Goal: Task Accomplishment & Management: Manage account settings

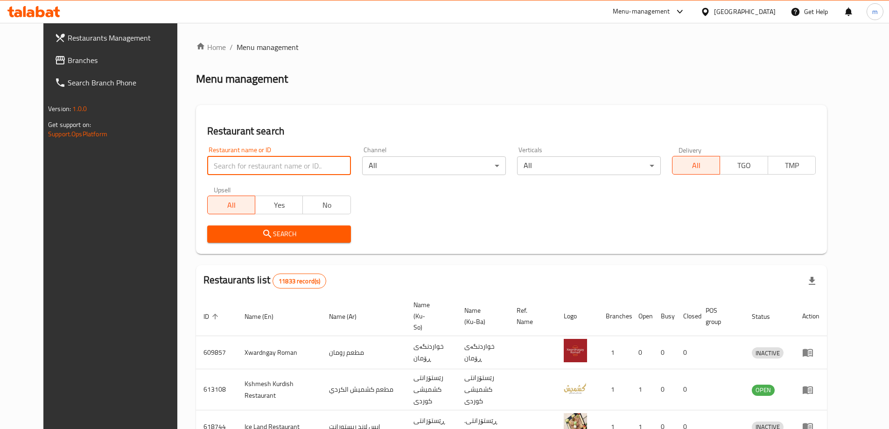
click at [239, 161] on input "search" at bounding box center [279, 165] width 144 height 19
paste input "690706"
type input "690706"
click button "Search" at bounding box center [279, 233] width 144 height 17
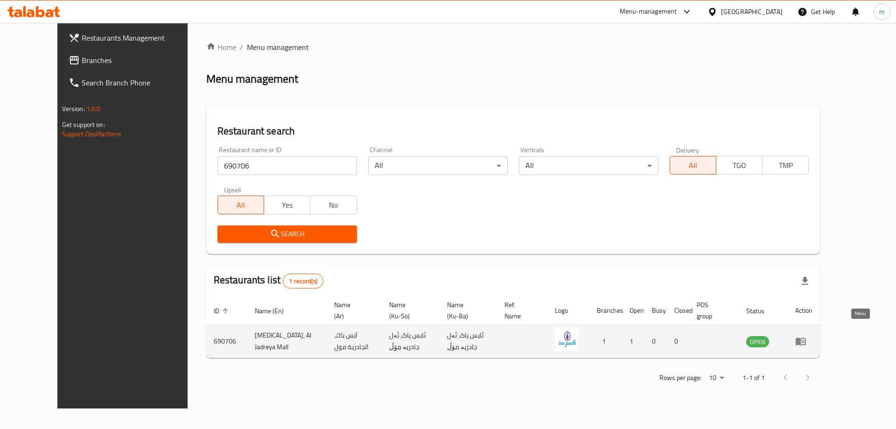
click at [807, 336] on icon "enhanced table" at bounding box center [800, 341] width 11 height 11
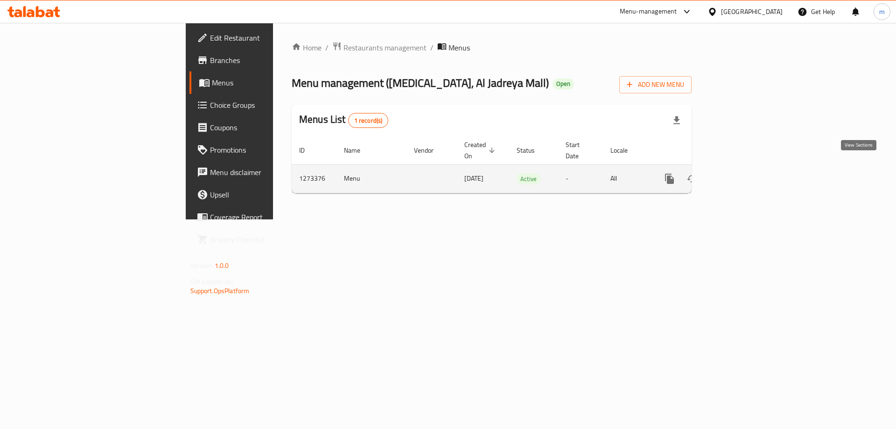
click at [743, 173] on icon "enhanced table" at bounding box center [736, 178] width 11 height 11
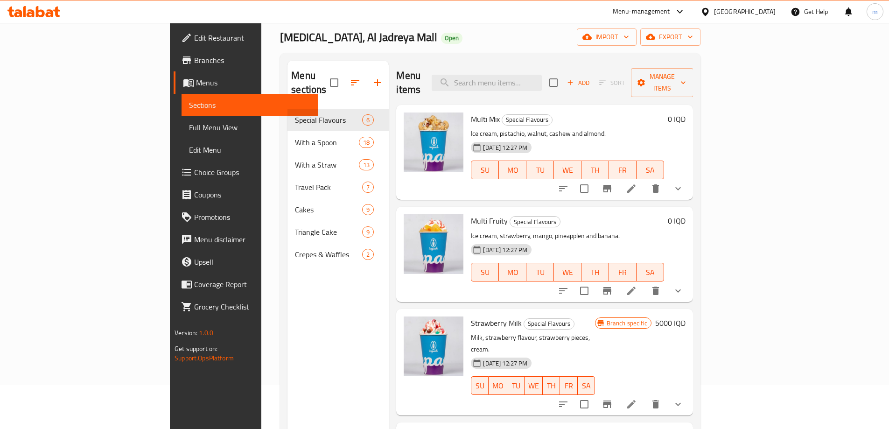
scroll to position [131, 0]
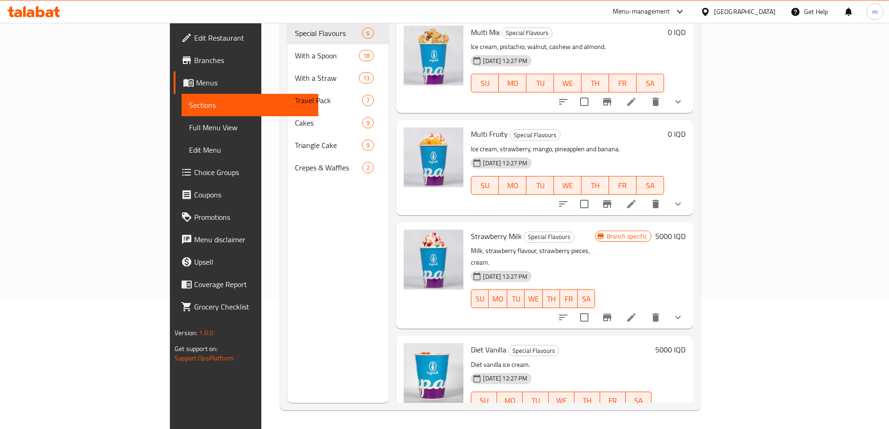
click at [719, 272] on div "Home / Restaurants management / Menus / Sections [MEDICAL_DATA], Al Jadreya Mal…" at bounding box center [490, 160] width 458 height 537
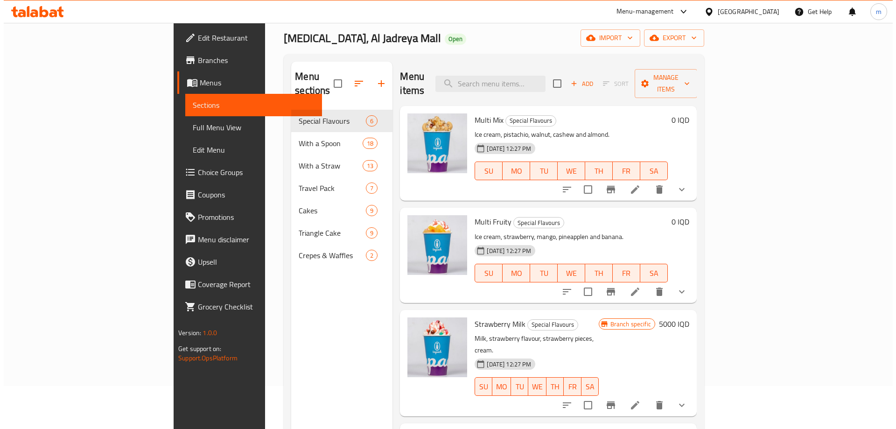
scroll to position [0, 0]
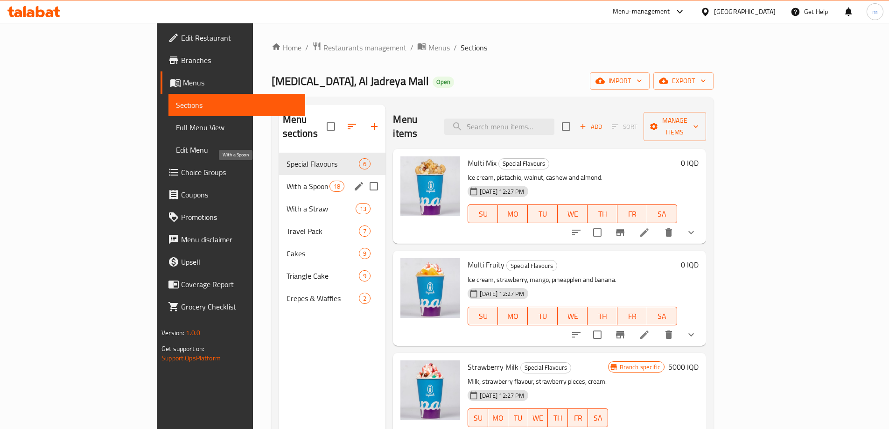
click at [287, 181] on span "With a Spoon" at bounding box center [308, 186] width 43 height 11
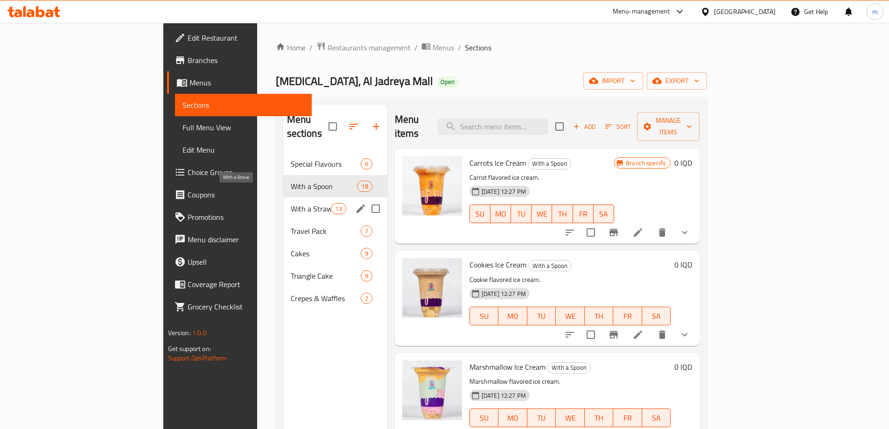
click at [291, 203] on span "With a Straw" at bounding box center [311, 208] width 41 height 11
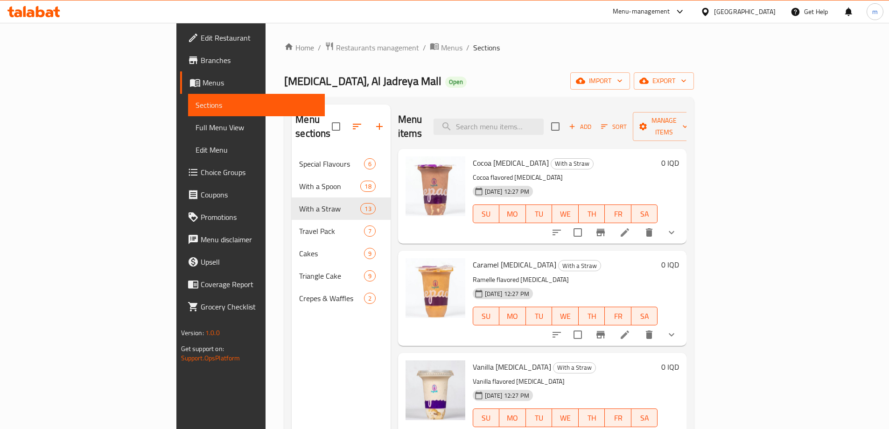
click at [203, 80] on span "Menus" at bounding box center [260, 82] width 115 height 11
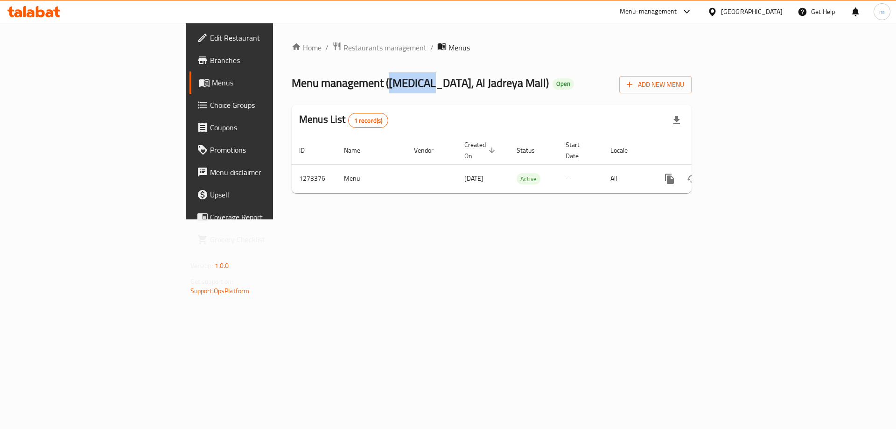
drag, startPoint x: 265, startPoint y: 81, endPoint x: 304, endPoint y: 84, distance: 39.3
click at [304, 84] on span "Menu management ( [MEDICAL_DATA], Al Jadreya Mall )" at bounding box center [420, 82] width 257 height 21
copy span "[MEDICAL_DATA]"
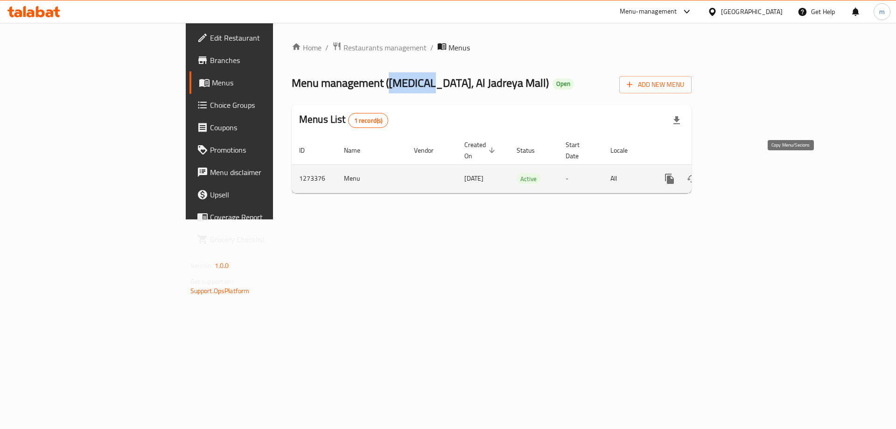
click at [674, 174] on icon "more" at bounding box center [669, 179] width 9 height 10
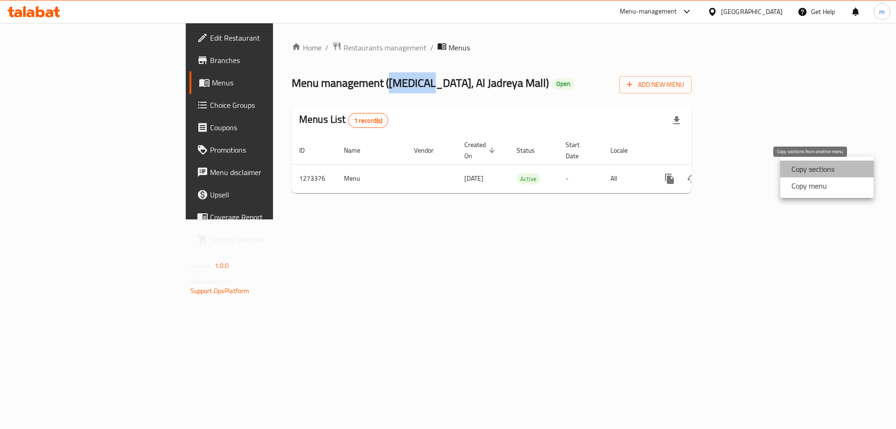
click at [828, 169] on strong "Copy sections" at bounding box center [813, 168] width 43 height 11
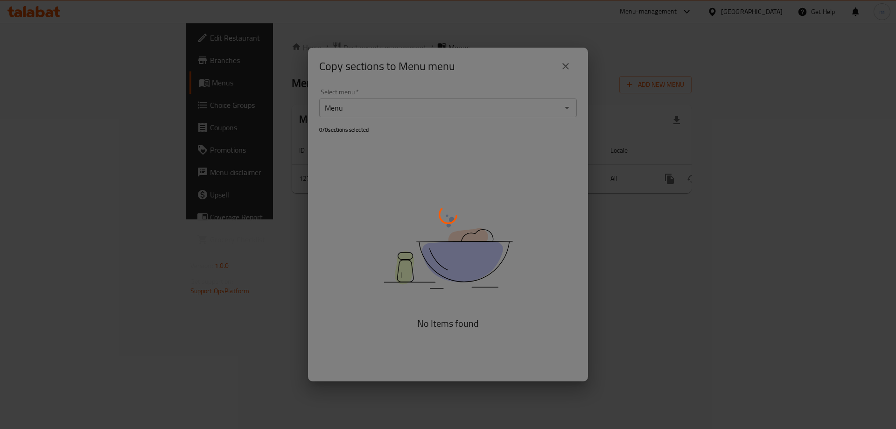
click at [553, 122] on div at bounding box center [448, 214] width 896 height 429
click at [569, 116] on div at bounding box center [448, 214] width 896 height 429
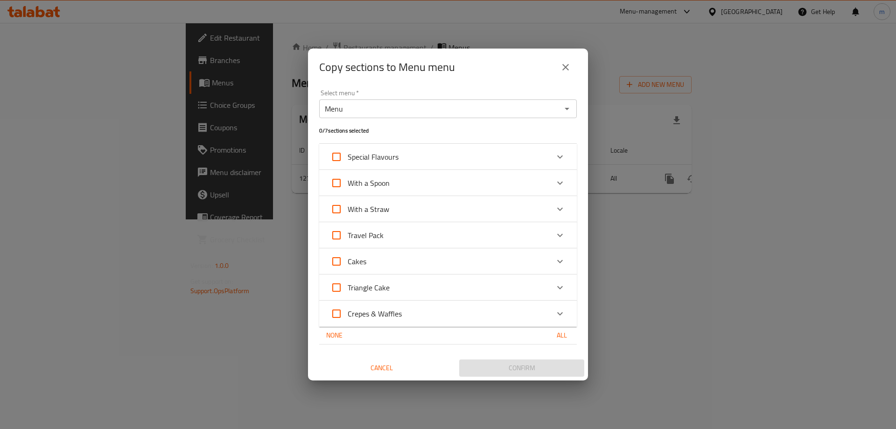
click at [572, 64] on button "close" at bounding box center [566, 67] width 22 height 22
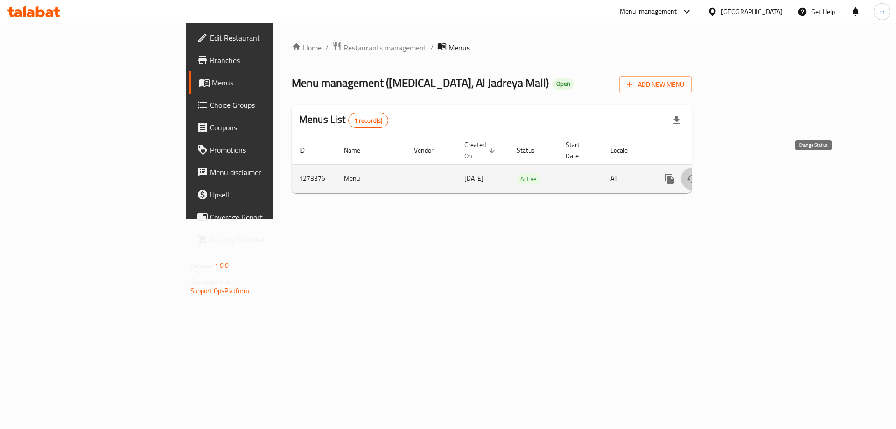
click at [698, 173] on icon "enhanced table" at bounding box center [692, 178] width 11 height 11
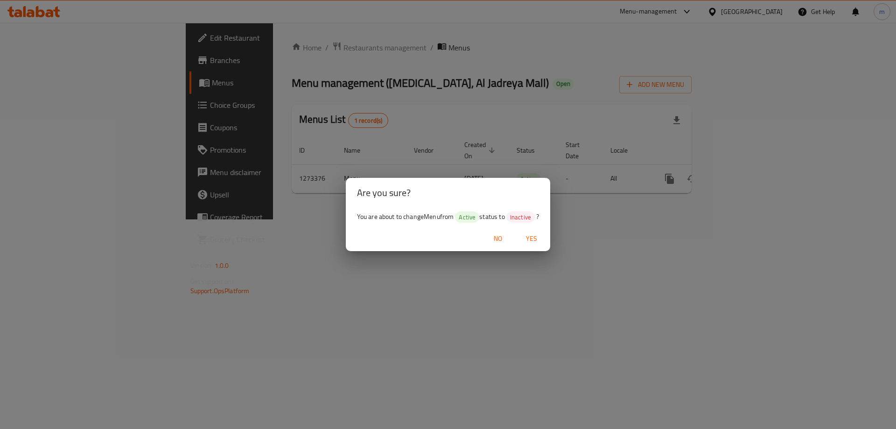
click at [500, 238] on span "No" at bounding box center [498, 239] width 22 height 12
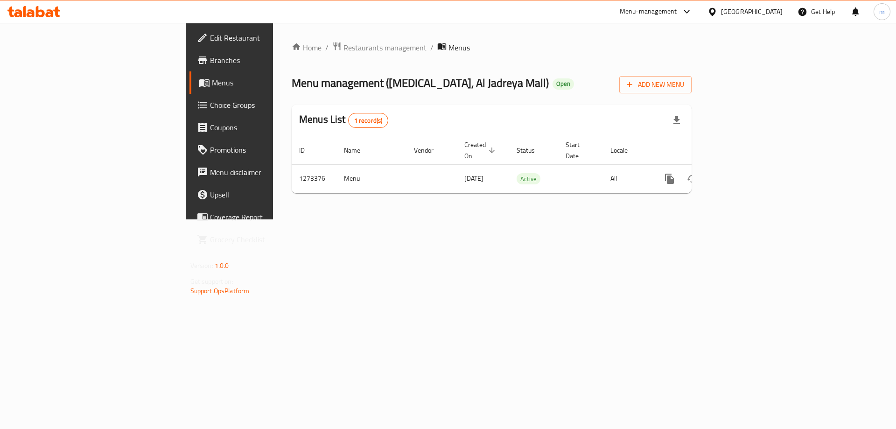
click at [674, 174] on icon "more" at bounding box center [669, 179] width 9 height 10
click at [809, 190] on strong "Copy menu" at bounding box center [809, 185] width 35 height 11
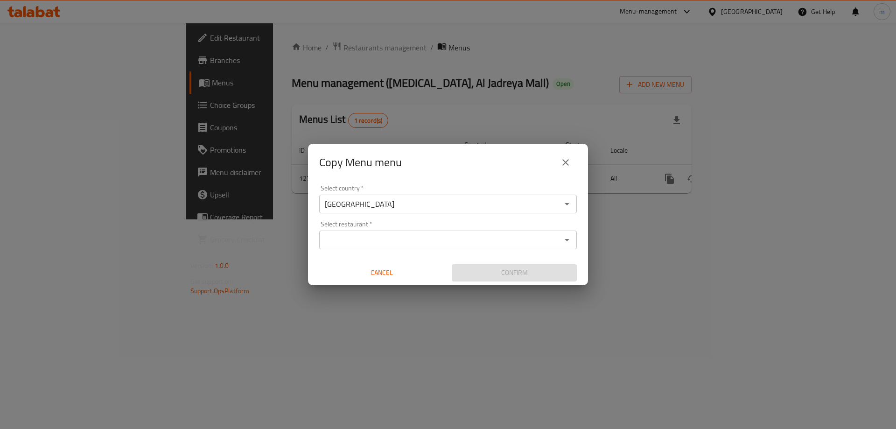
click at [402, 234] on input "Select restaurant   *" at bounding box center [440, 239] width 237 height 13
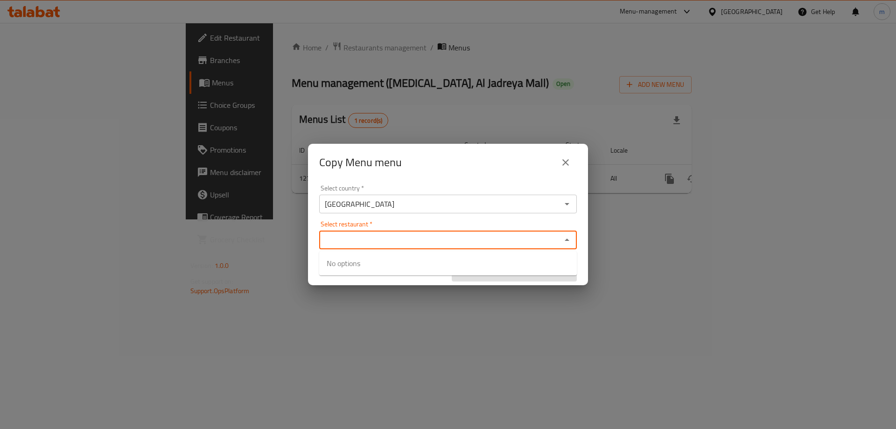
paste input "[MEDICAL_DATA]"
type input "[MEDICAL_DATA]"
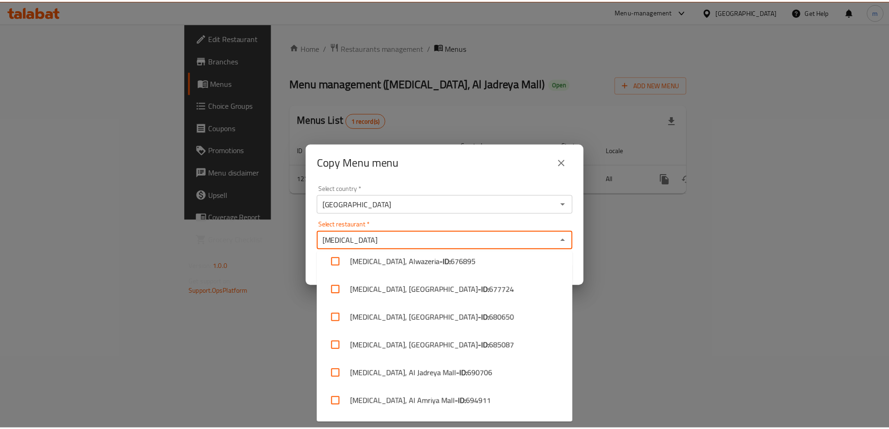
scroll to position [218, 0]
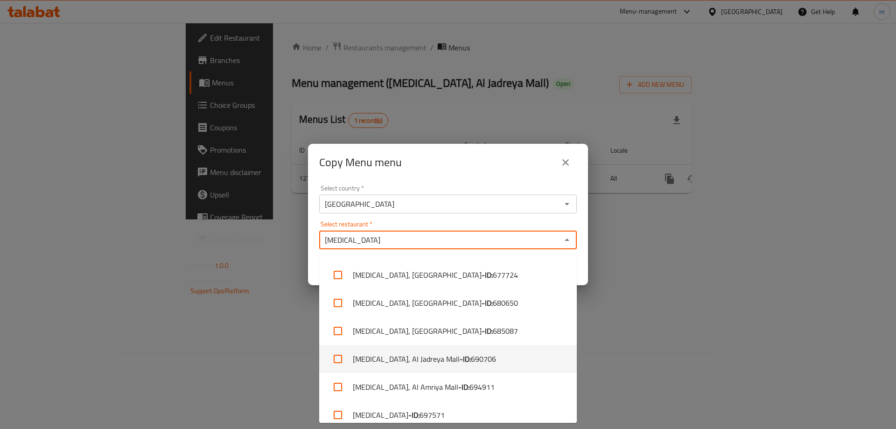
click at [460, 357] on b "- ID:" at bounding box center [465, 358] width 11 height 11
checkbox input "true"
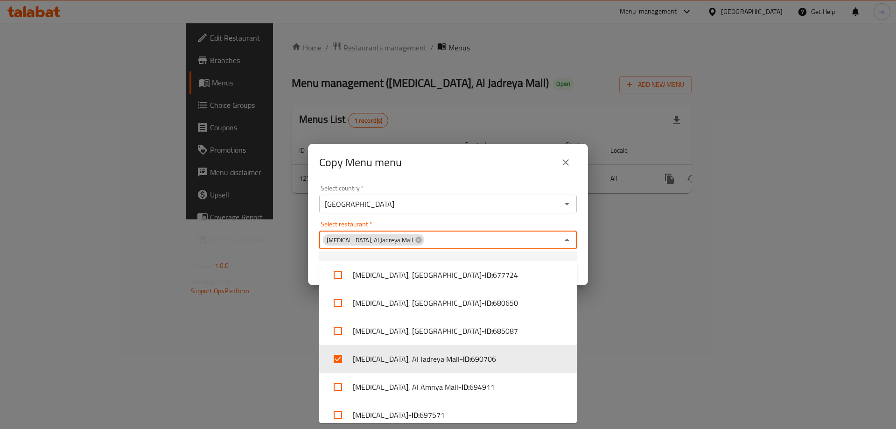
click at [439, 222] on div "Select restaurant   * [MEDICAL_DATA], [GEOGRAPHIC_DATA] Select restaurant *" at bounding box center [448, 235] width 258 height 28
click at [485, 223] on div "Select restaurant   * [MEDICAL_DATA], [GEOGRAPHIC_DATA] Select restaurant *" at bounding box center [448, 235] width 258 height 28
click at [484, 223] on div "Select restaurant   * [MEDICAL_DATA], [GEOGRAPHIC_DATA] Select restaurant *" at bounding box center [448, 235] width 258 height 28
click at [429, 223] on div "Select restaurant   * [MEDICAL_DATA], [GEOGRAPHIC_DATA] Select restaurant *" at bounding box center [448, 235] width 258 height 28
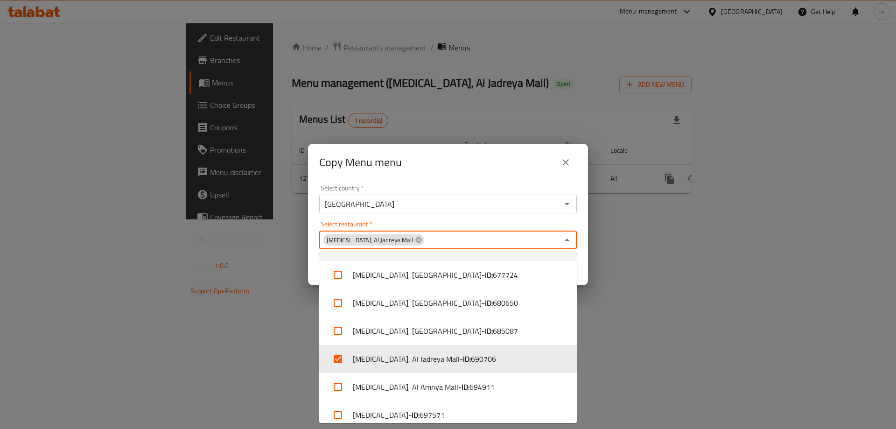
click at [432, 239] on input "Select restaurant   *" at bounding box center [491, 239] width 133 height 13
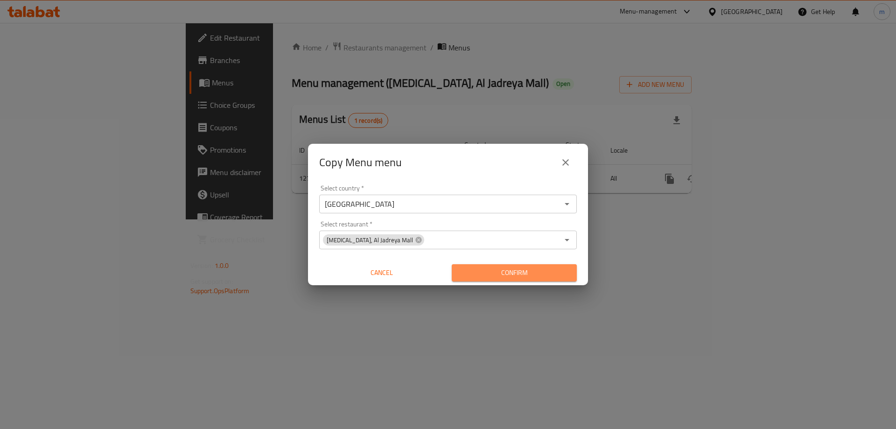
click at [490, 269] on span "Confirm" at bounding box center [514, 273] width 110 height 12
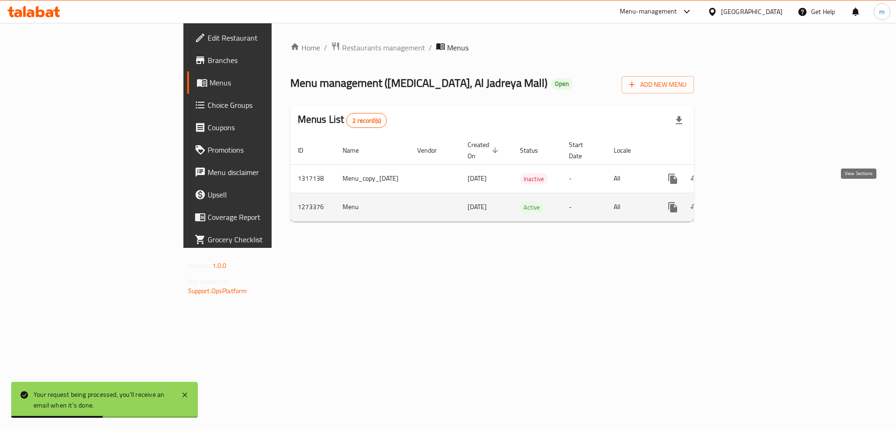
click at [746, 202] on icon "enhanced table" at bounding box center [740, 207] width 11 height 11
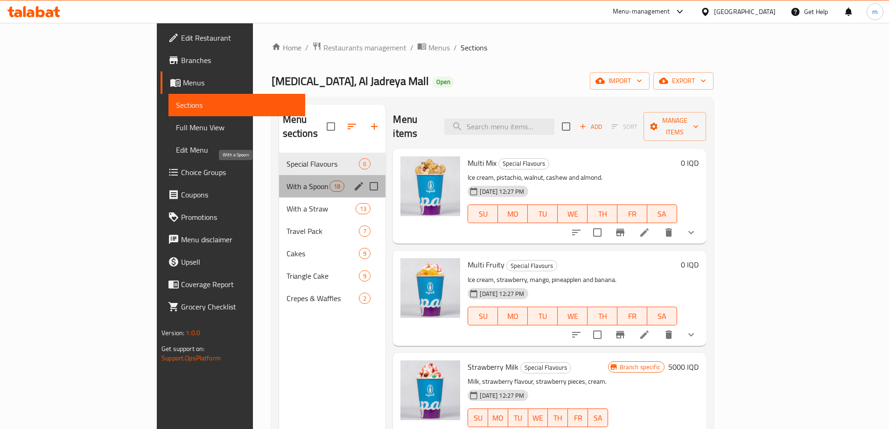
click at [287, 181] on span "With a Spoon" at bounding box center [308, 186] width 43 height 11
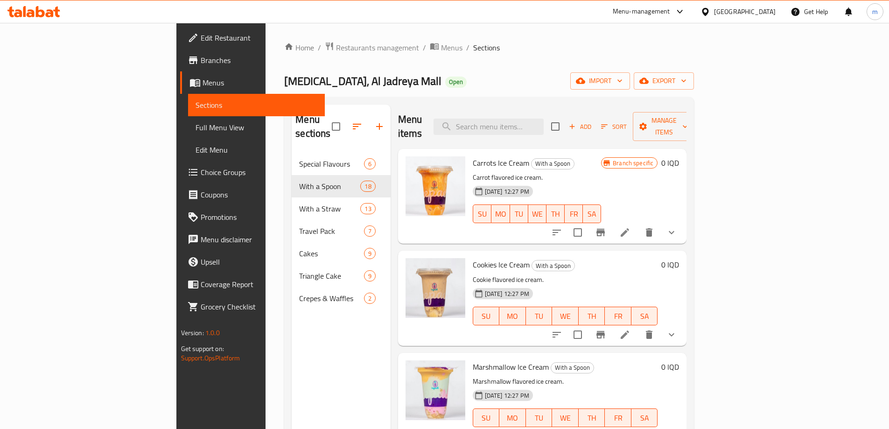
click at [677, 227] on icon "show more" at bounding box center [671, 232] width 11 height 11
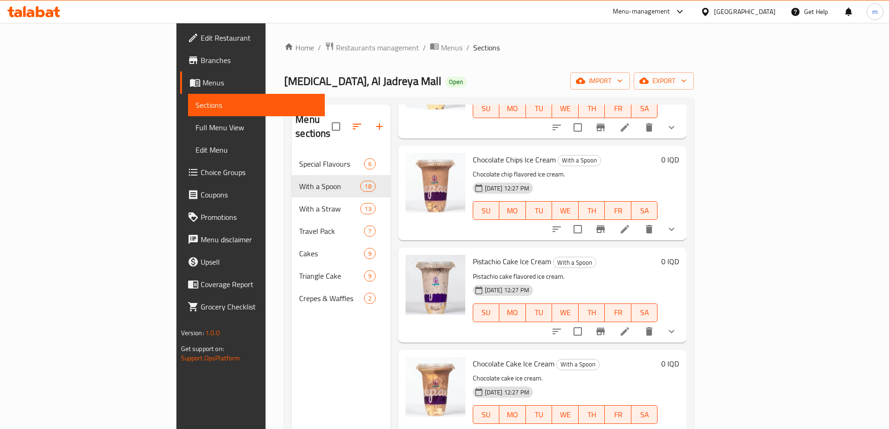
scroll to position [545, 0]
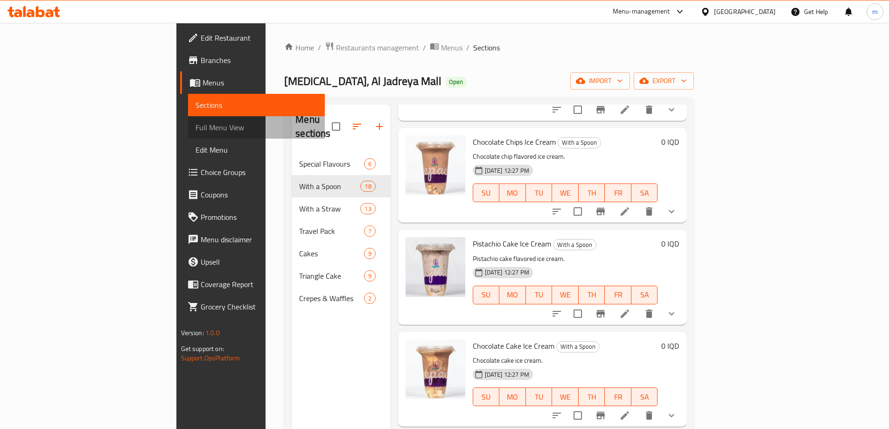
click at [196, 133] on span "Full Menu View" at bounding box center [257, 127] width 122 height 11
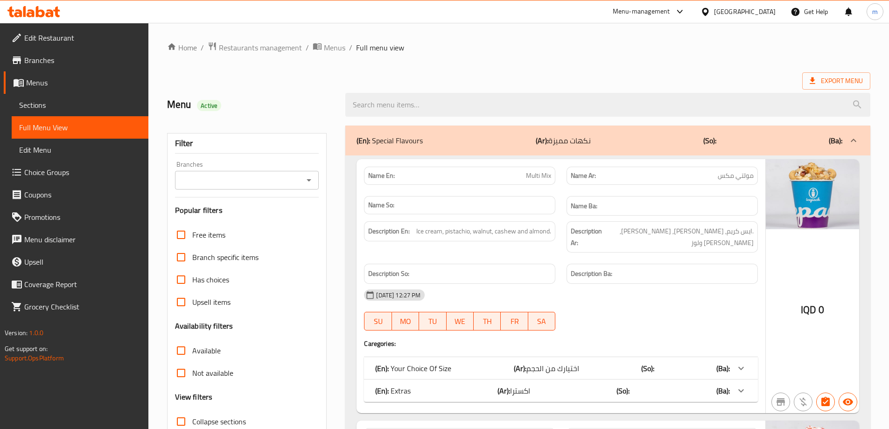
click at [464, 143] on div "(En): Special Flavours (Ar): نكهات مميزة (So): (Ba):" at bounding box center [600, 140] width 486 height 11
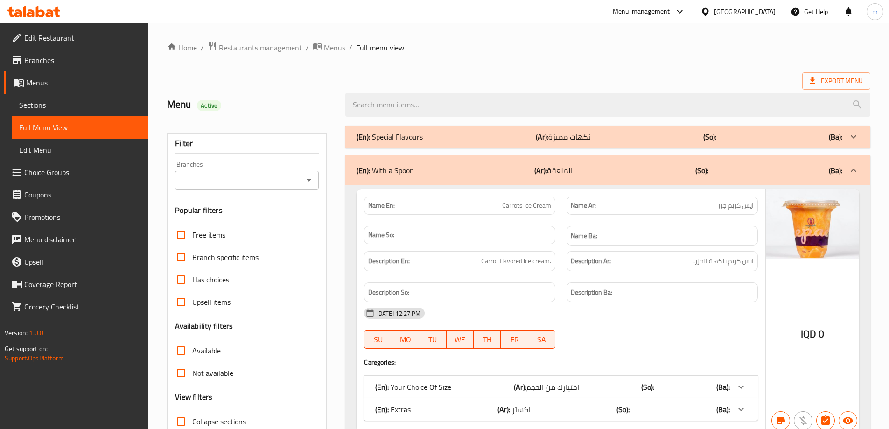
click at [394, 169] on p "(En): With a Spoon" at bounding box center [385, 170] width 57 height 11
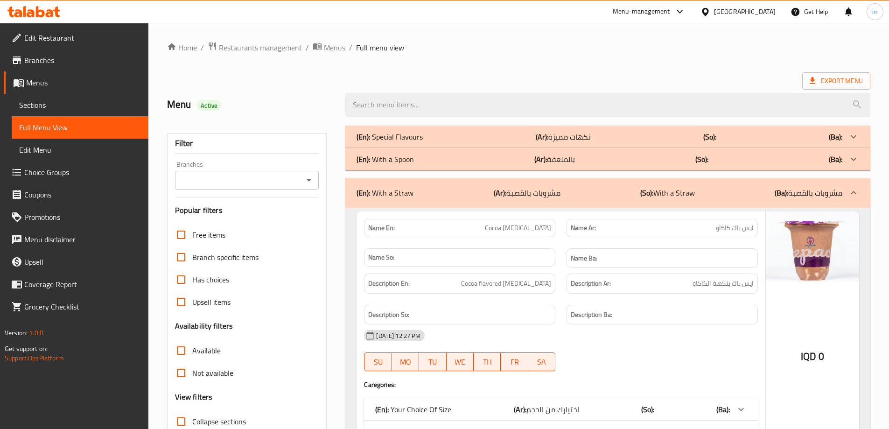
click at [306, 182] on icon "Open" at bounding box center [308, 180] width 11 height 11
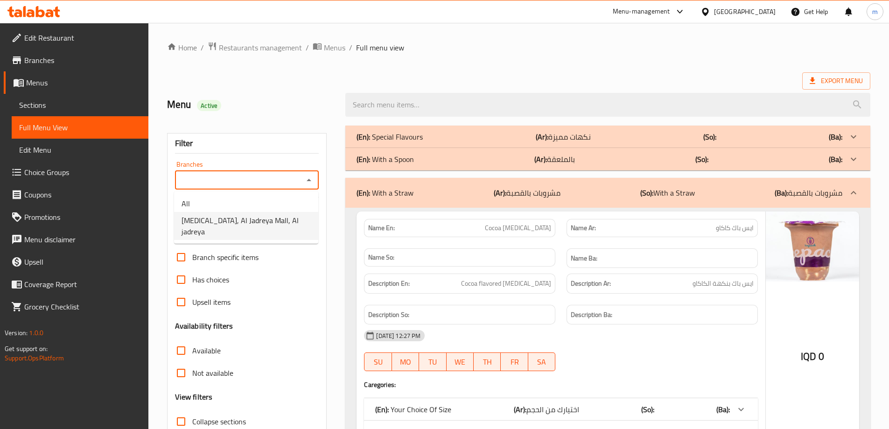
click at [249, 215] on span "[MEDICAL_DATA], Al Jadreya Mall, Al jadreya" at bounding box center [246, 226] width 129 height 22
type input "[MEDICAL_DATA], Al Jadreya Mall, Al jadreya"
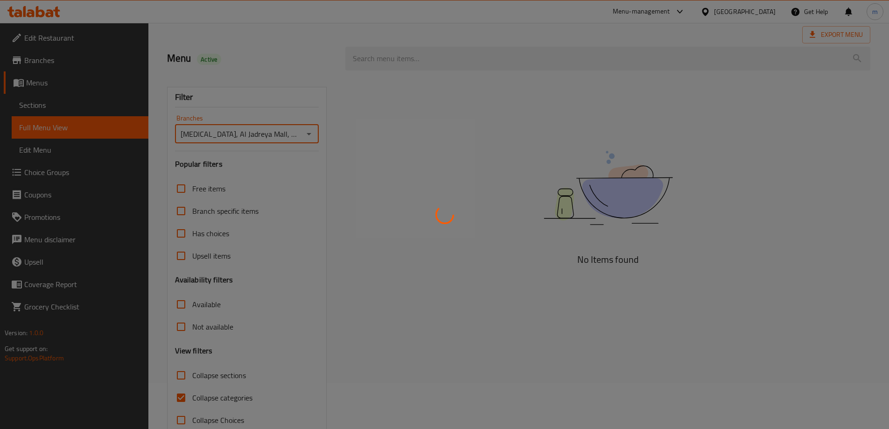
scroll to position [68, 0]
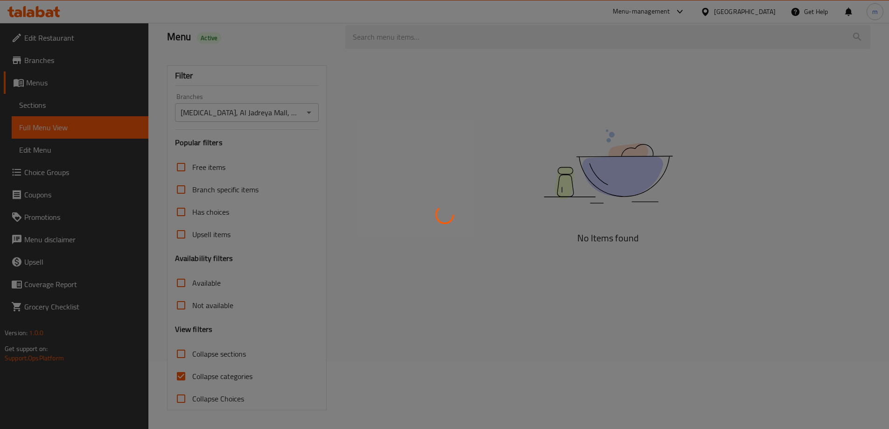
click at [205, 378] on div at bounding box center [444, 214] width 889 height 429
click at [204, 375] on div at bounding box center [444, 214] width 889 height 429
click at [182, 374] on div at bounding box center [444, 214] width 889 height 429
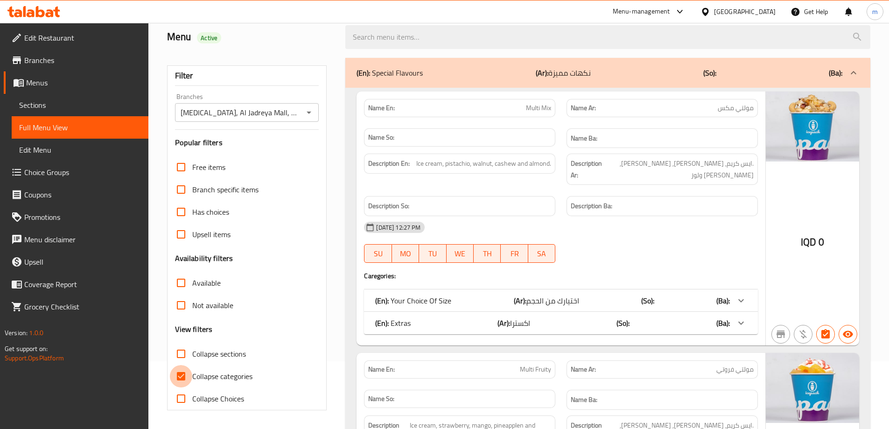
click at [184, 377] on input "Collapse categories" at bounding box center [181, 376] width 22 height 22
checkbox input "false"
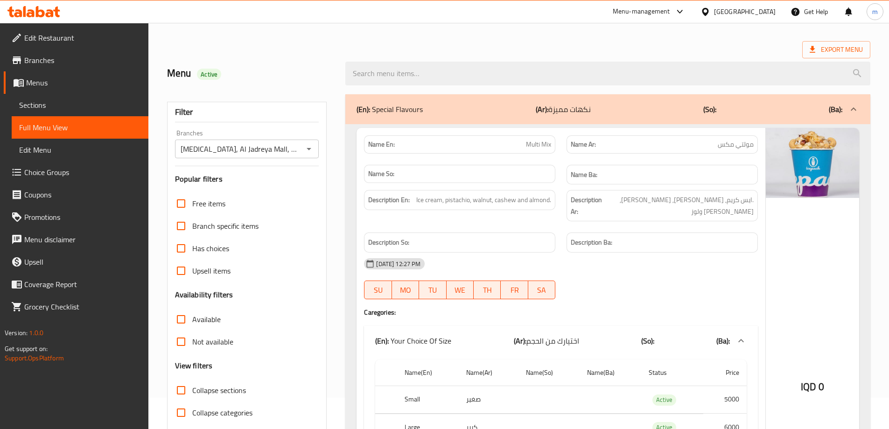
scroll to position [0, 0]
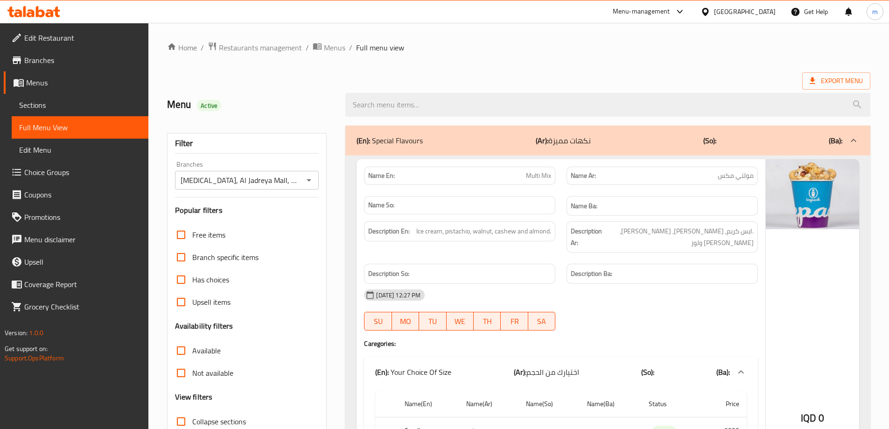
click at [455, 133] on div "(En): Special Flavours (Ar): نكهات مميزة (So): (Ba):" at bounding box center [607, 141] width 525 height 30
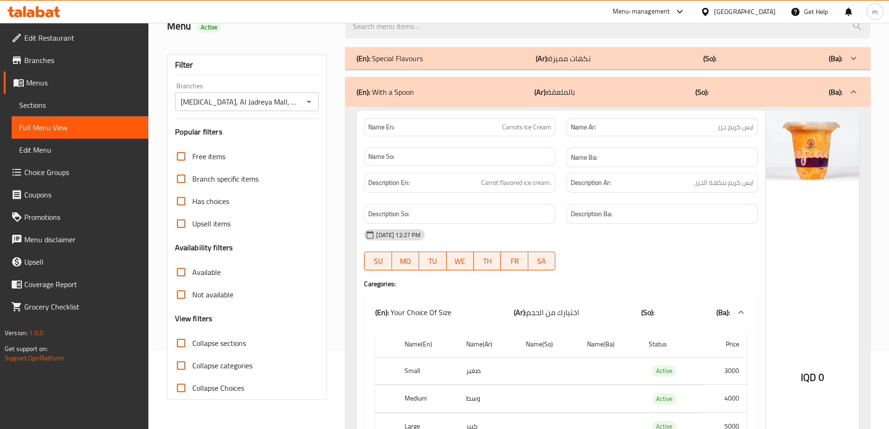
scroll to position [109, 0]
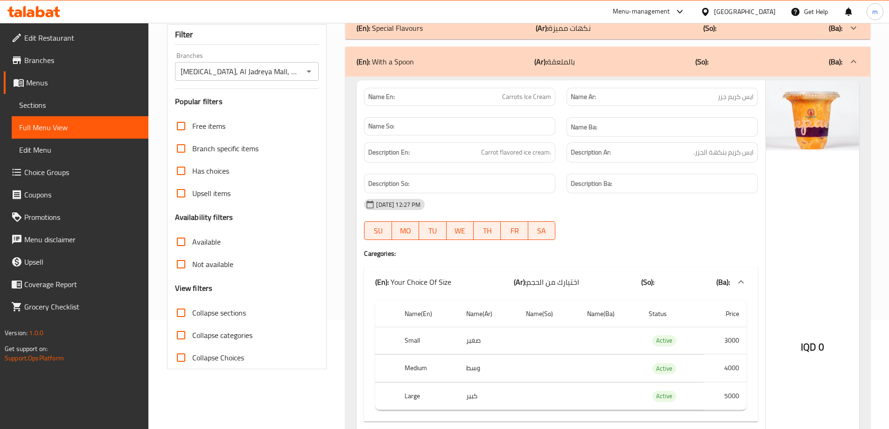
click at [223, 309] on span "Collapse sections" at bounding box center [219, 312] width 54 height 11
click at [192, 309] on input "Collapse sections" at bounding box center [181, 313] width 22 height 22
checkbox input "true"
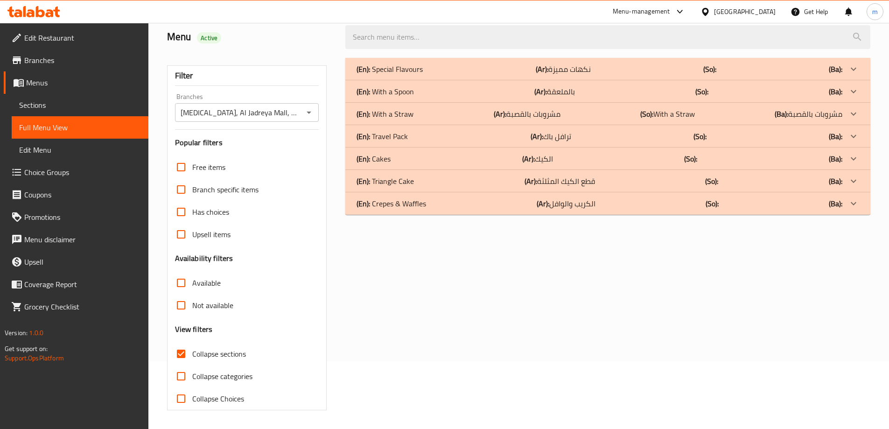
scroll to position [68, 0]
click at [401, 116] on p "(En): With a Straw" at bounding box center [385, 113] width 57 height 11
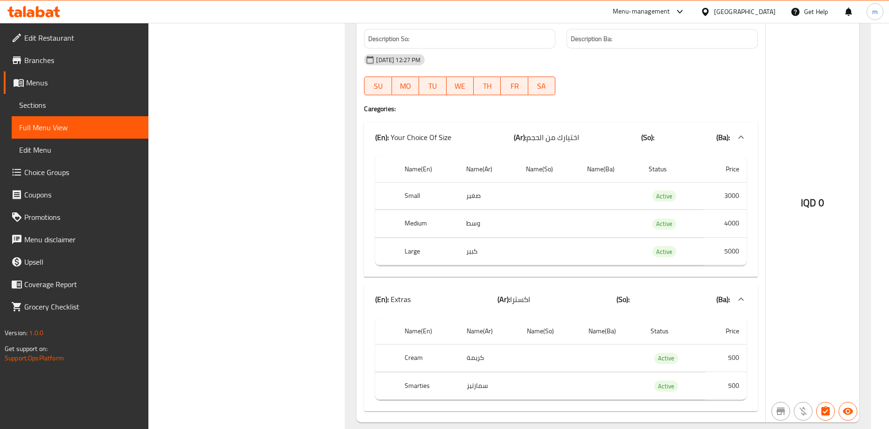
scroll to position [4751, 0]
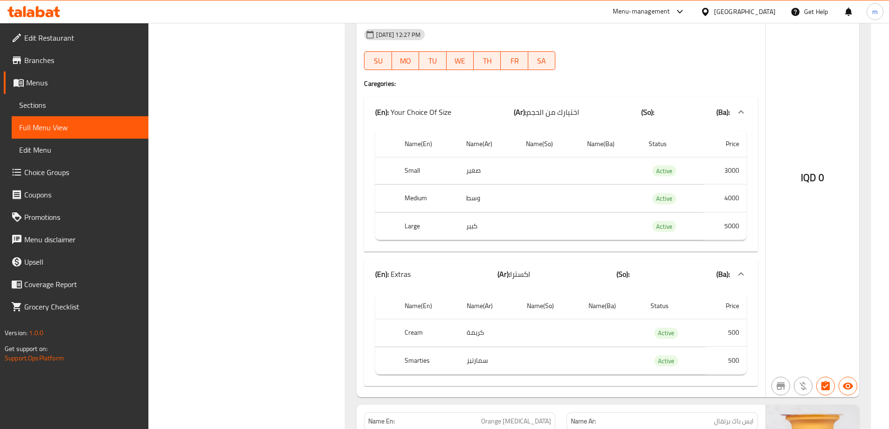
click at [91, 165] on link "Choice Groups" at bounding box center [76, 172] width 145 height 22
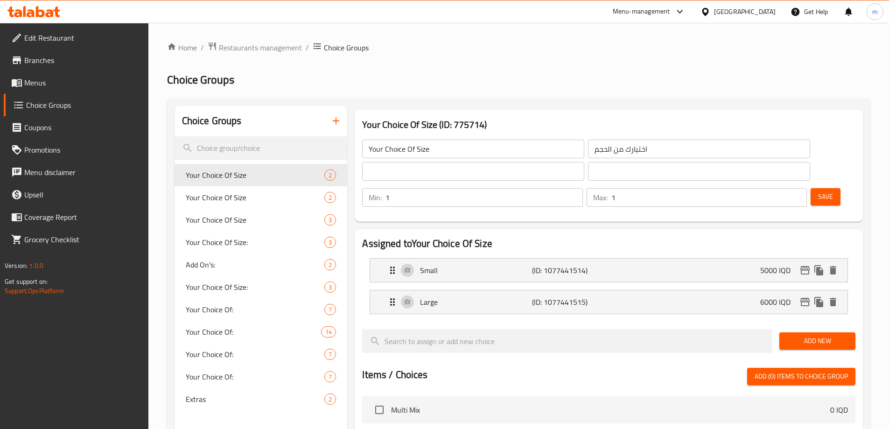
click at [40, 74] on link "Menus" at bounding box center [76, 82] width 145 height 22
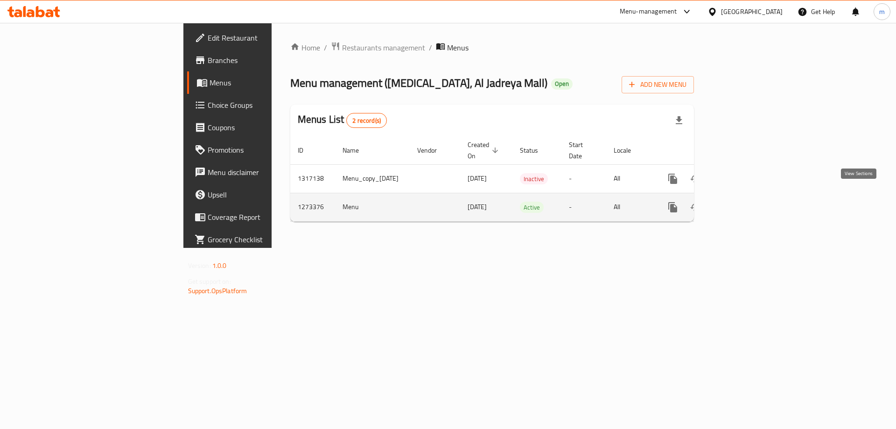
click at [746, 202] on icon "enhanced table" at bounding box center [740, 207] width 11 height 11
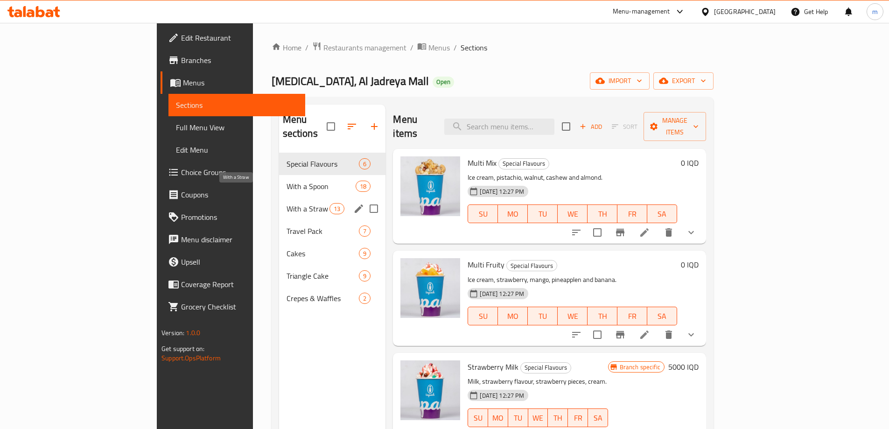
click at [287, 203] on span "With a Straw" at bounding box center [308, 208] width 43 height 11
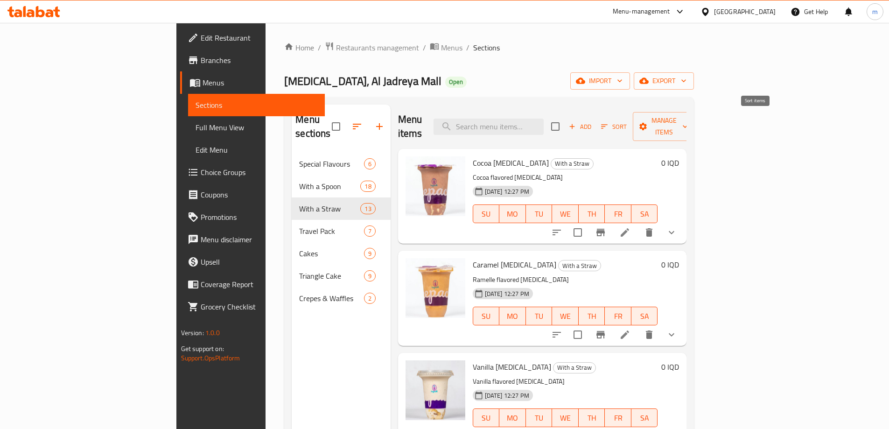
click at [609, 122] on icon "button" at bounding box center [604, 126] width 8 height 8
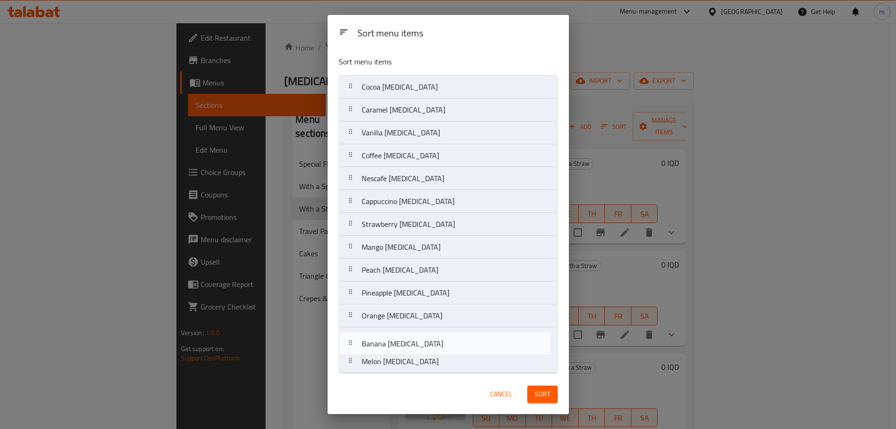
scroll to position [3, 0]
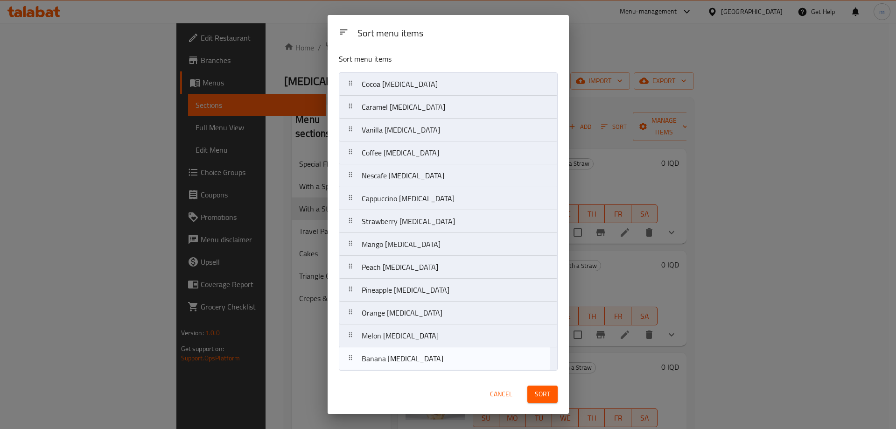
drag, startPoint x: 410, startPoint y: 339, endPoint x: 410, endPoint y: 361, distance: 22.4
drag, startPoint x: 413, startPoint y: 310, endPoint x: 417, endPoint y: 338, distance: 27.9
click at [417, 338] on nav "Cocoa [MEDICAL_DATA] Caramel [MEDICAL_DATA] Vanilla [MEDICAL_DATA] Coffee [MEDI…" at bounding box center [448, 221] width 219 height 298
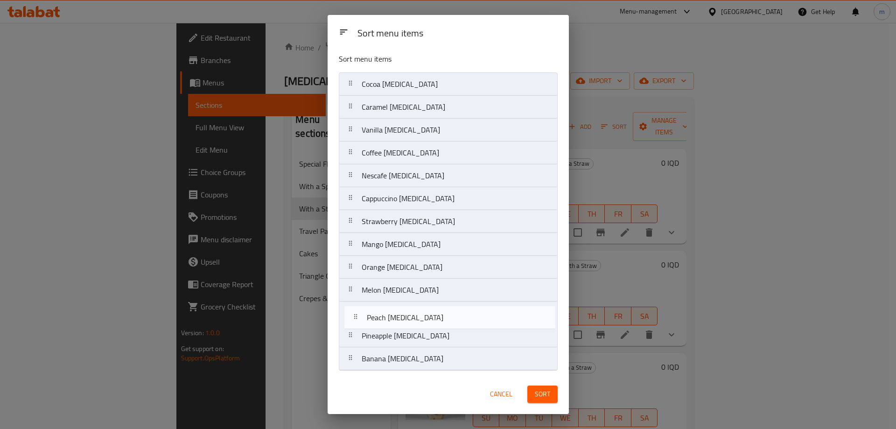
drag, startPoint x: 394, startPoint y: 266, endPoint x: 398, endPoint y: 317, distance: 51.0
click at [398, 317] on nav "Cocoa [MEDICAL_DATA] Caramel [MEDICAL_DATA] Vanilla [MEDICAL_DATA] Coffee [MEDI…" at bounding box center [448, 221] width 219 height 298
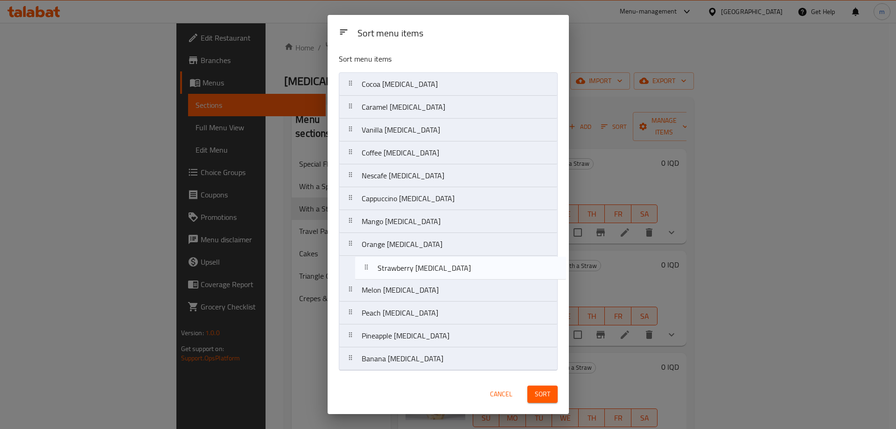
drag, startPoint x: 393, startPoint y: 220, endPoint x: 408, endPoint y: 272, distance: 54.2
click at [408, 272] on nav "Cocoa [MEDICAL_DATA] Caramel [MEDICAL_DATA] Vanilla [MEDICAL_DATA] Coffee [MEDI…" at bounding box center [448, 221] width 219 height 298
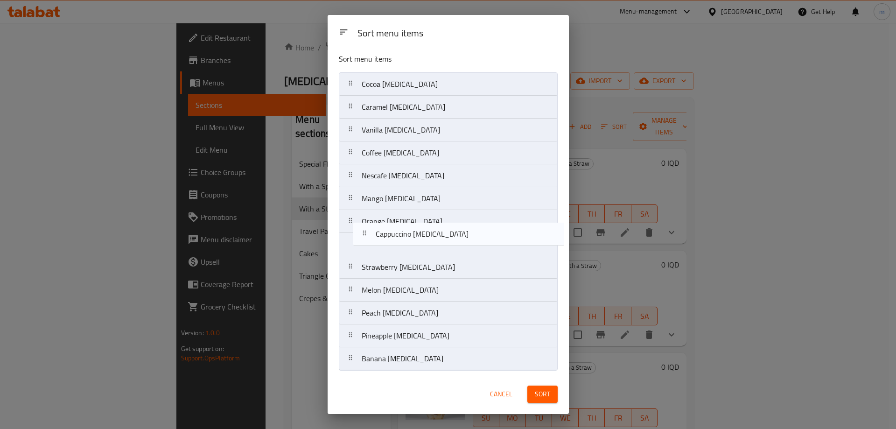
drag, startPoint x: 391, startPoint y: 198, endPoint x: 405, endPoint y: 233, distance: 37.7
click at [405, 233] on nav "Cocoa [MEDICAL_DATA] Caramel [MEDICAL_DATA] Vanilla [MEDICAL_DATA] Coffee [MEDI…" at bounding box center [448, 221] width 219 height 298
drag, startPoint x: 382, startPoint y: 143, endPoint x: 390, endPoint y: 222, distance: 79.8
click at [390, 222] on nav "Cocoa [MEDICAL_DATA] Caramel [MEDICAL_DATA] Vanilla [MEDICAL_DATA] Coffee [MEDI…" at bounding box center [448, 221] width 219 height 298
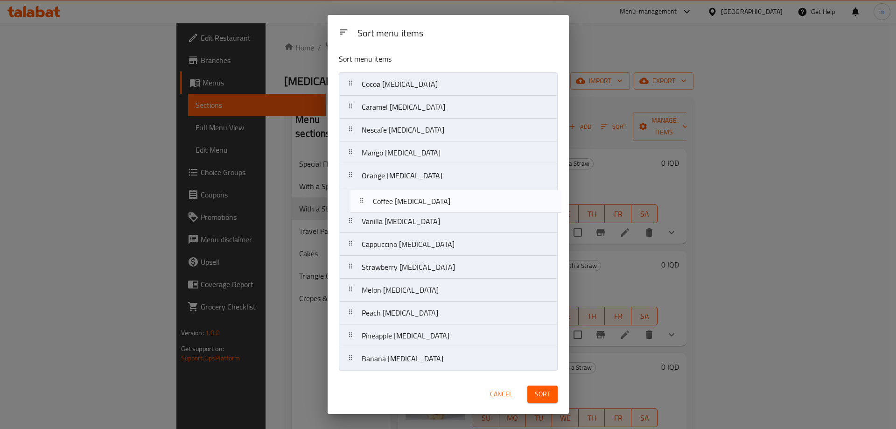
drag, startPoint x: 389, startPoint y: 134, endPoint x: 400, endPoint y: 209, distance: 75.5
click at [400, 209] on nav "Cocoa [MEDICAL_DATA] Caramel [MEDICAL_DATA] Coffee [MEDICAL_DATA] Nescafe [MEDI…" at bounding box center [448, 221] width 219 height 298
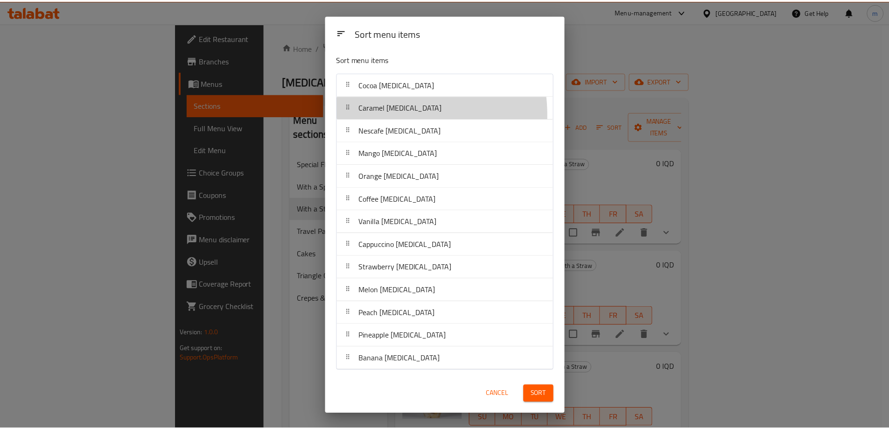
scroll to position [0, 0]
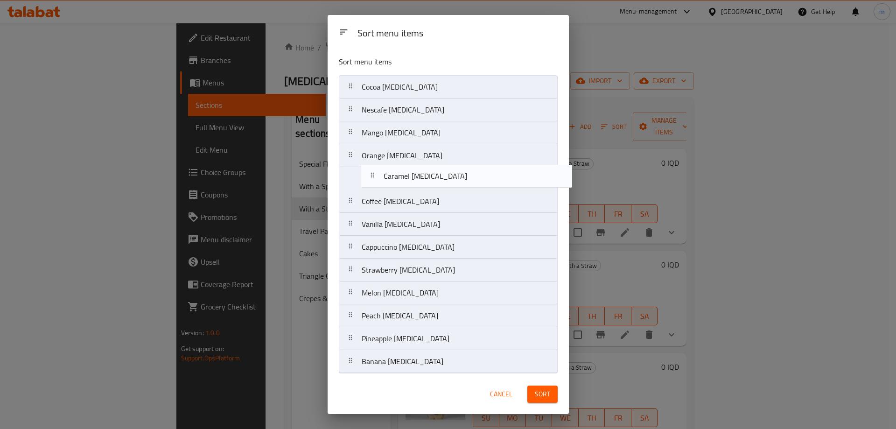
drag, startPoint x: 385, startPoint y: 114, endPoint x: 408, endPoint y: 186, distance: 75.4
click at [408, 186] on nav "Cocoa [MEDICAL_DATA] Caramel [MEDICAL_DATA] Nescafe [MEDICAL_DATA] Mango [MEDIC…" at bounding box center [448, 224] width 219 height 298
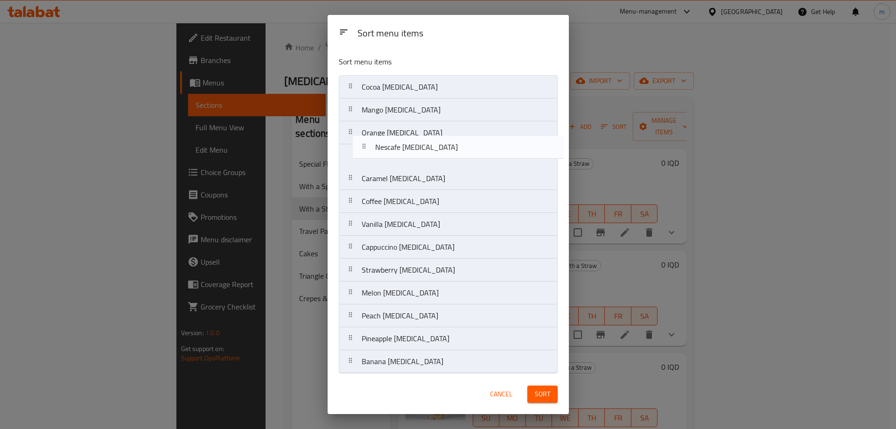
drag, startPoint x: 397, startPoint y: 106, endPoint x: 410, endPoint y: 145, distance: 41.0
click at [410, 145] on nav "Cocoa [MEDICAL_DATA] Nescafe [MEDICAL_DATA] Mango [MEDICAL_DATA] Orange [MEDICA…" at bounding box center [448, 224] width 219 height 298
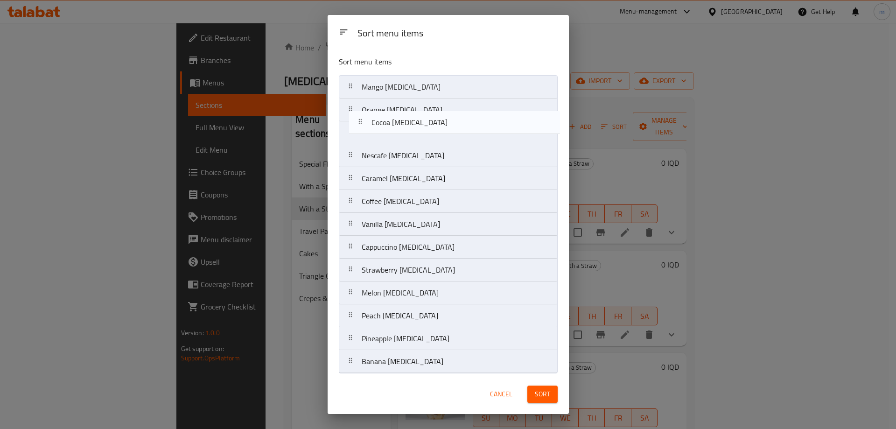
drag, startPoint x: 393, startPoint y: 92, endPoint x: 404, endPoint y: 137, distance: 45.9
click at [404, 137] on nav "Cocoa [MEDICAL_DATA] Mango [MEDICAL_DATA] Orange [MEDICAL_DATA] Nescafe [MEDICA…" at bounding box center [448, 224] width 219 height 298
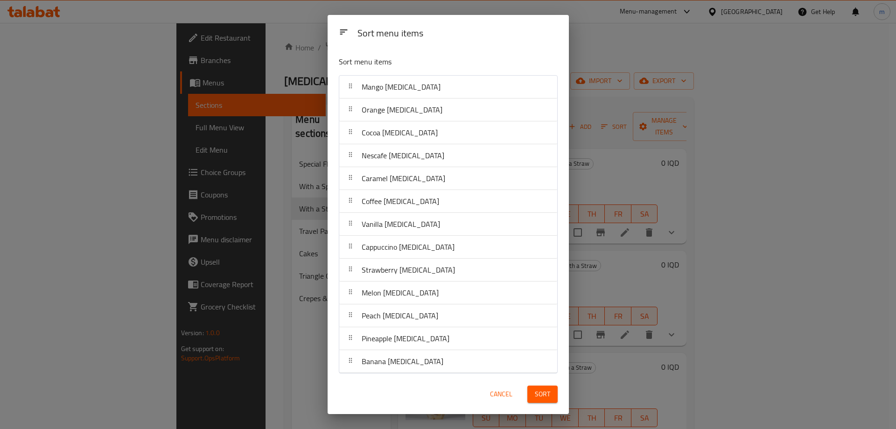
click at [531, 395] on button "Sort" at bounding box center [542, 394] width 30 height 17
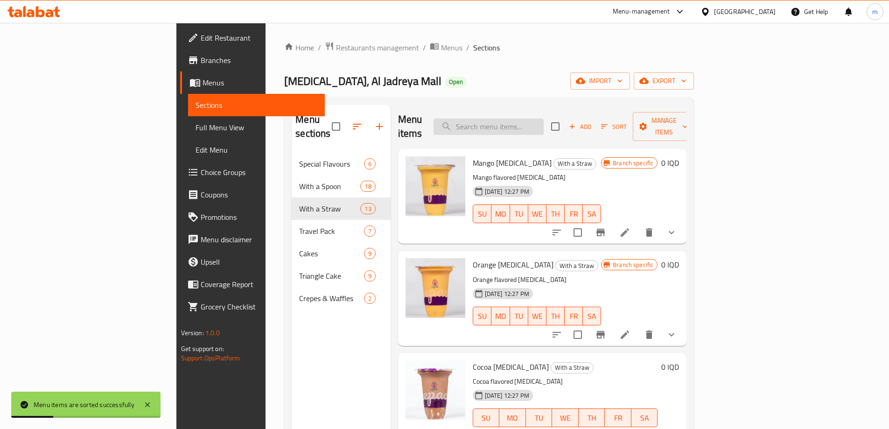
click at [519, 119] on input "search" at bounding box center [489, 127] width 110 height 16
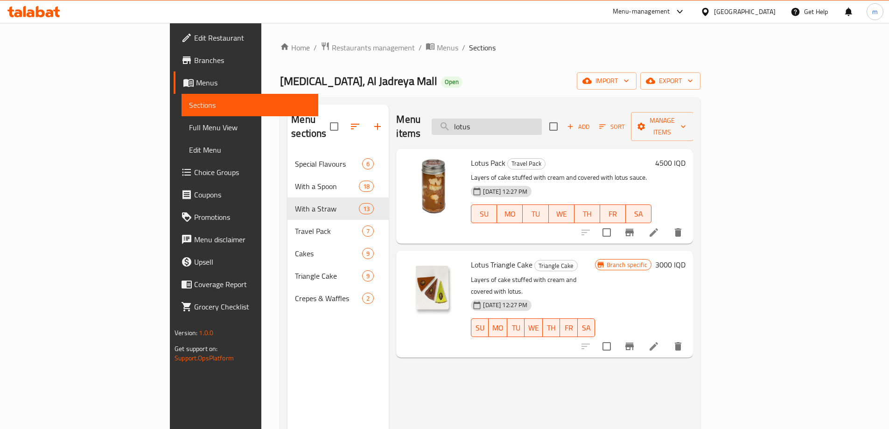
click at [521, 119] on input "lotus" at bounding box center [487, 127] width 110 height 16
click at [518, 119] on input "lotus" at bounding box center [487, 127] width 110 height 16
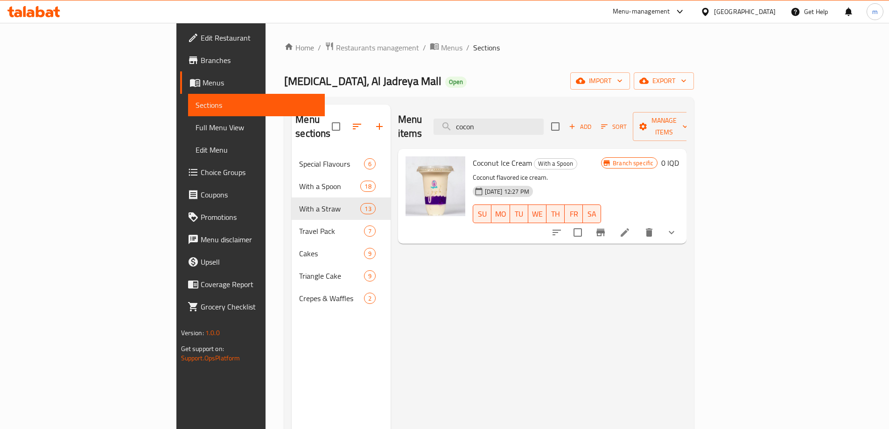
drag, startPoint x: 550, startPoint y: 125, endPoint x: 478, endPoint y: 125, distance: 71.9
click at [479, 124] on div "Menu items cocon Add Sort Manage items" at bounding box center [542, 127] width 289 height 44
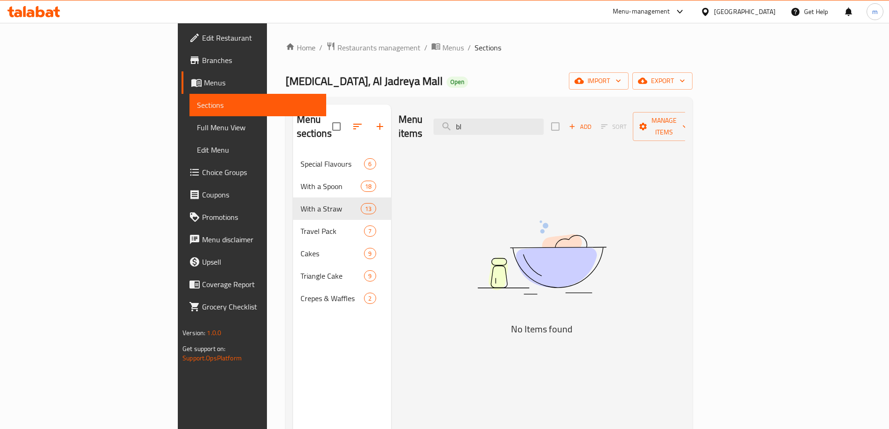
type input "b"
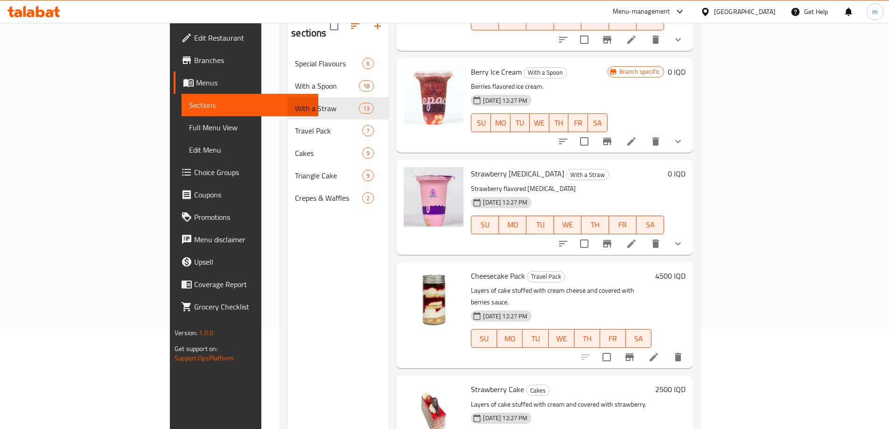
scroll to position [131, 0]
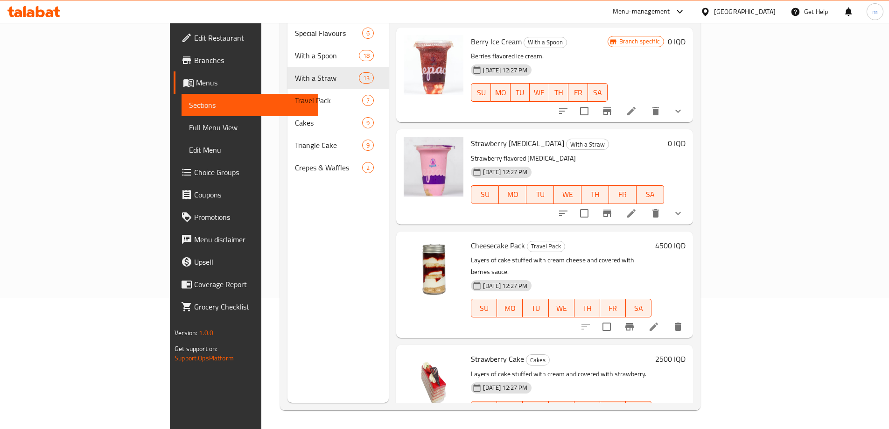
type input "berr"
click at [194, 172] on span "Choice Groups" at bounding box center [252, 172] width 117 height 11
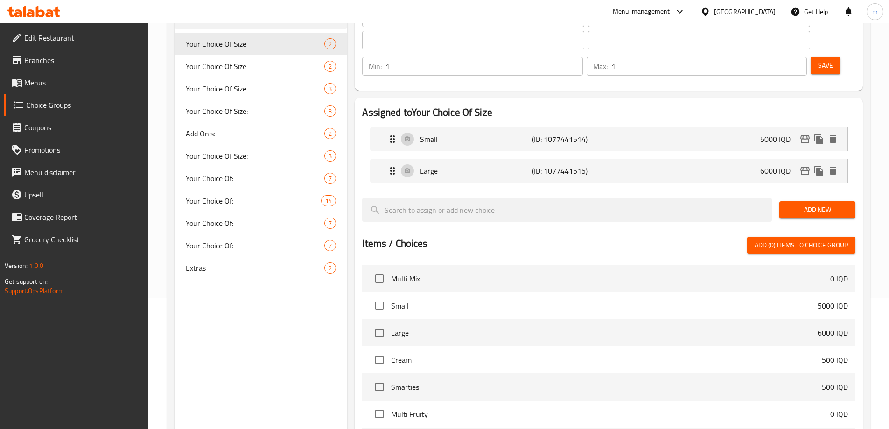
scroll to position [79, 0]
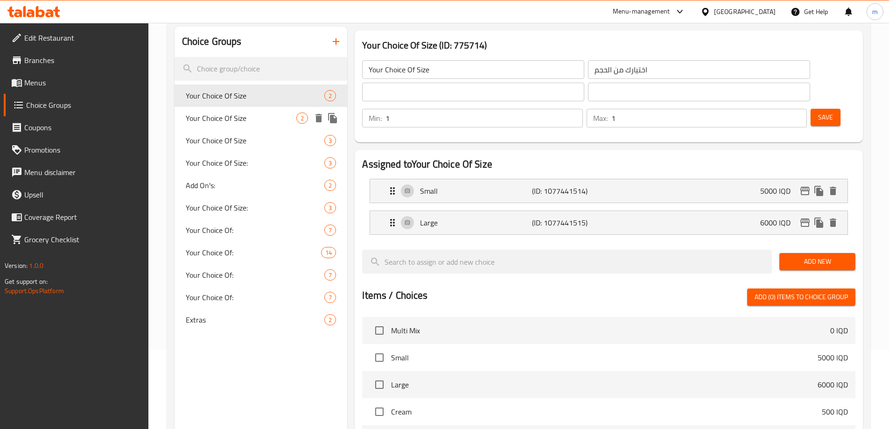
click at [233, 119] on span "Your Choice Of Size" at bounding box center [241, 117] width 111 height 11
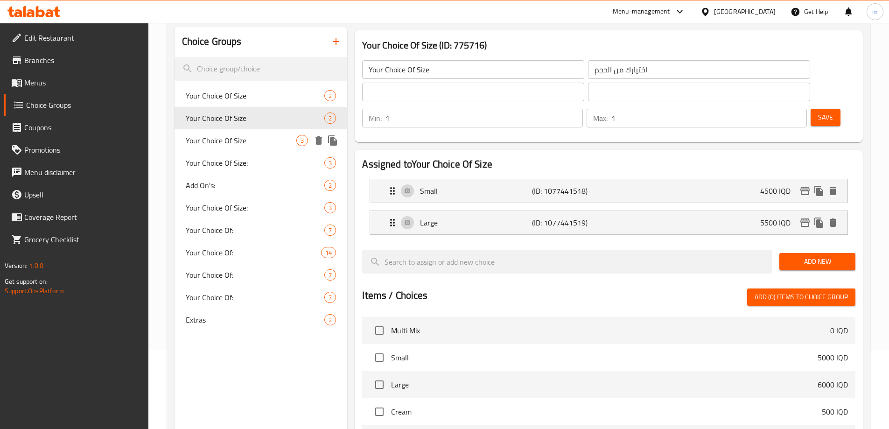
click at [232, 137] on span "Your Choice Of Size" at bounding box center [241, 140] width 111 height 11
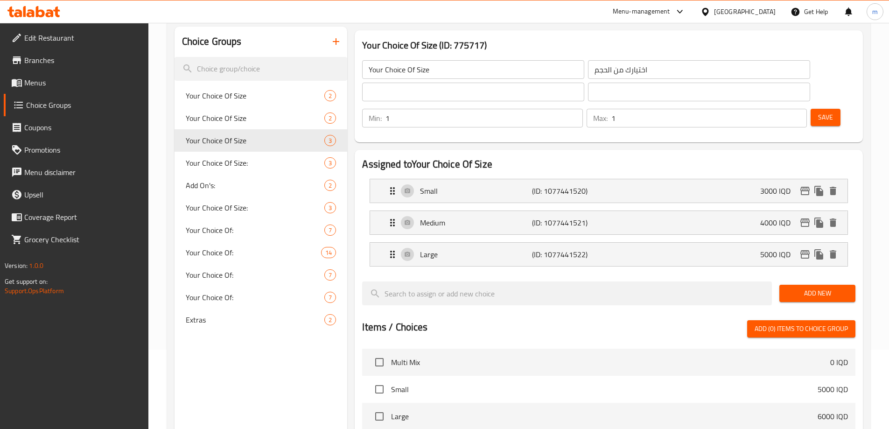
scroll to position [329, 0]
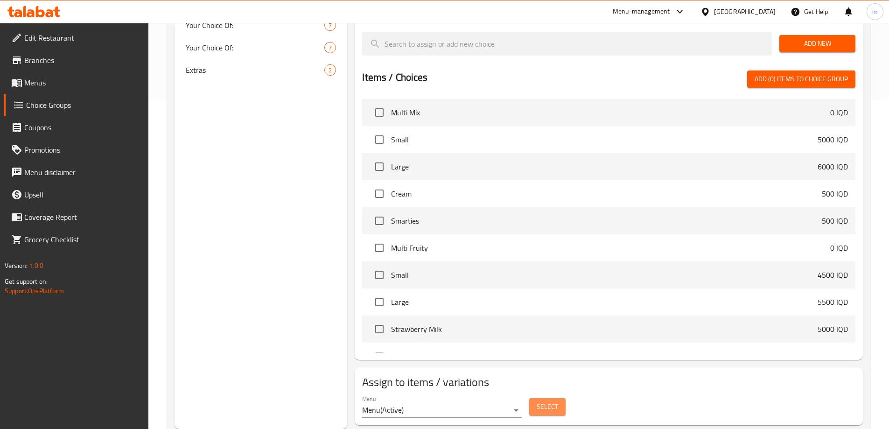
click at [543, 401] on span "Select" at bounding box center [547, 407] width 21 height 12
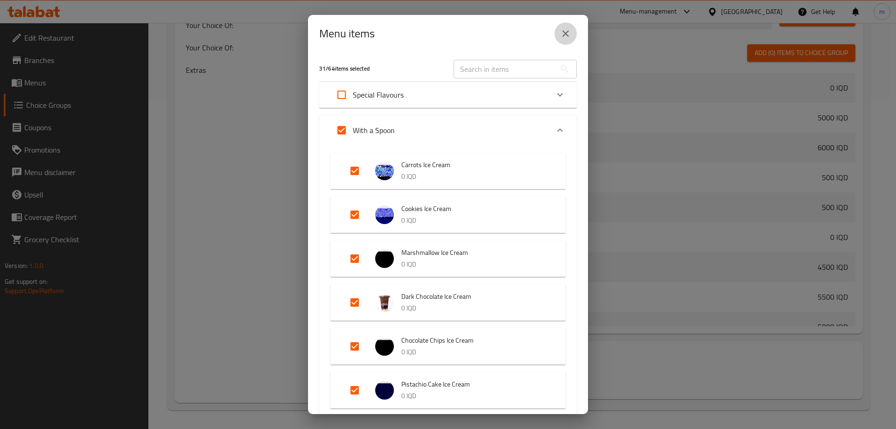
click at [561, 32] on icon "close" at bounding box center [565, 33] width 11 height 11
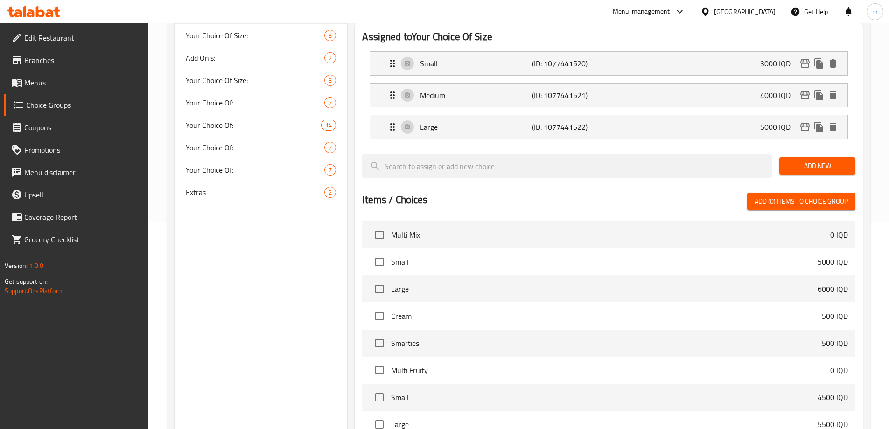
scroll to position [2, 0]
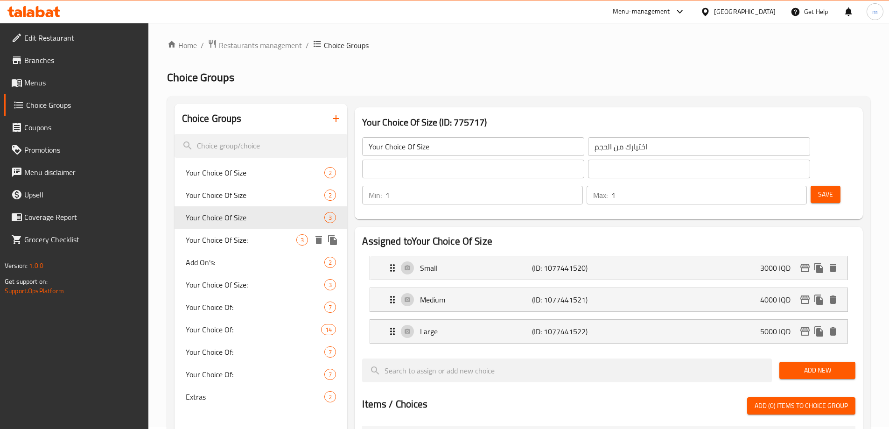
click at [241, 246] on span "Your Choice Of Size:" at bounding box center [241, 239] width 111 height 11
type input "Your Choice Of Size:"
type input "إختيارك من الحجم:"
type input "هەڵبژاردنت لە قەبارە:"
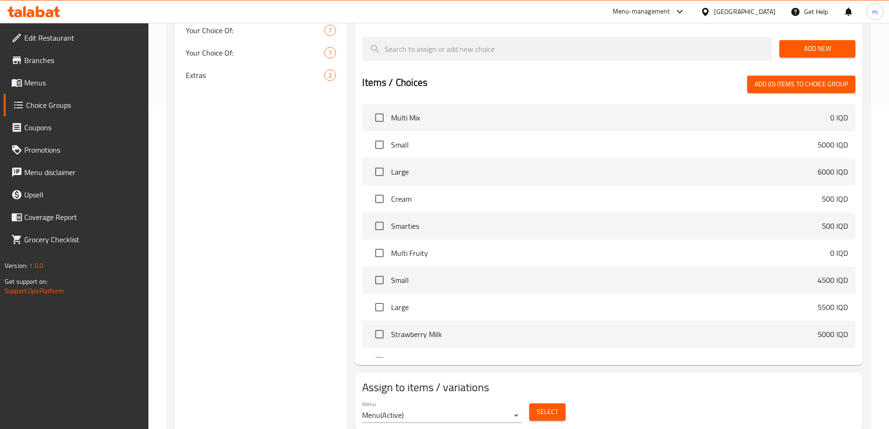
scroll to position [329, 0]
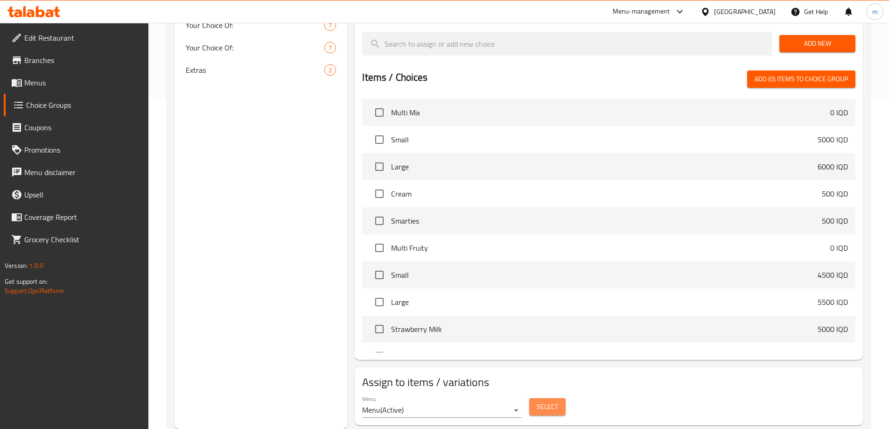
click at [540, 401] on span "Select" at bounding box center [547, 407] width 21 height 12
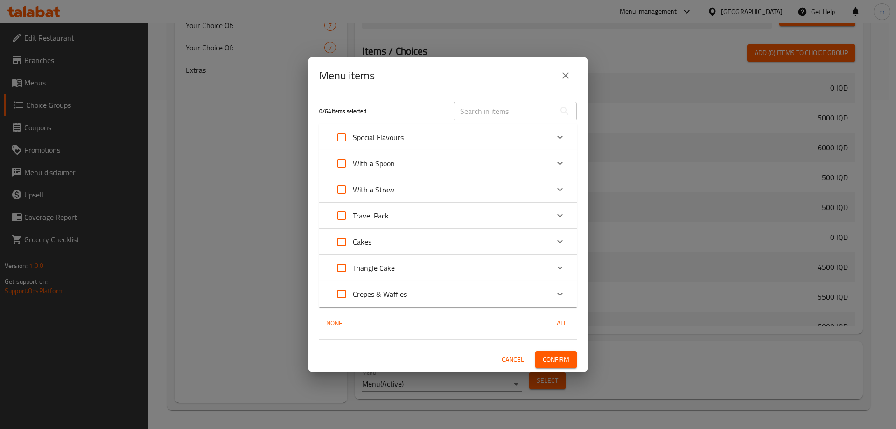
click at [570, 79] on icon "close" at bounding box center [565, 75] width 11 height 11
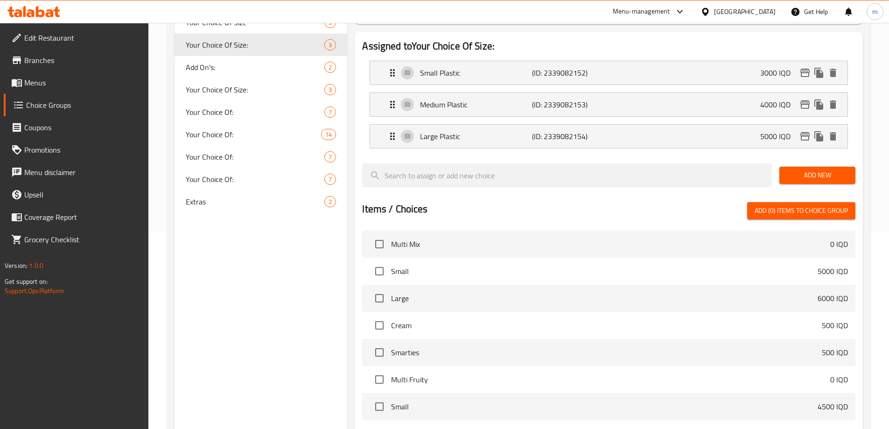
scroll to position [111, 0]
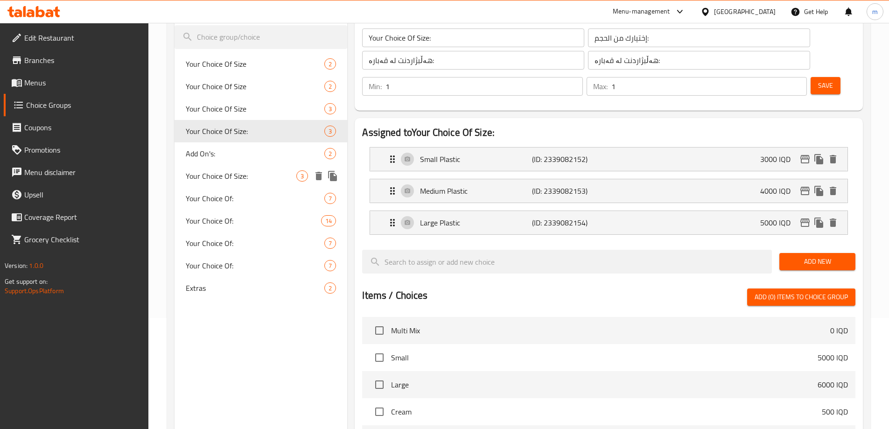
click at [222, 183] on div "Your Choice Of Size: 3" at bounding box center [261, 176] width 173 height 22
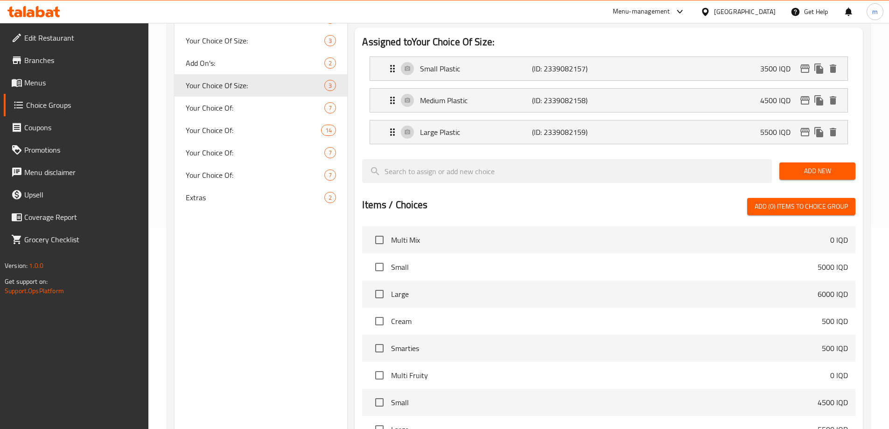
scroll to position [329, 0]
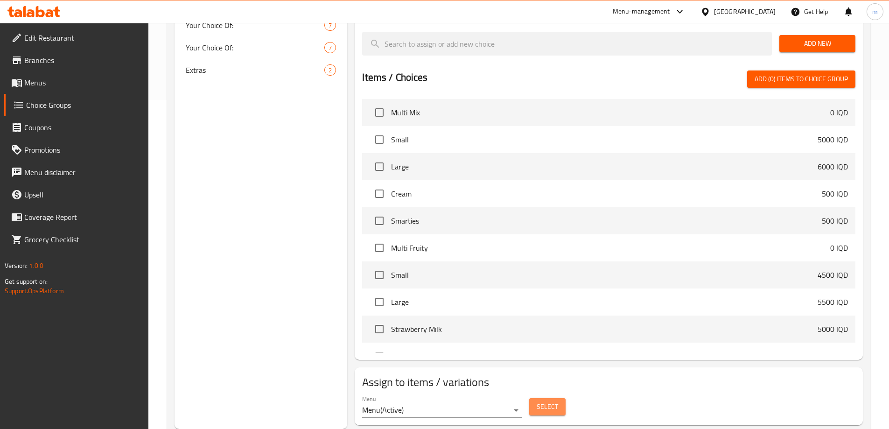
click at [537, 401] on span "Select" at bounding box center [547, 407] width 21 height 12
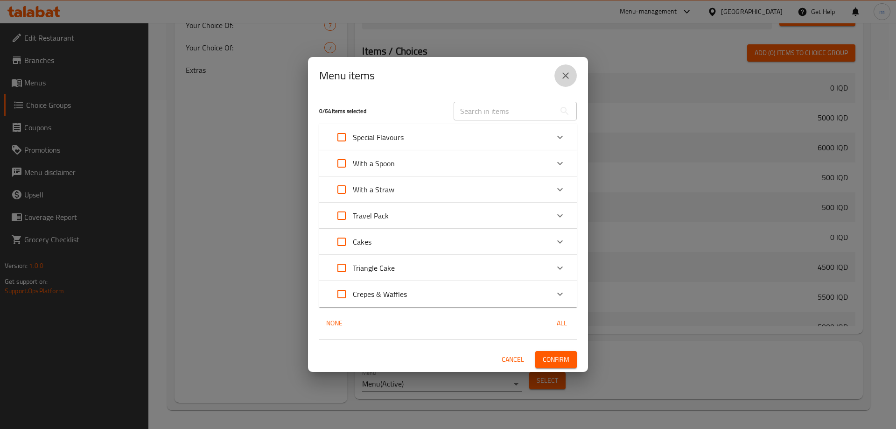
click at [570, 79] on icon "close" at bounding box center [565, 75] width 11 height 11
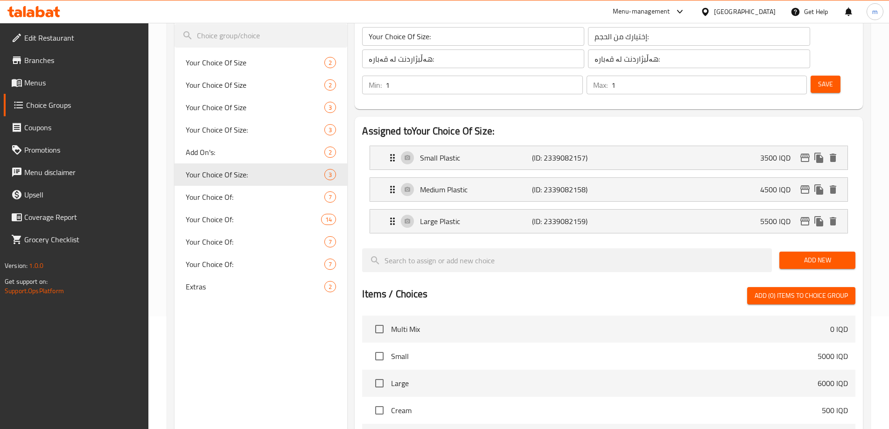
scroll to position [111, 0]
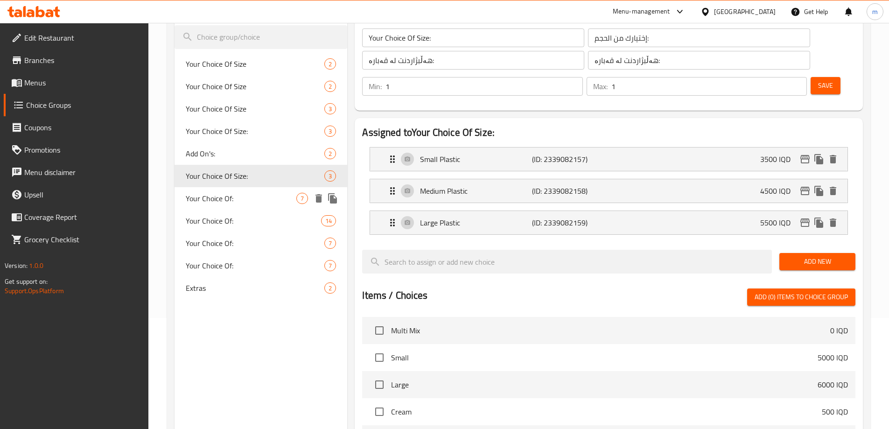
click at [217, 198] on span "Your Choice Of:" at bounding box center [241, 198] width 111 height 11
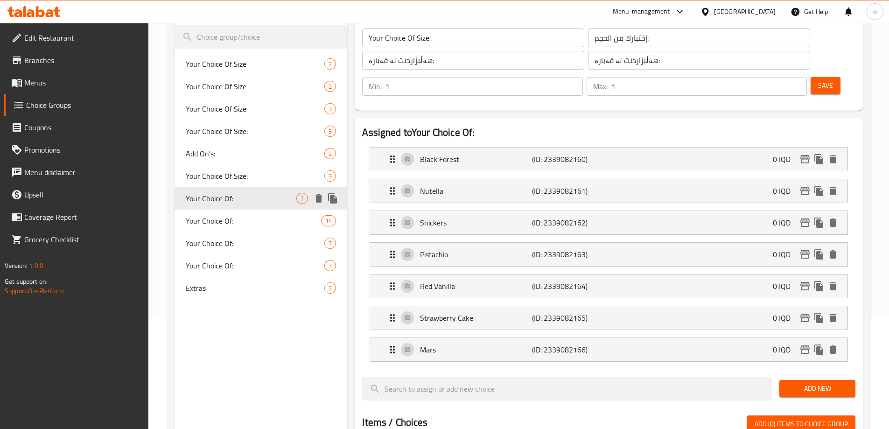
type input "Your Choice Of:"
type input "إختيارك من:"
type input "هەڵبژاردنت لە:"
click at [212, 135] on span "Your Choice Of Size:" at bounding box center [241, 131] width 111 height 11
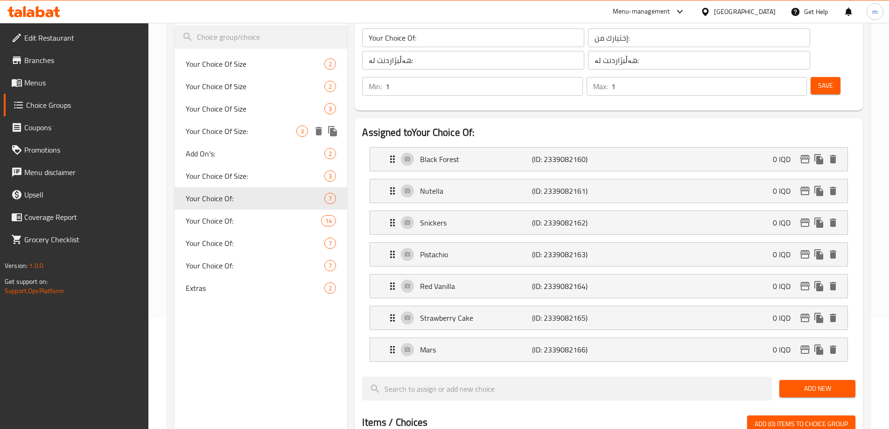
type input "Your Choice Of Size:"
type input "إختيارك من الحجم:"
type input "هەڵبژاردنت لە قەبارە:"
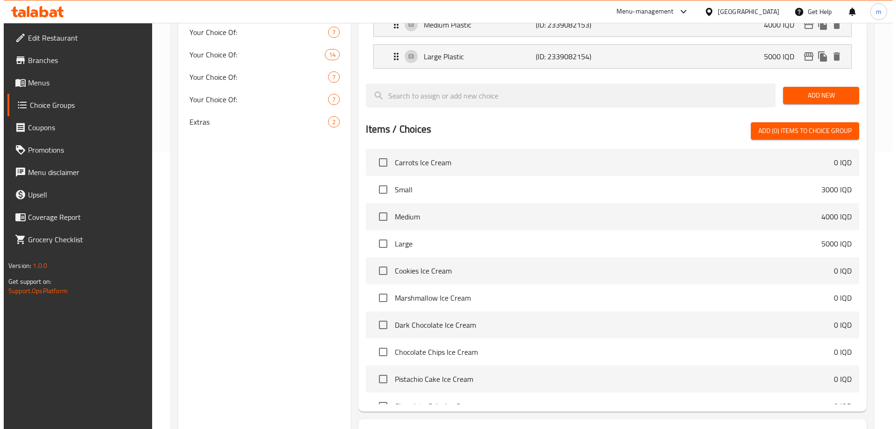
scroll to position [329, 0]
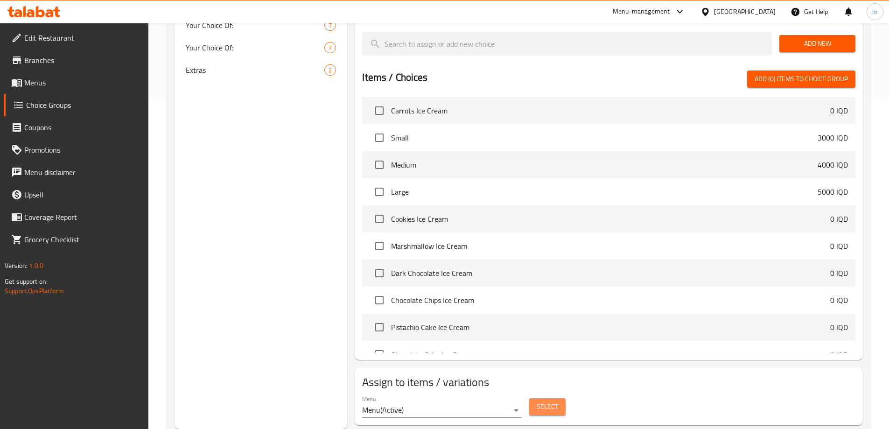
click at [548, 401] on span "Select" at bounding box center [547, 407] width 21 height 12
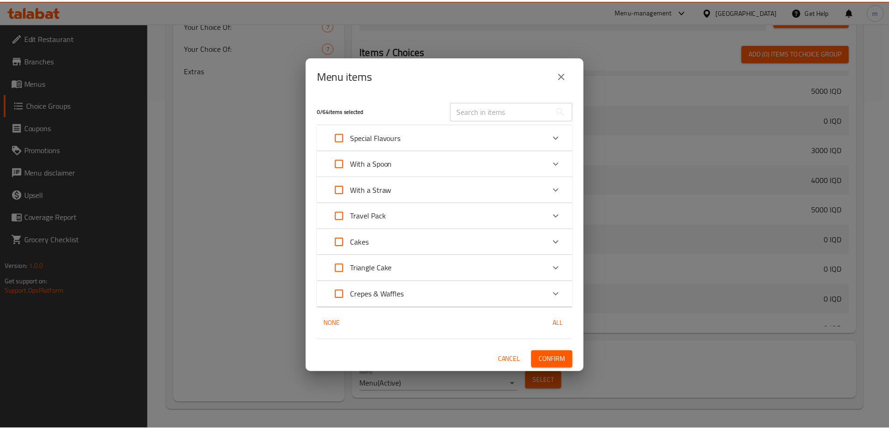
scroll to position [358, 0]
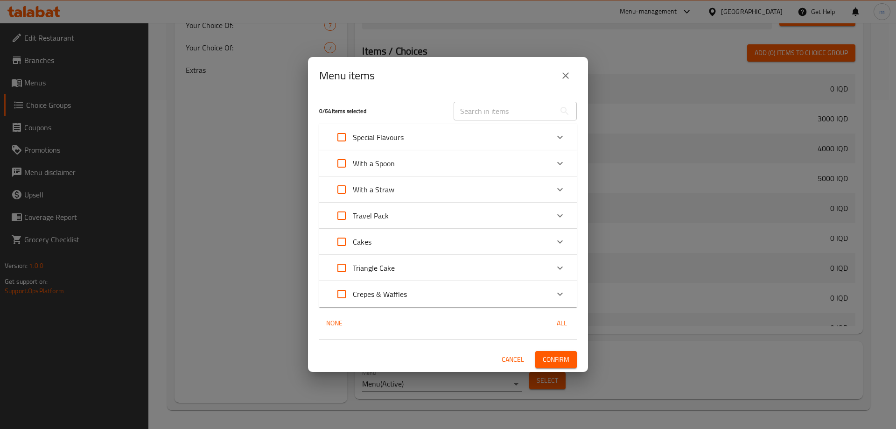
click at [570, 81] on icon "close" at bounding box center [565, 75] width 11 height 11
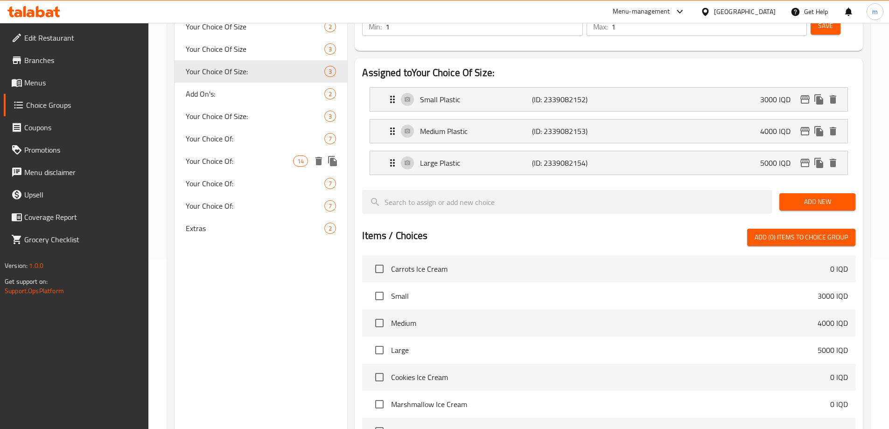
scroll to position [111, 0]
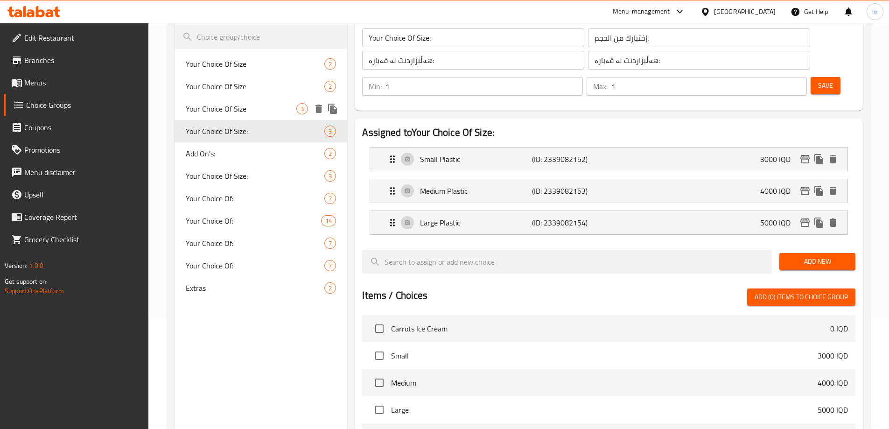
click at [200, 109] on span "Your Choice Of Size" at bounding box center [241, 108] width 111 height 11
type input "Your Choice Of Size"
type input "اختيارك من الحجم"
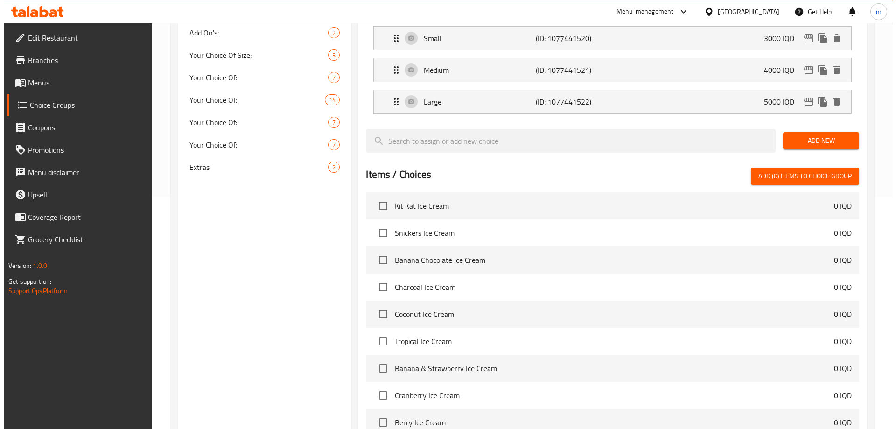
scroll to position [329, 0]
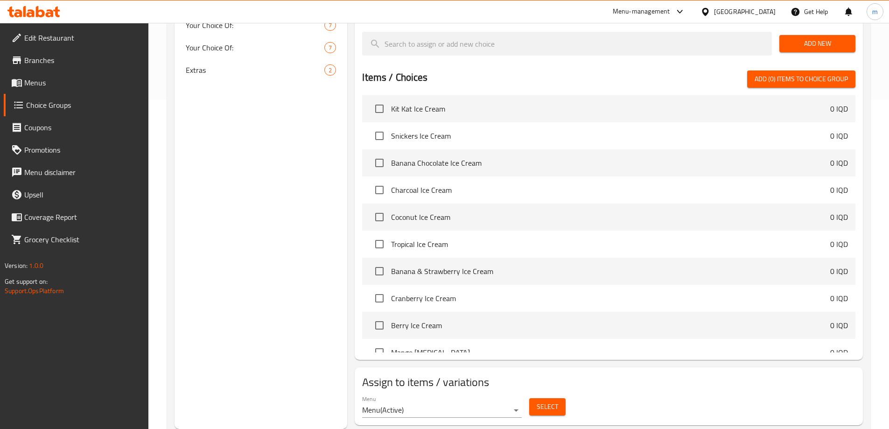
click at [558, 398] on button "Select" at bounding box center [547, 406] width 36 height 17
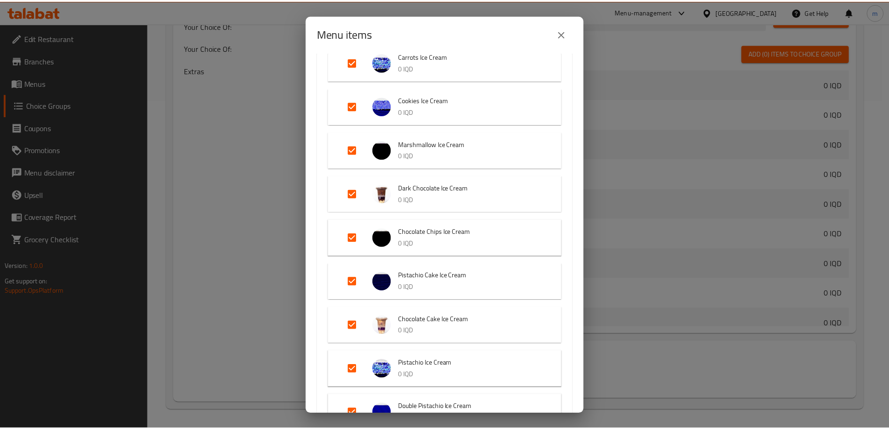
scroll to position [0, 0]
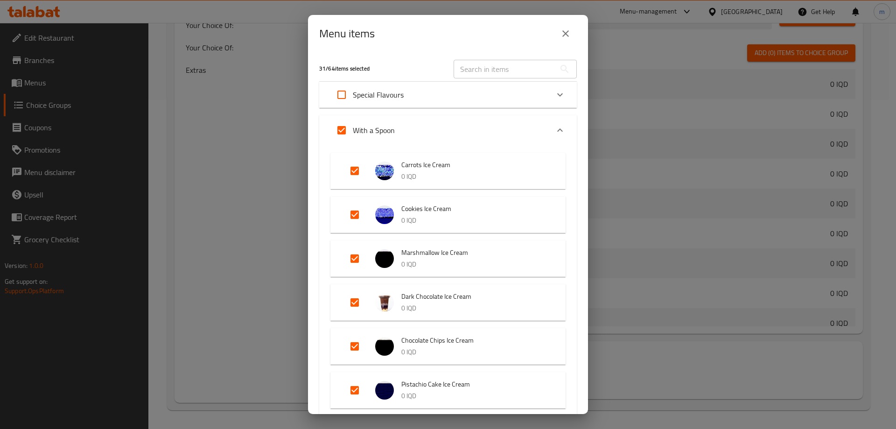
click at [563, 40] on button "close" at bounding box center [566, 33] width 22 height 22
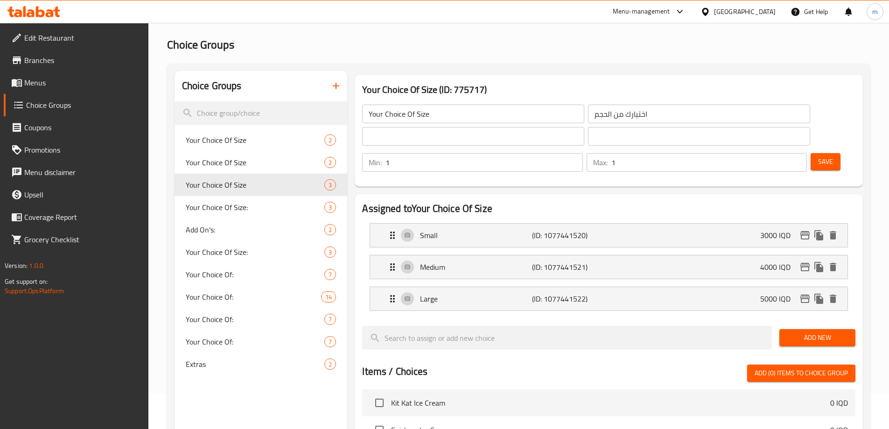
scroll to position [2, 0]
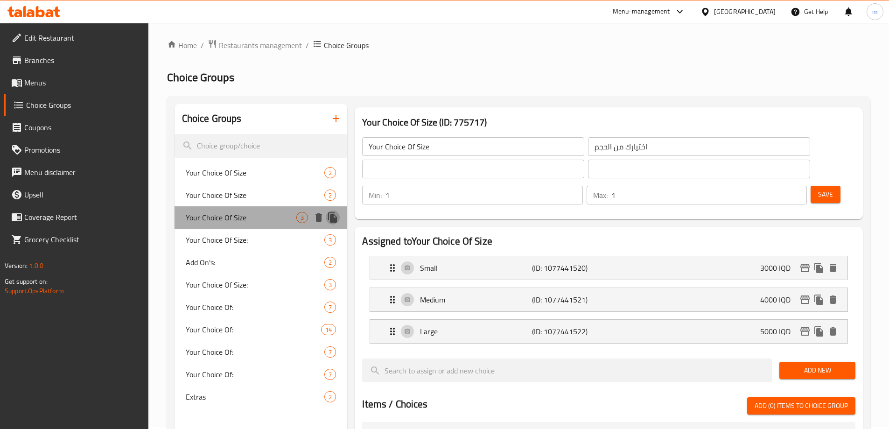
click at [332, 215] on icon "duplicate" at bounding box center [332, 217] width 9 height 10
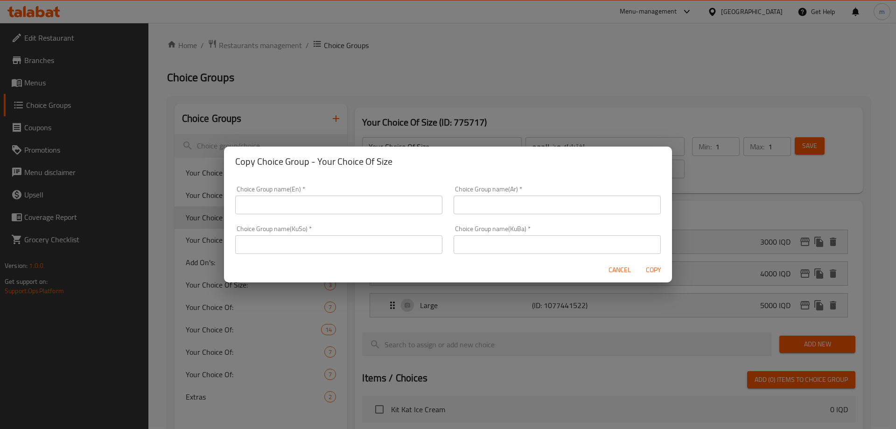
click at [359, 205] on input "text" at bounding box center [338, 205] width 207 height 19
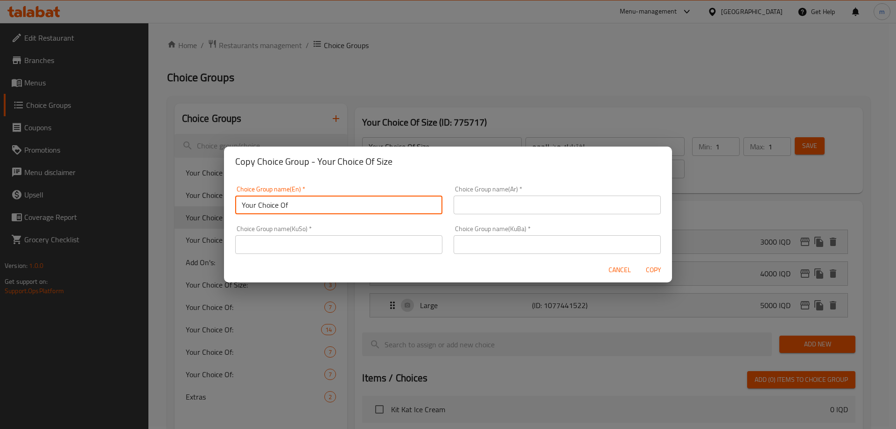
type input "Your Choice Of Size:"
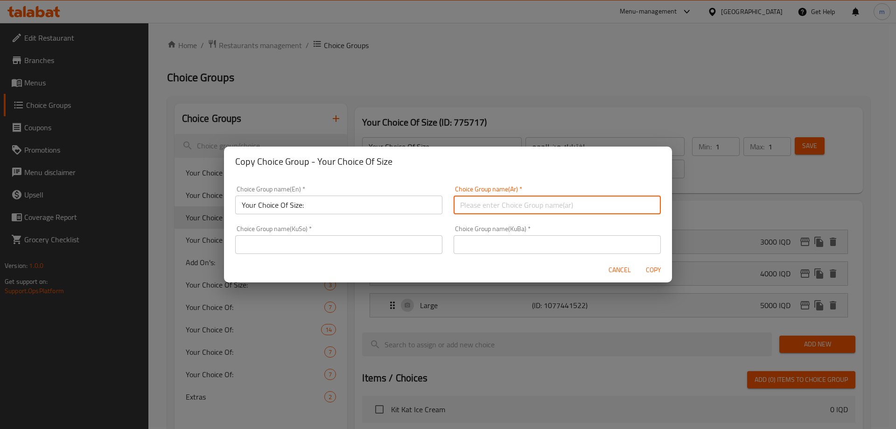
click at [487, 201] on input "text" at bounding box center [557, 205] width 207 height 19
type input "إختيارك من الحجم:"
click at [394, 245] on input "text" at bounding box center [338, 244] width 207 height 19
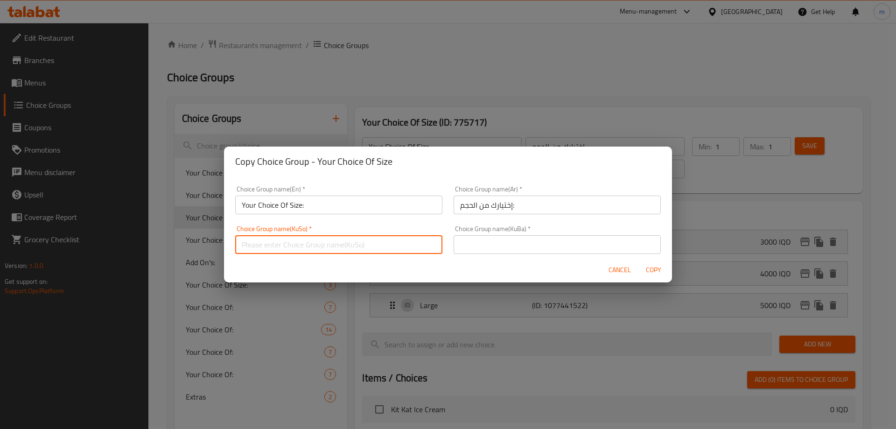
type input "هەڵبژاردنت لە قەبارە:"
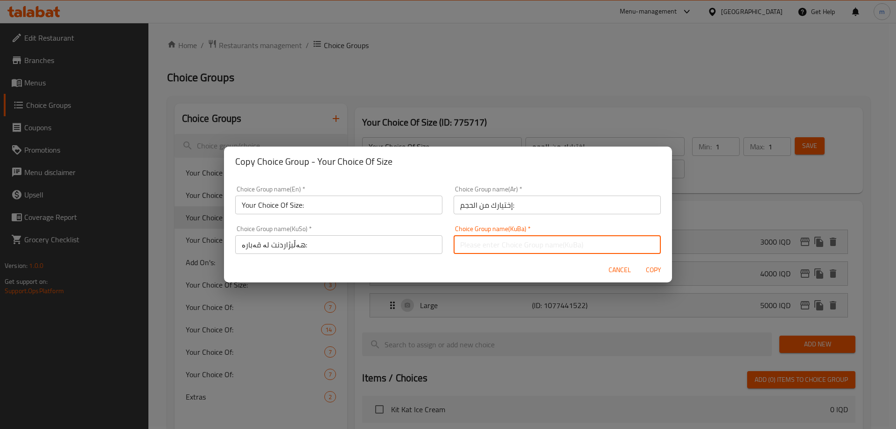
click at [506, 244] on input "text" at bounding box center [557, 244] width 207 height 19
type input "هەڵبژاردنت لە قەبارە:"
click at [654, 271] on span "Copy" at bounding box center [653, 270] width 22 height 12
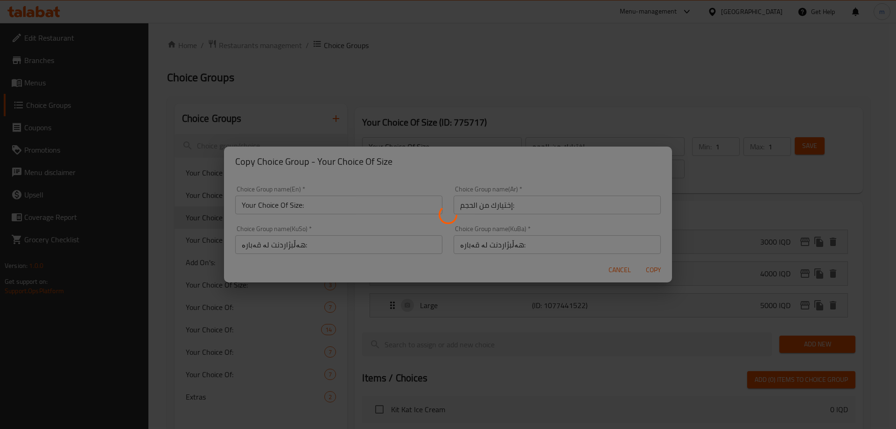
type input "Your Choice Of Size:"
type input "إختيارك من الحجم:"
type input "هەڵبژاردنت لە قەبارە:"
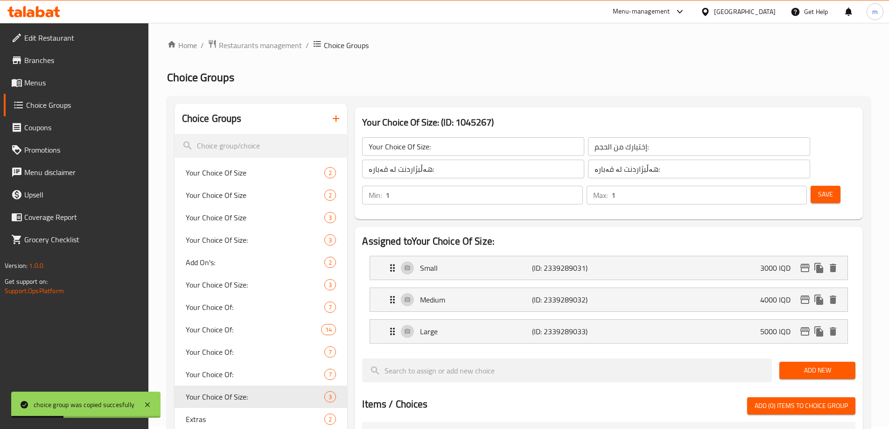
click at [456, 151] on input "Your Choice Of Size:" at bounding box center [473, 146] width 222 height 19
click at [823, 186] on button "Save" at bounding box center [826, 194] width 30 height 17
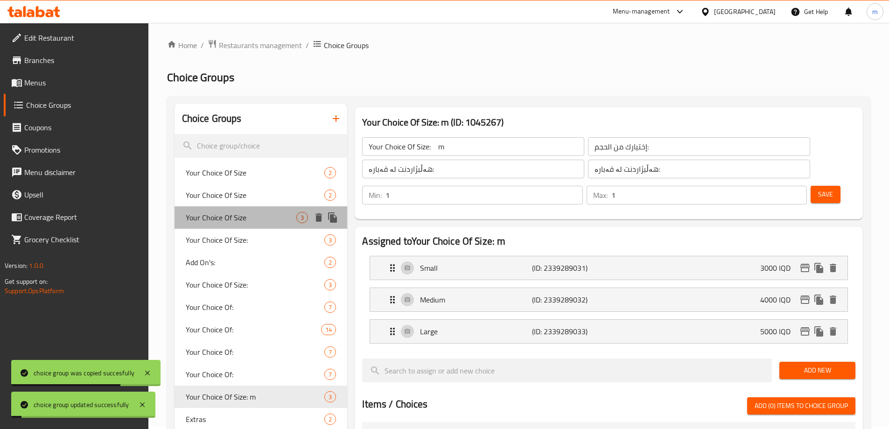
click at [244, 223] on span "Your Choice Of Size" at bounding box center [241, 217] width 111 height 11
type input "Your Choice Of Size"
type input "اختيارك من الحجم"
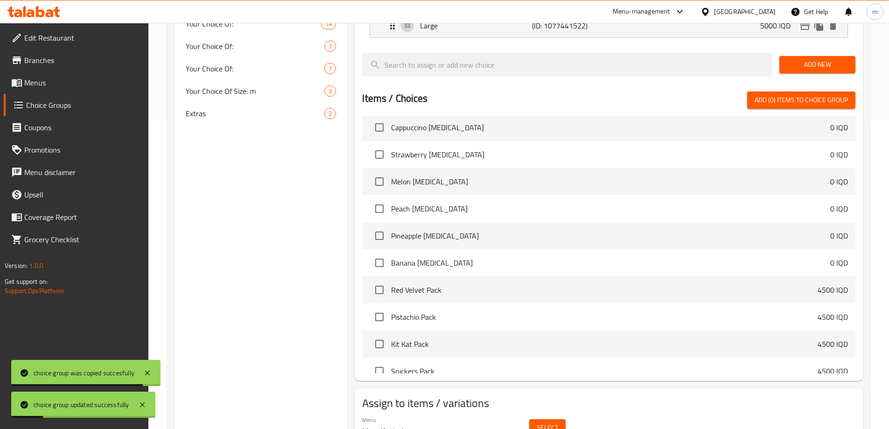
scroll to position [329, 0]
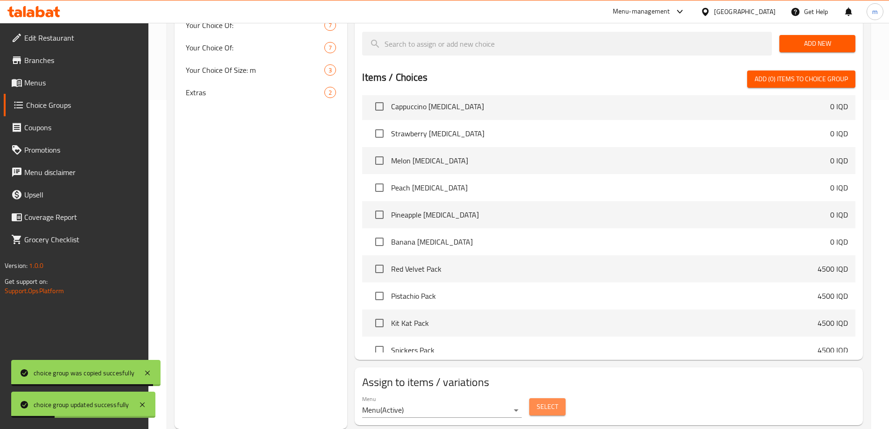
click at [558, 398] on button "Select" at bounding box center [547, 406] width 36 height 17
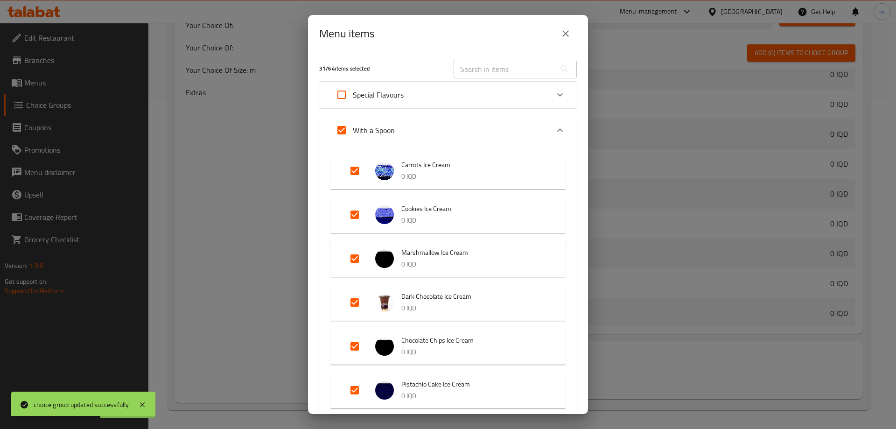
click at [561, 37] on icon "close" at bounding box center [565, 33] width 11 height 11
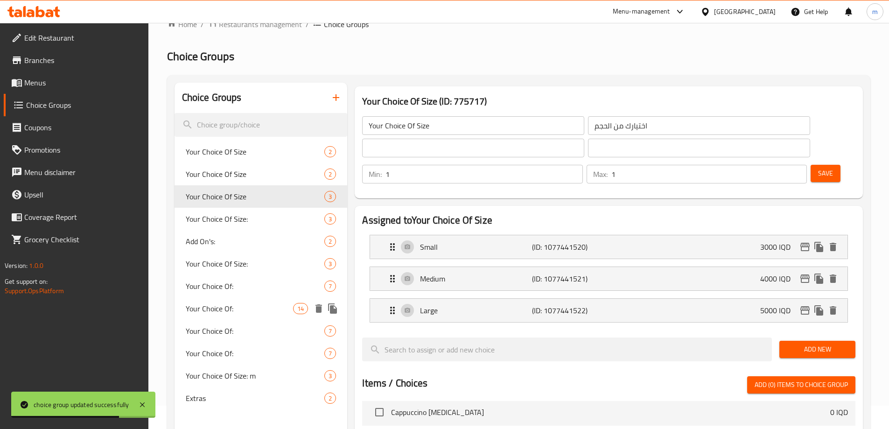
scroll to position [2, 0]
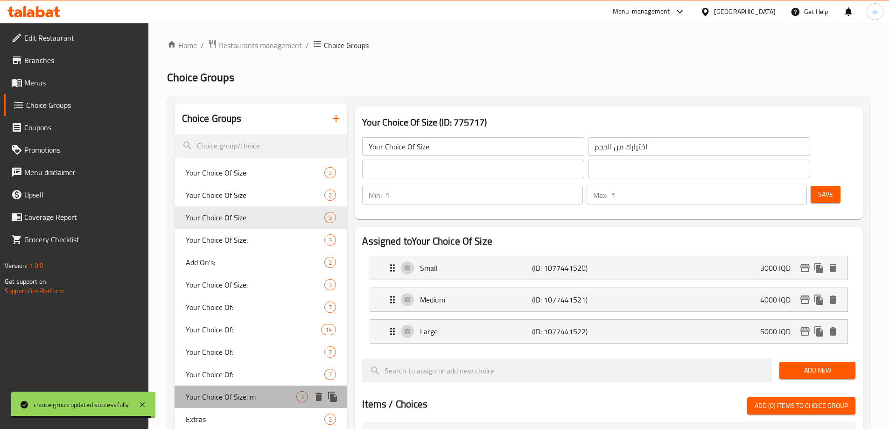
click at [229, 392] on span "Your Choice Of Size: m" at bounding box center [241, 396] width 111 height 11
type input "Your Choice Of Size: m"
type input "إختيارك من الحجم:"
type input "هەڵبژاردنت لە قەبارە:"
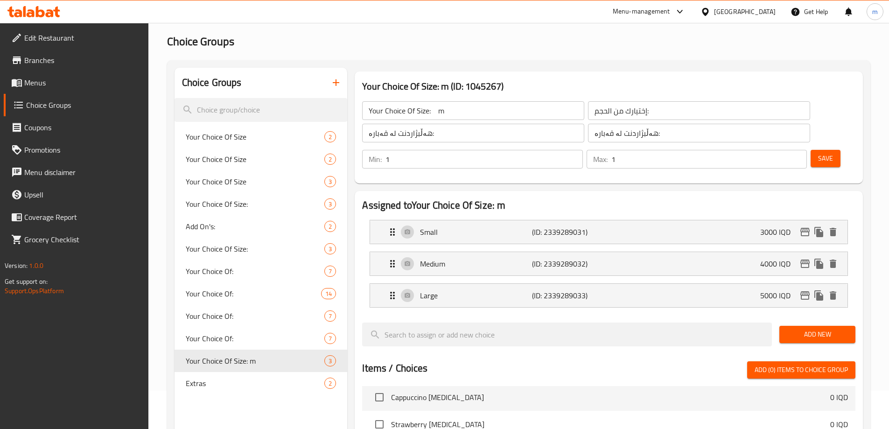
scroll to position [40, 0]
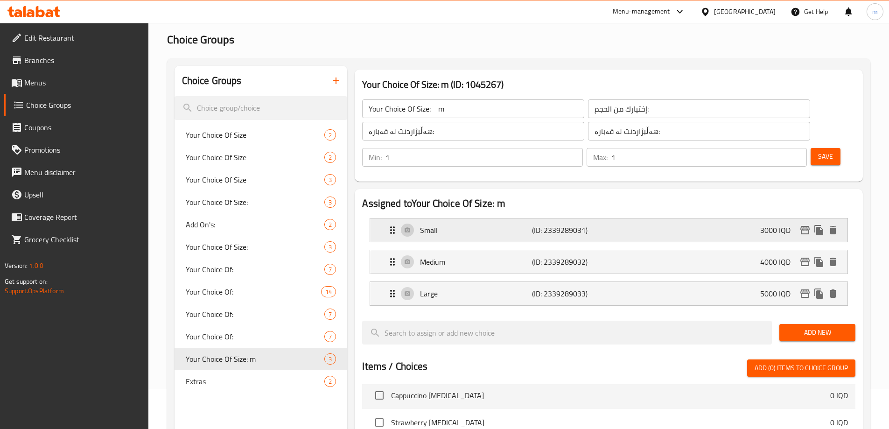
click at [768, 225] on p "3000 IQD" at bounding box center [779, 230] width 38 height 11
click at [591, 225] on p "(ID: 2339289031)" at bounding box center [569, 230] width 75 height 11
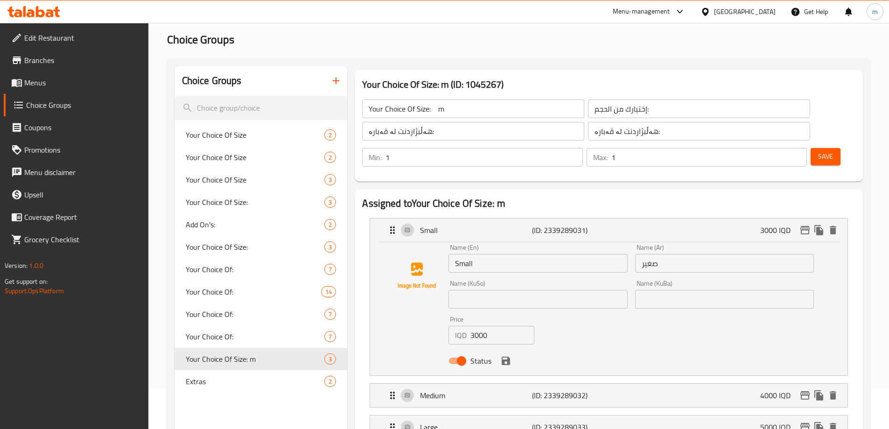
click at [492, 290] on input "text" at bounding box center [538, 299] width 179 height 19
type input "بچووک"
drag, startPoint x: 677, startPoint y: 276, endPoint x: 677, endPoint y: 286, distance: 9.8
click at [677, 290] on input "text" at bounding box center [724, 299] width 179 height 19
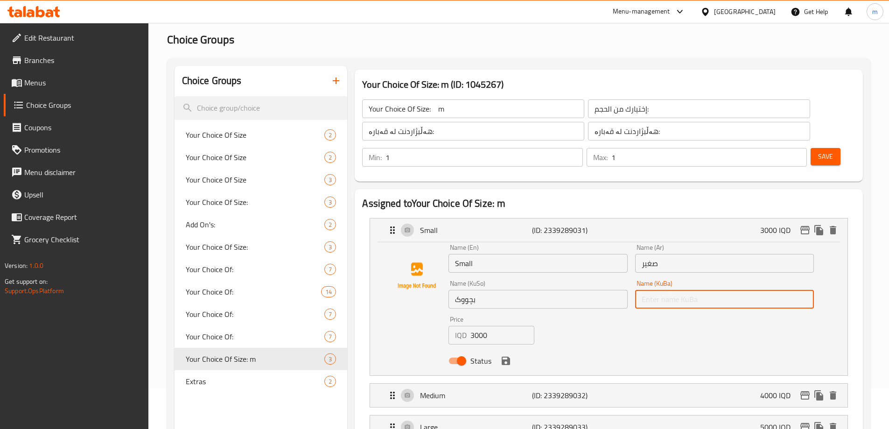
type input "بچووک"
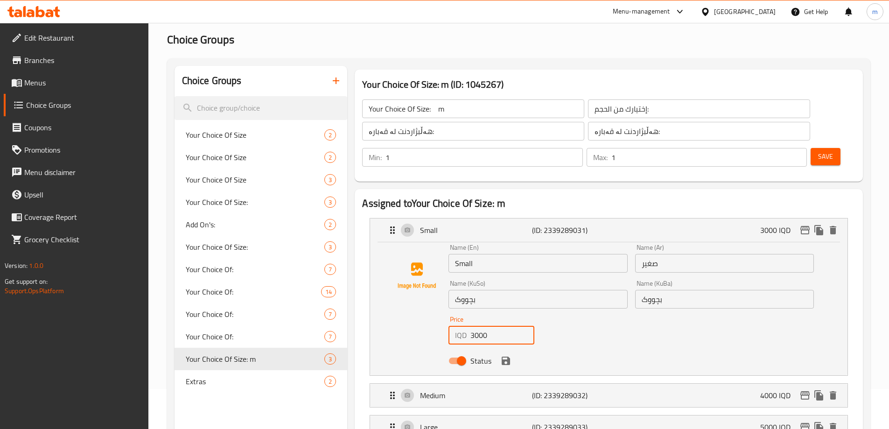
click at [474, 326] on input "3000" at bounding box center [503, 335] width 64 height 19
click at [504, 357] on icon "save" at bounding box center [506, 361] width 8 height 8
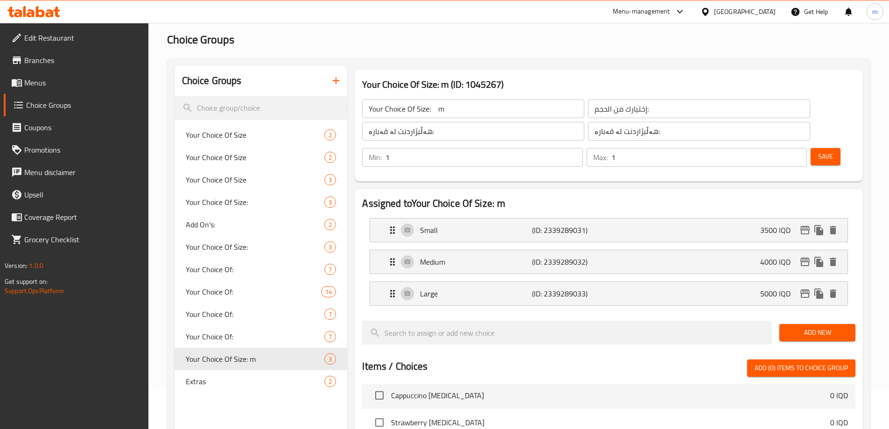
type input "3500"
click at [484, 256] on p "Medium" at bounding box center [476, 261] width 112 height 11
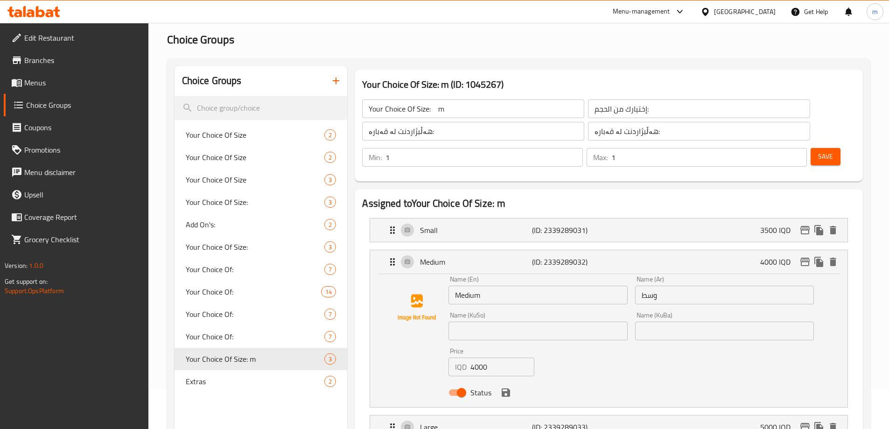
click at [505, 322] on input "text" at bounding box center [538, 331] width 179 height 19
type input "ناوەند"
click at [674, 322] on input "text" at bounding box center [724, 331] width 179 height 19
type input "ناوەند"
click at [478, 358] on input "4000" at bounding box center [503, 367] width 64 height 19
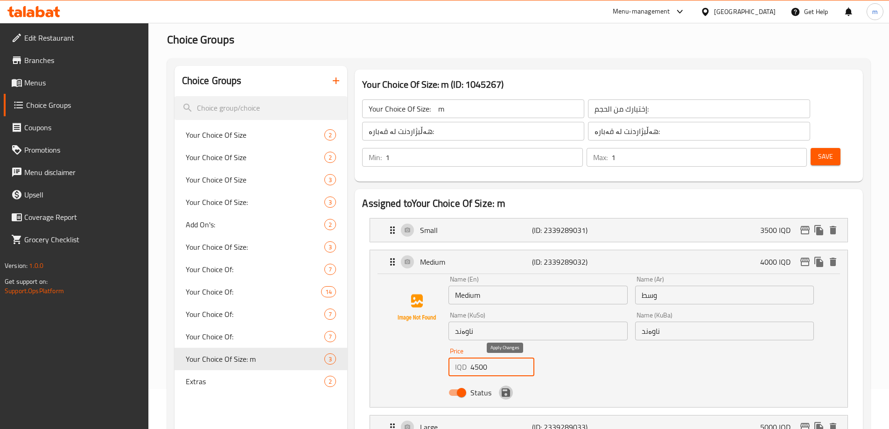
click at [501, 387] on icon "save" at bounding box center [505, 392] width 11 height 11
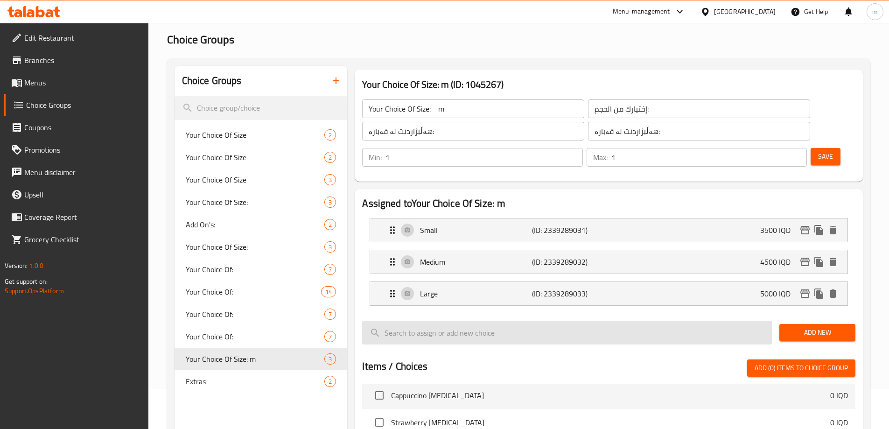
type input "4500"
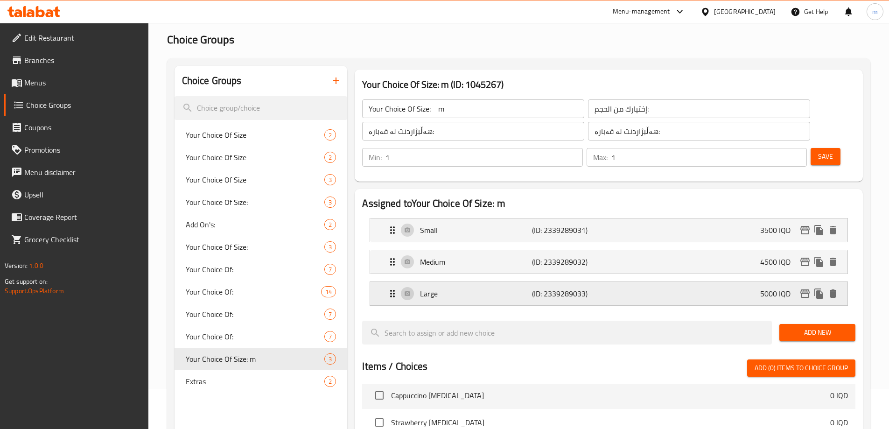
click at [506, 288] on p "Large" at bounding box center [476, 293] width 112 height 11
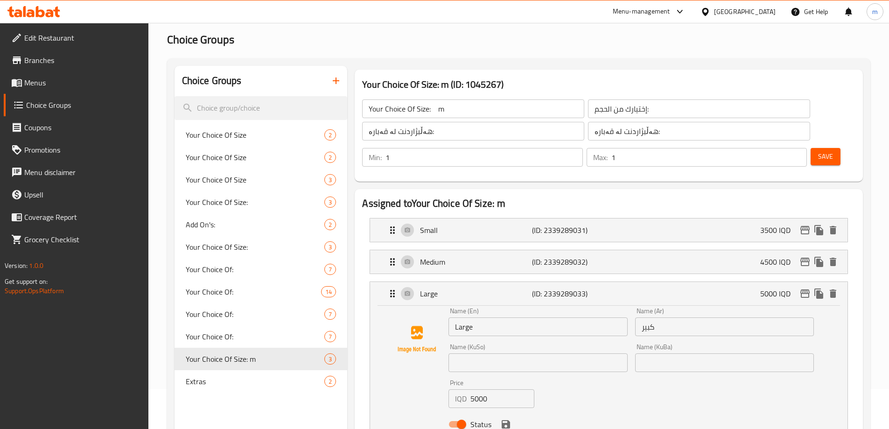
click at [512, 353] on input "text" at bounding box center [538, 362] width 179 height 19
type input "گەورە"
click at [645, 353] on input "text" at bounding box center [724, 362] width 179 height 19
type input "گەورە"
click at [477, 389] on input "5000" at bounding box center [503, 398] width 64 height 19
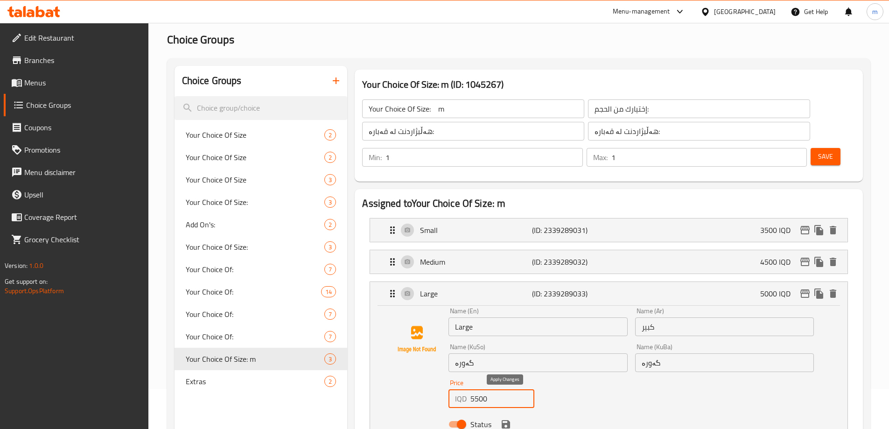
click at [506, 419] on icon "save" at bounding box center [505, 424] width 11 height 11
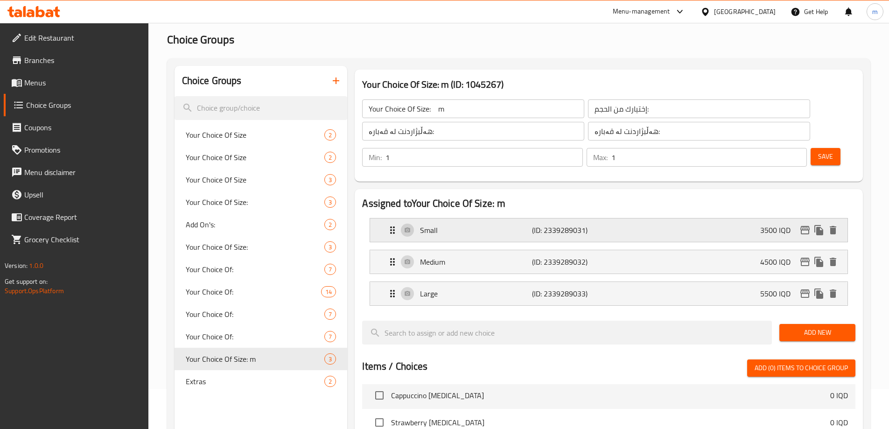
type input "5500"
click at [818, 151] on span "Save" at bounding box center [825, 157] width 15 height 12
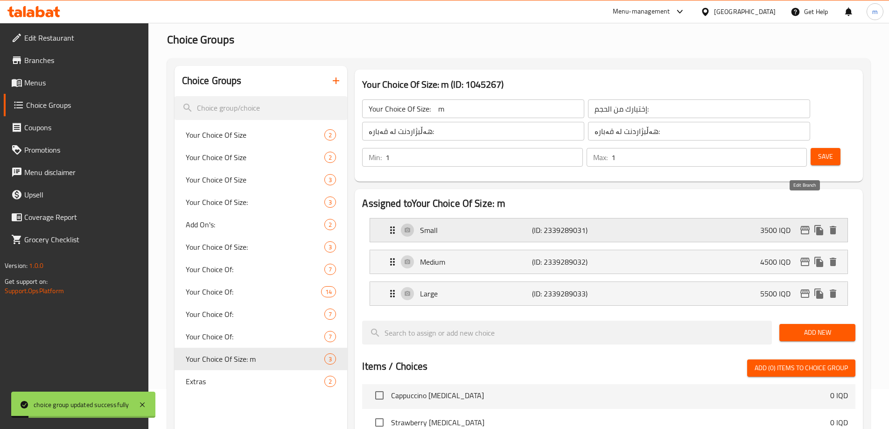
click at [801, 225] on icon "edit" at bounding box center [805, 230] width 11 height 11
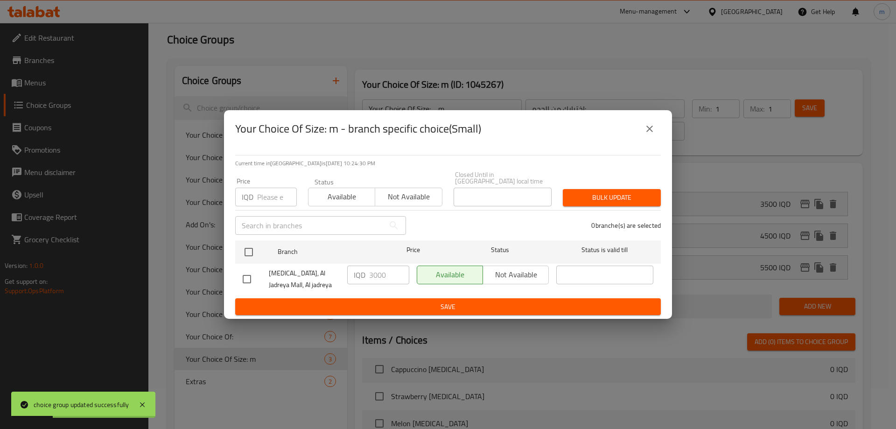
click at [249, 274] on input "checkbox" at bounding box center [247, 279] width 20 height 20
checkbox input "true"
click at [377, 274] on input "3000" at bounding box center [389, 275] width 40 height 19
type input "3500"
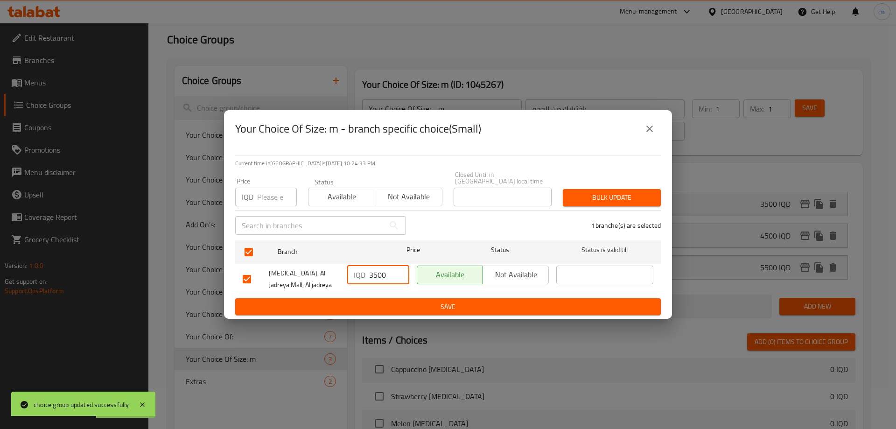
click at [405, 301] on span "Save" at bounding box center [448, 307] width 411 height 12
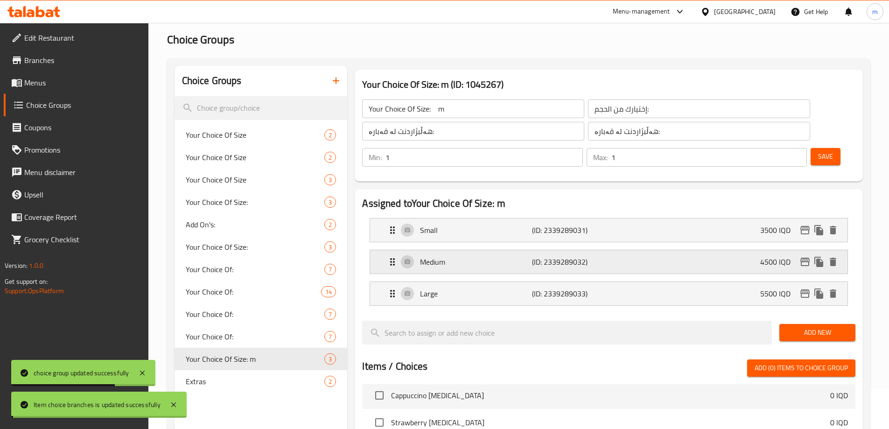
click at [802, 258] on icon "edit" at bounding box center [805, 262] width 9 height 8
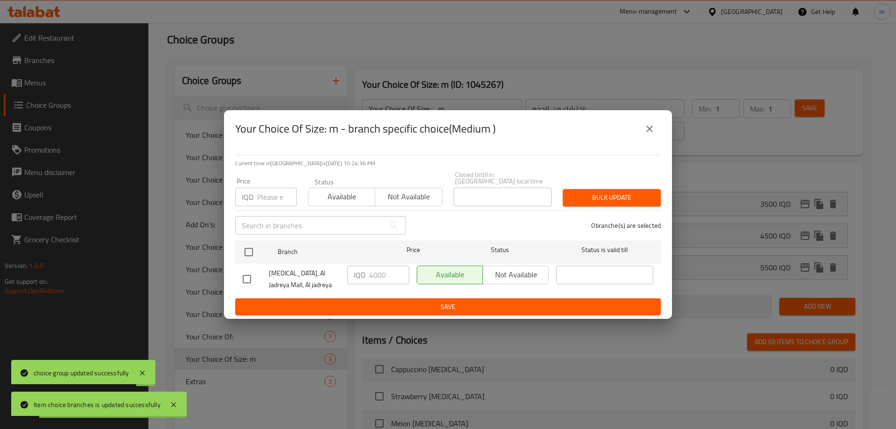
click at [249, 276] on input "checkbox" at bounding box center [247, 279] width 20 height 20
checkbox input "true"
click at [372, 271] on input "4000" at bounding box center [389, 275] width 40 height 19
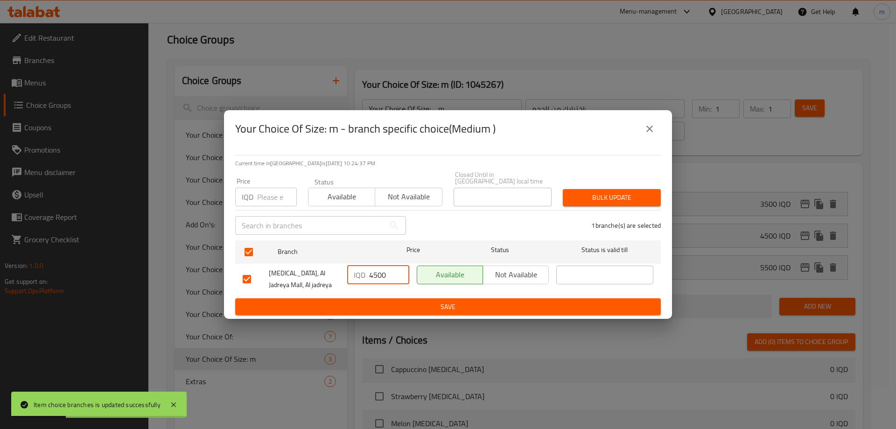
type input "4500"
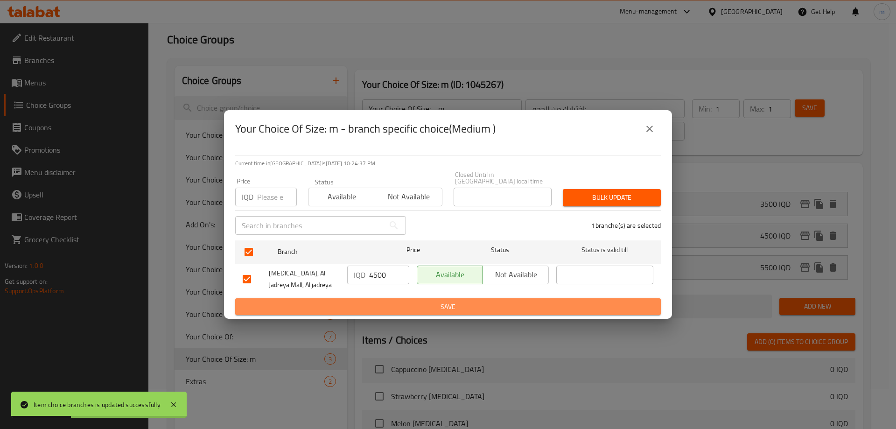
click at [376, 298] on button "Save" at bounding box center [448, 306] width 426 height 17
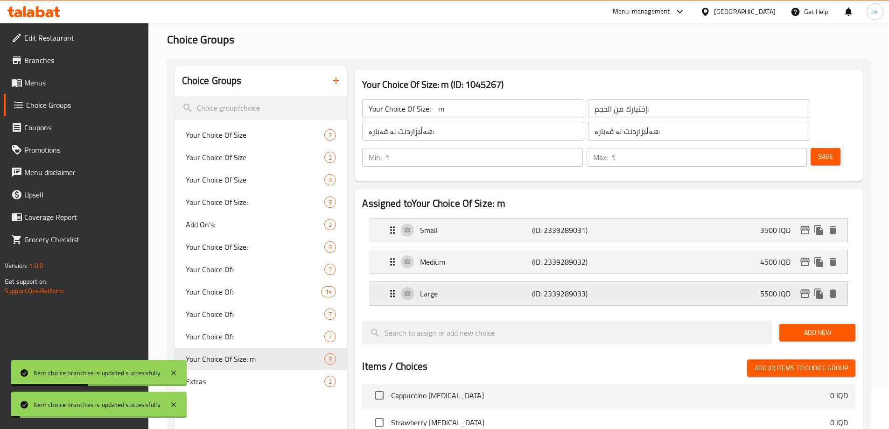
click at [803, 288] on icon "edit" at bounding box center [805, 293] width 11 height 11
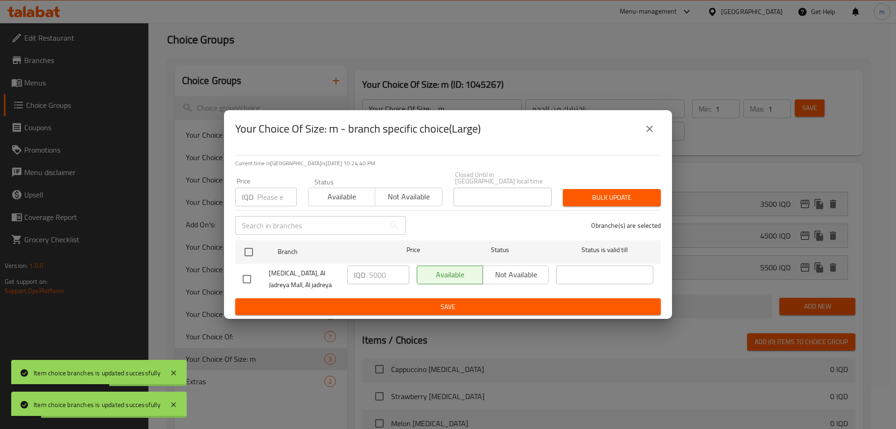
click at [245, 276] on input "checkbox" at bounding box center [247, 279] width 20 height 20
checkbox input "true"
click at [375, 274] on input "5000" at bounding box center [389, 275] width 40 height 19
click at [379, 274] on input "5000" at bounding box center [389, 275] width 40 height 19
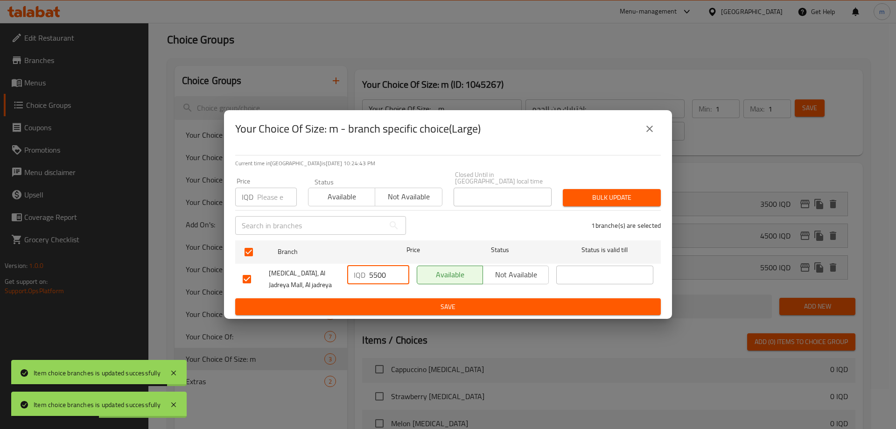
type input "5500"
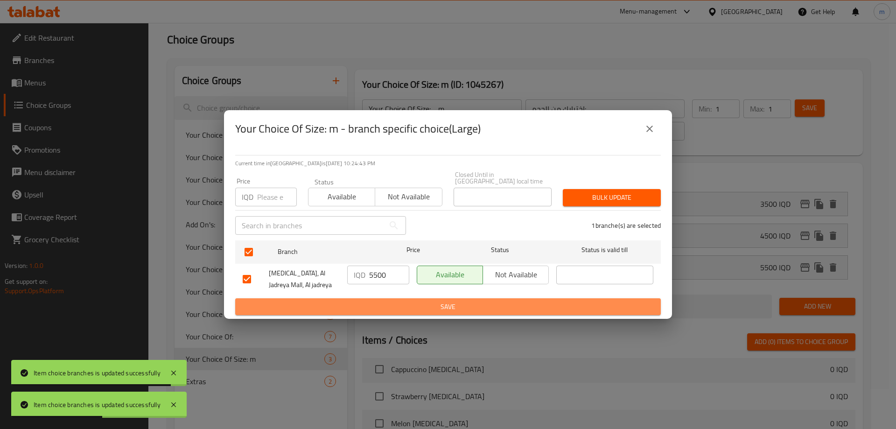
click at [373, 298] on button "Save" at bounding box center [448, 306] width 426 height 17
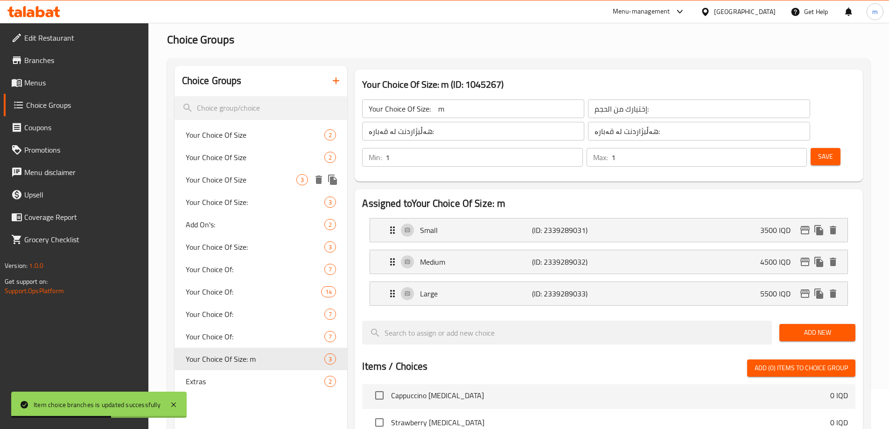
click at [248, 179] on span "Your Choice Of Size" at bounding box center [241, 179] width 111 height 11
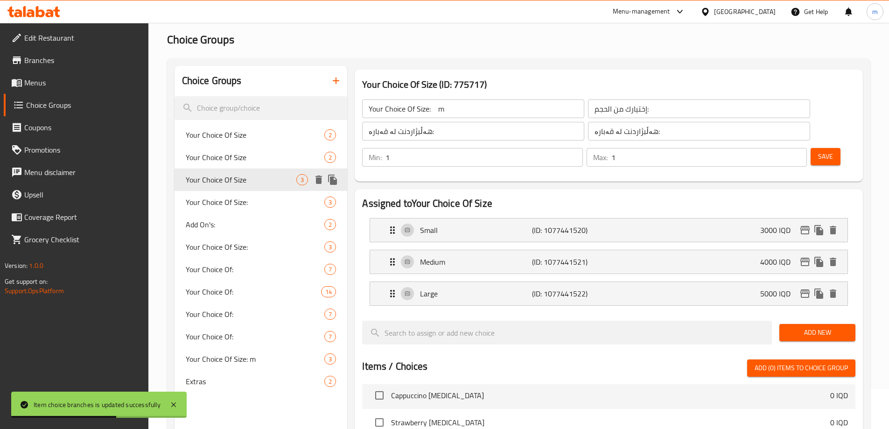
type input "Your Choice Of Size"
type input "اختيارك من الحجم"
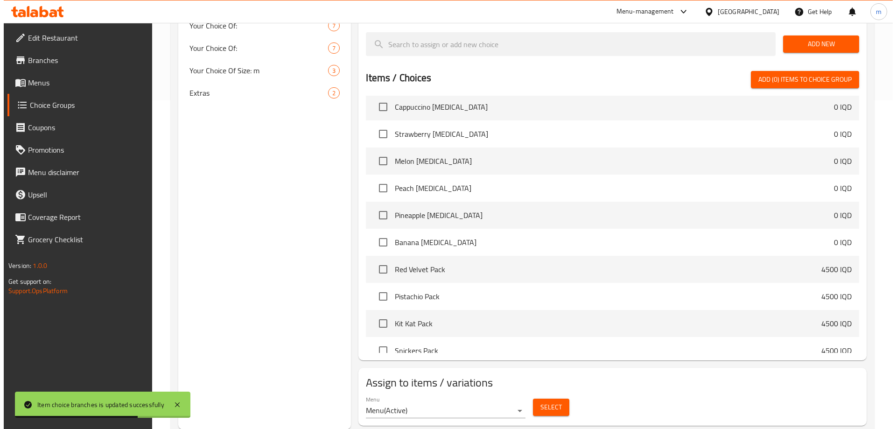
scroll to position [329, 0]
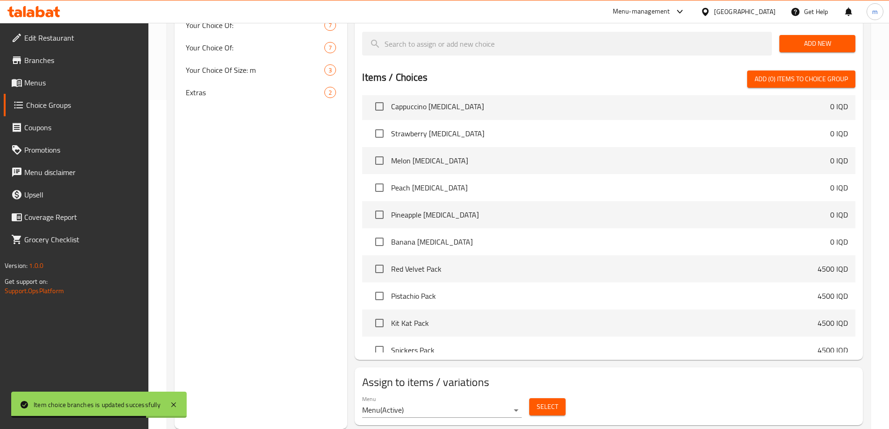
click at [550, 401] on span "Select" at bounding box center [547, 407] width 21 height 12
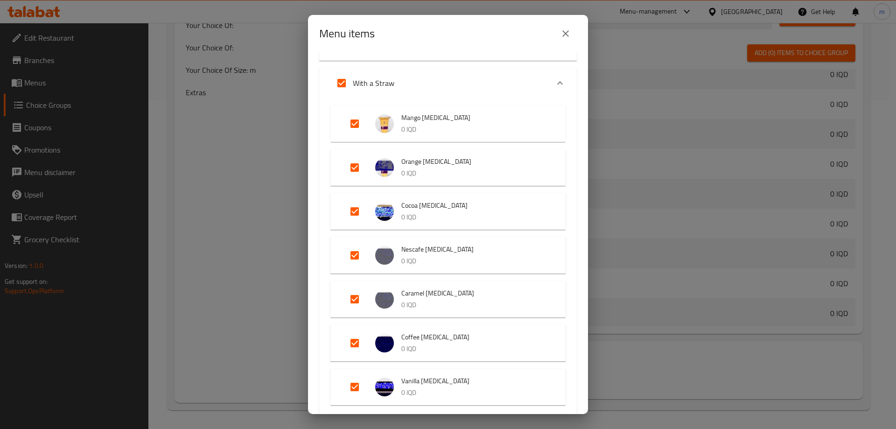
scroll to position [871, 0]
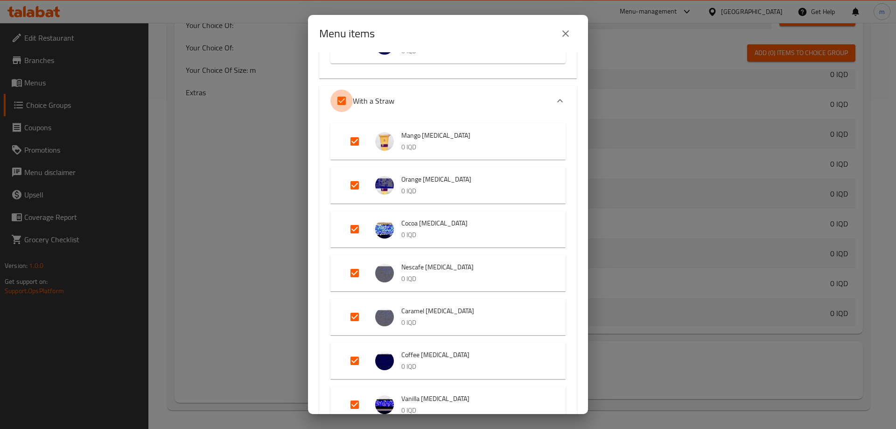
click at [339, 105] on input "Expand" at bounding box center [341, 101] width 22 height 22
checkbox input "false"
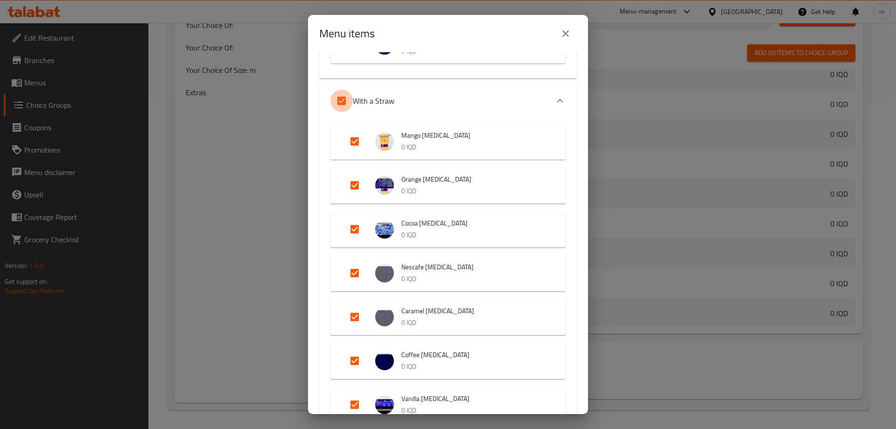
checkbox input "false"
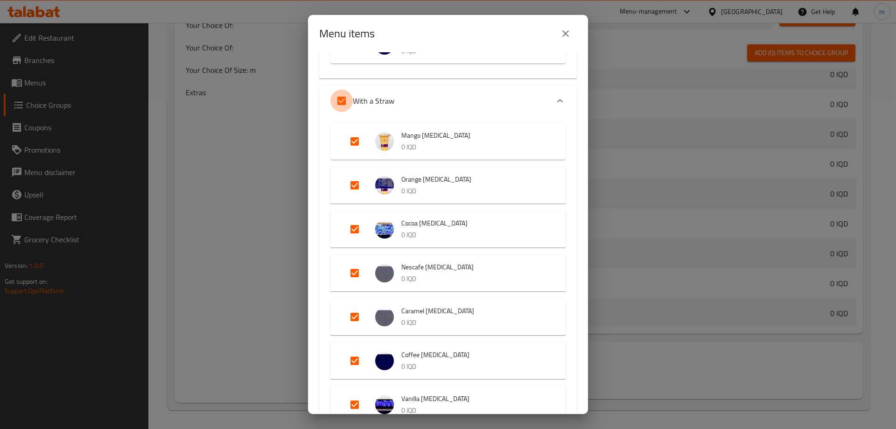
checkbox input "false"
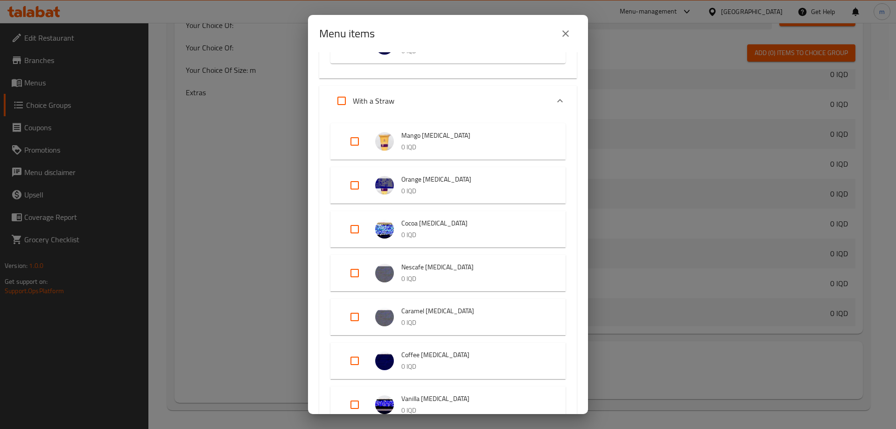
click at [358, 137] on input "Expand" at bounding box center [355, 141] width 22 height 22
checkbox input "true"
click at [359, 187] on input "Expand" at bounding box center [355, 185] width 22 height 22
checkbox input "true"
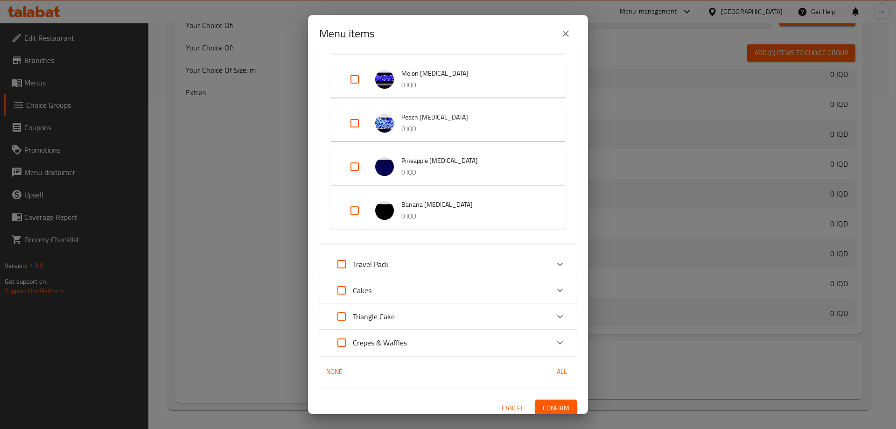
scroll to position [1328, 0]
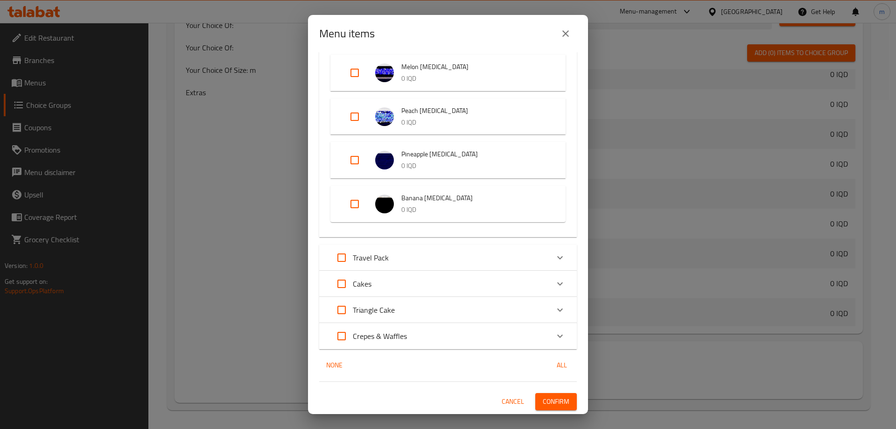
click at [550, 396] on span "Confirm" at bounding box center [556, 402] width 27 height 12
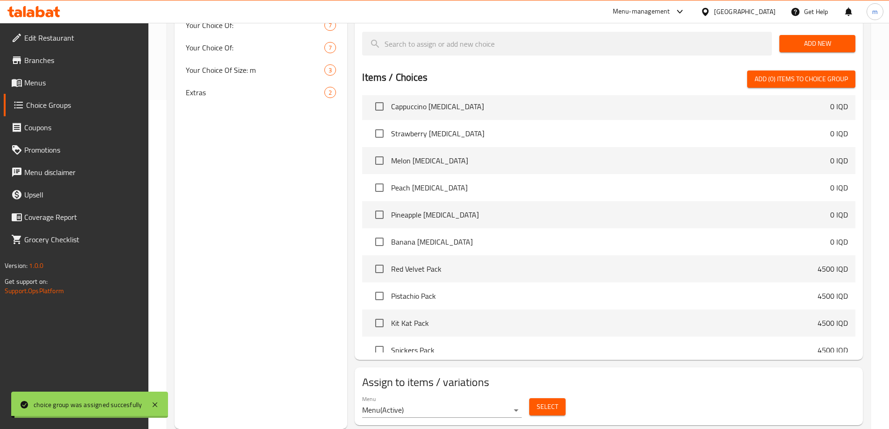
click at [230, 72] on span "Your Choice Of Size: m" at bounding box center [255, 69] width 139 height 11
type input "Your Choice Of Size: m"
type input "إختيارك من الحجم:"
type input "هەڵبژاردنت لە قەبارە:"
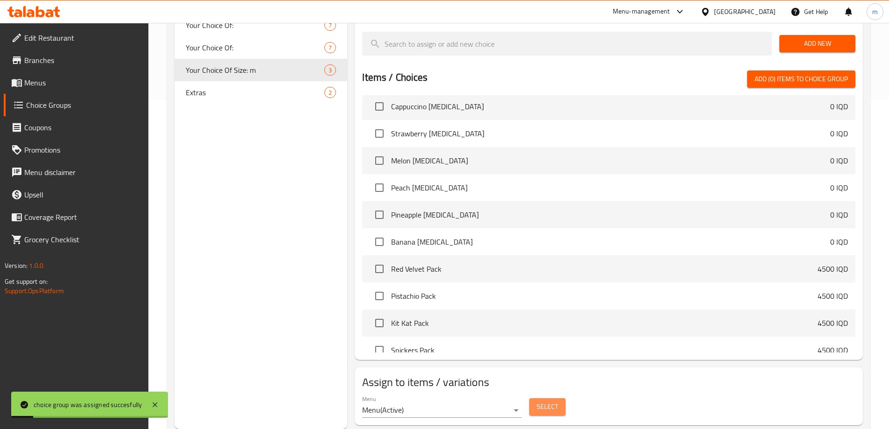
click at [532, 398] on button "Select" at bounding box center [547, 406] width 36 height 17
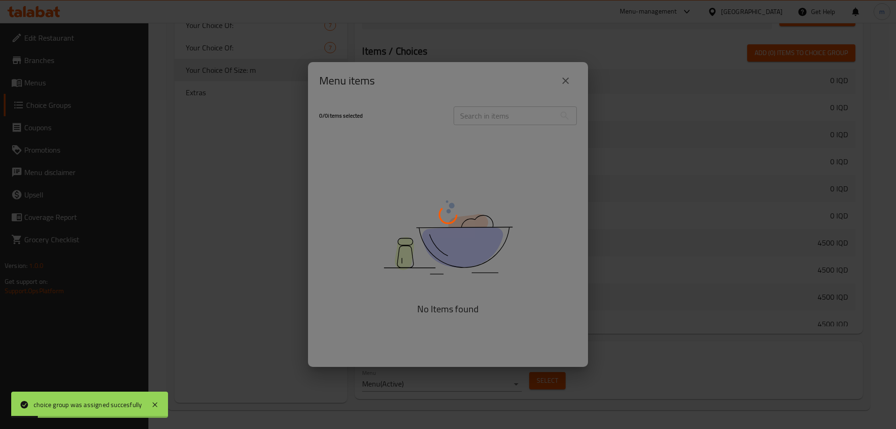
click at [543, 375] on div at bounding box center [448, 214] width 896 height 429
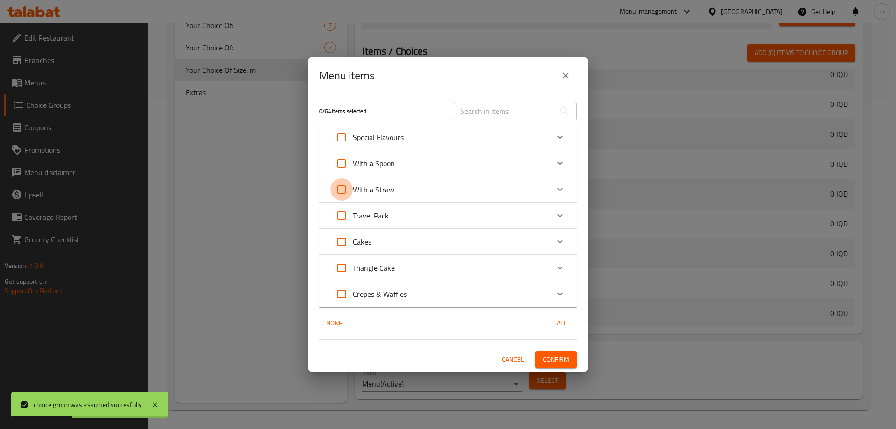
click at [341, 188] on input "Expand" at bounding box center [341, 189] width 22 height 22
checkbox input "true"
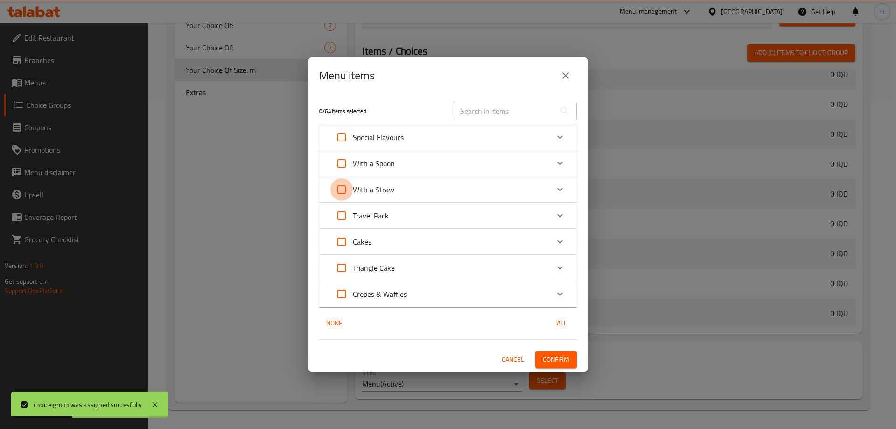
checkbox input "true"
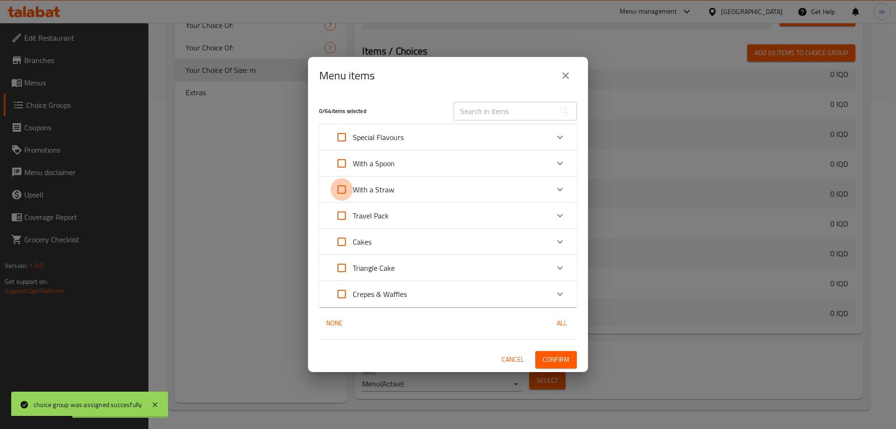
checkbox input "true"
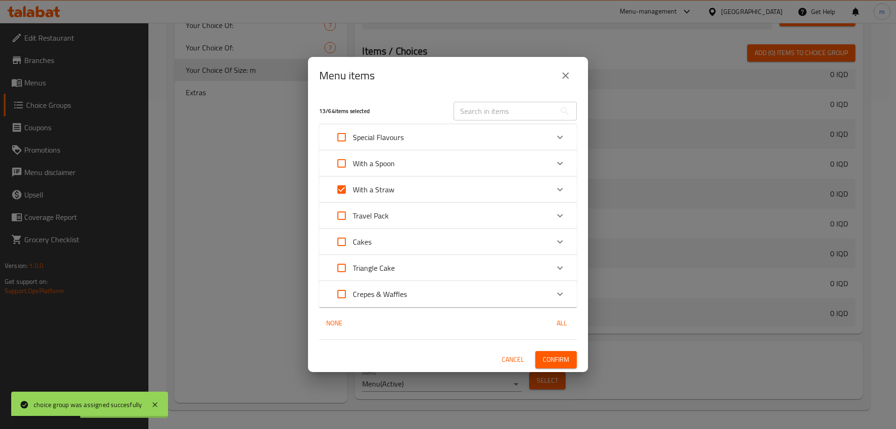
click at [433, 193] on div "With a Straw" at bounding box center [439, 189] width 218 height 22
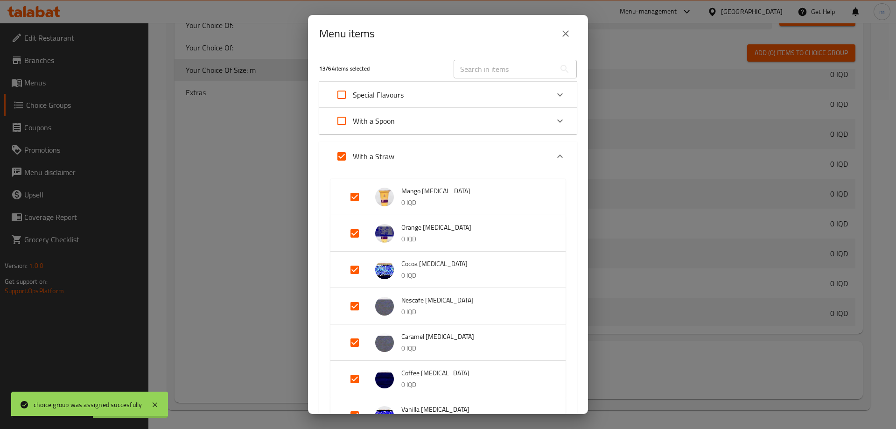
click at [352, 197] on input "Expand" at bounding box center [355, 197] width 22 height 22
checkbox input "false"
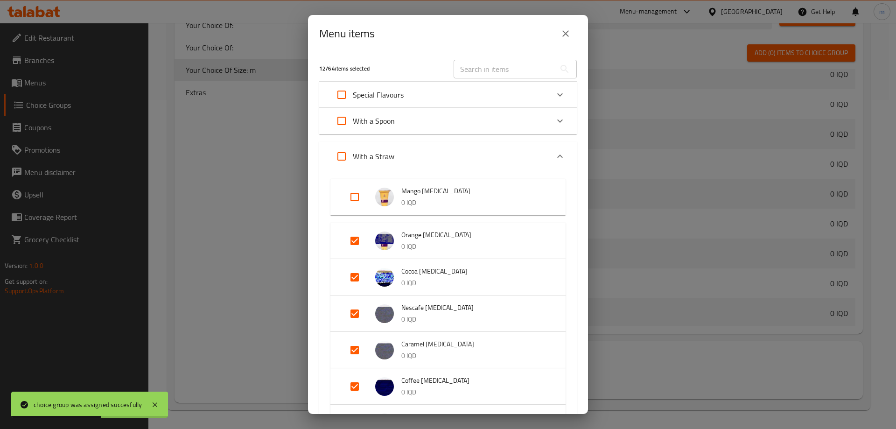
click at [356, 241] on input "Expand" at bounding box center [355, 241] width 22 height 22
checkbox input "false"
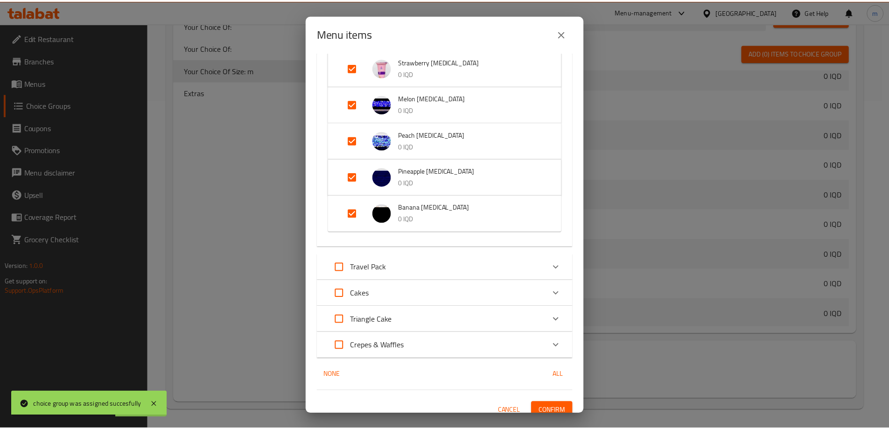
scroll to position [445, 0]
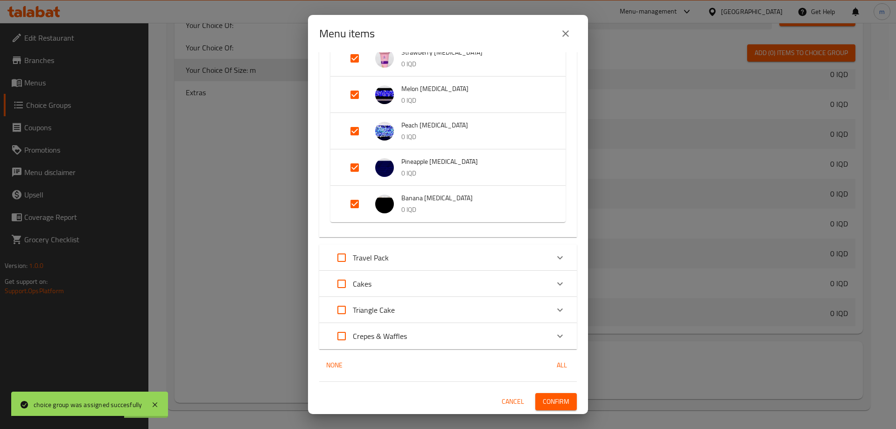
click at [551, 400] on span "Confirm" at bounding box center [556, 402] width 27 height 12
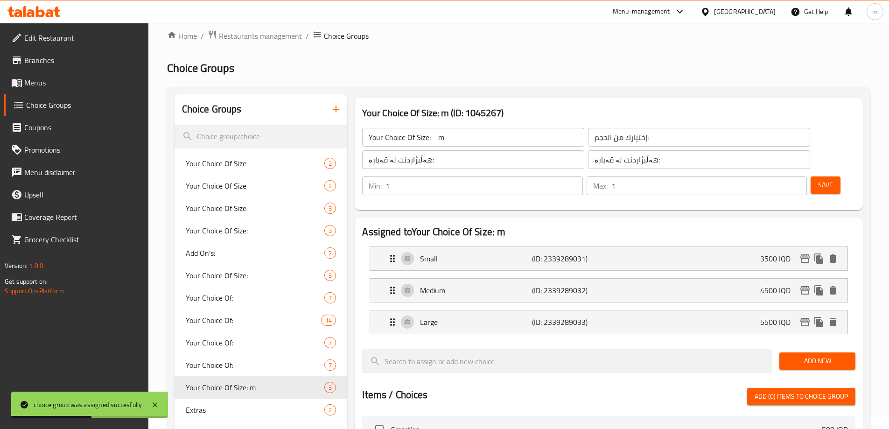
scroll to position [2, 0]
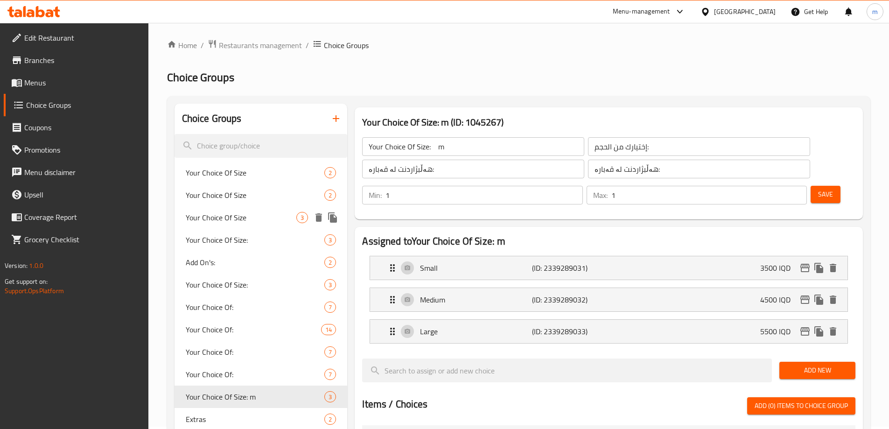
click at [259, 224] on div "Your Choice Of Size 3" at bounding box center [261, 217] width 173 height 22
type input "Your Choice Of Size"
type input "اختيارك من الحجم"
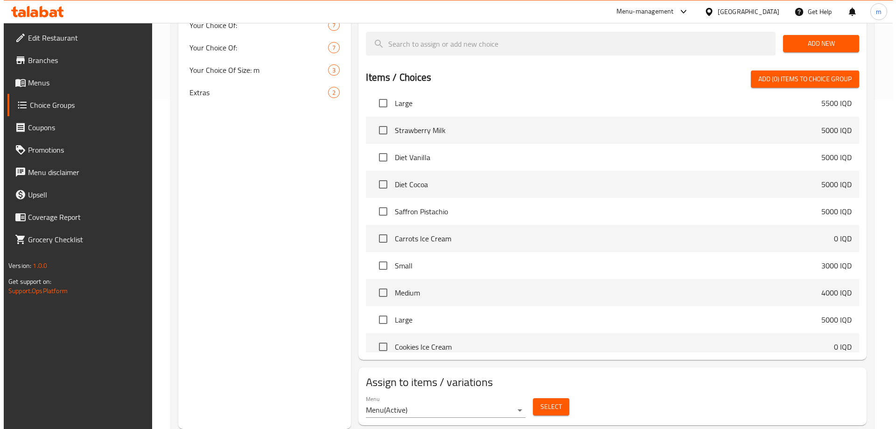
scroll to position [218, 0]
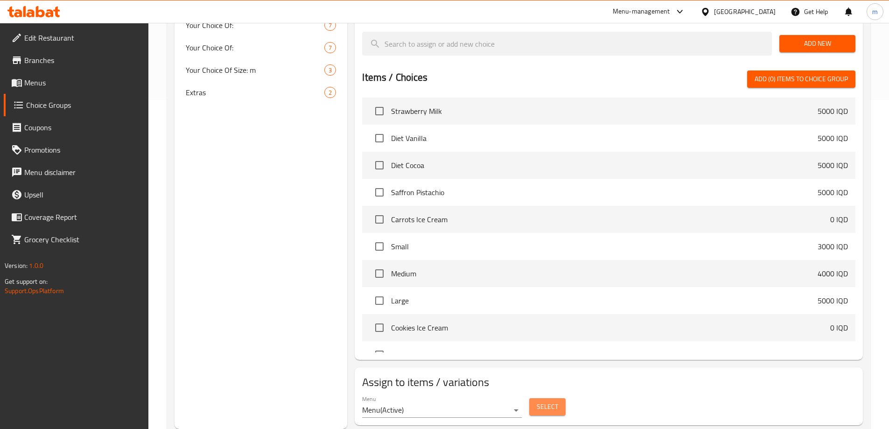
click at [541, 401] on span "Select" at bounding box center [547, 407] width 21 height 12
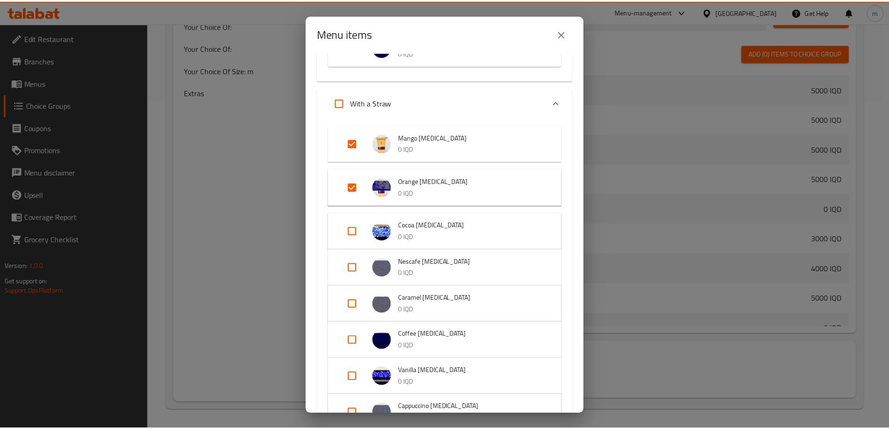
scroll to position [871, 0]
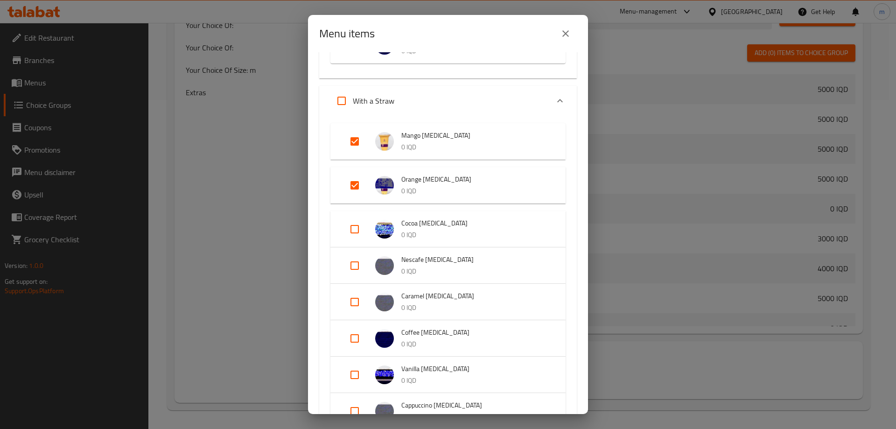
click at [562, 31] on icon "close" at bounding box center [565, 33] width 11 height 11
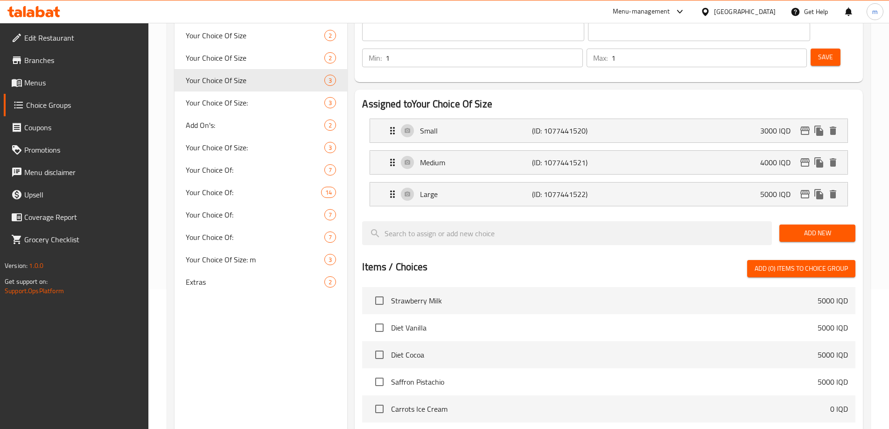
scroll to position [2, 0]
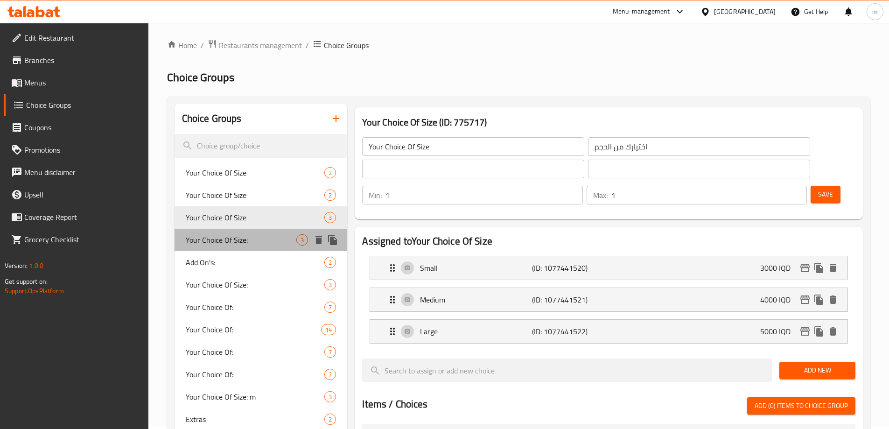
click at [220, 242] on span "Your Choice Of Size:" at bounding box center [241, 239] width 111 height 11
type input "Your Choice Of Size:"
type input "إختيارك من الحجم:"
type input "هەڵبژاردنت لە قەبارە:"
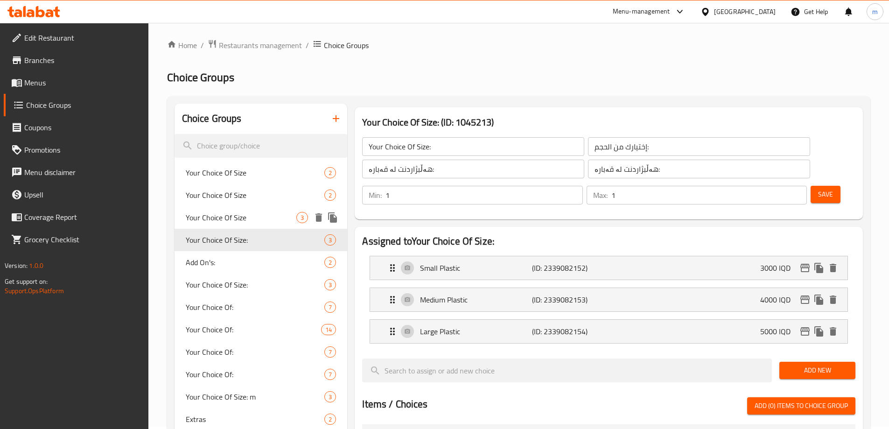
click at [236, 218] on span "Your Choice Of Size" at bounding box center [241, 217] width 111 height 11
type input "Your Choice Of Size"
type input "اختيارك من الحجم"
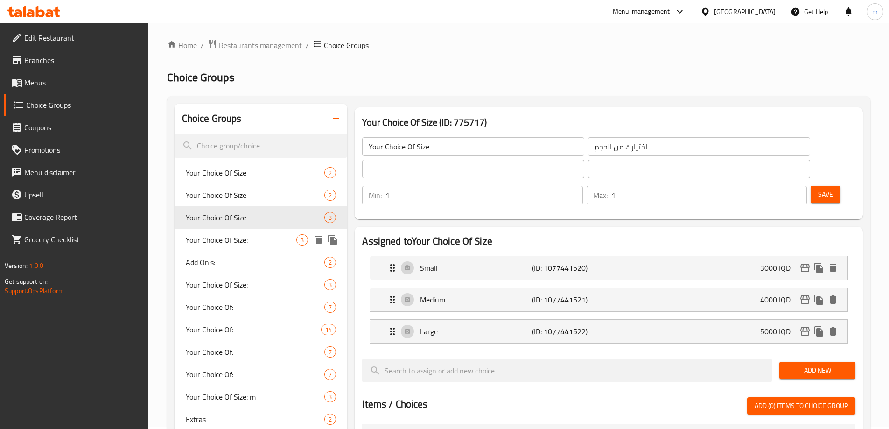
click at [243, 239] on span "Your Choice Of Size:" at bounding box center [241, 239] width 111 height 11
type input "Your Choice Of Size:"
type input "إختيارك من الحجم:"
type input "هەڵبژاردنت لە قەبارە:"
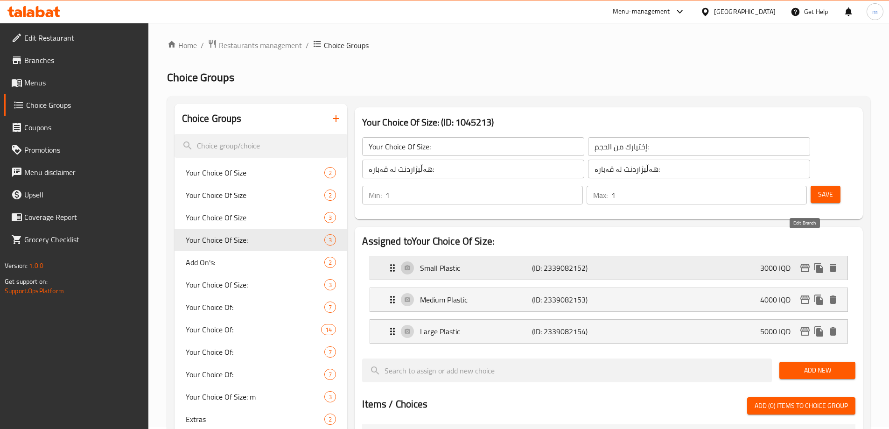
click at [802, 262] on icon "edit" at bounding box center [805, 267] width 11 height 11
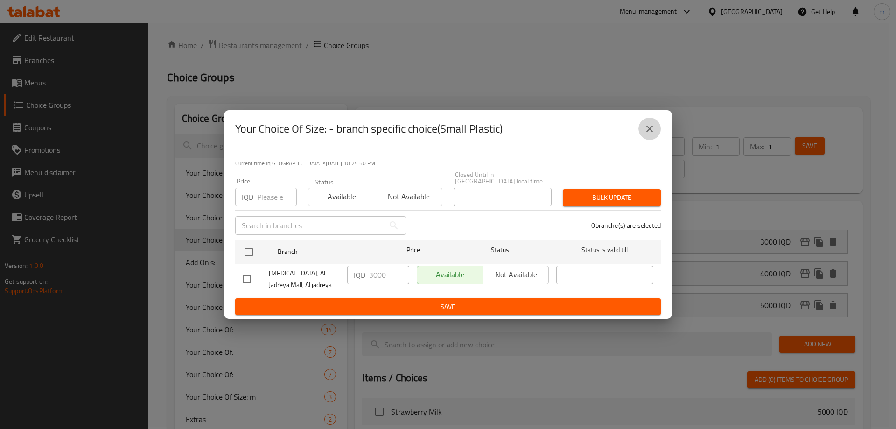
click at [651, 130] on icon "close" at bounding box center [649, 128] width 11 height 11
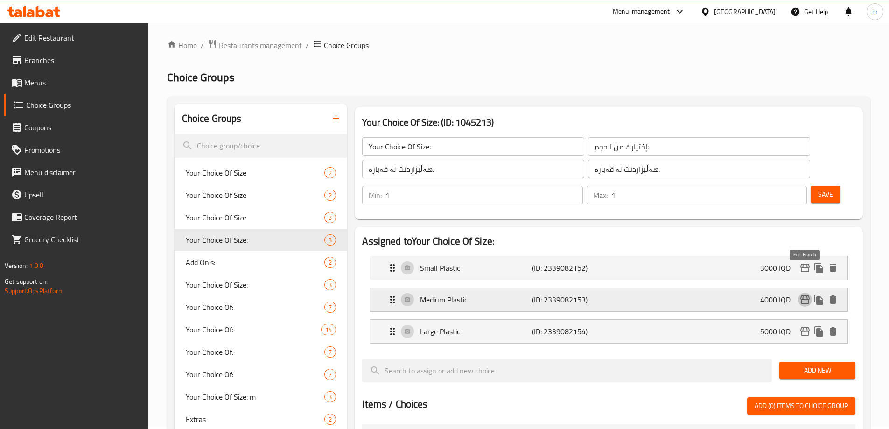
click at [803, 295] on icon "edit" at bounding box center [805, 299] width 9 height 8
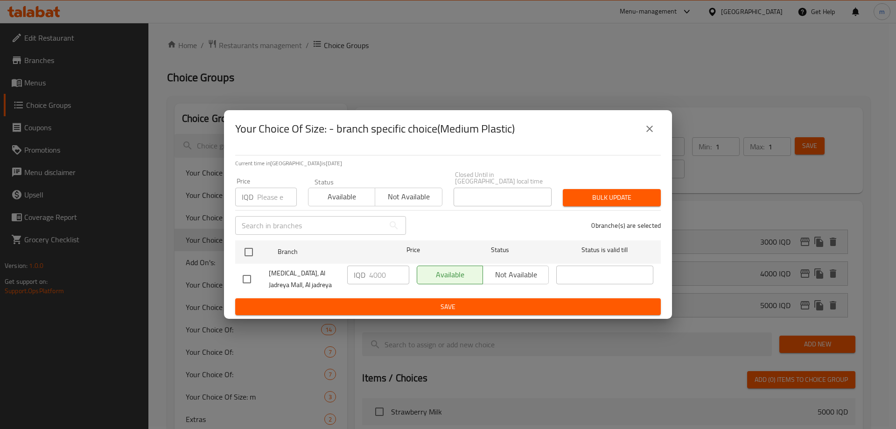
click at [651, 130] on icon "close" at bounding box center [649, 129] width 7 height 7
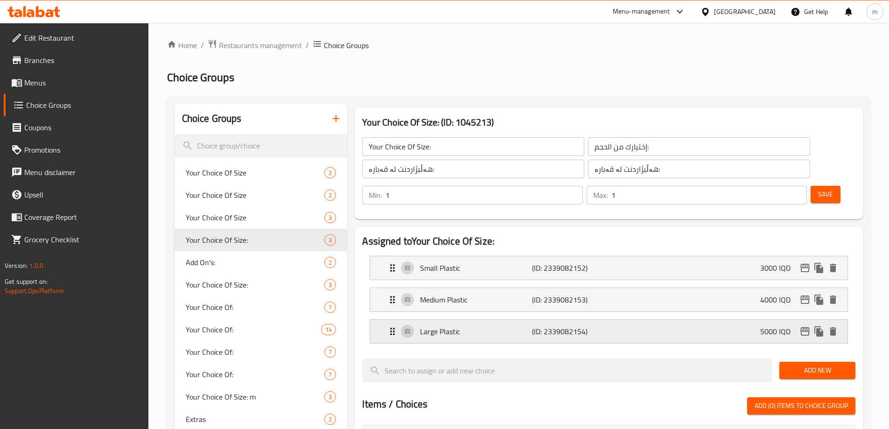
click at [807, 326] on icon "edit" at bounding box center [805, 331] width 11 height 11
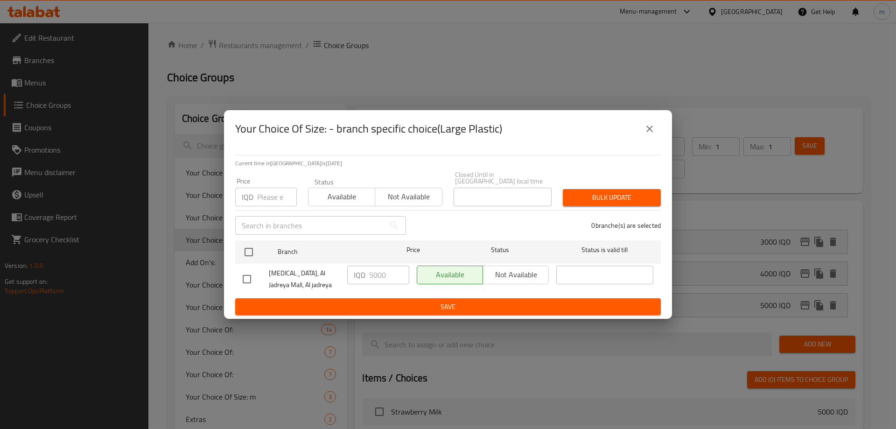
click at [652, 131] on icon "close" at bounding box center [649, 128] width 11 height 11
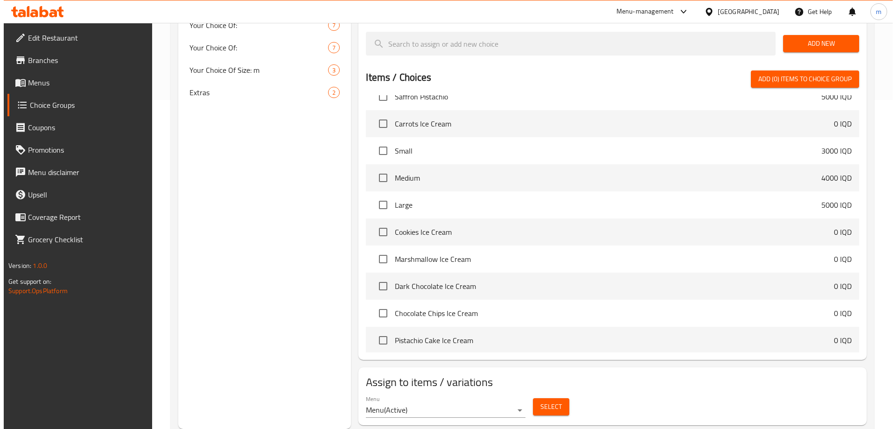
scroll to position [327, 0]
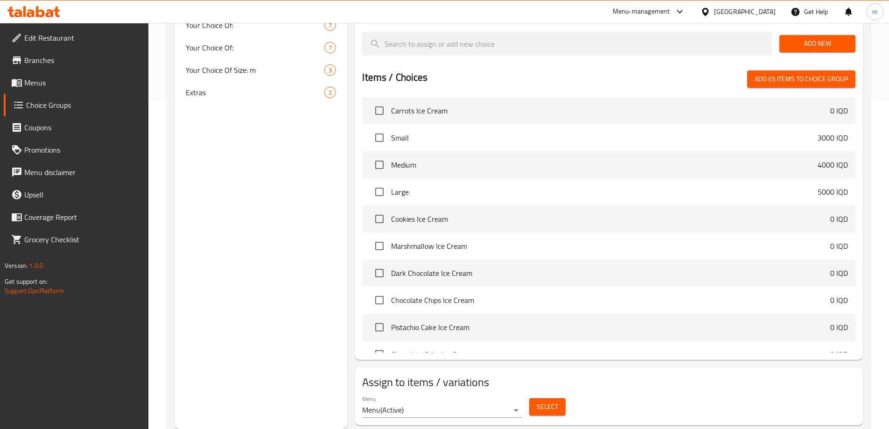
click at [559, 398] on button "Select" at bounding box center [547, 406] width 36 height 17
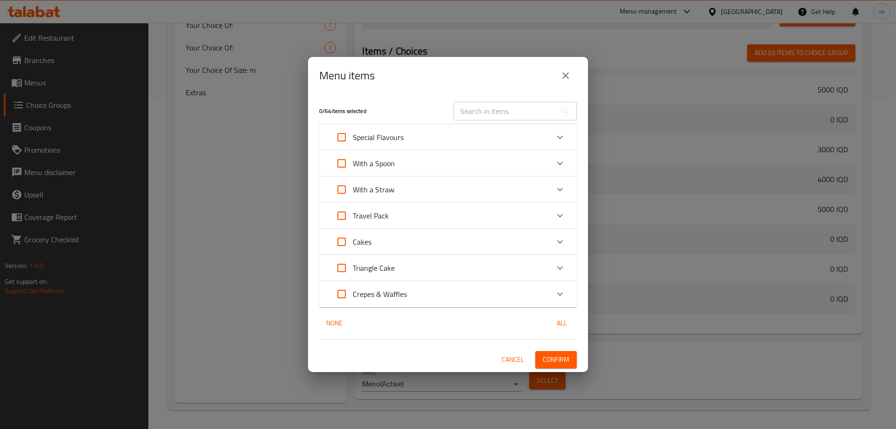
scroll to position [358, 0]
click at [393, 186] on p "With a Straw" at bounding box center [374, 189] width 42 height 11
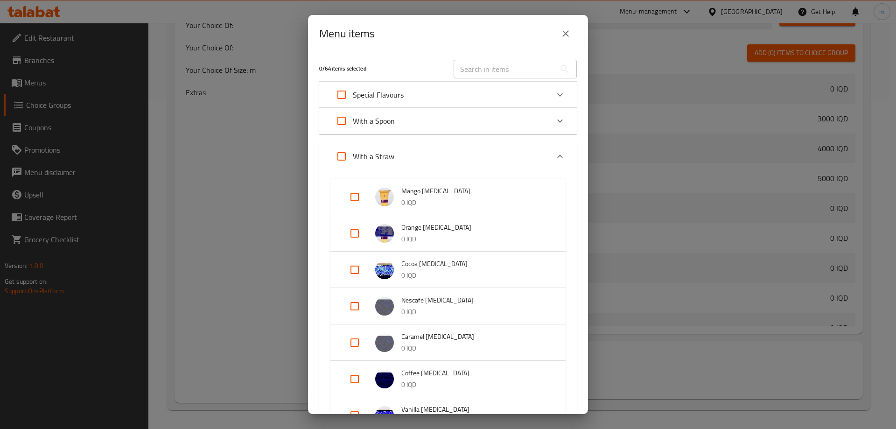
click at [356, 193] on input "Expand" at bounding box center [355, 197] width 22 height 22
checkbox input "true"
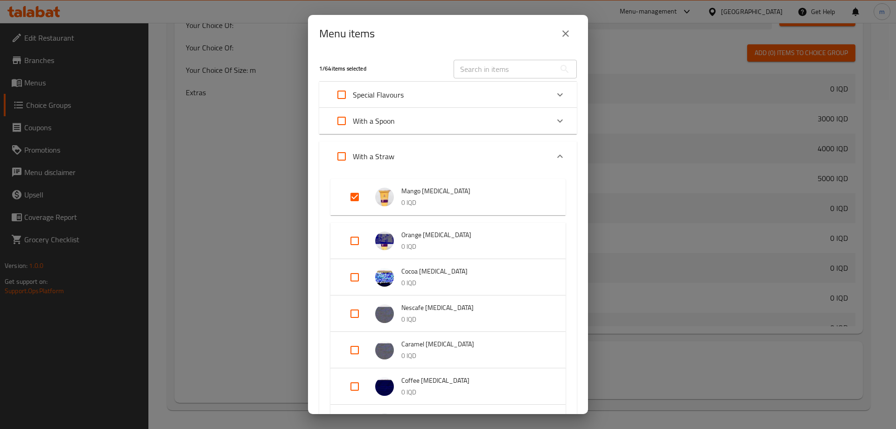
click at [358, 228] on li "Orange [MEDICAL_DATA] 0 IQD" at bounding box center [448, 241] width 213 height 33
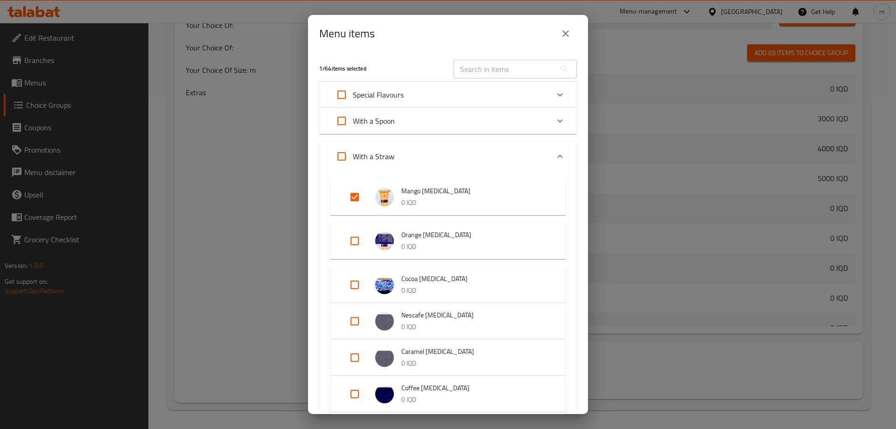
click at [356, 239] on input "Expand" at bounding box center [355, 241] width 22 height 22
checkbox input "true"
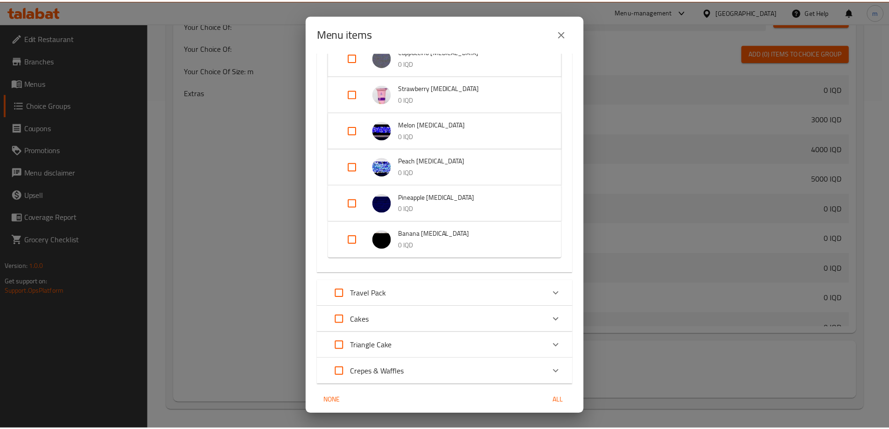
scroll to position [437, 0]
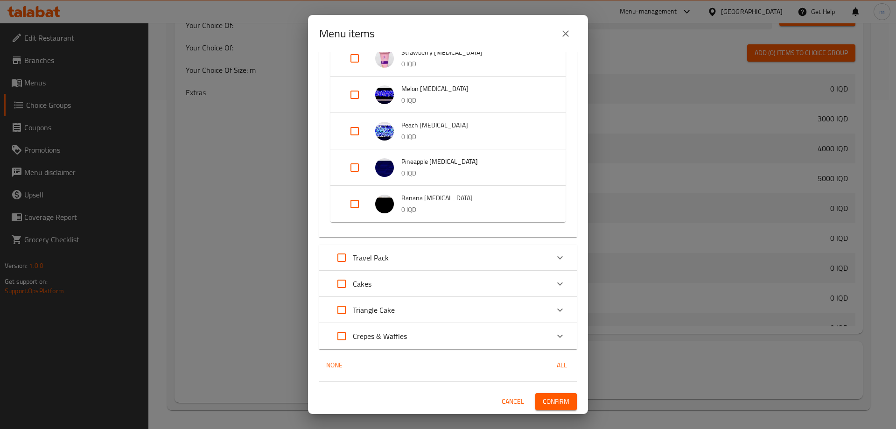
drag, startPoint x: 546, startPoint y: 401, endPoint x: 550, endPoint y: 397, distance: 5.9
click at [546, 402] on span "Confirm" at bounding box center [556, 402] width 27 height 12
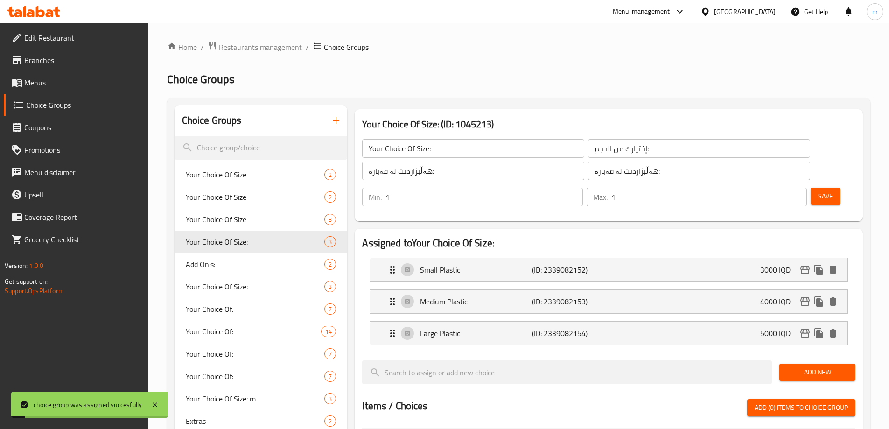
scroll to position [0, 0]
click at [535, 265] on p "(ID: 2339082152)" at bounding box center [569, 270] width 75 height 11
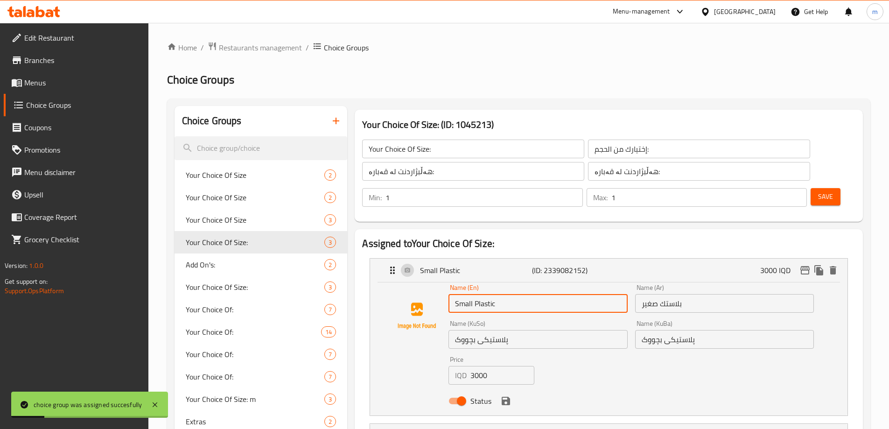
click at [483, 294] on input "Small Plastic" at bounding box center [538, 303] width 179 height 19
type input "Small"
click at [486, 330] on input "پلاستیکی بچووک" at bounding box center [538, 339] width 179 height 19
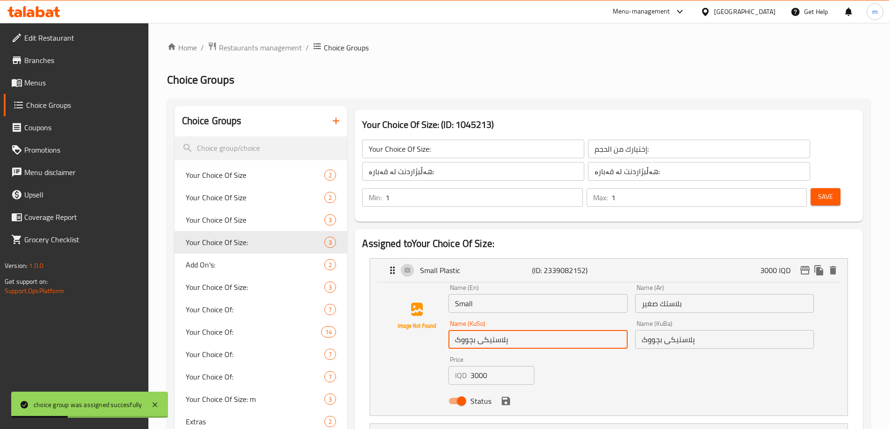
click at [486, 330] on input "پلاستیکی بچووک" at bounding box center [538, 339] width 179 height 19
click at [503, 330] on input "پلاستیکی بچووک" at bounding box center [538, 339] width 179 height 19
type input "بچووک"
click at [676, 330] on input "پلاستیکی بچووک" at bounding box center [724, 339] width 179 height 19
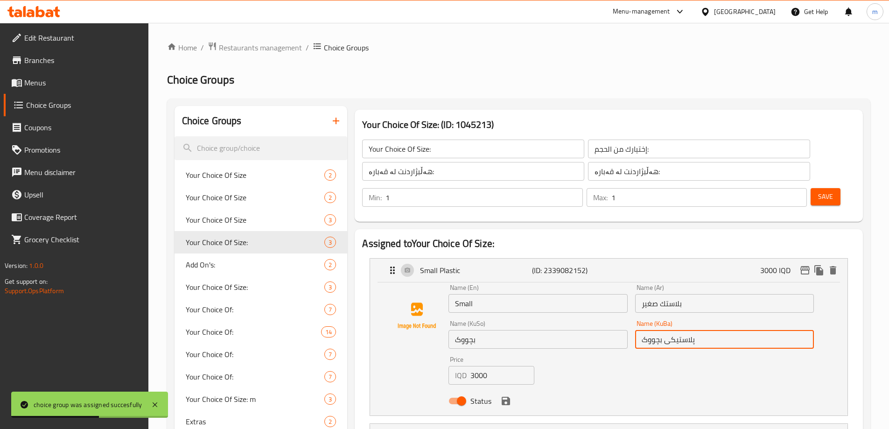
click at [676, 330] on input "پلاستیکی بچووک" at bounding box center [724, 339] width 179 height 19
type input "بچووک"
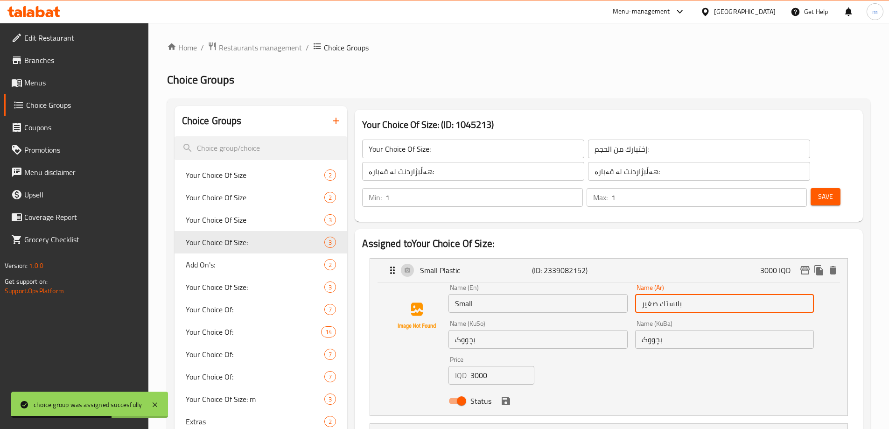
click at [671, 294] on input "بلاستك صغير" at bounding box center [724, 303] width 179 height 19
click at [504, 397] on icon "save" at bounding box center [506, 401] width 8 height 8
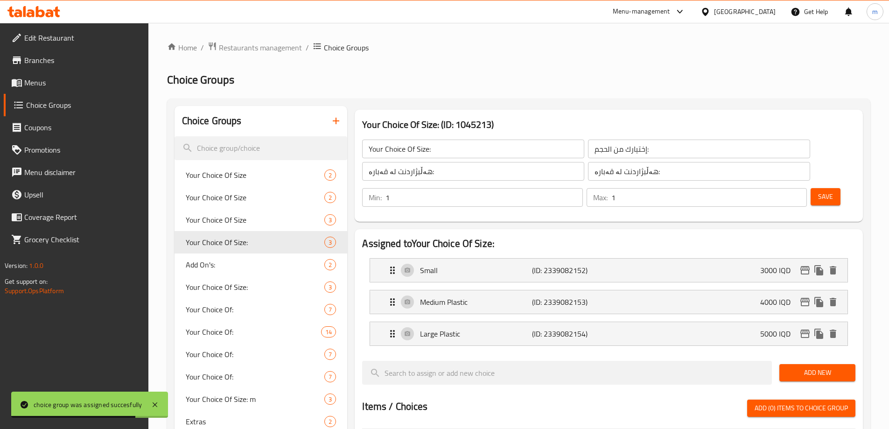
type input "صغير"
click at [443, 296] on p "Medium Plastic" at bounding box center [476, 301] width 112 height 11
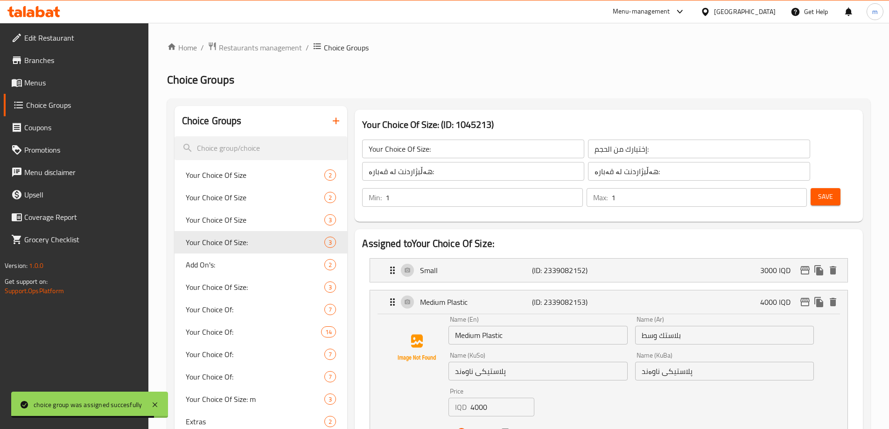
click at [487, 326] on input "Medium Plastic" at bounding box center [538, 335] width 179 height 19
type input "Medium"
click at [486, 362] on input "پلاستیکی ناوەند" at bounding box center [538, 371] width 179 height 19
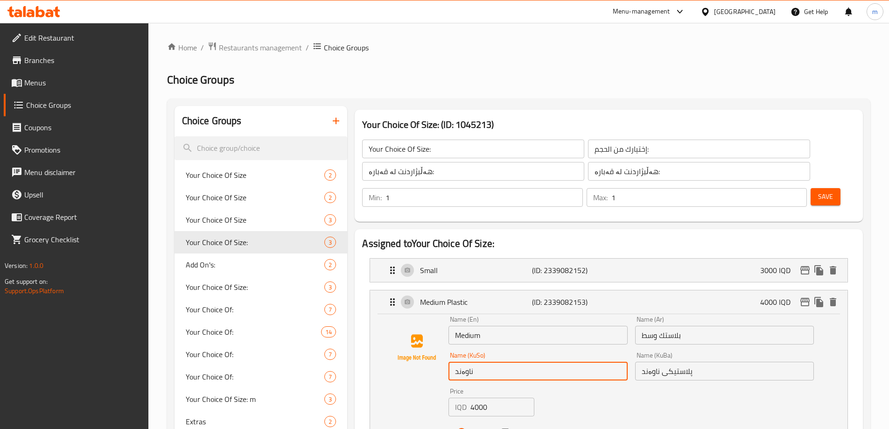
type input "ناوەند"
click at [674, 362] on input "پلاستیکی ناوەند" at bounding box center [724, 371] width 179 height 19
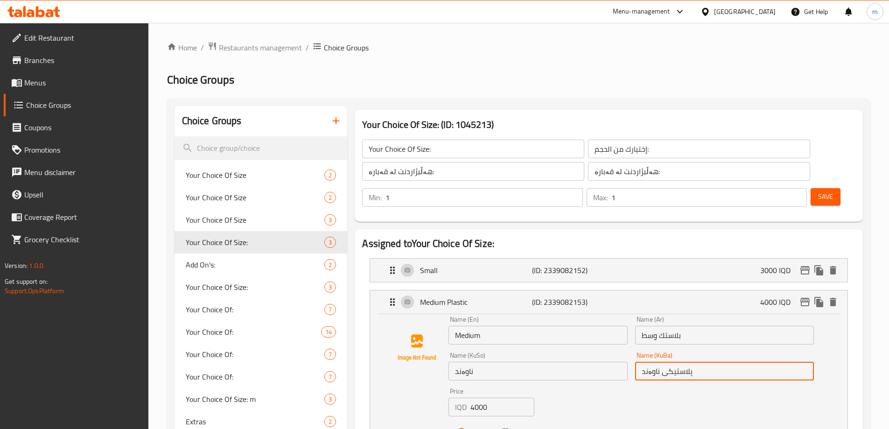
click at [674, 362] on input "پلاستیکی ناوەند" at bounding box center [724, 371] width 179 height 19
click at [674, 362] on input "پلاسیکی ناوەند" at bounding box center [724, 371] width 179 height 19
type input "ناوەند"
click at [664, 326] on input "بلاستك وسط" at bounding box center [724, 335] width 179 height 19
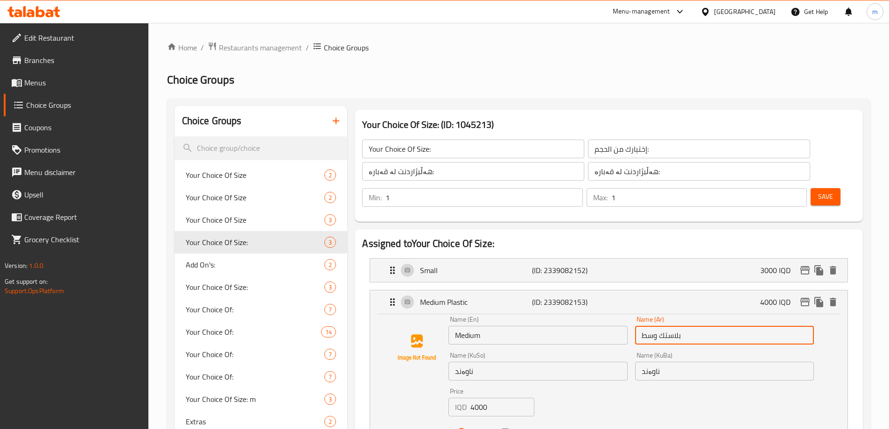
click at [664, 326] on input "بلاستك وسط" at bounding box center [724, 335] width 179 height 19
click at [508, 429] on icon "save" at bounding box center [506, 433] width 8 height 8
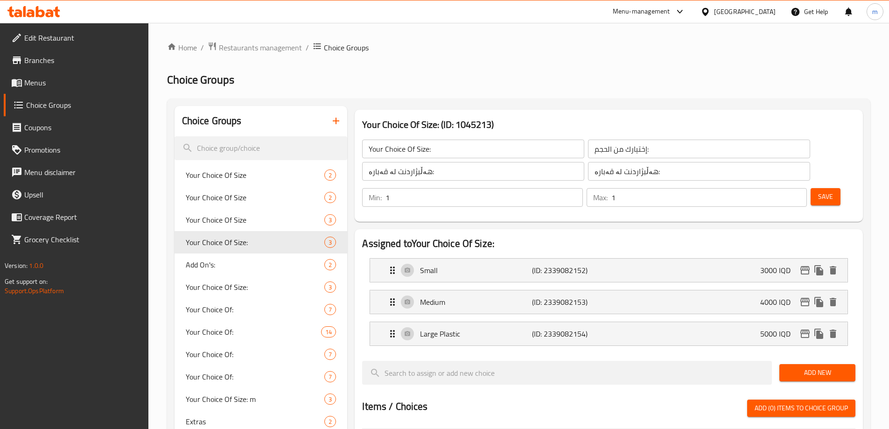
type input "وسط"
click at [466, 328] on p "Large Plastic" at bounding box center [476, 333] width 112 height 11
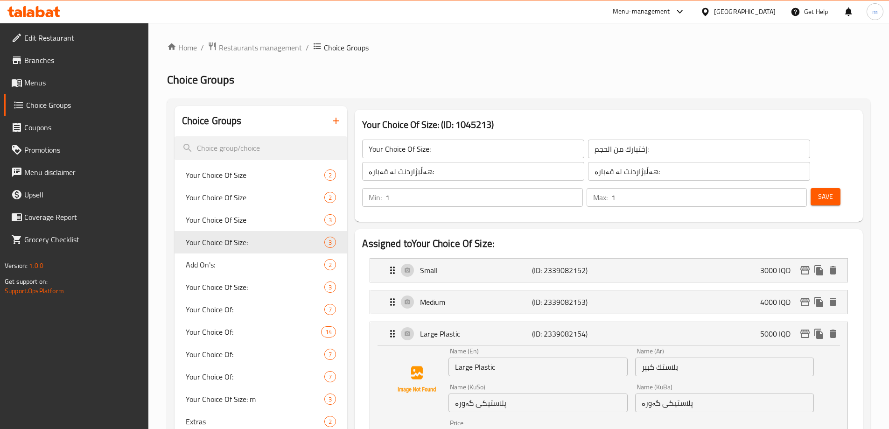
click at [488, 358] on input "Large Plastic" at bounding box center [538, 367] width 179 height 19
type input "Large"
click at [491, 393] on input "پلاستیکی گەورە" at bounding box center [538, 402] width 179 height 19
drag, startPoint x: 491, startPoint y: 379, endPoint x: 498, endPoint y: 379, distance: 7.0
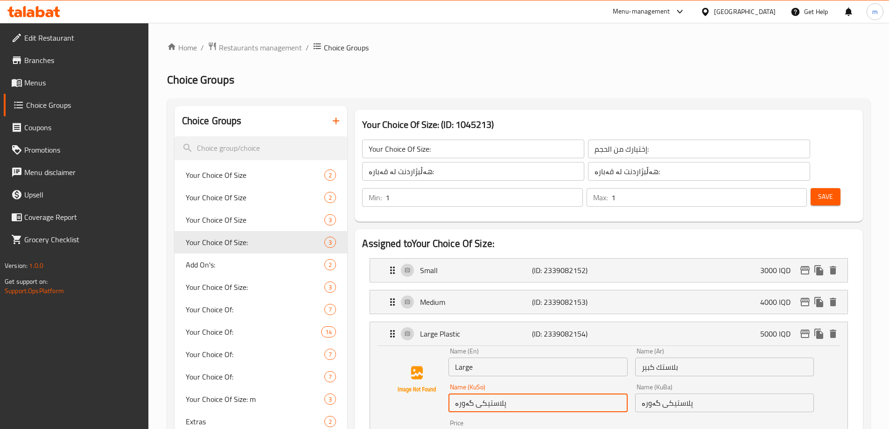
click at [491, 393] on input "پلاستیکی گەورە" at bounding box center [538, 402] width 179 height 19
type input "پلاستیکی"
click at [471, 393] on input "پلاستیکی" at bounding box center [538, 402] width 179 height 19
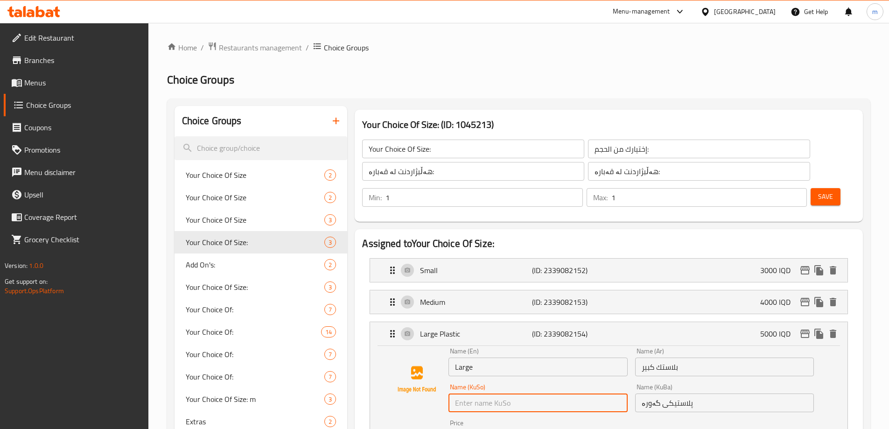
click at [484, 393] on input "text" at bounding box center [538, 402] width 179 height 19
click at [486, 393] on input "پلاستیکی گەورە" at bounding box center [538, 402] width 179 height 19
type input "گەورە"
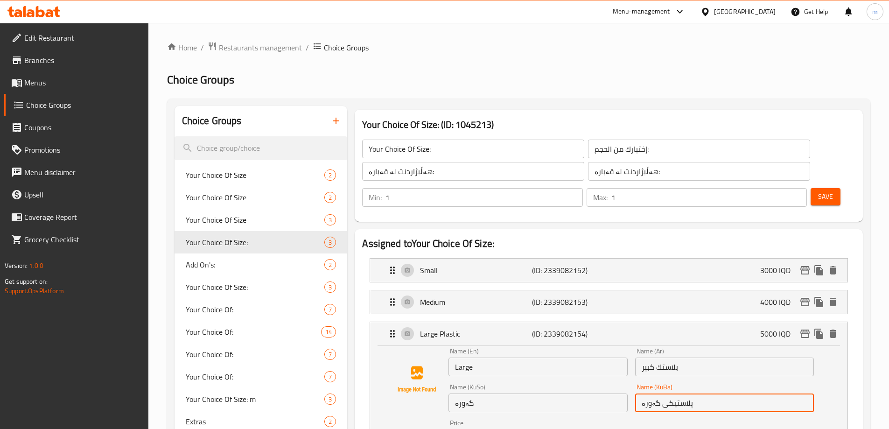
click at [677, 393] on input "پلاستیکی گەورە" at bounding box center [724, 402] width 179 height 19
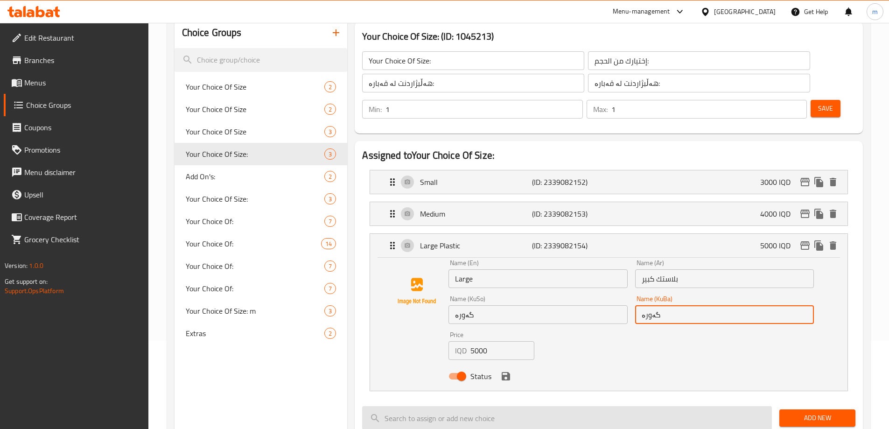
scroll to position [109, 0]
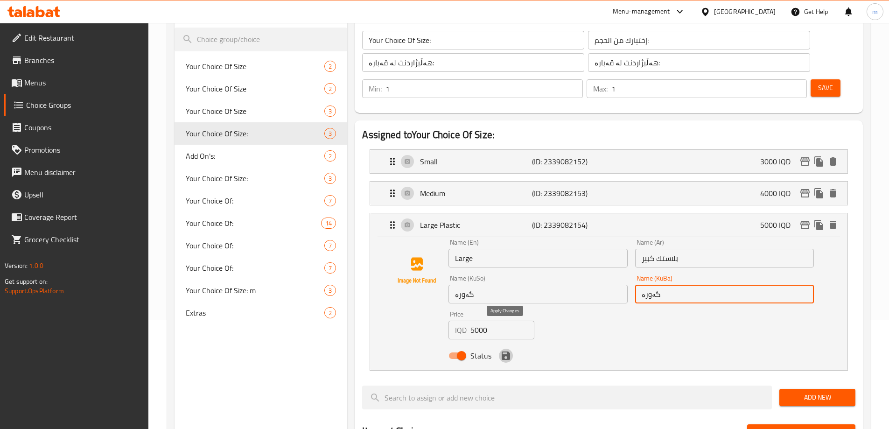
click at [509, 351] on icon "save" at bounding box center [506, 355] width 8 height 8
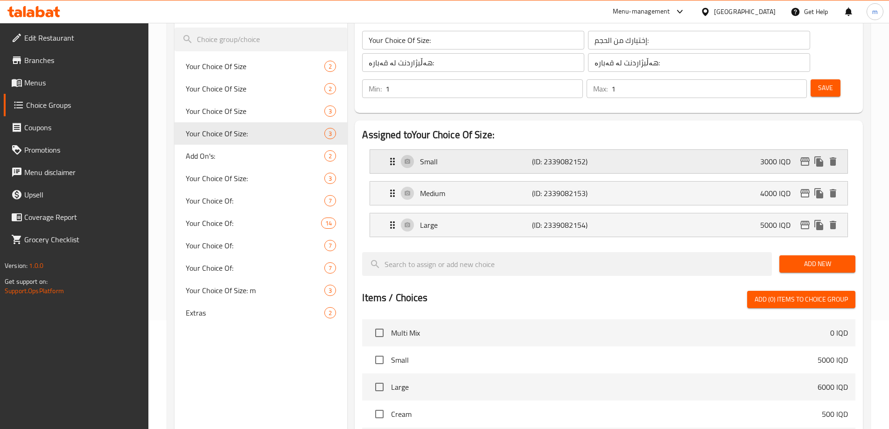
type input "گەورە"
click at [811, 79] on button "Save" at bounding box center [826, 87] width 30 height 17
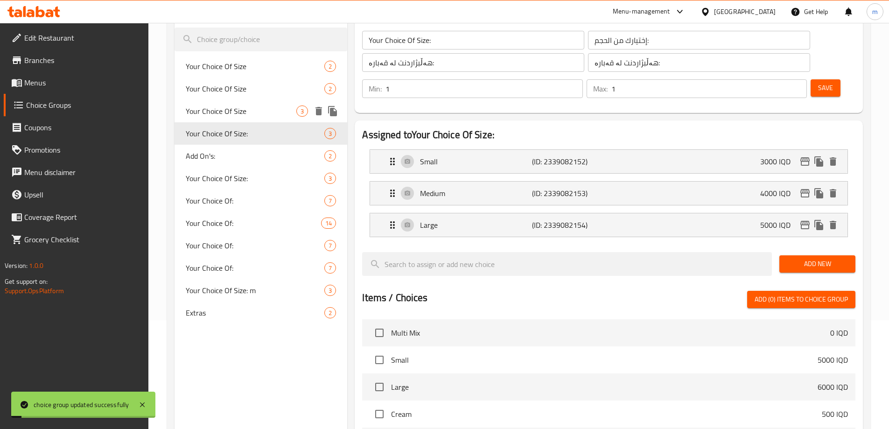
click at [218, 101] on div "Your Choice Of Size 3" at bounding box center [261, 111] width 173 height 22
type input "Your Choice Of Size"
type input "اختيارك من الحجم"
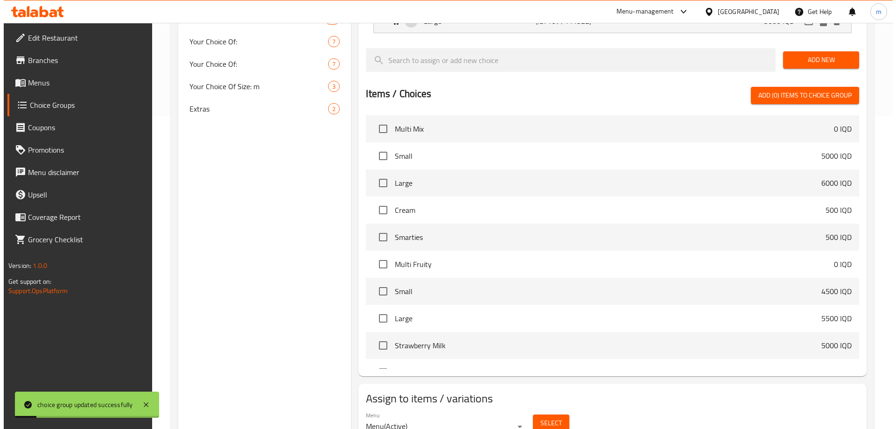
scroll to position [329, 0]
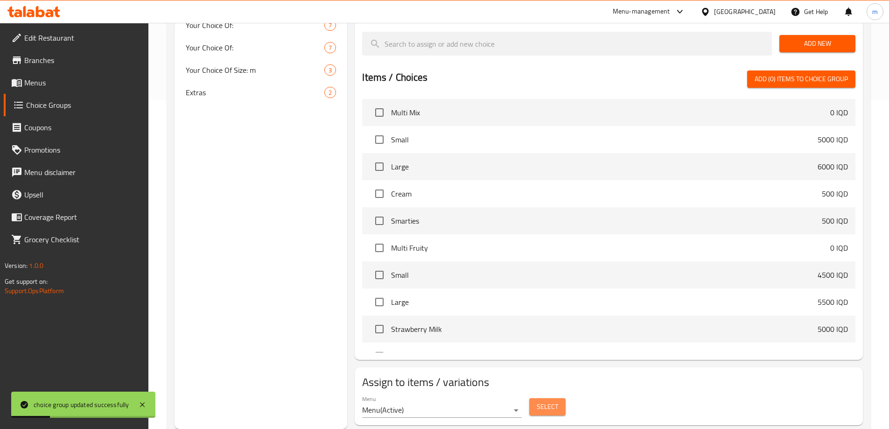
click at [544, 398] on button "Select" at bounding box center [547, 406] width 36 height 17
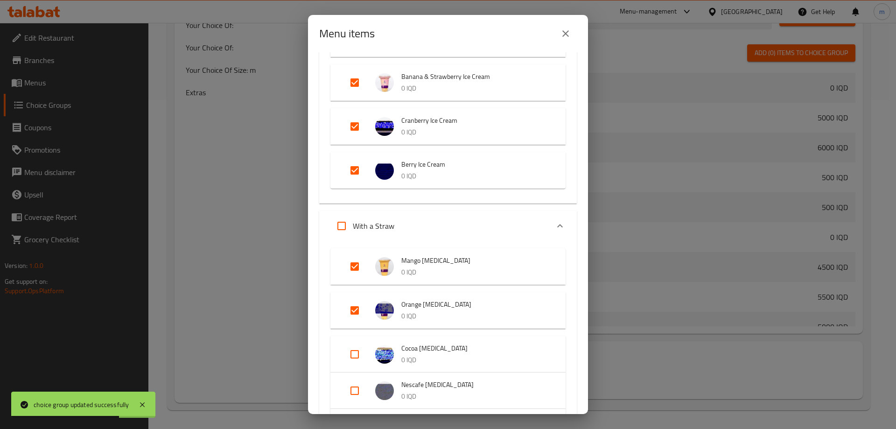
scroll to position [762, 0]
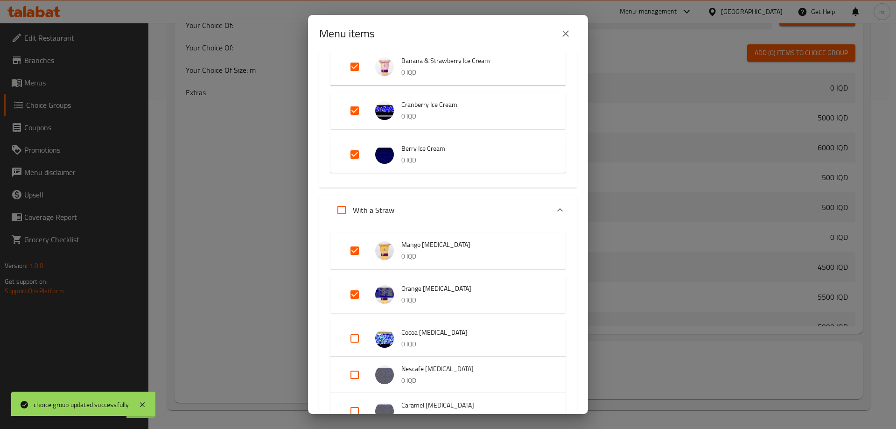
drag, startPoint x: 355, startPoint y: 261, endPoint x: 356, endPoint y: 266, distance: 5.2
click at [355, 261] on input "Expand" at bounding box center [355, 250] width 22 height 22
checkbox input "false"
click at [358, 289] on input "Expand" at bounding box center [355, 294] width 22 height 22
checkbox input "false"
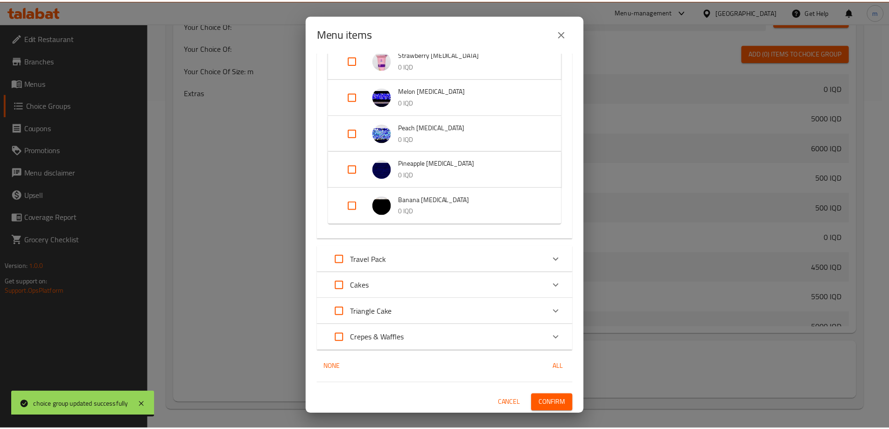
scroll to position [1245, 0]
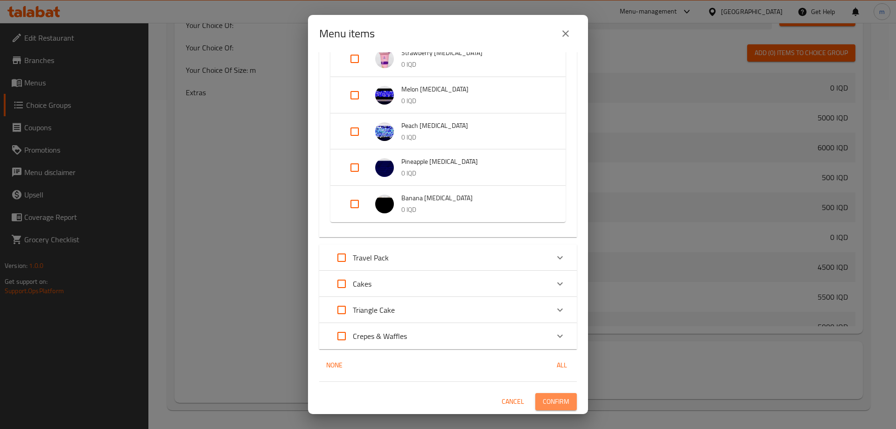
click at [552, 397] on span "Confirm" at bounding box center [556, 402] width 27 height 12
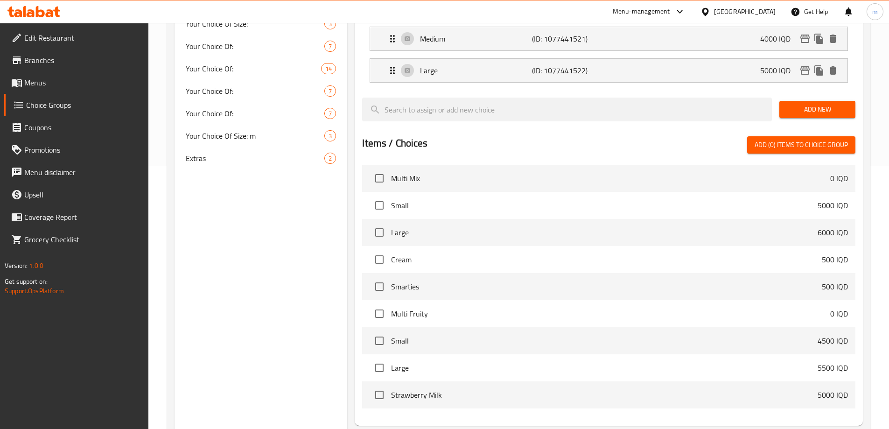
scroll to position [329, 0]
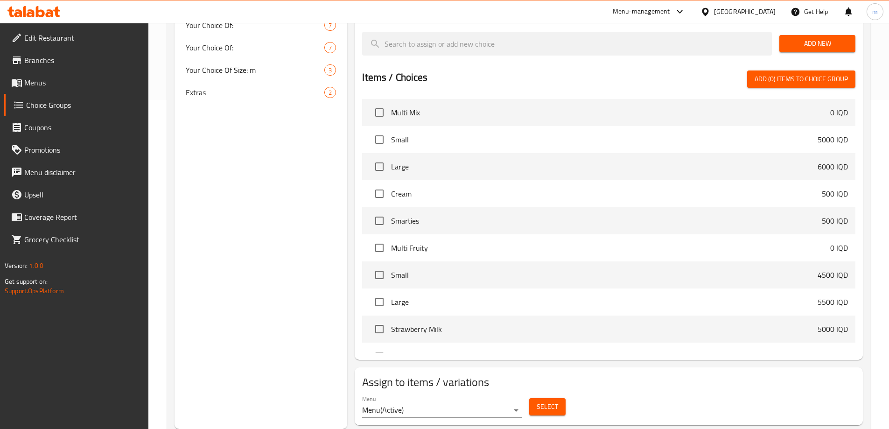
click at [43, 86] on span "Menus" at bounding box center [82, 82] width 117 height 11
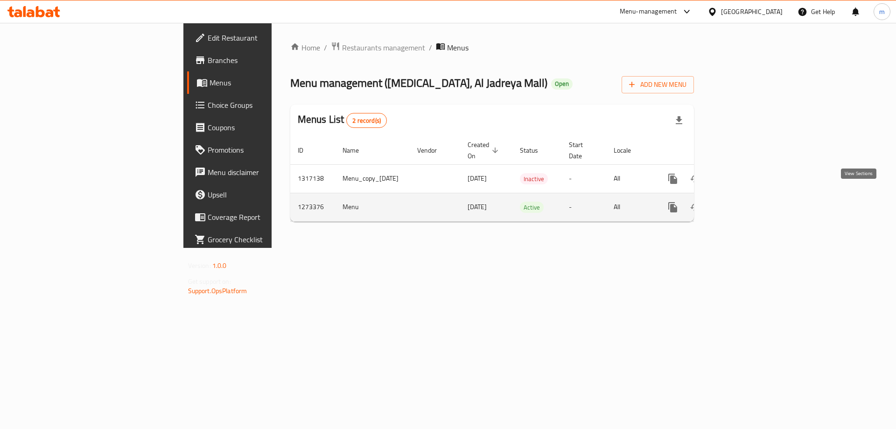
click at [752, 203] on link "enhanced table" at bounding box center [740, 207] width 22 height 22
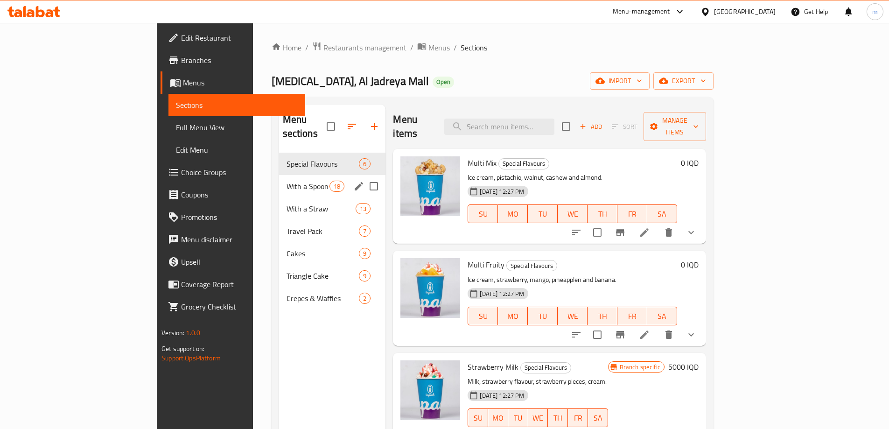
click at [279, 179] on div "With a Spoon 18" at bounding box center [332, 186] width 107 height 22
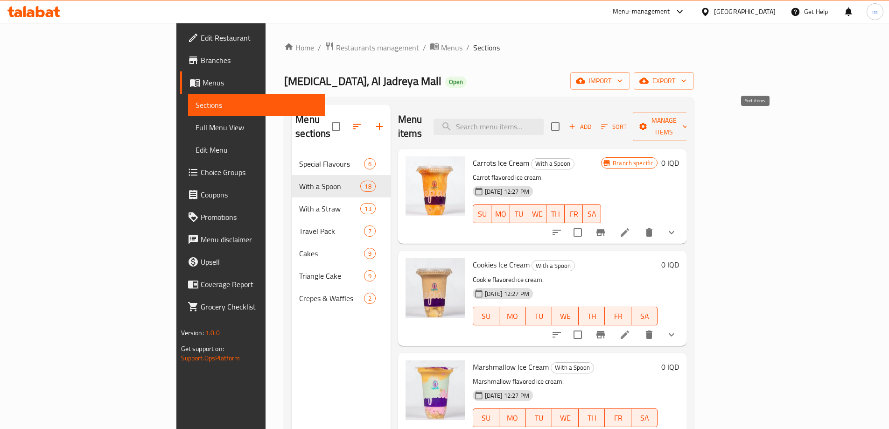
click at [627, 121] on span "Sort" at bounding box center [614, 126] width 26 height 11
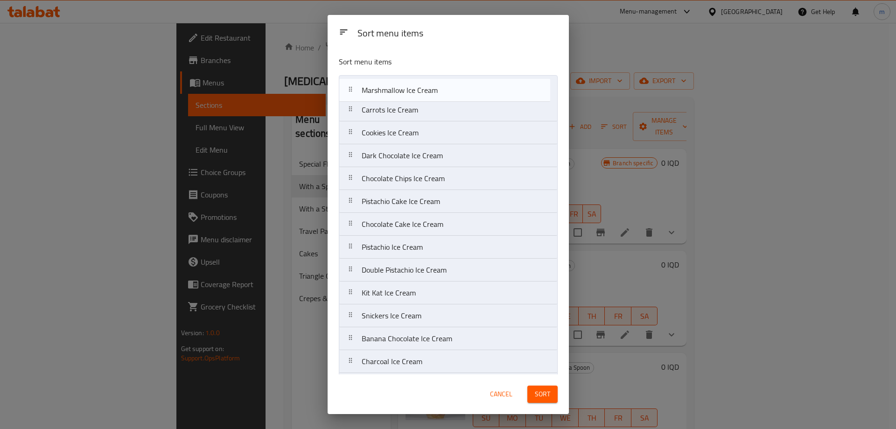
drag, startPoint x: 371, startPoint y: 130, endPoint x: 405, endPoint y: 123, distance: 34.3
click at [371, 87] on nav "Carrots Ice Cream Cookies Ice Cream Marshmallow Ice Cream Dark Chocolate Ice Cr…" at bounding box center [448, 281] width 219 height 413
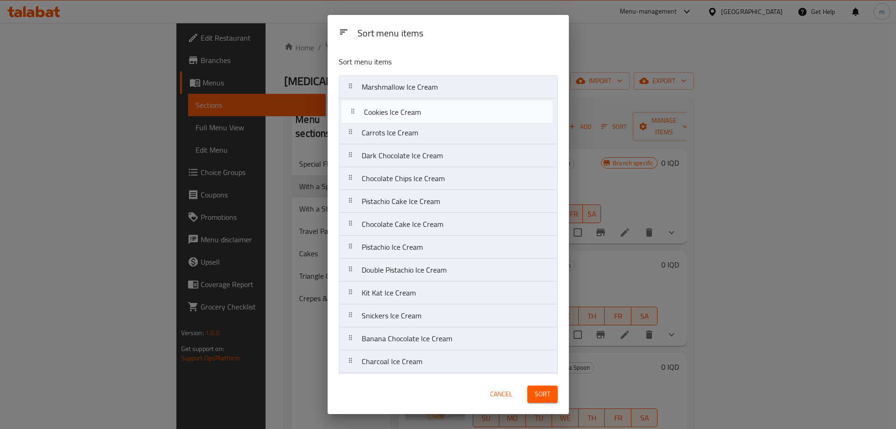
drag, startPoint x: 372, startPoint y: 138, endPoint x: 375, endPoint y: 115, distance: 23.0
click at [375, 115] on nav "Marshmallow Ice Cream Carrots Ice Cream Cookies Ice Cream Dark Chocolate Ice Cr…" at bounding box center [448, 281] width 219 height 413
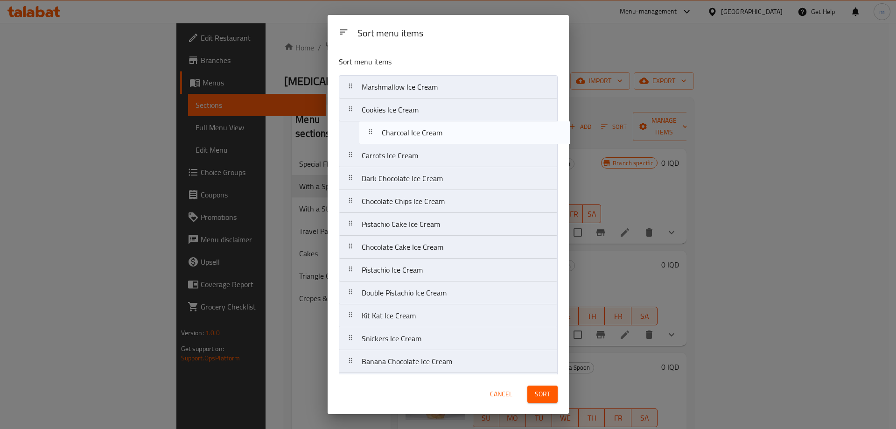
drag, startPoint x: 399, startPoint y: 256, endPoint x: 418, endPoint y: 133, distance: 124.7
click at [418, 133] on nav "Marshmallow Ice Cream Cookies Ice Cream Carrots Ice Cream Dark Chocolate Ice Cr…" at bounding box center [448, 281] width 219 height 413
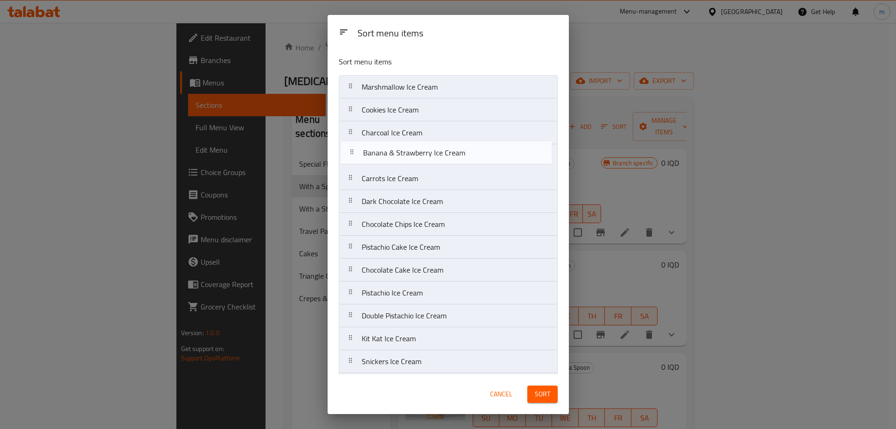
drag, startPoint x: 438, startPoint y: 324, endPoint x: 440, endPoint y: 152, distance: 171.8
click at [440, 152] on nav "Marshmallow Ice Cream Cookies Ice Cream Charcoal Ice Cream Carrots Ice Cream Da…" at bounding box center [448, 281] width 219 height 413
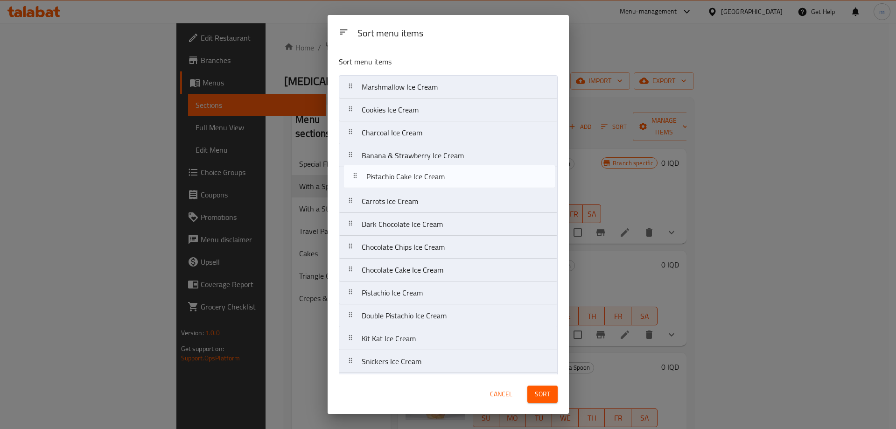
drag, startPoint x: 398, startPoint y: 251, endPoint x: 401, endPoint y: 177, distance: 73.4
click at [401, 177] on nav "Marshmallow Ice Cream Cookies Ice Cream Charcoal Ice Cream Banana & Strawberry …" at bounding box center [448, 281] width 219 height 413
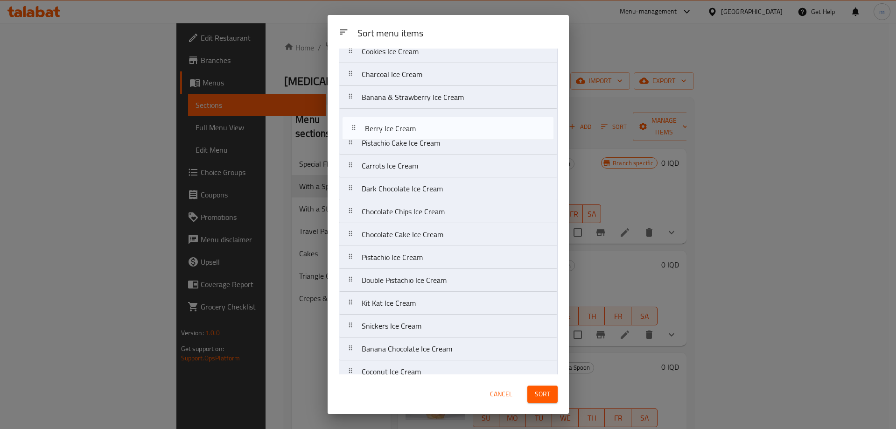
scroll to position [58, 0]
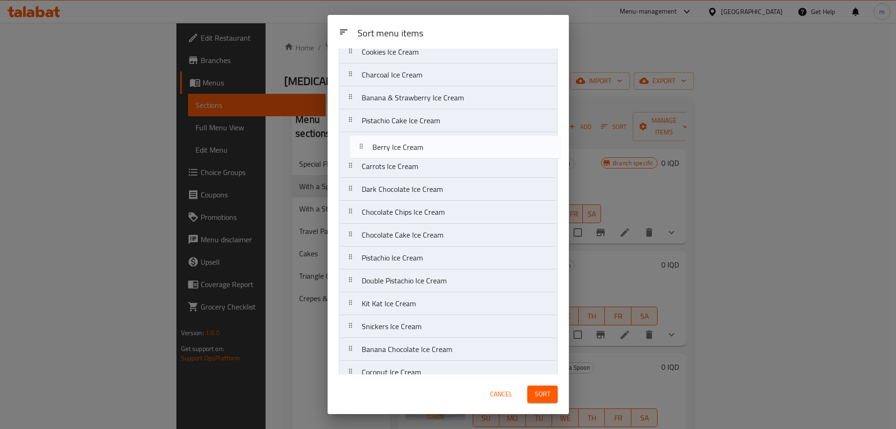
drag, startPoint x: 422, startPoint y: 365, endPoint x: 433, endPoint y: 149, distance: 216.9
click at [433, 149] on nav "Marshmallow Ice Cream Cookies Ice Cream Charcoal Ice Cream Banana & Strawberry …" at bounding box center [448, 223] width 219 height 413
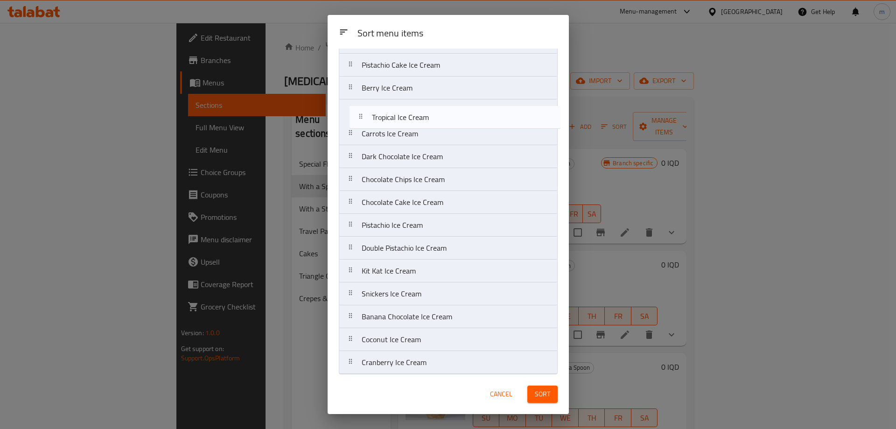
scroll to position [101, 0]
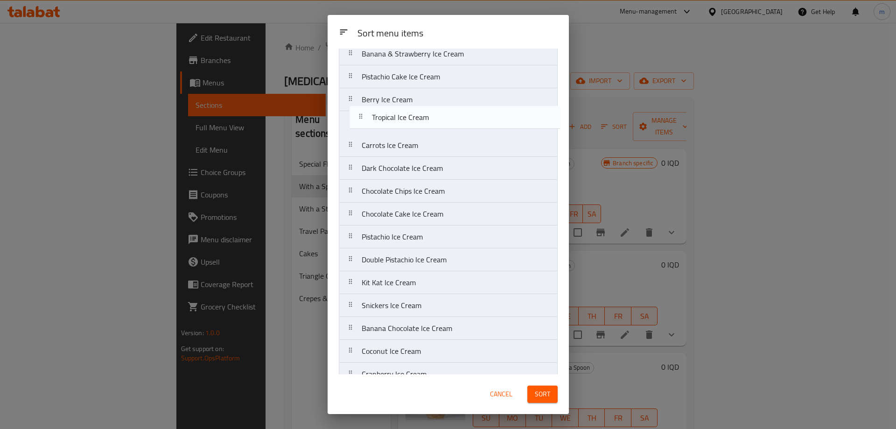
drag, startPoint x: 450, startPoint y: 333, endPoint x: 457, endPoint y: 112, distance: 220.9
click at [457, 111] on nav "Marshmallow Ice Cream Cookies Ice Cream Charcoal Ice Cream Banana & Strawberry …" at bounding box center [448, 179] width 219 height 413
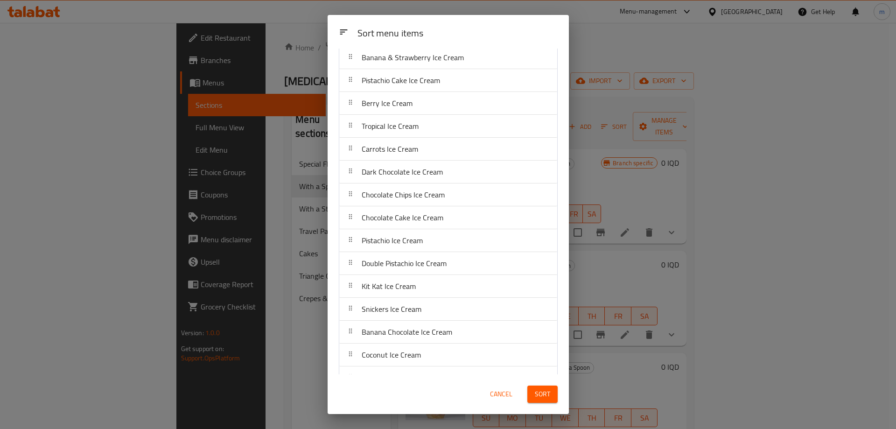
scroll to position [117, 0]
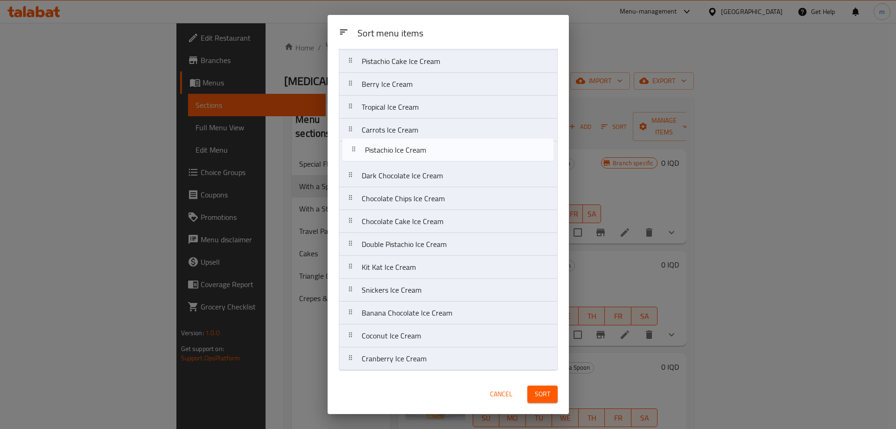
drag, startPoint x: 431, startPoint y: 223, endPoint x: 434, endPoint y: 138, distance: 85.0
click at [434, 138] on nav "Marshmallow Ice Cream Cookies Ice Cream Charcoal Ice Cream Banana & Strawberry …" at bounding box center [448, 164] width 219 height 413
drag, startPoint x: 432, startPoint y: 313, endPoint x: 436, endPoint y: 150, distance: 162.5
click at [436, 150] on nav "Marshmallow Ice Cream Cookies Ice Cream Charcoal Ice Cream Banana & Strawberry …" at bounding box center [448, 164] width 219 height 413
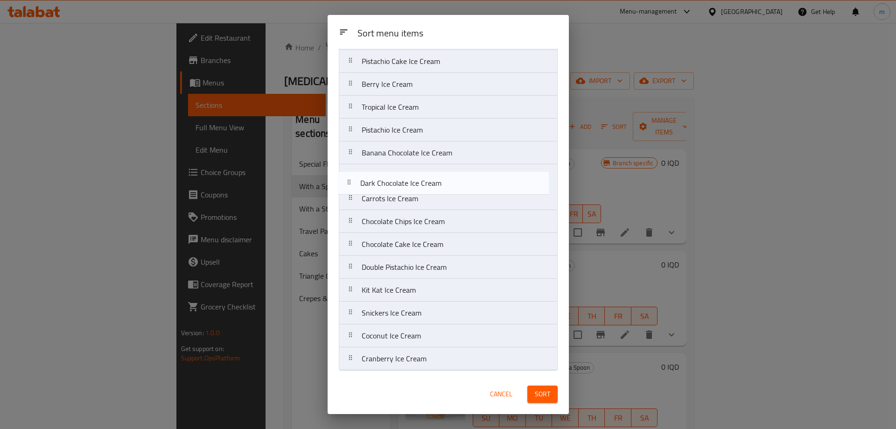
drag, startPoint x: 402, startPoint y: 203, endPoint x: 400, endPoint y: 185, distance: 17.8
click at [400, 185] on nav "Marshmallow Ice Cream Cookies Ice Cream Charcoal Ice Cream Banana & Strawberry …" at bounding box center [448, 164] width 219 height 413
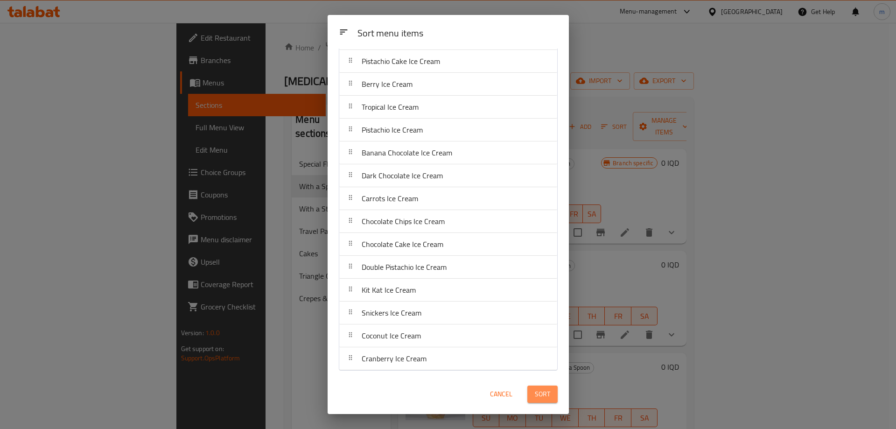
drag, startPoint x: 547, startPoint y: 393, endPoint x: 554, endPoint y: 375, distance: 19.5
click at [547, 393] on span "Sort" at bounding box center [542, 394] width 15 height 12
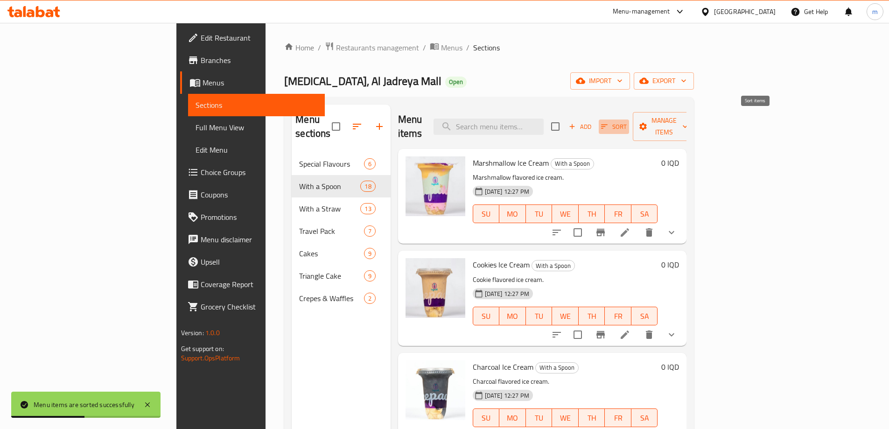
click at [627, 121] on span "Sort" at bounding box center [614, 126] width 26 height 11
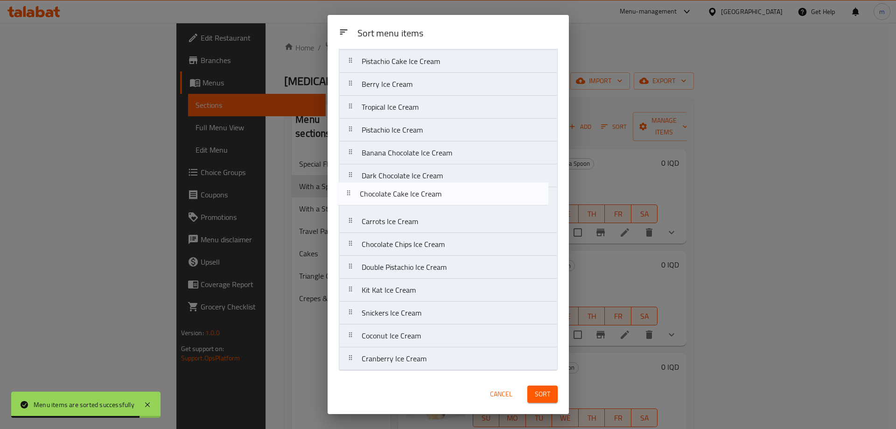
drag, startPoint x: 404, startPoint y: 249, endPoint x: 424, endPoint y: 233, distance: 25.3
click at [402, 202] on nav "Marshmallow Ice Cream Cookies Ice Cream Charcoal Ice Cream Banana & Strawberry …" at bounding box center [448, 164] width 219 height 413
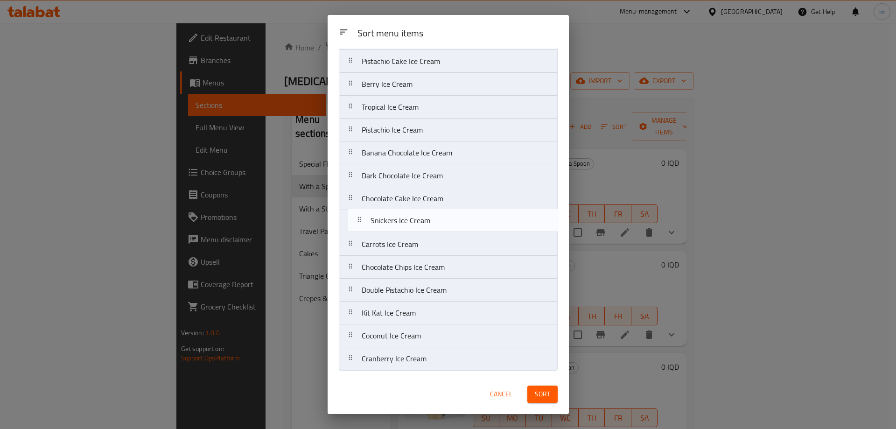
drag, startPoint x: 420, startPoint y: 309, endPoint x: 429, endPoint y: 221, distance: 88.7
click at [429, 221] on nav "Marshmallow Ice Cream Cookies Ice Cream Charcoal Ice Cream Banana & Strawberry …" at bounding box center [448, 164] width 219 height 413
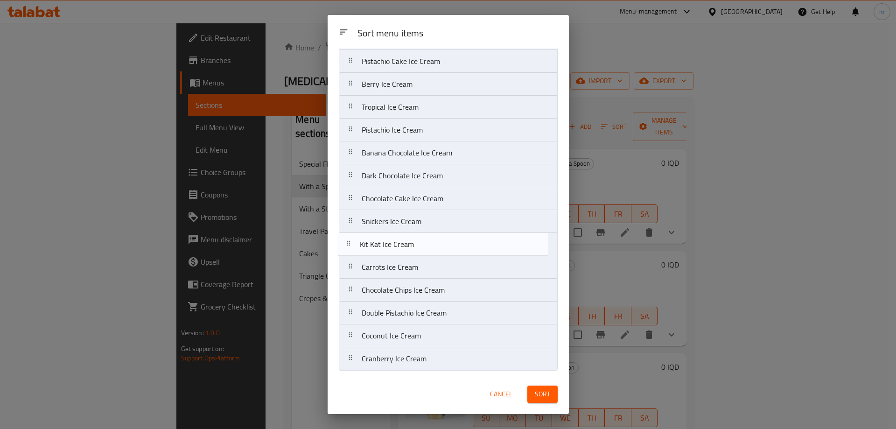
drag, startPoint x: 392, startPoint y: 319, endPoint x: 389, endPoint y: 248, distance: 71.0
click at [389, 248] on nav "Marshmallow Ice Cream Cookies Ice Cream Charcoal Ice Cream Banana & Strawberry …" at bounding box center [448, 164] width 219 height 413
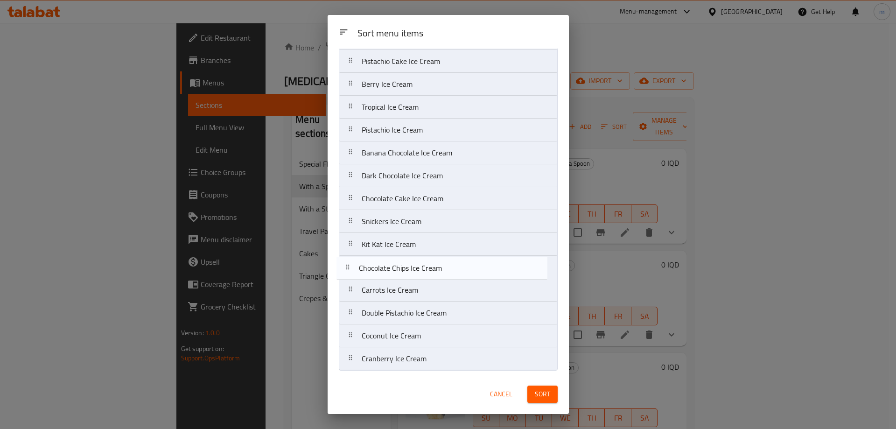
drag, startPoint x: 419, startPoint y: 300, endPoint x: 413, endPoint y: 275, distance: 25.4
click at [413, 275] on nav "Marshmallow Ice Cream Cookies Ice Cream Charcoal Ice Cream Banana & Strawberry …" at bounding box center [448, 164] width 219 height 413
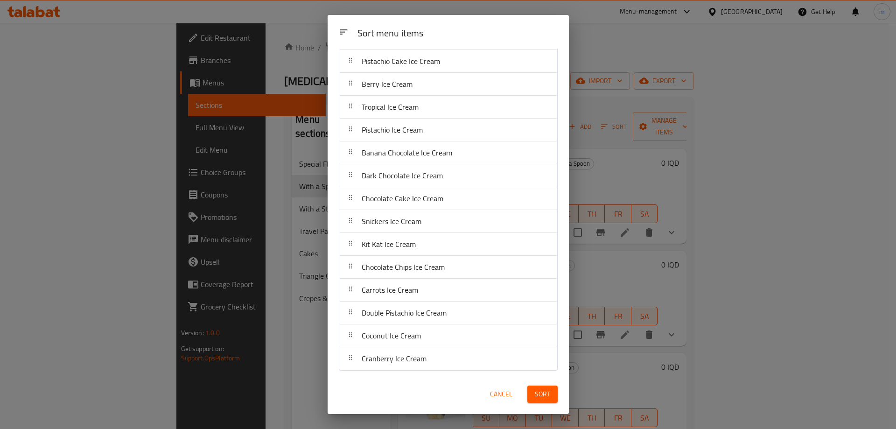
click at [547, 385] on div "Sort" at bounding box center [543, 394] width 42 height 28
click at [547, 390] on span "Sort" at bounding box center [542, 394] width 15 height 12
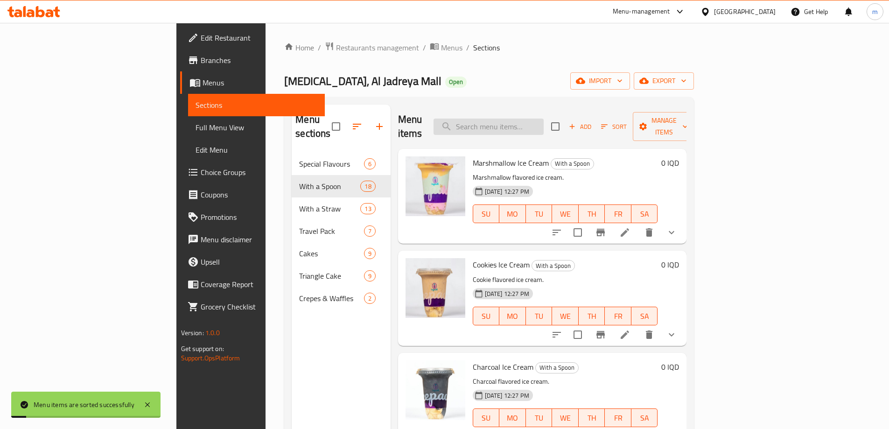
click at [544, 119] on input "search" at bounding box center [489, 127] width 110 height 16
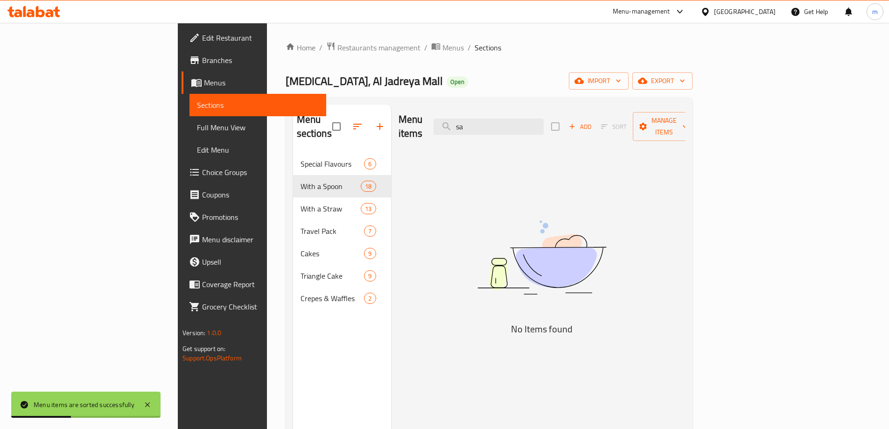
type input "s"
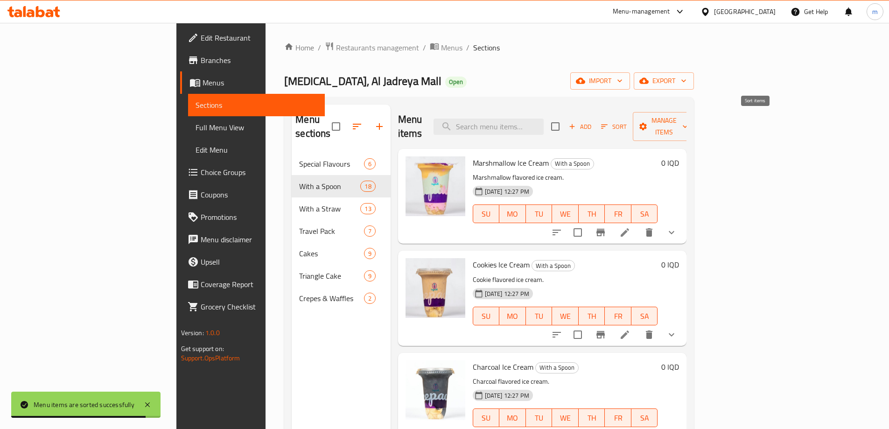
click at [627, 121] on span "Sort" at bounding box center [614, 126] width 26 height 11
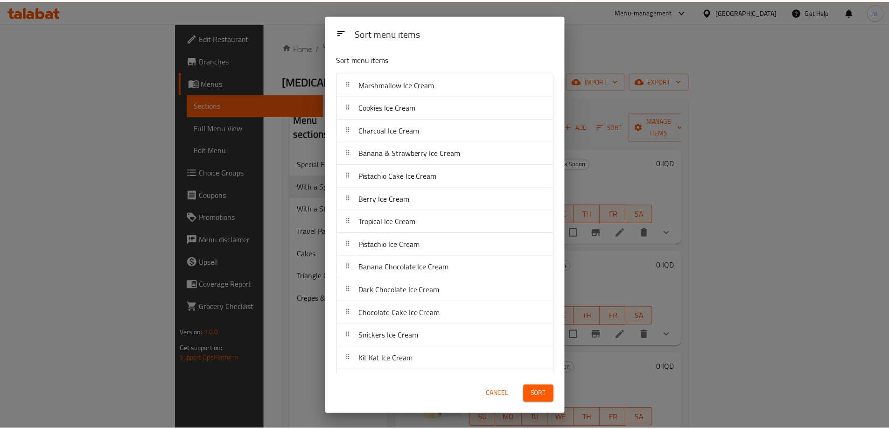
scroll to position [0, 0]
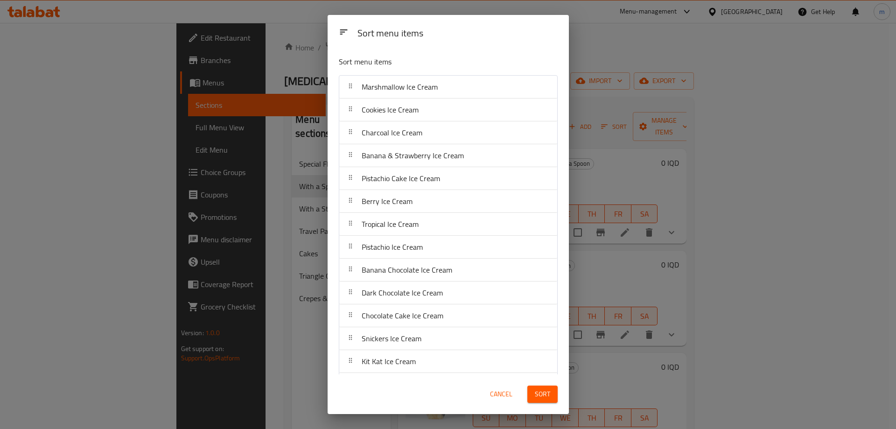
click at [503, 392] on span "Cancel" at bounding box center [501, 394] width 22 height 12
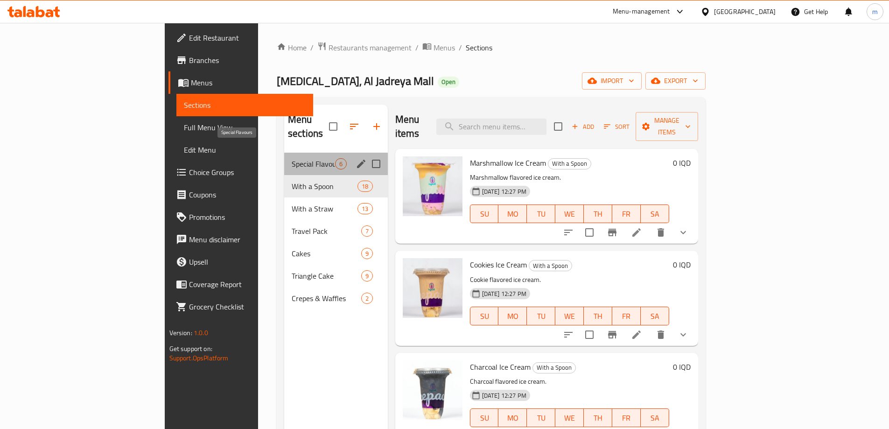
click at [292, 158] on span "Special Flavours" at bounding box center [313, 163] width 43 height 11
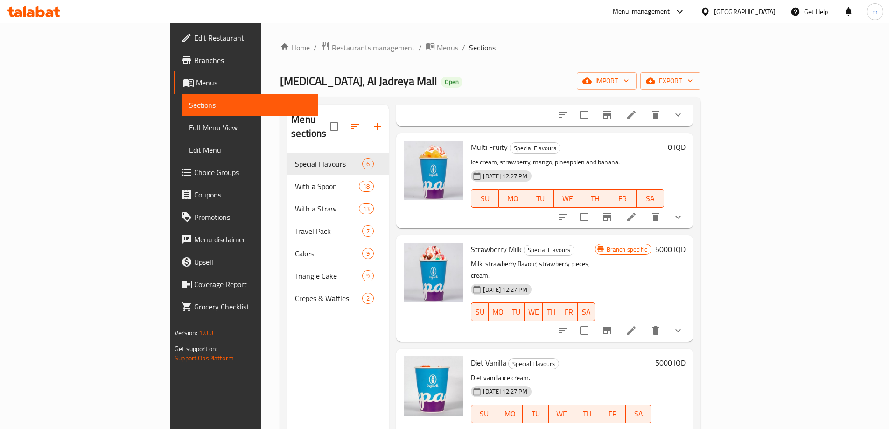
scroll to position [206, 0]
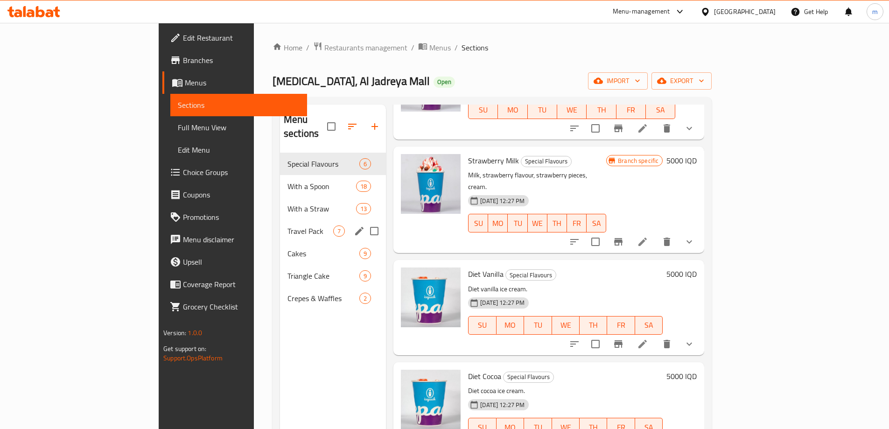
click at [288, 225] on span "Travel Pack" at bounding box center [311, 230] width 46 height 11
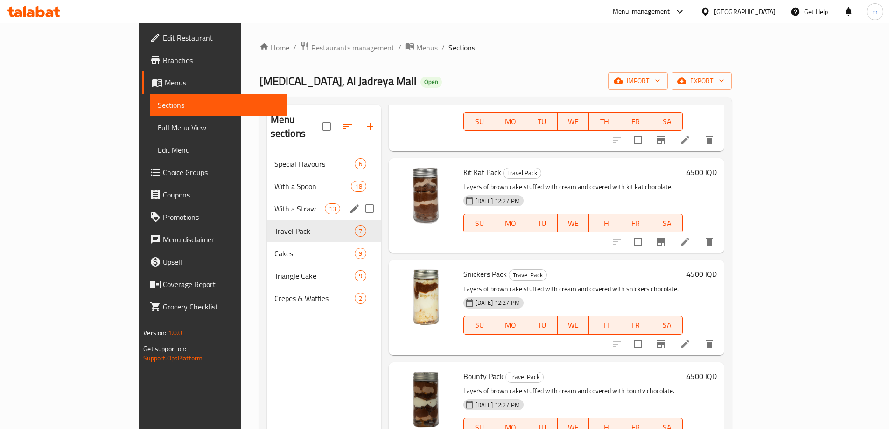
click at [267, 204] on div "With a Straw 13" at bounding box center [324, 208] width 114 height 22
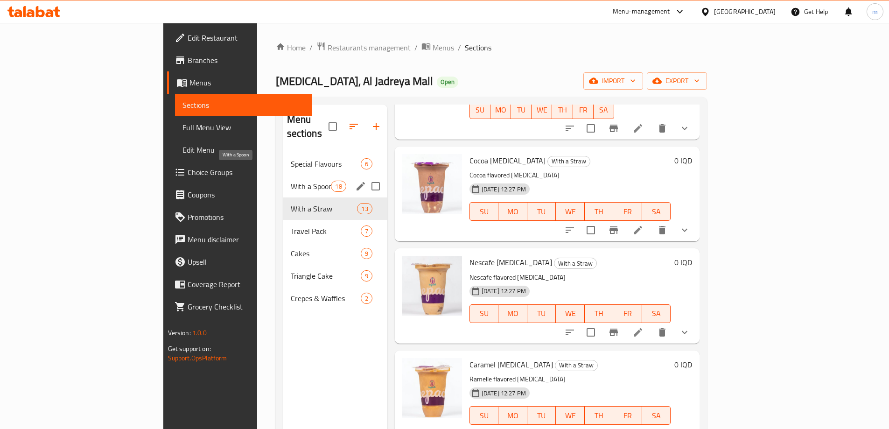
click at [291, 181] on span "With a Spoon" at bounding box center [311, 186] width 41 height 11
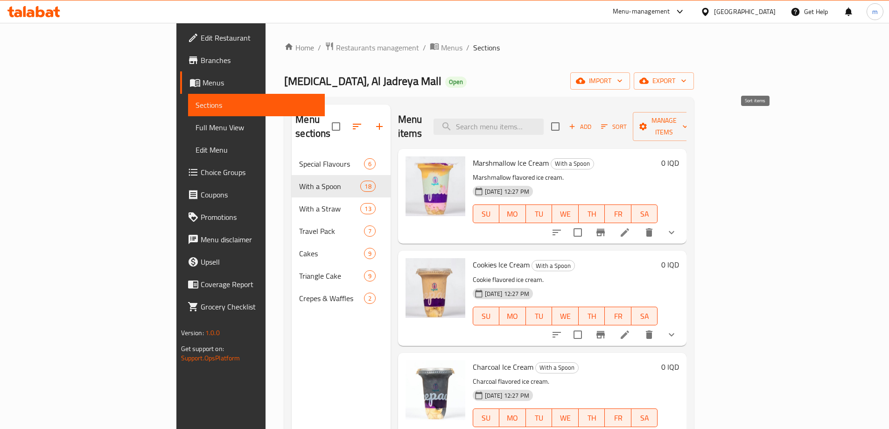
click at [627, 121] on span "Sort" at bounding box center [614, 126] width 26 height 11
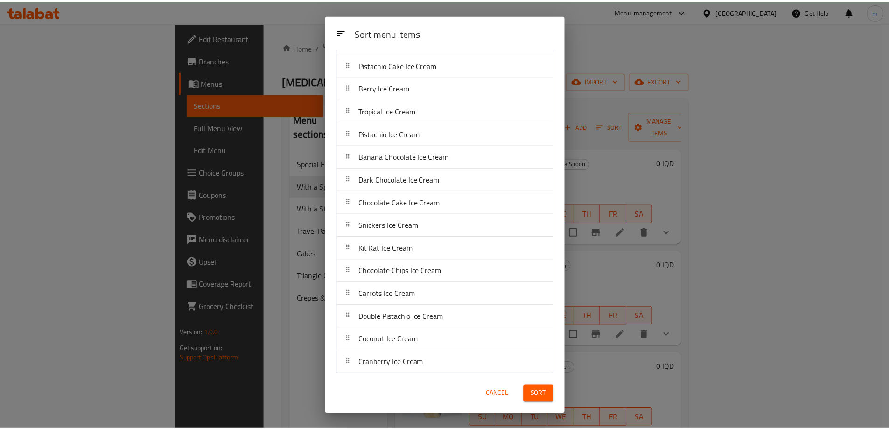
scroll to position [117, 0]
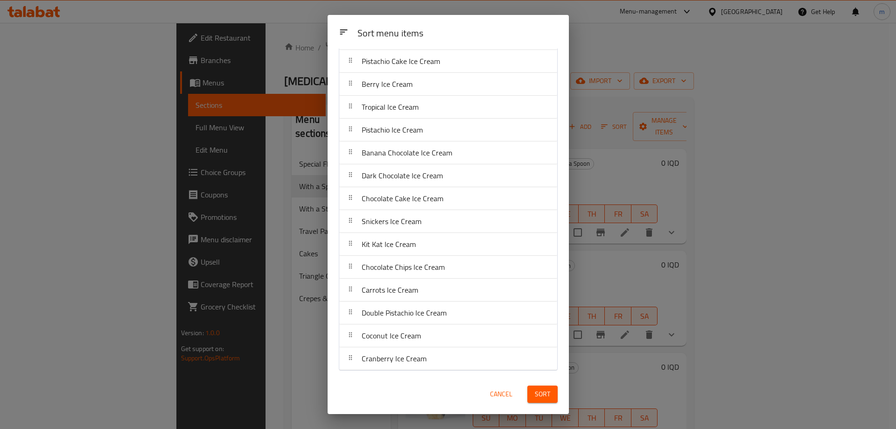
click at [501, 386] on button "Cancel" at bounding box center [501, 394] width 30 height 17
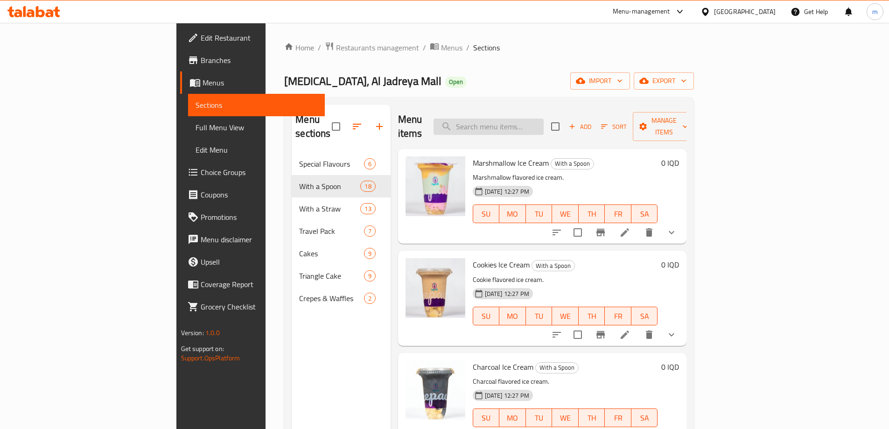
click at [528, 126] on input "search" at bounding box center [489, 127] width 110 height 16
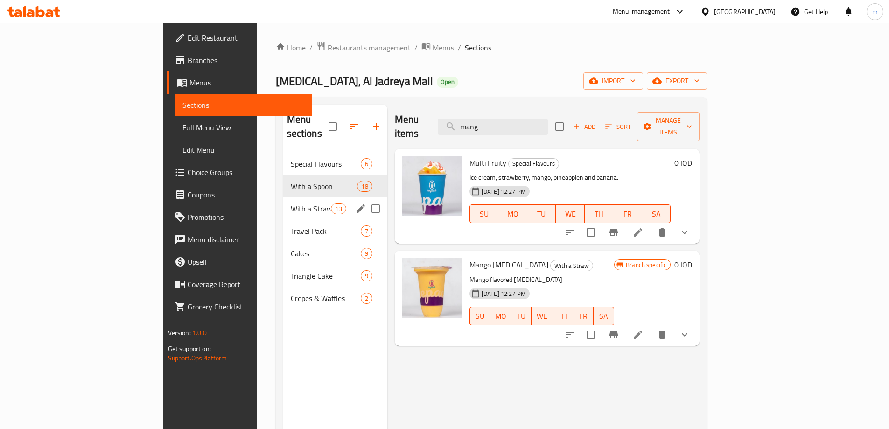
click at [283, 201] on div "With a Straw 13" at bounding box center [335, 208] width 104 height 22
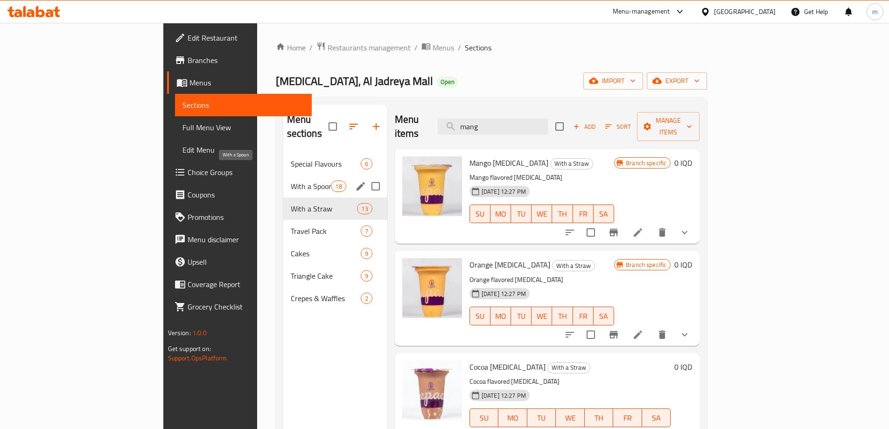
click at [291, 181] on span "With a Spoon" at bounding box center [311, 186] width 41 height 11
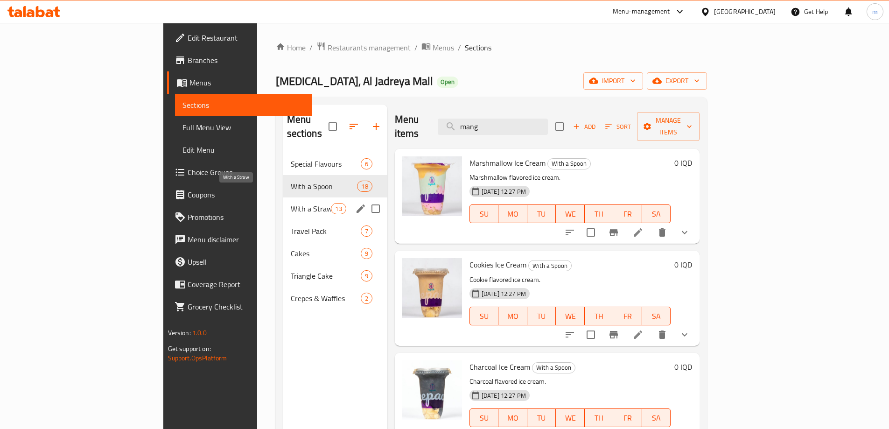
click at [291, 203] on span "With a Straw" at bounding box center [311, 208] width 41 height 11
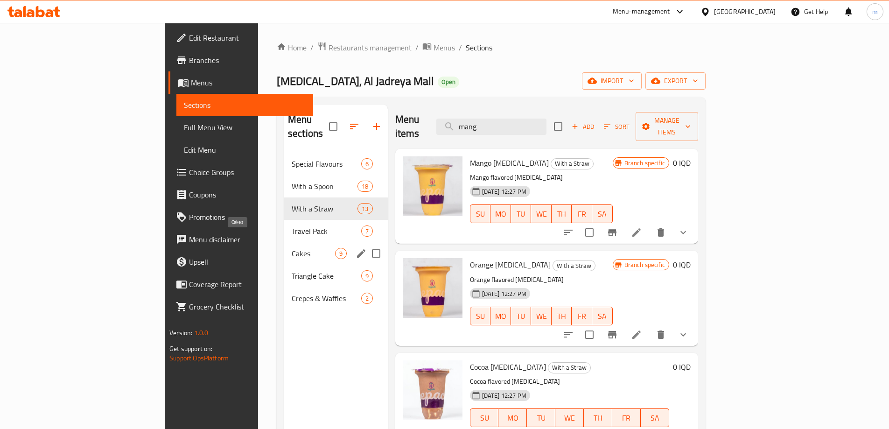
click at [292, 248] on span "Cakes" at bounding box center [313, 253] width 43 height 11
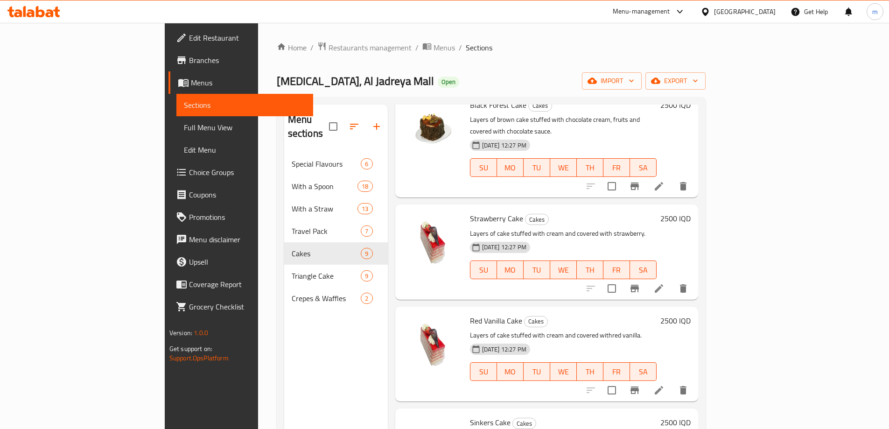
scroll to position [109, 0]
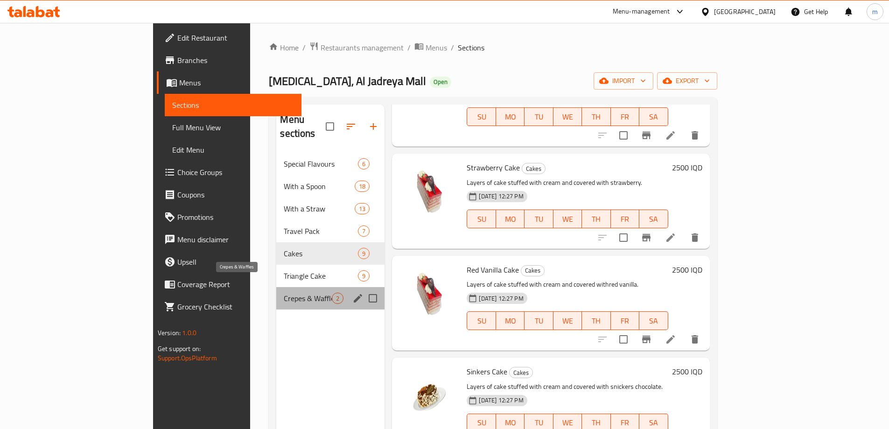
click at [284, 293] on span "Crepes & Waffles" at bounding box center [308, 298] width 48 height 11
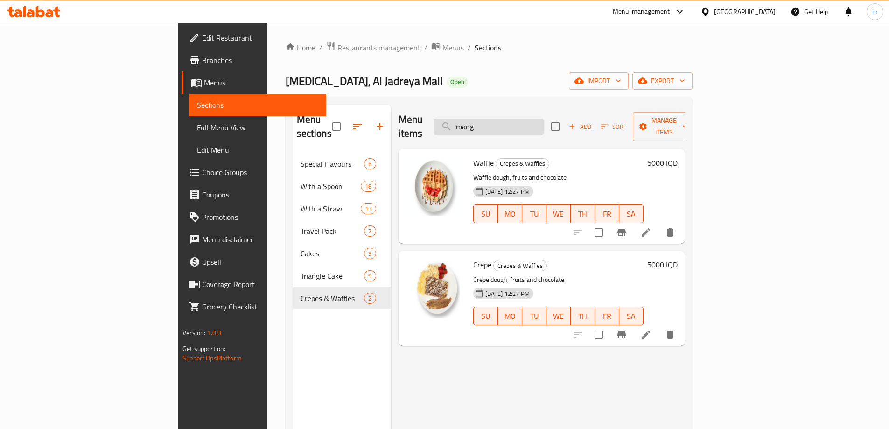
click at [544, 120] on input "mang" at bounding box center [489, 127] width 110 height 16
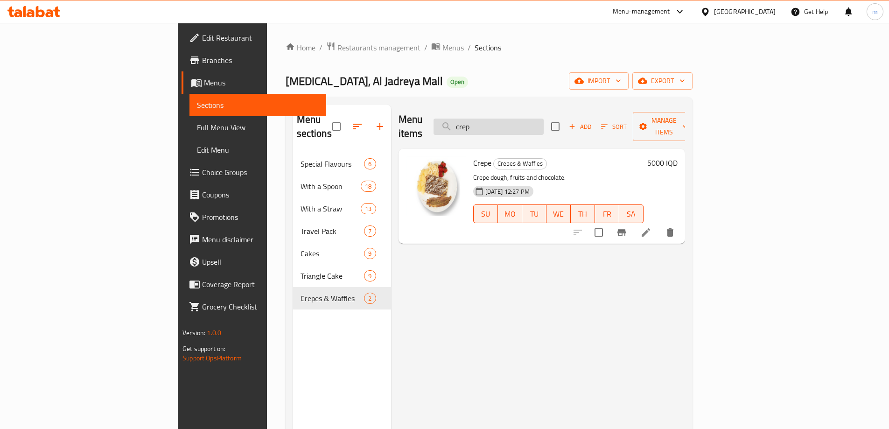
drag, startPoint x: 543, startPoint y: 114, endPoint x: 520, endPoint y: 119, distance: 24.0
click at [520, 119] on input "crep" at bounding box center [489, 127] width 110 height 16
drag, startPoint x: 536, startPoint y: 115, endPoint x: 481, endPoint y: 121, distance: 55.9
click at [481, 121] on div "Menu items waff Add Sort Manage items" at bounding box center [542, 127] width 287 height 44
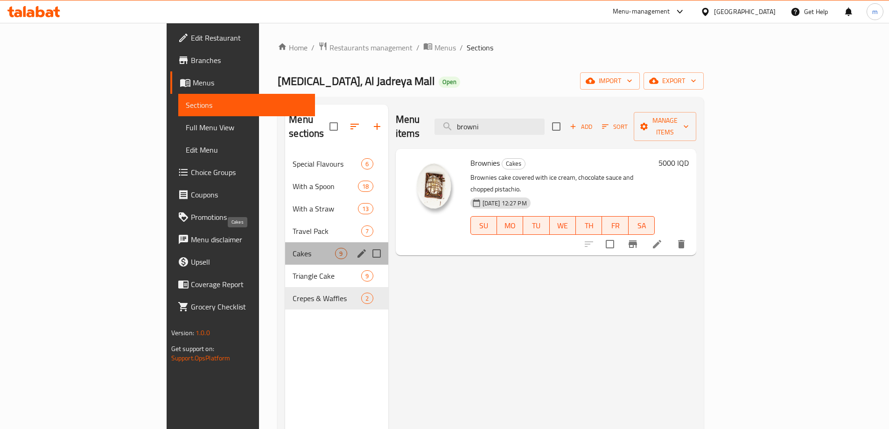
click at [293, 248] on span "Cakes" at bounding box center [314, 253] width 42 height 11
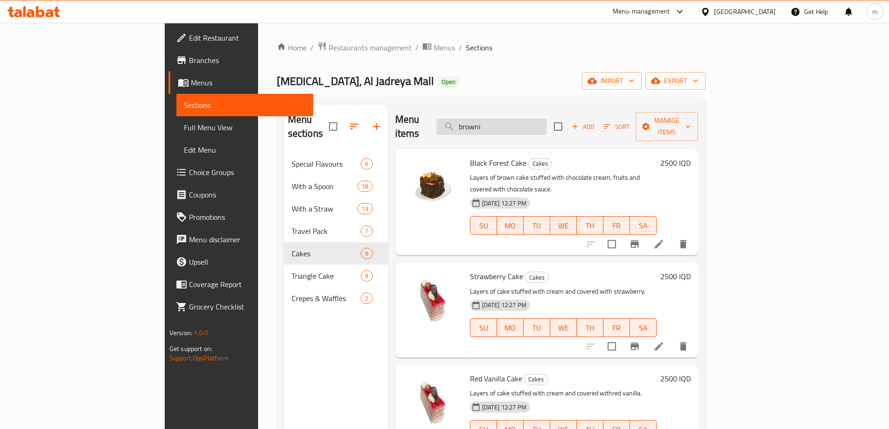
click at [547, 123] on input "browni" at bounding box center [491, 127] width 110 height 16
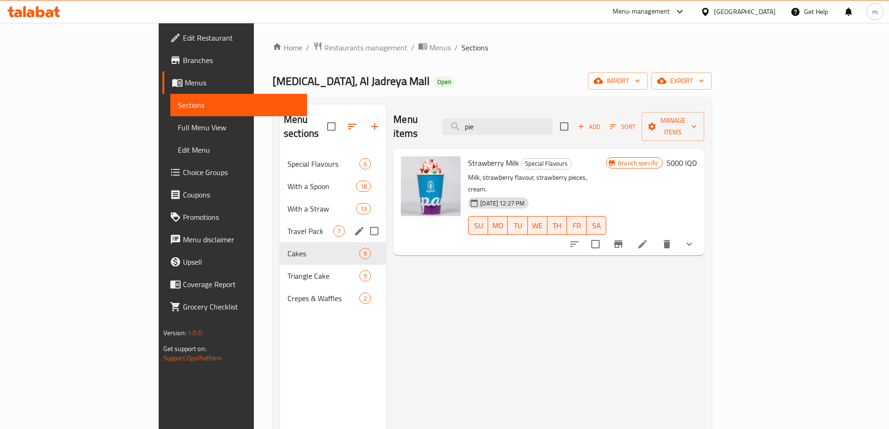
click at [288, 225] on span "Travel Pack" at bounding box center [311, 230] width 46 height 11
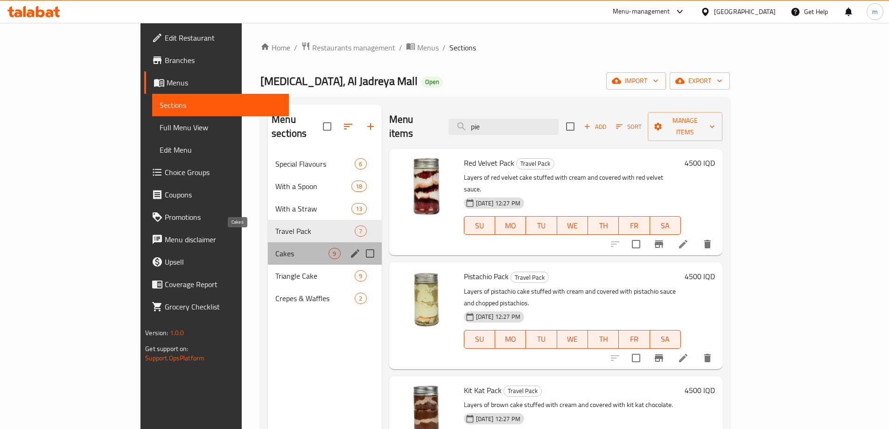
click at [275, 248] on span "Cakes" at bounding box center [301, 253] width 53 height 11
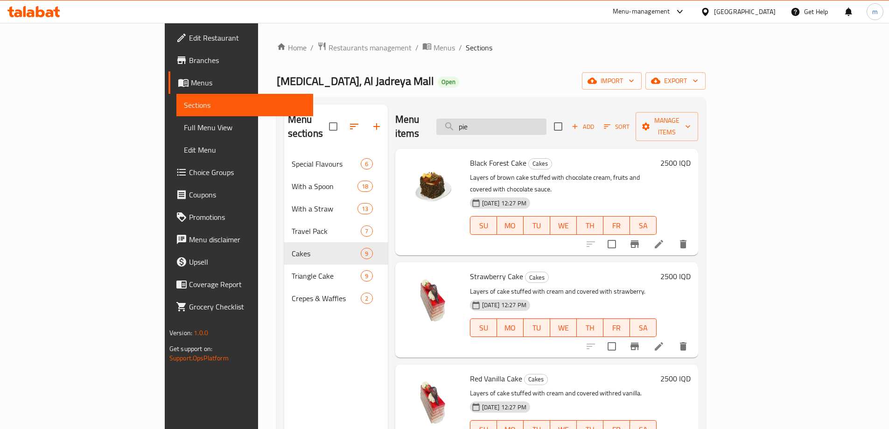
click at [536, 119] on input "pie" at bounding box center [491, 127] width 110 height 16
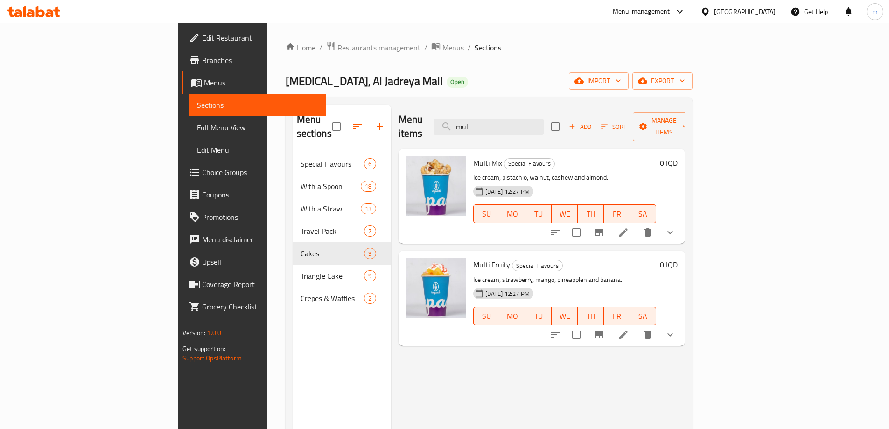
click at [681, 221] on button "show more" at bounding box center [670, 232] width 22 height 22
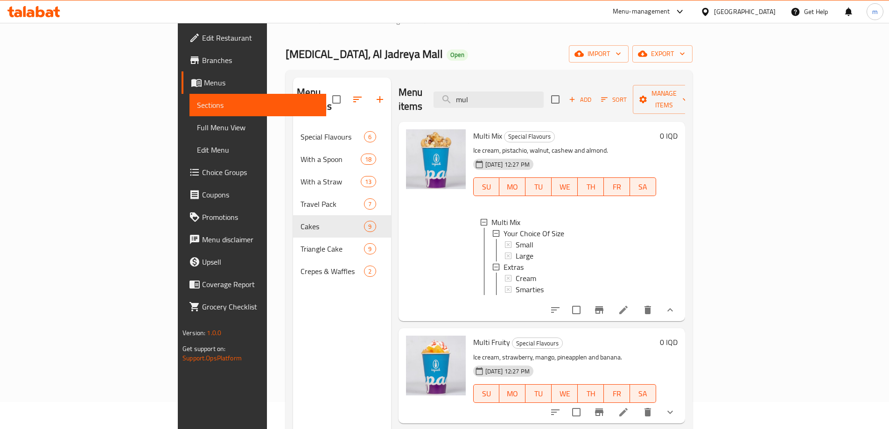
scroll to position [34, 0]
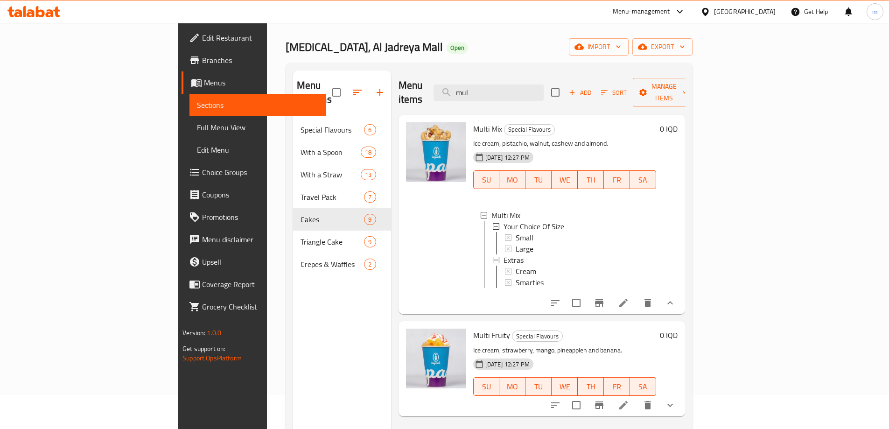
click at [676, 400] on icon "show more" at bounding box center [670, 405] width 11 height 11
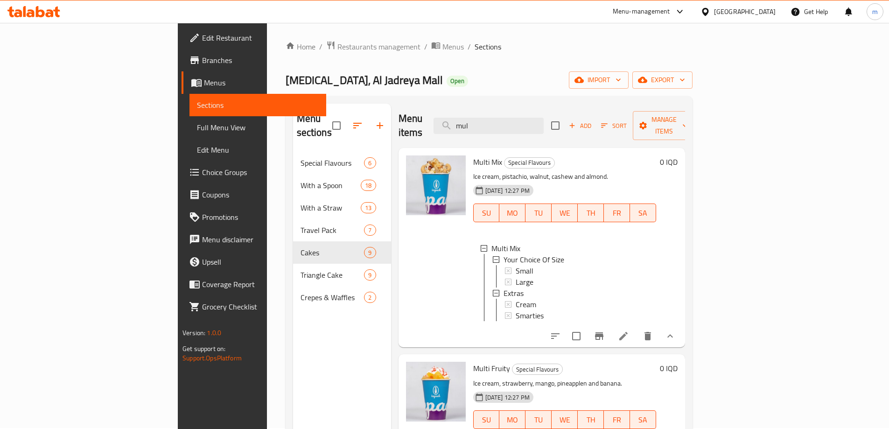
scroll to position [0, 0]
click at [533, 123] on input "mul" at bounding box center [489, 127] width 110 height 16
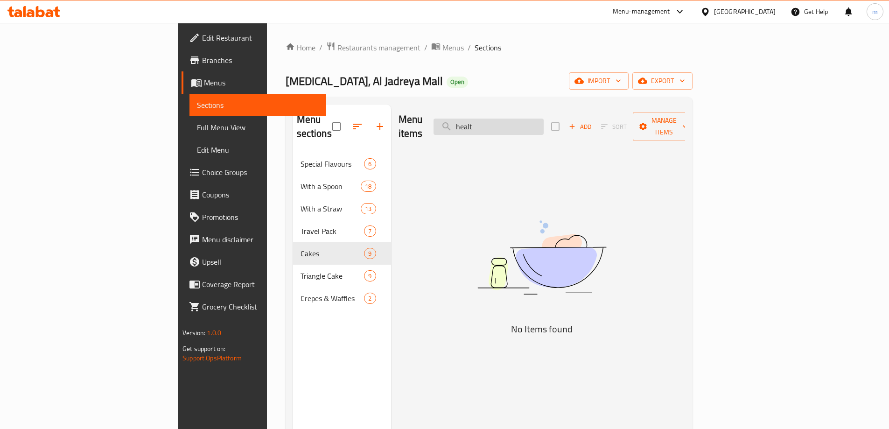
click at [544, 119] on input "healt" at bounding box center [489, 127] width 110 height 16
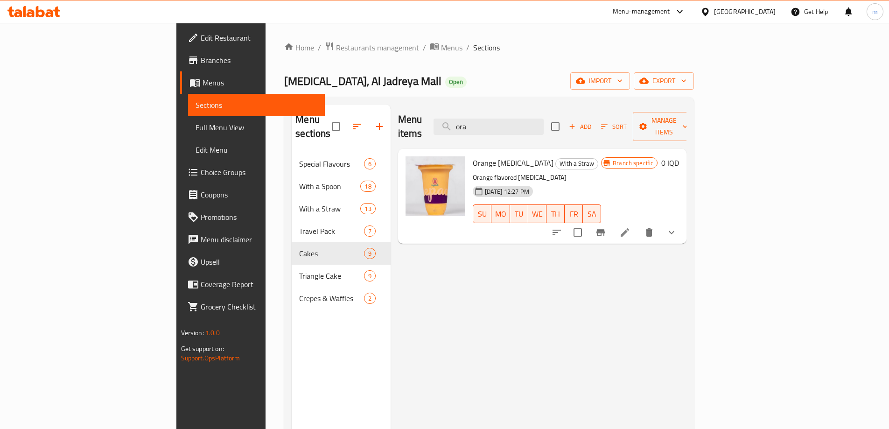
type input "ora"
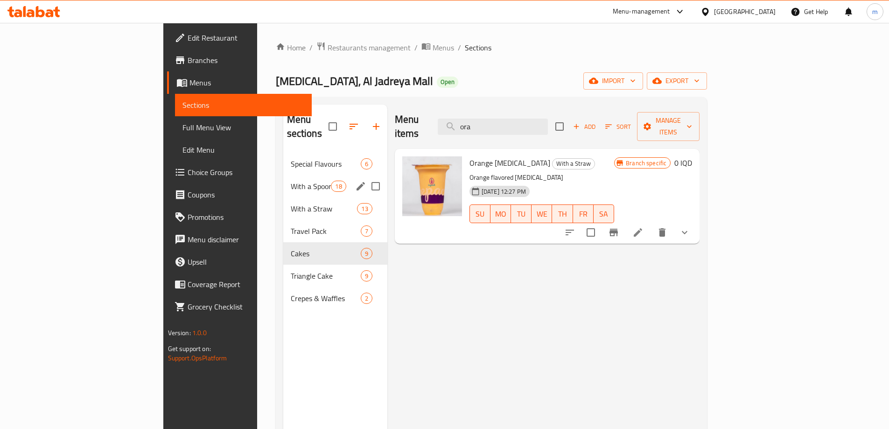
click at [283, 175] on div "With a Spoon 18" at bounding box center [335, 186] width 104 height 22
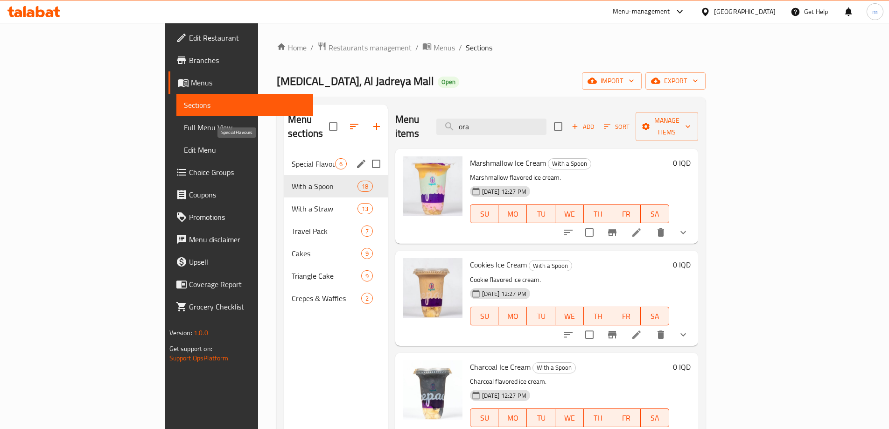
click at [292, 158] on span "Special Flavours" at bounding box center [313, 163] width 43 height 11
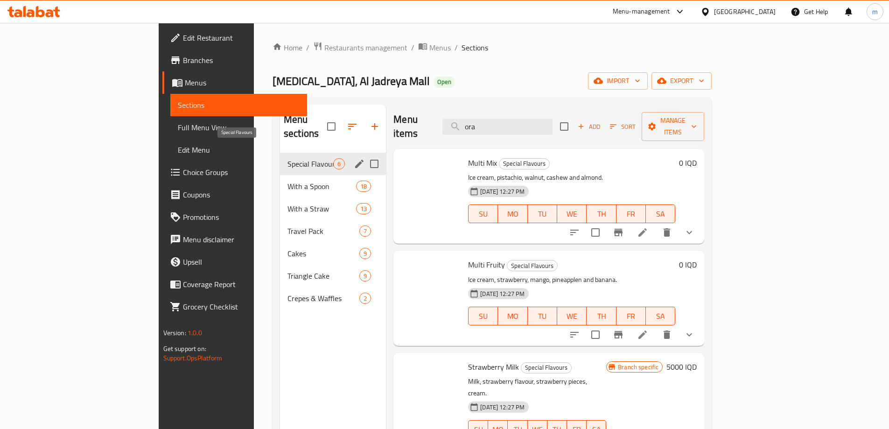
click at [288, 181] on span "With a Spoon" at bounding box center [322, 186] width 69 height 11
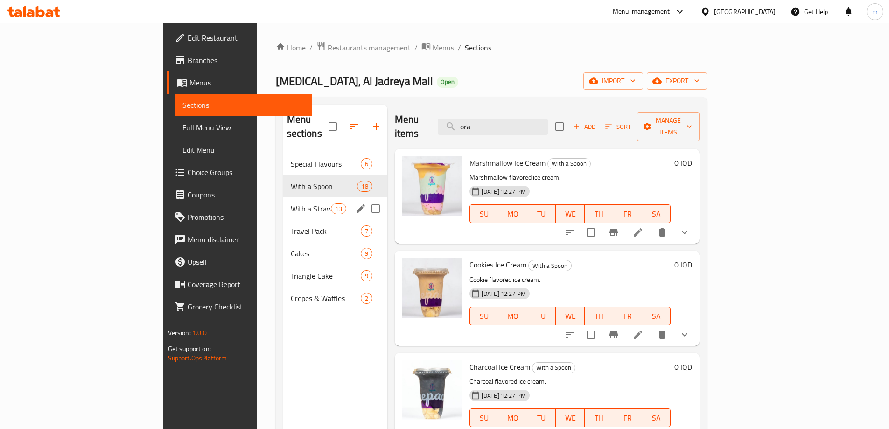
click at [283, 202] on div "With a Straw 13" at bounding box center [335, 208] width 104 height 22
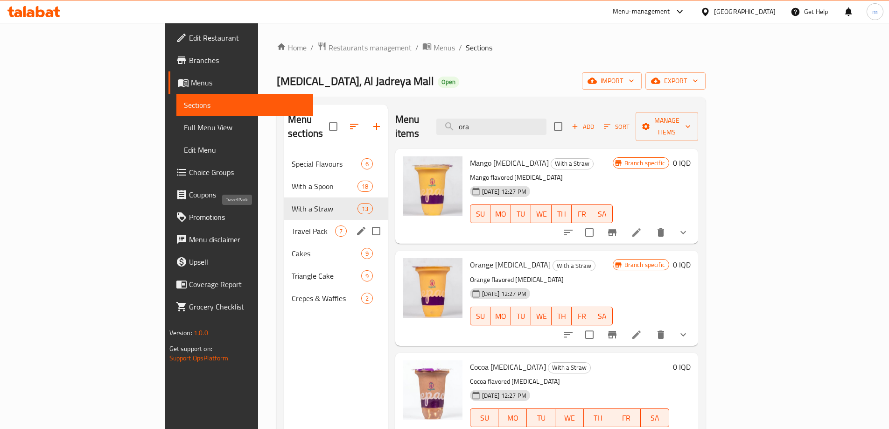
click at [292, 225] on span "Travel Pack" at bounding box center [313, 230] width 43 height 11
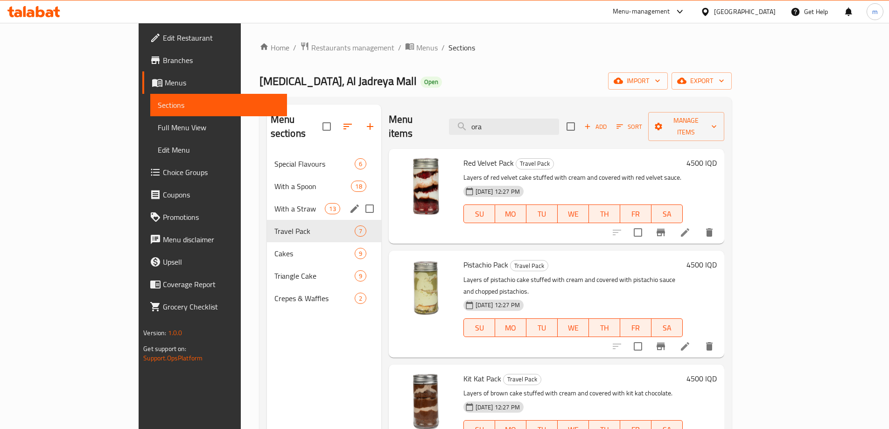
drag, startPoint x: 224, startPoint y: 191, endPoint x: 223, endPoint y: 184, distance: 7.1
click at [274, 203] on span "With a Straw" at bounding box center [299, 208] width 51 height 11
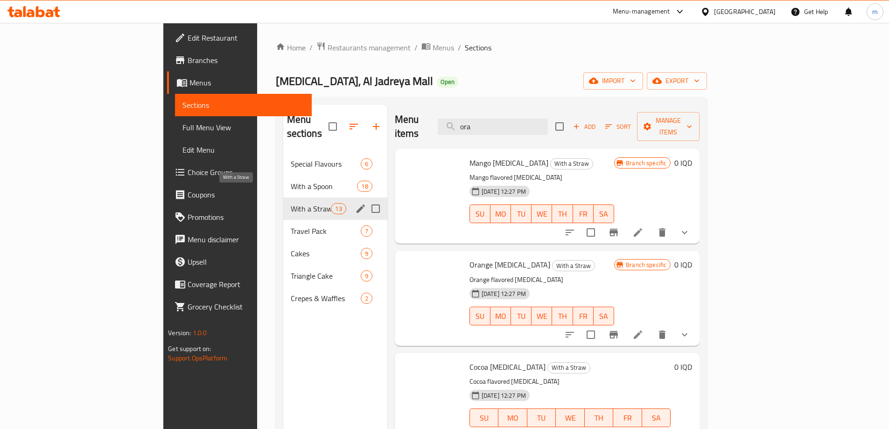
click at [291, 181] on span "With a Spoon" at bounding box center [324, 186] width 67 height 11
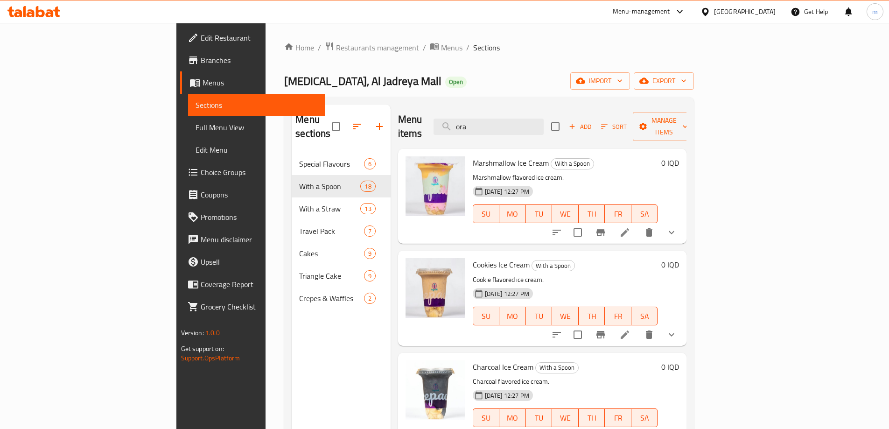
click at [201, 167] on span "Choice Groups" at bounding box center [259, 172] width 117 height 11
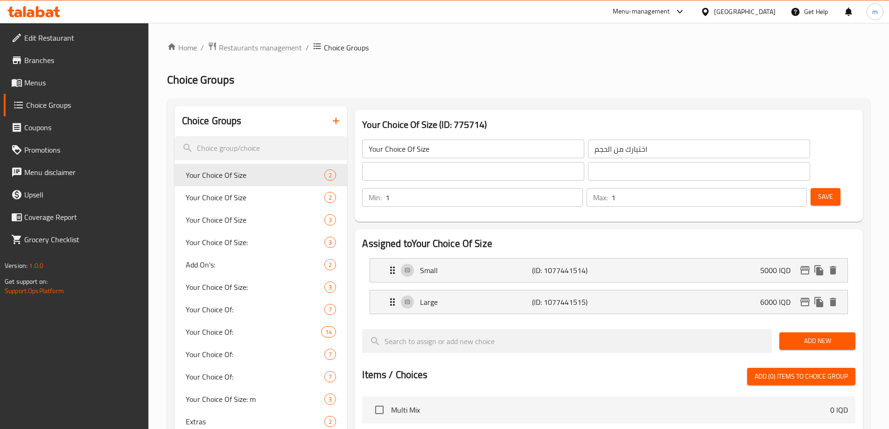
click at [61, 91] on link "Menus" at bounding box center [76, 82] width 145 height 22
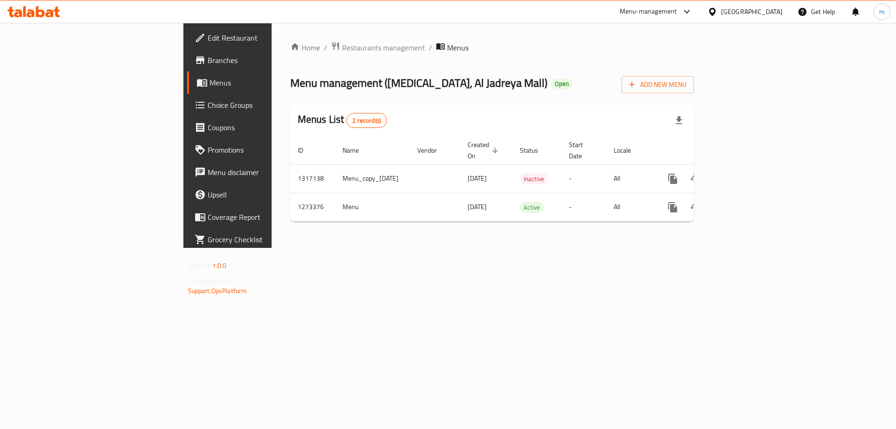
drag, startPoint x: 845, startPoint y: 198, endPoint x: 817, endPoint y: 290, distance: 96.1
click at [713, 248] on div "Home / Restaurants management / Menus Menu management ( [MEDICAL_DATA], [GEOGRA…" at bounding box center [493, 135] width 442 height 225
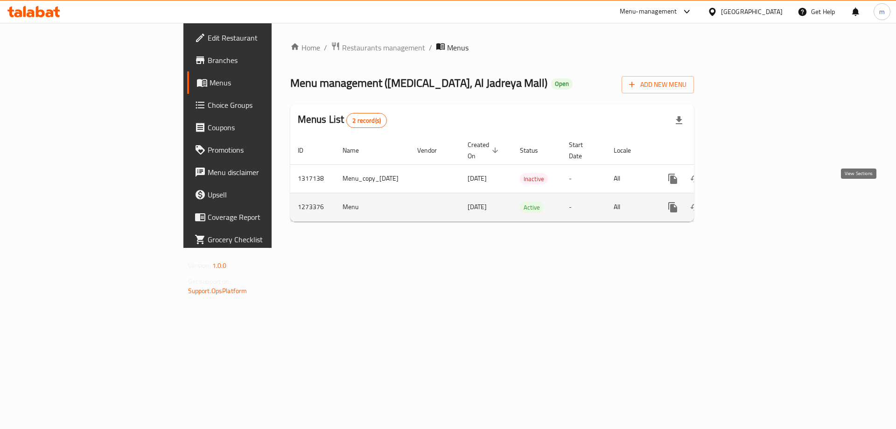
click at [746, 202] on icon "enhanced table" at bounding box center [740, 207] width 11 height 11
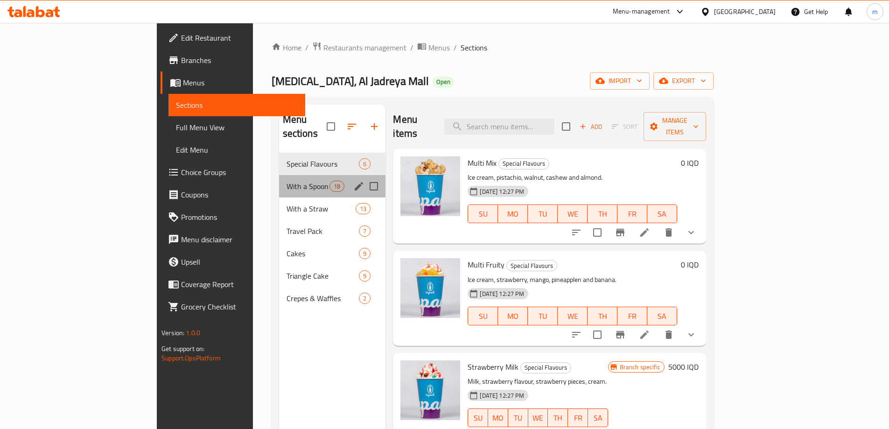
click at [279, 180] on div "With a Spoon 18" at bounding box center [332, 186] width 107 height 22
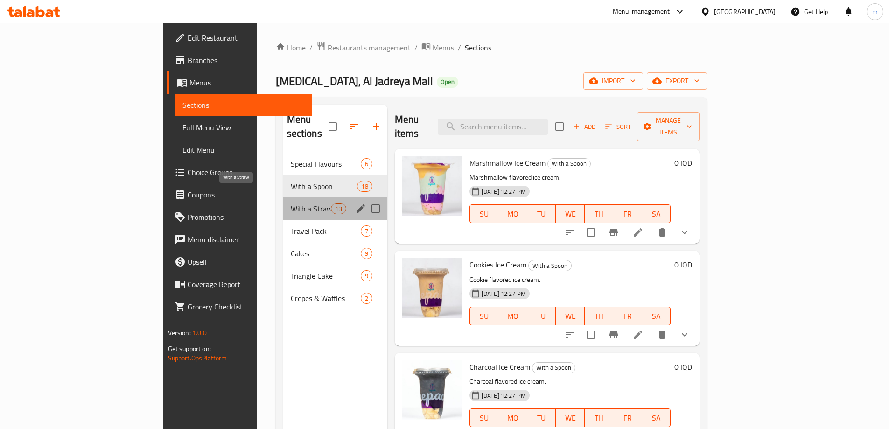
click at [291, 203] on span "With a Straw" at bounding box center [311, 208] width 41 height 11
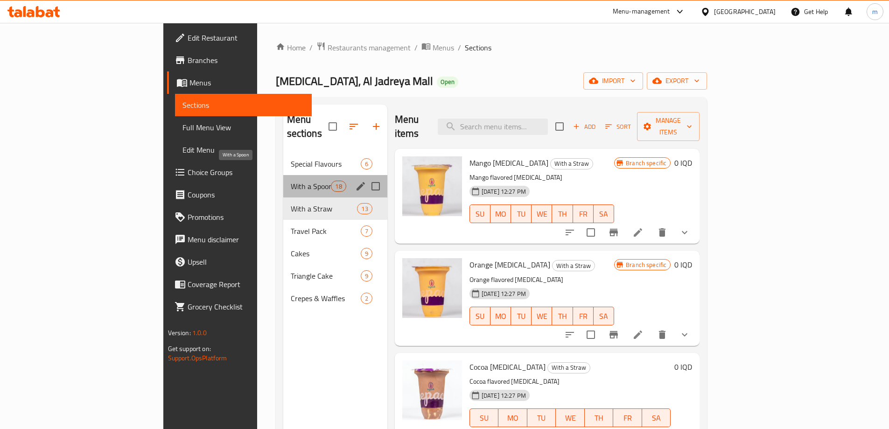
click at [291, 181] on span "With a Spoon" at bounding box center [311, 186] width 41 height 11
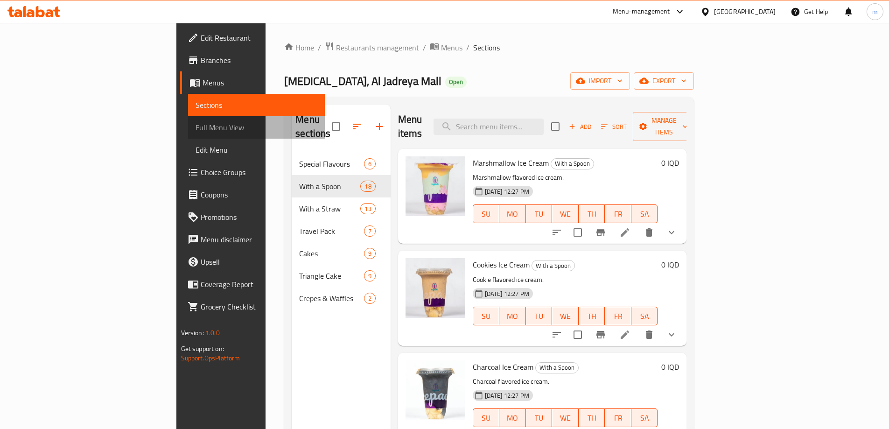
click at [188, 122] on link "Full Menu View" at bounding box center [256, 127] width 137 height 22
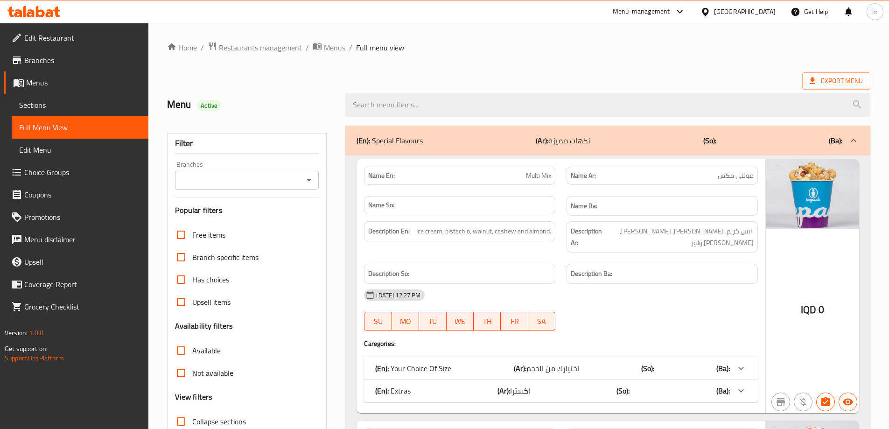
click at [30, 178] on span "Choice Groups" at bounding box center [82, 172] width 117 height 11
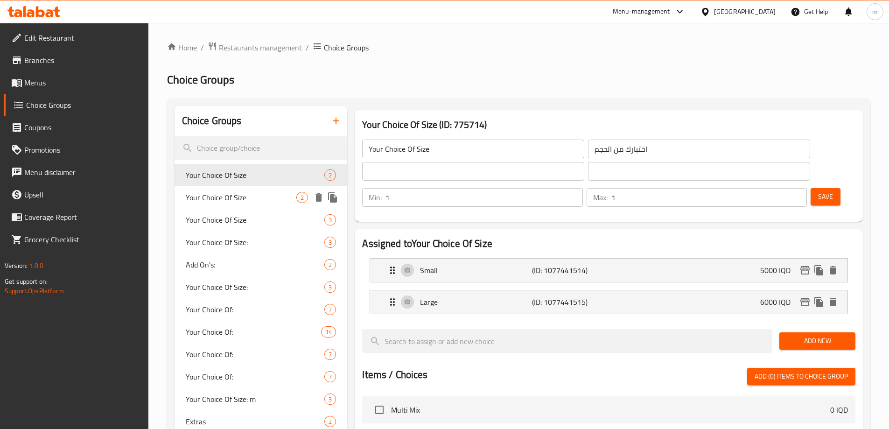
click at [252, 202] on span "Your Choice Of Size" at bounding box center [241, 197] width 111 height 11
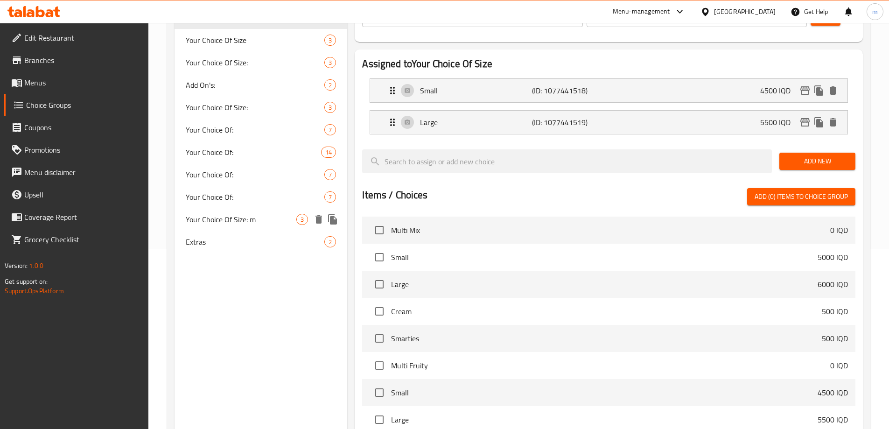
scroll to position [79, 0]
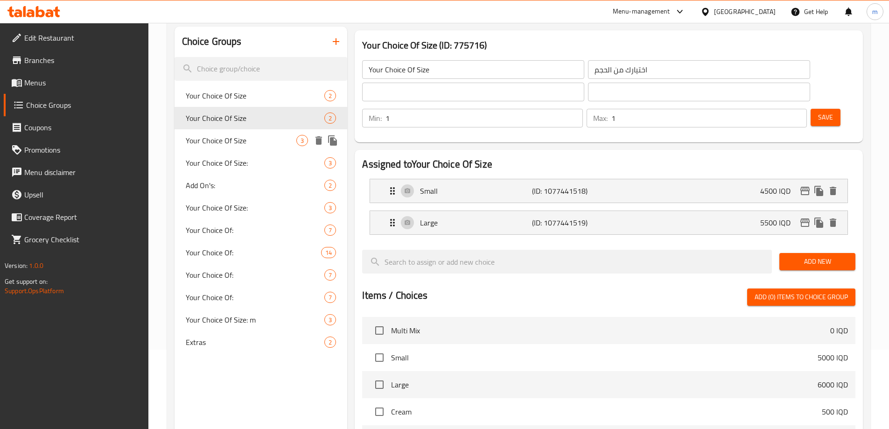
click at [238, 144] on span "Your Choice Of Size" at bounding box center [241, 140] width 111 height 11
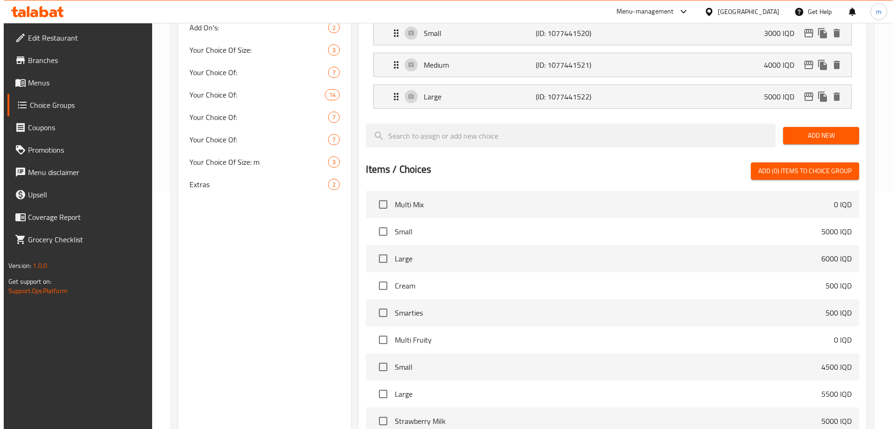
scroll to position [329, 0]
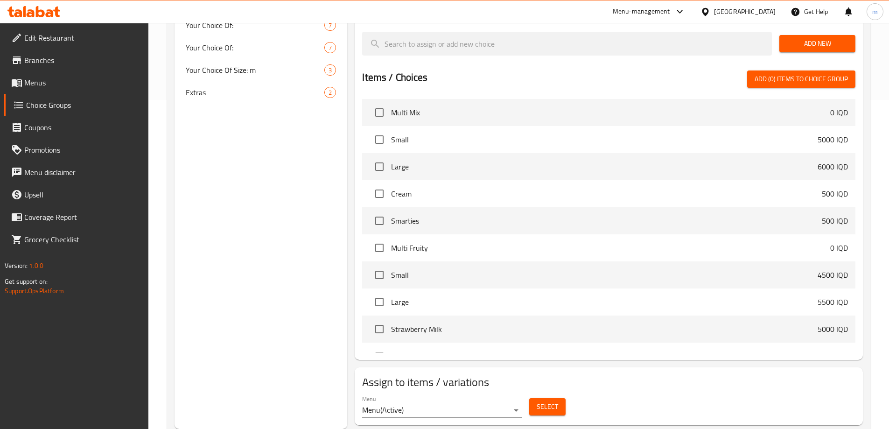
click at [545, 398] on button "Select" at bounding box center [547, 406] width 36 height 17
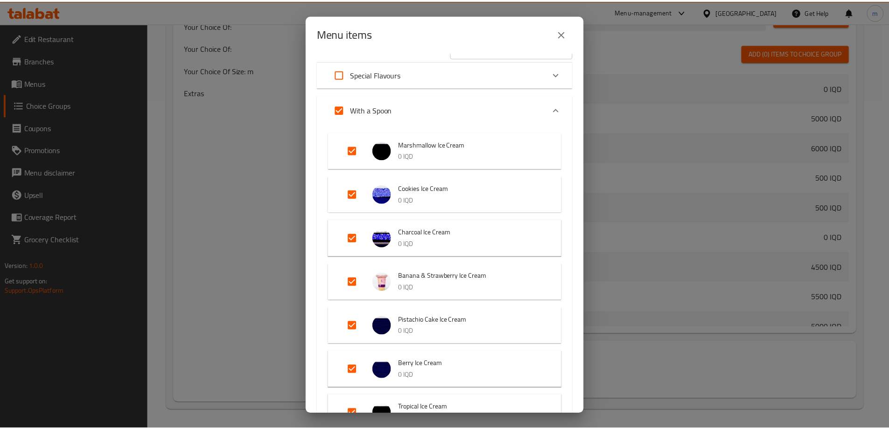
scroll to position [0, 0]
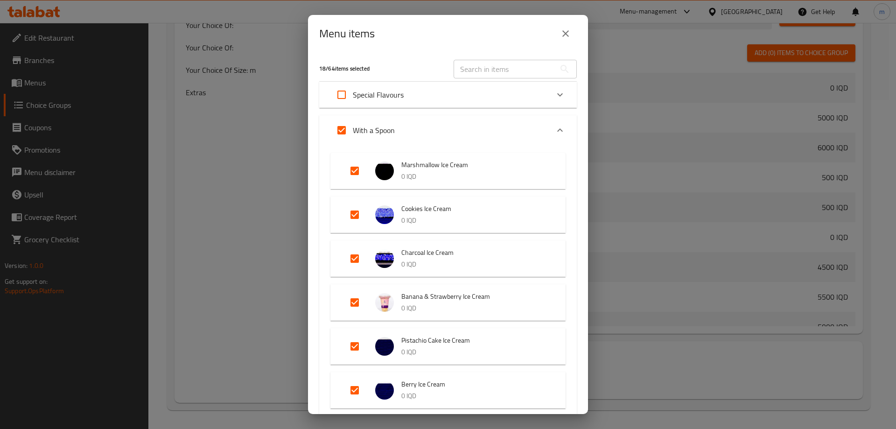
click at [569, 32] on icon "close" at bounding box center [565, 33] width 11 height 11
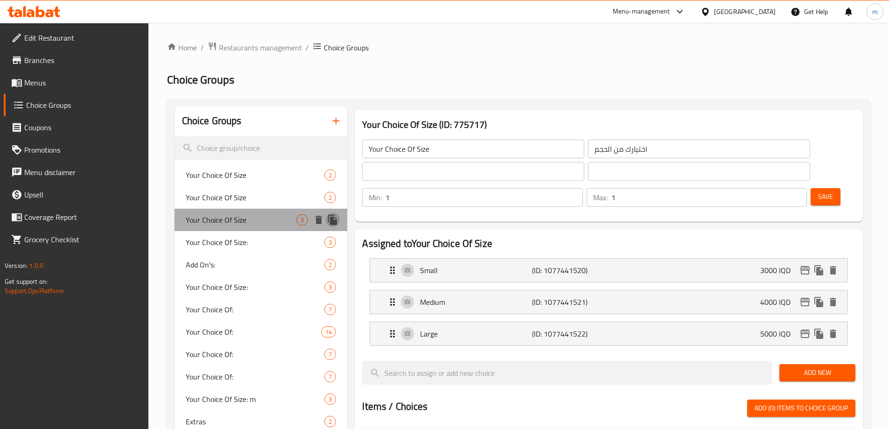
click at [335, 218] on icon "duplicate" at bounding box center [332, 220] width 9 height 10
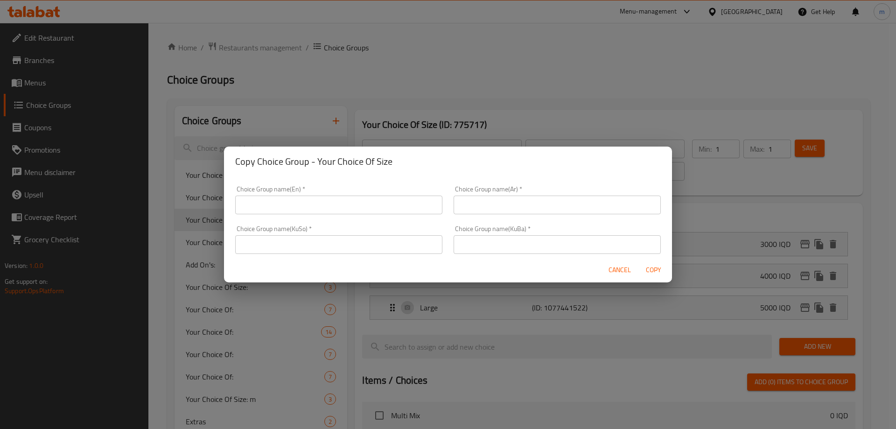
click at [403, 199] on input "text" at bounding box center [338, 205] width 207 height 19
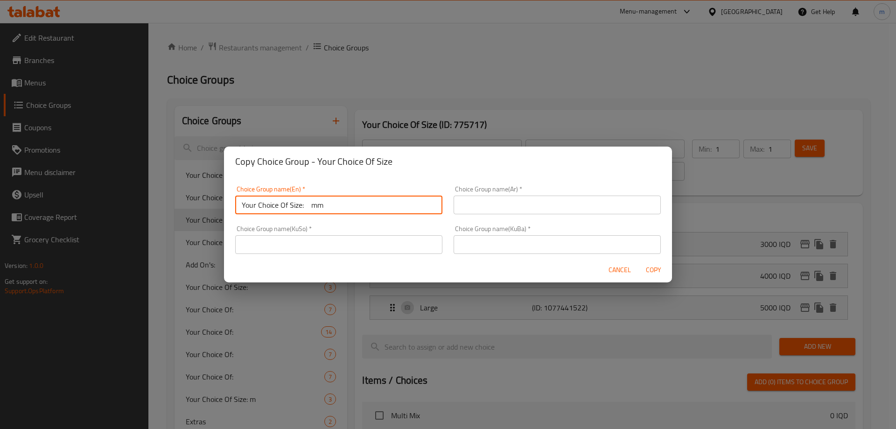
type input "Your Choice Of Size: mm"
click at [513, 203] on input "text" at bounding box center [557, 205] width 207 height 19
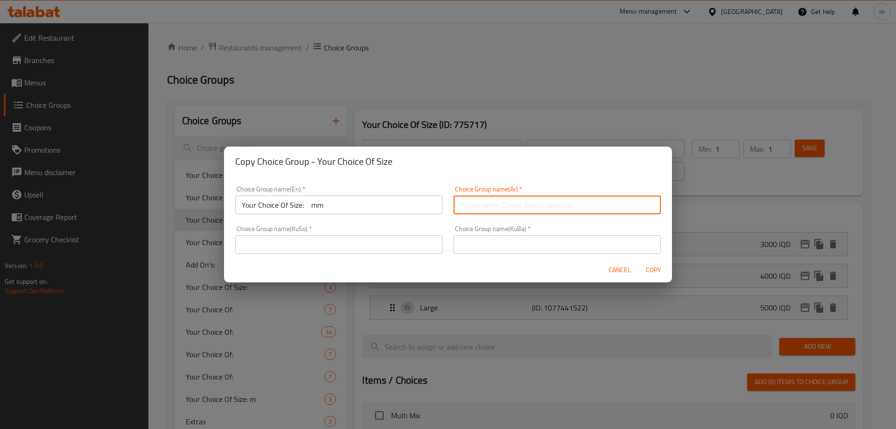
type input "إختيارك من الحجم:"
click at [416, 250] on input "text" at bounding box center [338, 244] width 207 height 19
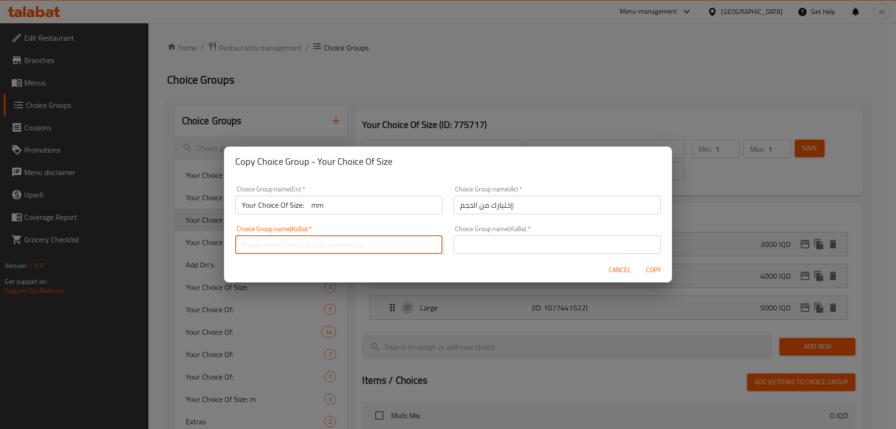
type input "هەڵبژاردنت لە قەبارە:"
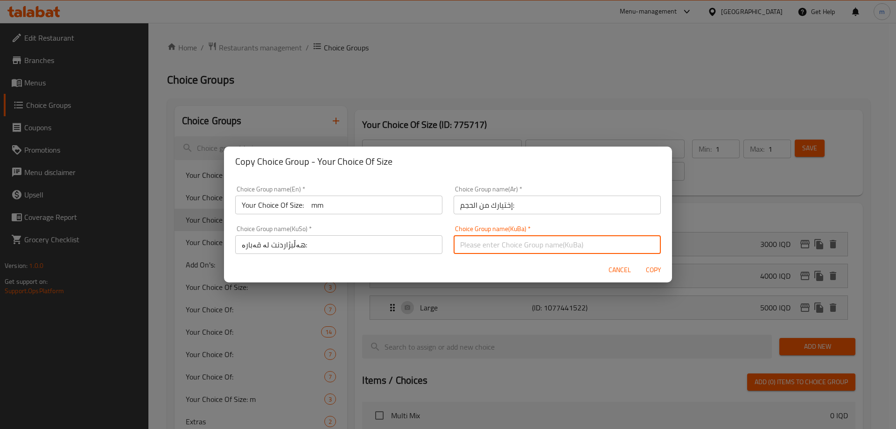
click at [488, 251] on input "text" at bounding box center [557, 244] width 207 height 19
type input "هەڵبژاردنت لە قەبارە:"
click at [652, 269] on span "Copy" at bounding box center [653, 270] width 22 height 12
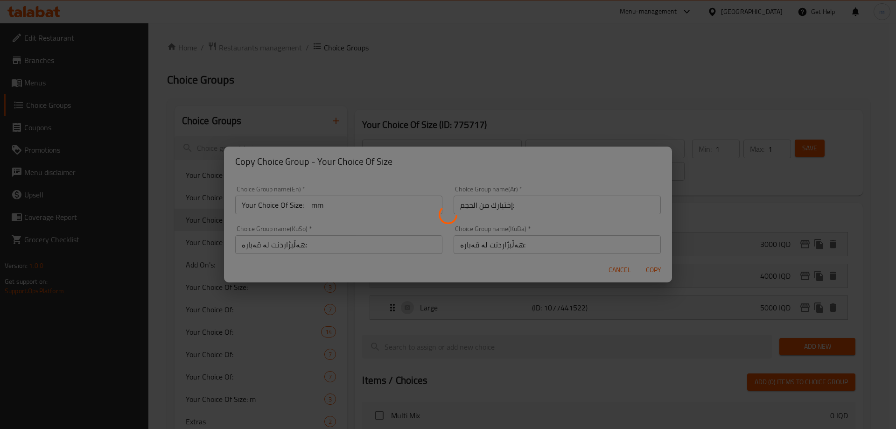
type input "Your Choice Of Size: mm"
type input "إختيارك من الحجم:"
type input "هەڵبژاردنت لە قەبارە:"
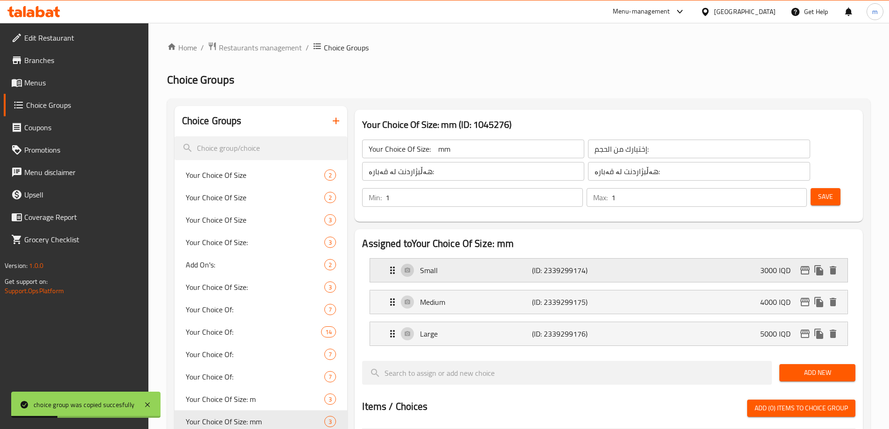
click at [735, 259] on div "Small (ID: 2339299174) 3000 IQD" at bounding box center [612, 270] width 450 height 23
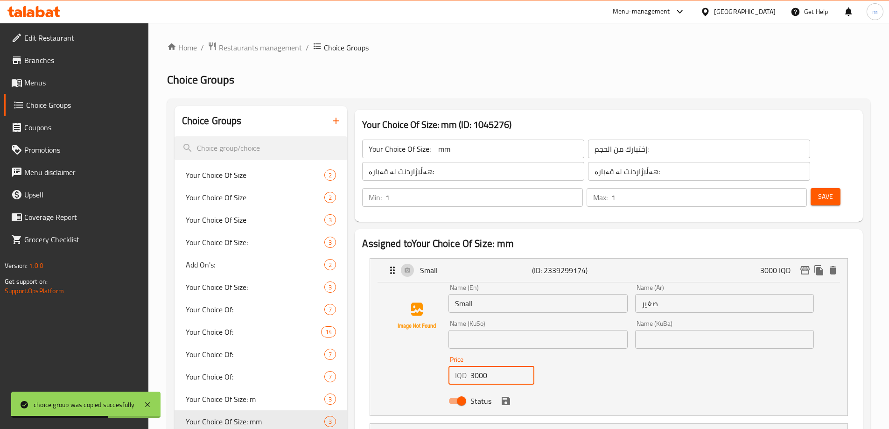
drag, startPoint x: 476, startPoint y: 346, endPoint x: 465, endPoint y: 346, distance: 10.7
click at [466, 366] on div "IQD 3000 Price" at bounding box center [492, 375] width 86 height 19
type input "4000"
click at [486, 330] on input "text" at bounding box center [538, 339] width 179 height 19
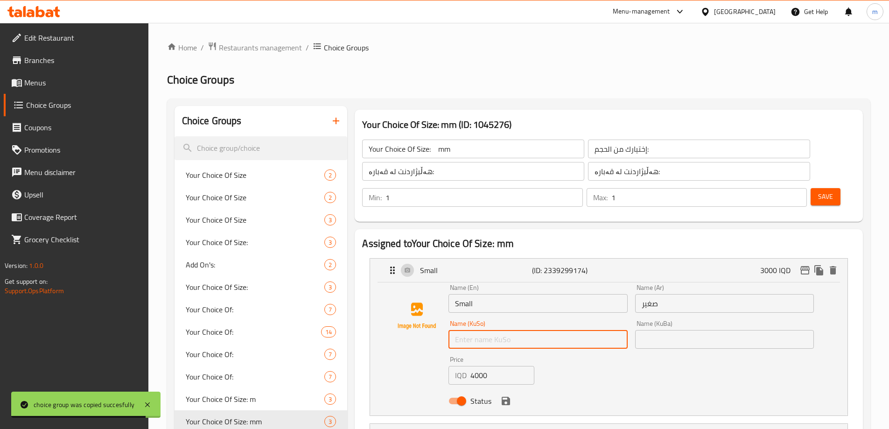
type input "بچووک"
click at [679, 330] on input "text" at bounding box center [724, 339] width 179 height 19
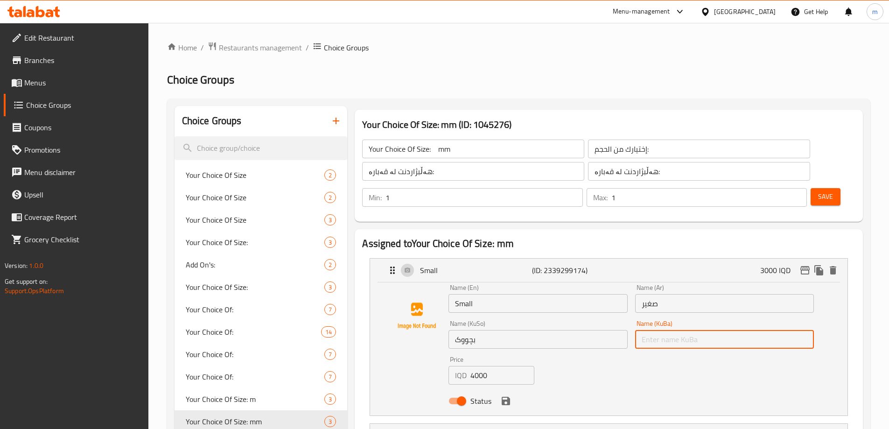
type input "بچووک"
click at [501, 395] on icon "save" at bounding box center [505, 400] width 11 height 11
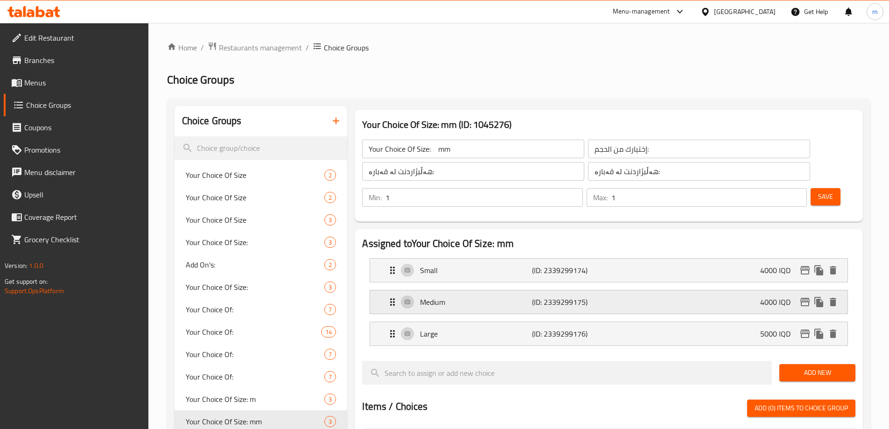
drag, startPoint x: 468, startPoint y: 271, endPoint x: 481, endPoint y: 275, distance: 14.0
click at [467, 296] on p "Medium" at bounding box center [476, 301] width 112 height 11
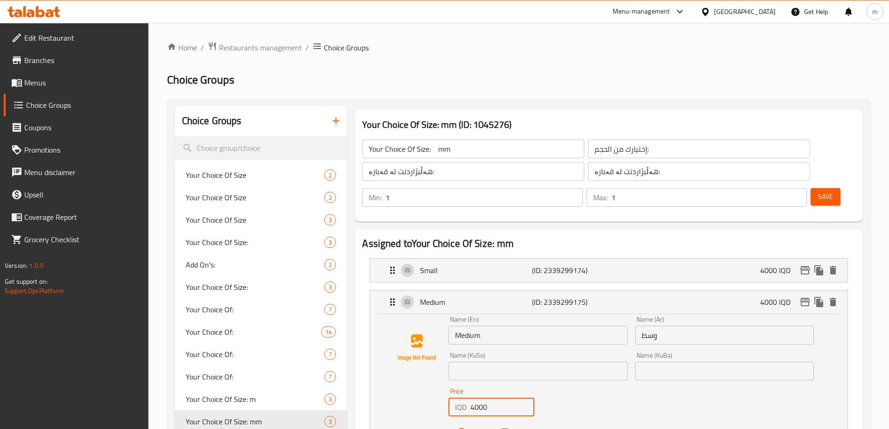
drag, startPoint x: 473, startPoint y: 383, endPoint x: 464, endPoint y: 384, distance: 8.5
click at [465, 398] on div "IQD 4000 Price" at bounding box center [492, 407] width 86 height 19
type input "5000"
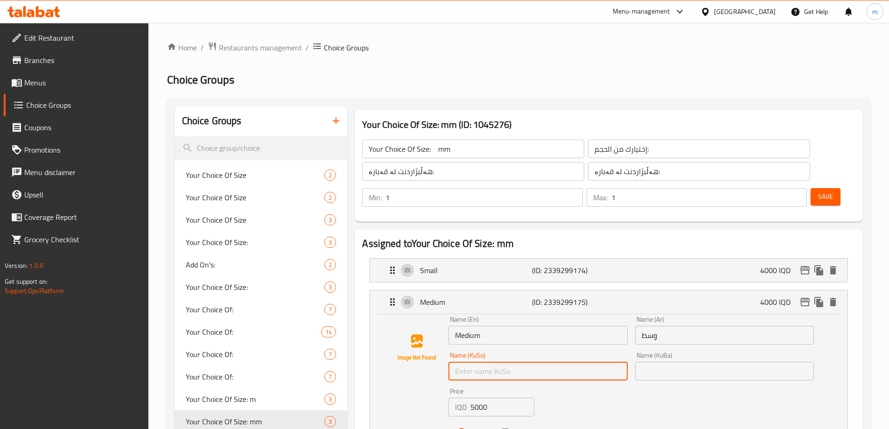
click at [494, 362] on input "text" at bounding box center [538, 371] width 179 height 19
type input "ناوەند"
click at [651, 362] on input "text" at bounding box center [724, 371] width 179 height 19
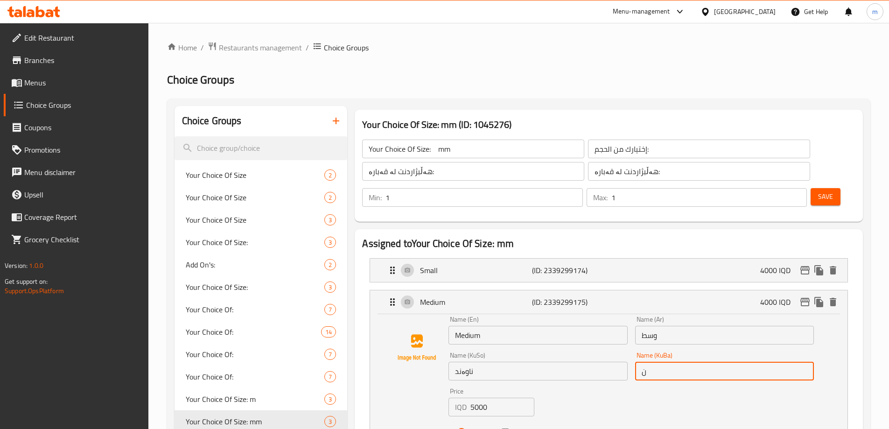
type input "ناوەند"
click at [506, 429] on icon "save" at bounding box center [506, 433] width 8 height 8
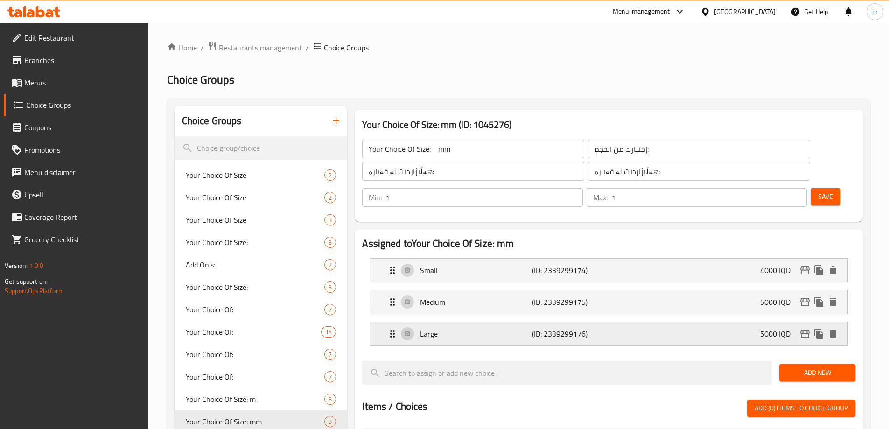
click at [490, 328] on p "Large" at bounding box center [476, 333] width 112 height 11
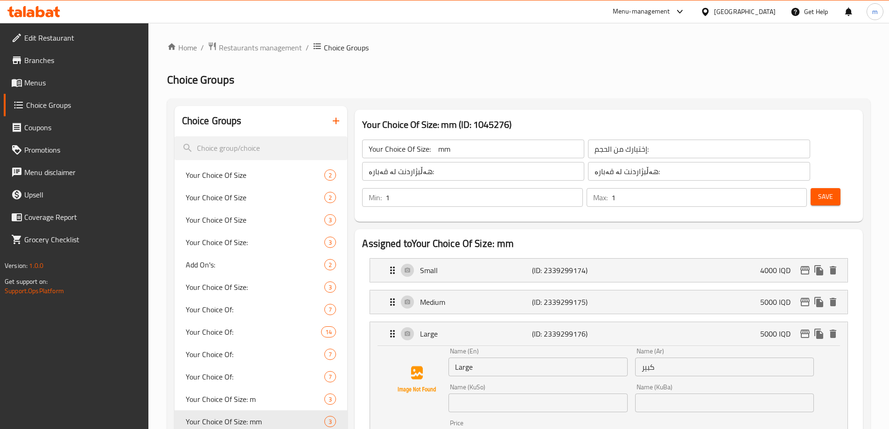
type input "6250"
click at [481, 393] on input "text" at bounding box center [538, 402] width 179 height 19
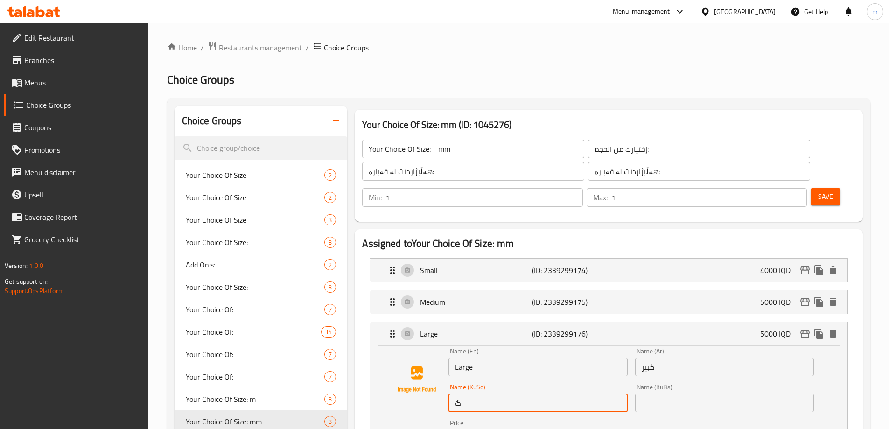
type input "گەورە"
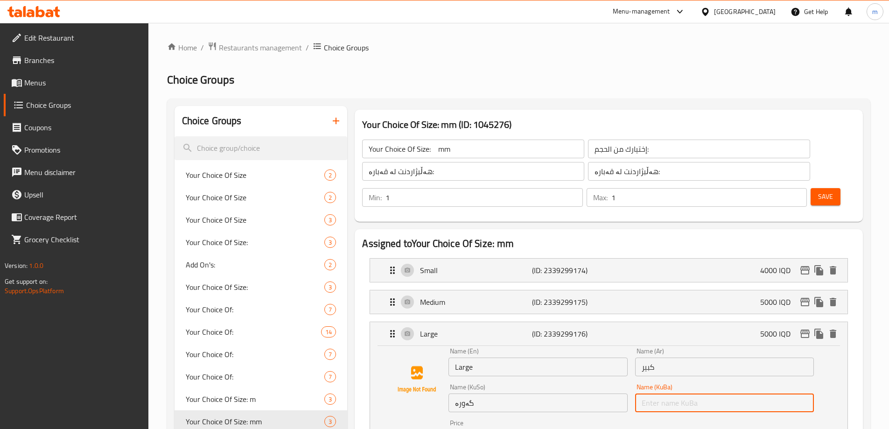
click at [654, 393] on input "text" at bounding box center [724, 402] width 179 height 19
click at [690, 387] on div "Name (KuBa) گۆشتی مانگا چنراو لاببە Name (KuBa)" at bounding box center [725, 398] width 186 height 36
click at [690, 393] on input "گۆشتی مانگا چنراو لاببە" at bounding box center [724, 402] width 179 height 19
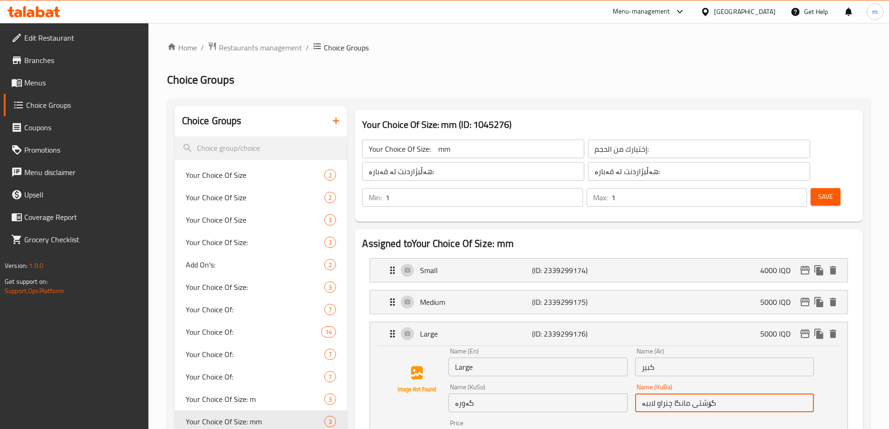
click at [690, 393] on input "گۆشتی مانگا چنراو لاببە" at bounding box center [724, 402] width 179 height 19
type input "گەورە"
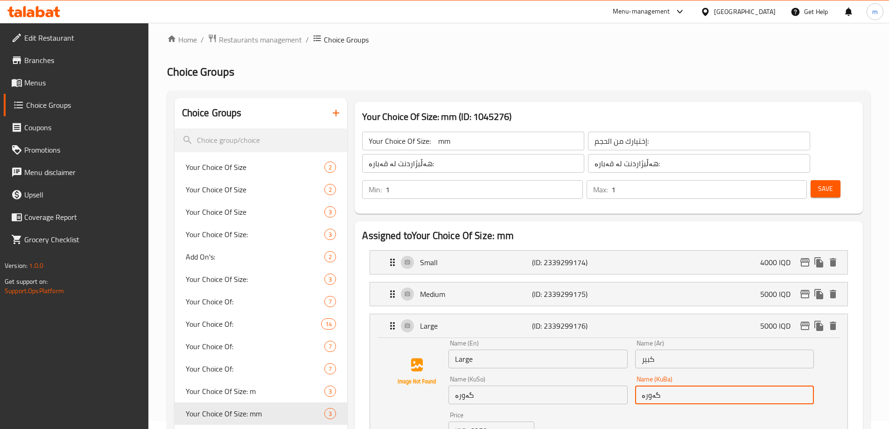
scroll to position [11, 0]
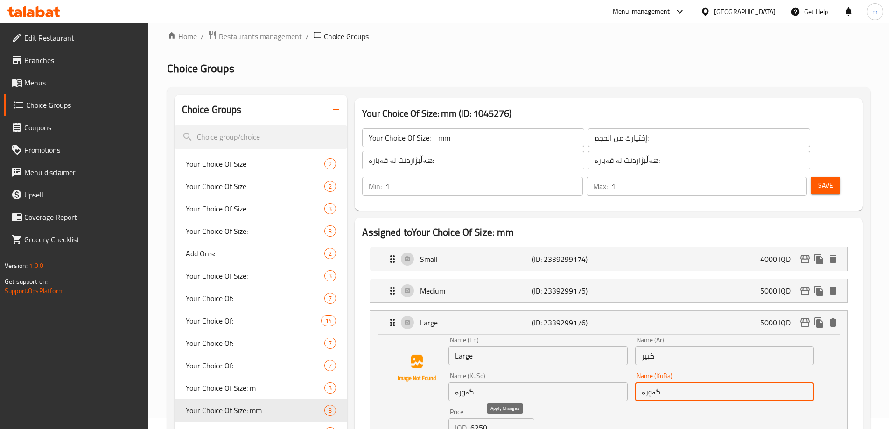
drag, startPoint x: 507, startPoint y: 424, endPoint x: 507, endPoint y: 415, distance: 9.3
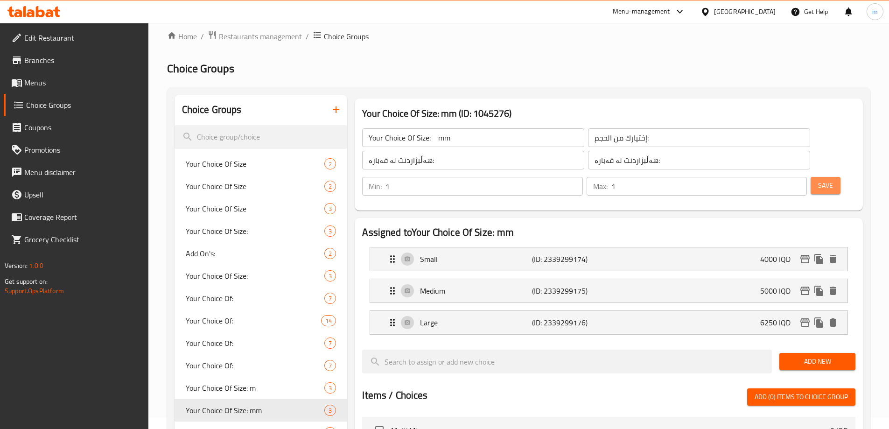
click at [811, 177] on button "Save" at bounding box center [826, 185] width 30 height 17
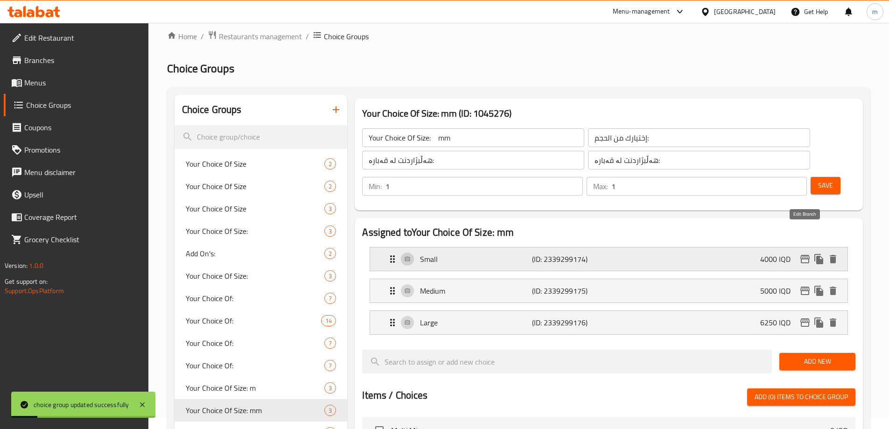
click at [807, 255] on icon "edit" at bounding box center [805, 259] width 9 height 8
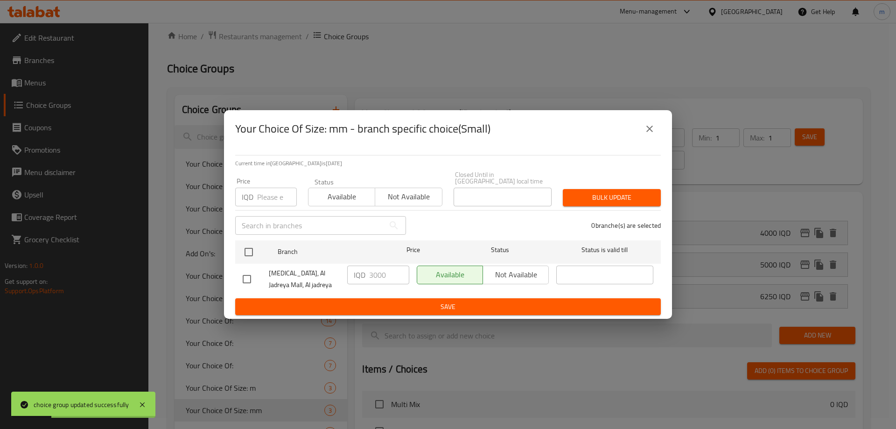
drag, startPoint x: 245, startPoint y: 280, endPoint x: 338, endPoint y: 266, distance: 93.9
click at [246, 279] on input "checkbox" at bounding box center [247, 279] width 20 height 20
checkbox input "true"
click at [372, 274] on input "3000" at bounding box center [389, 275] width 40 height 19
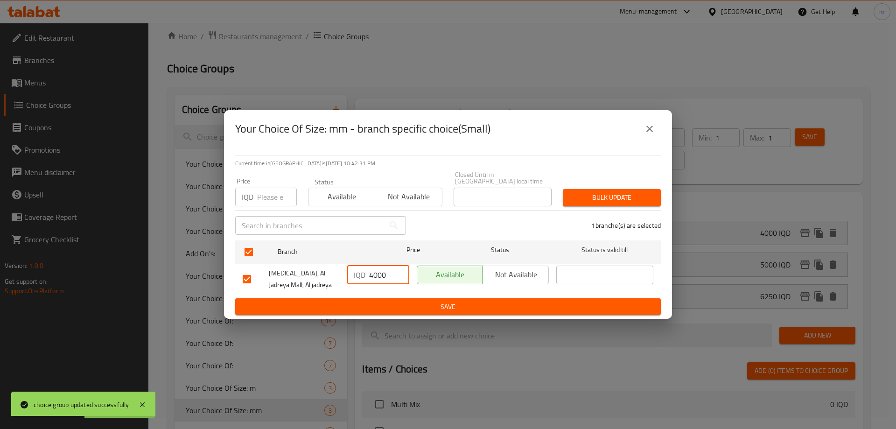
type input "4000"
click at [413, 305] on span "Save" at bounding box center [448, 307] width 411 height 12
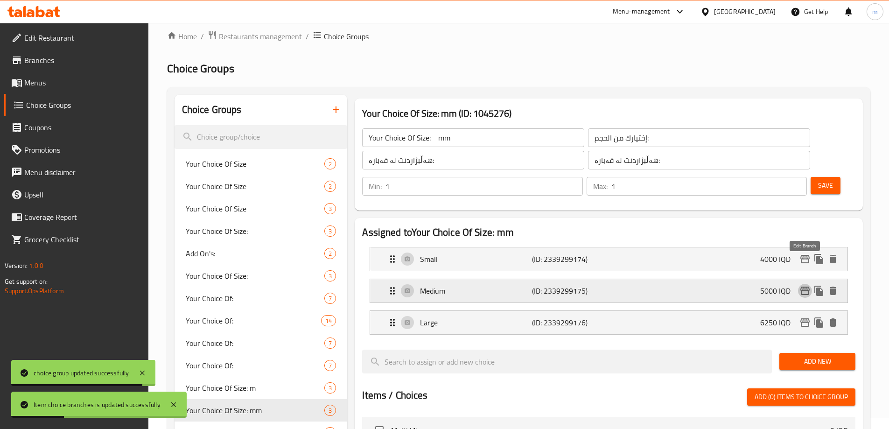
click at [803, 287] on icon "edit" at bounding box center [805, 291] width 9 height 8
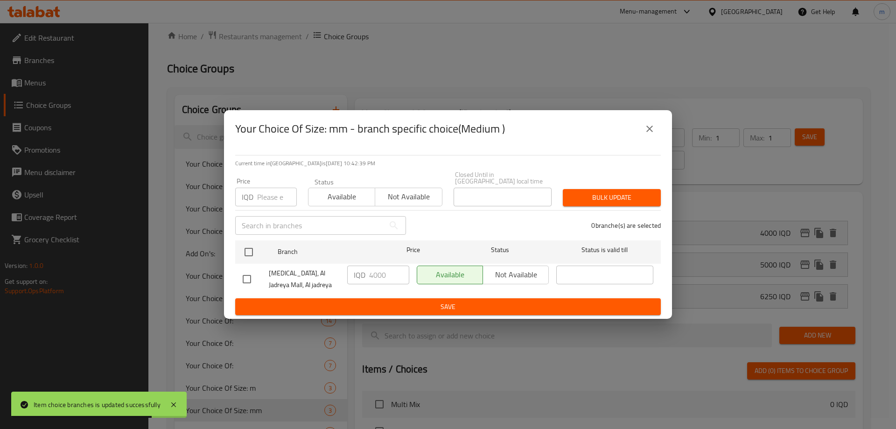
click at [245, 270] on input "checkbox" at bounding box center [247, 279] width 20 height 20
checkbox input "true"
drag, startPoint x: 372, startPoint y: 269, endPoint x: 364, endPoint y: 272, distance: 7.8
click at [364, 272] on div "IQD 4000 ​" at bounding box center [378, 275] width 62 height 19
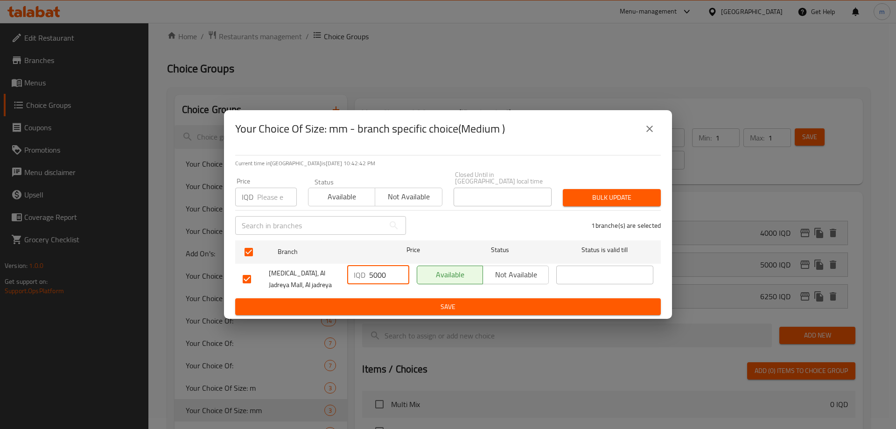
type input "5000"
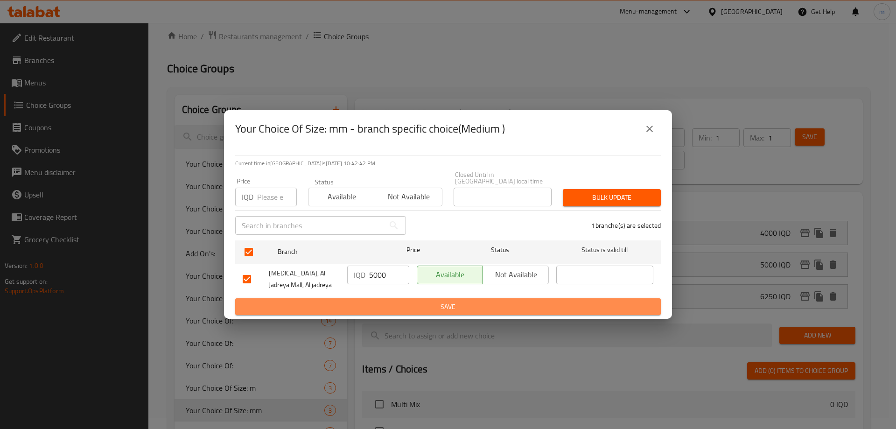
click at [385, 302] on span "Save" at bounding box center [448, 307] width 411 height 12
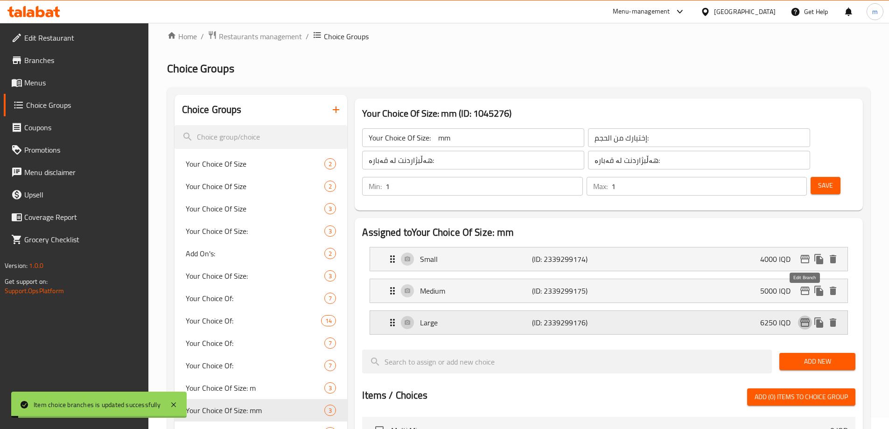
click at [803, 317] on icon "edit" at bounding box center [805, 322] width 11 height 11
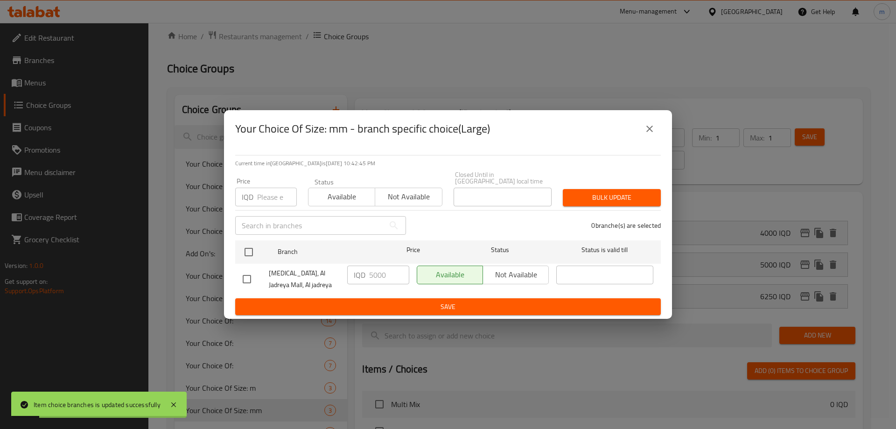
click at [248, 277] on input "checkbox" at bounding box center [247, 279] width 20 height 20
checkbox input "true"
click at [374, 272] on input "5000" at bounding box center [389, 275] width 40 height 19
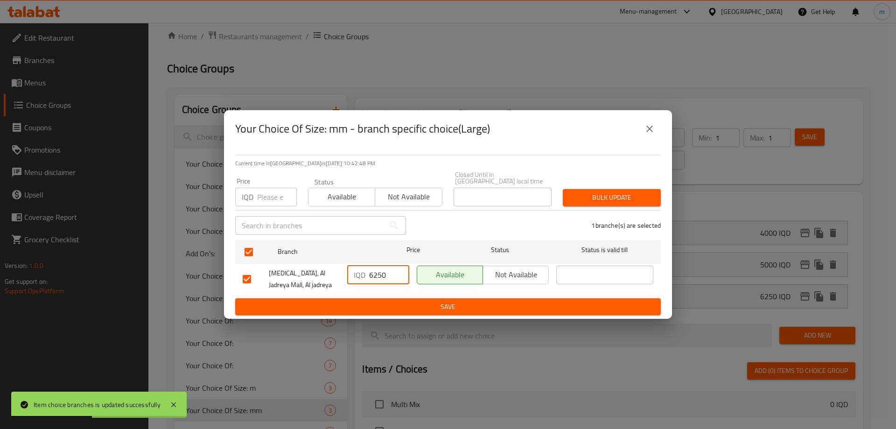
type input "6250"
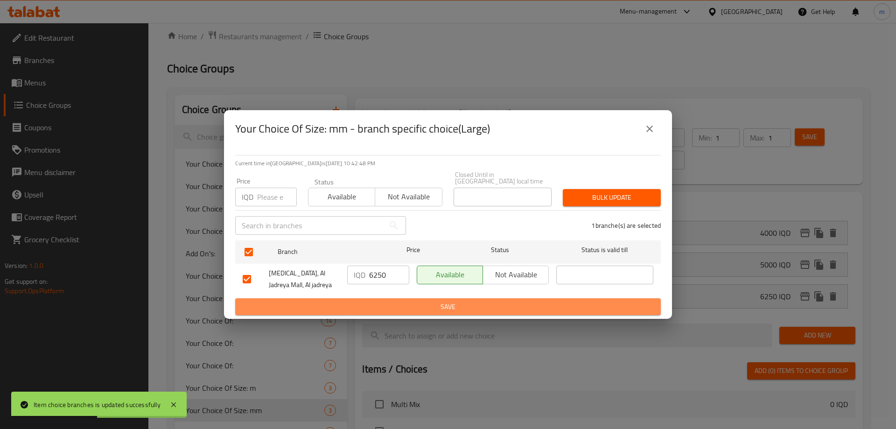
click at [387, 301] on span "Save" at bounding box center [448, 307] width 411 height 12
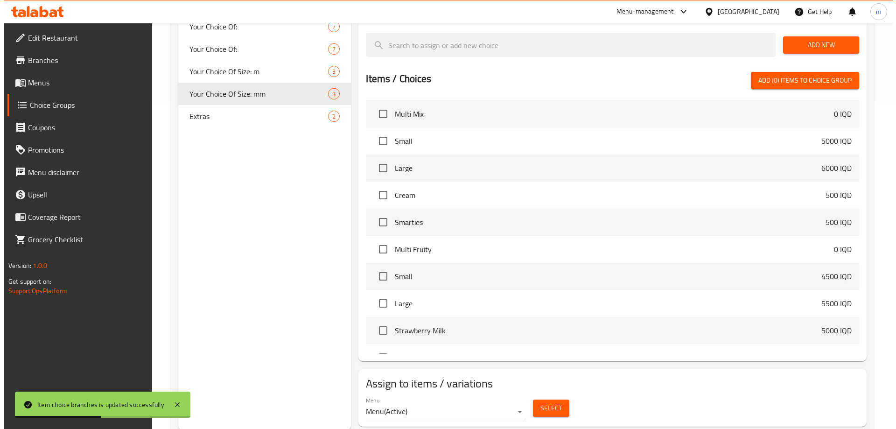
scroll to position [329, 0]
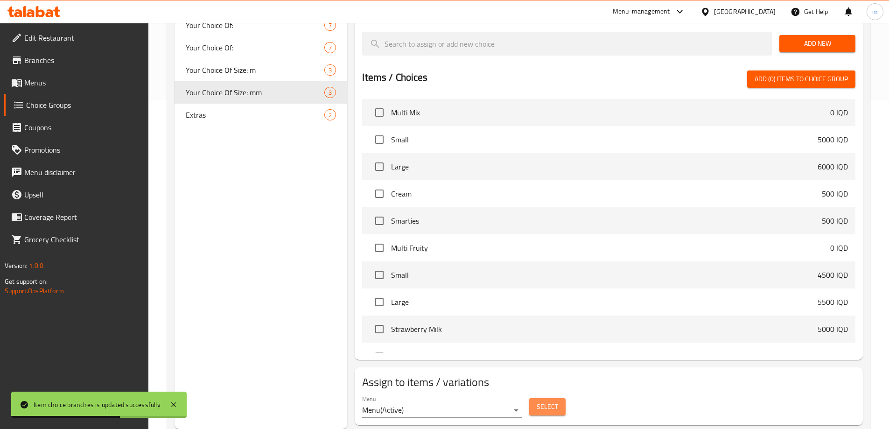
click at [533, 398] on button "Select" at bounding box center [547, 406] width 36 height 17
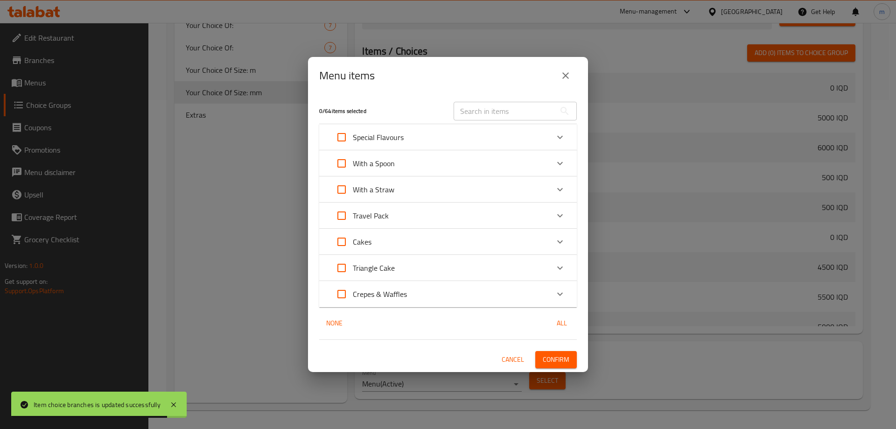
click at [391, 169] on p "With a Spoon" at bounding box center [374, 163] width 42 height 11
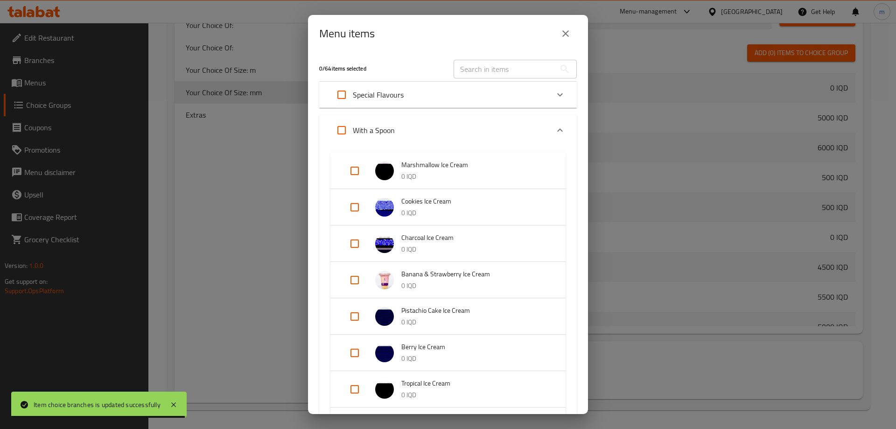
click at [346, 176] on input "Expand" at bounding box center [355, 171] width 22 height 22
checkbox input "true"
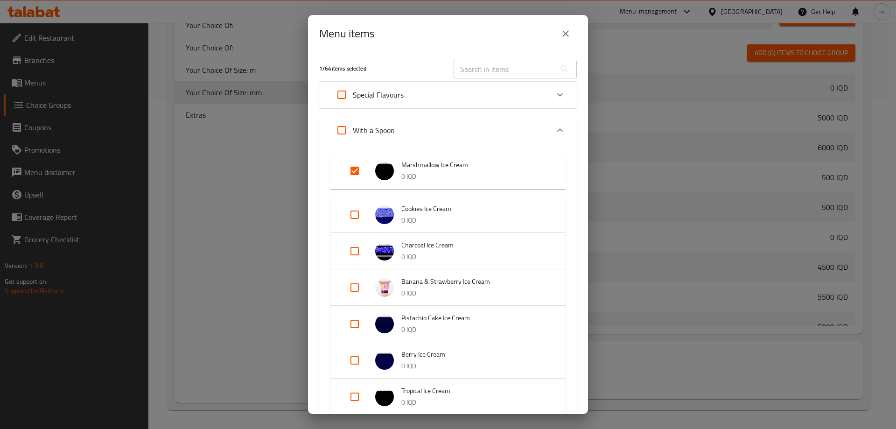
click at [353, 208] on input "Expand" at bounding box center [355, 215] width 22 height 22
checkbox input "true"
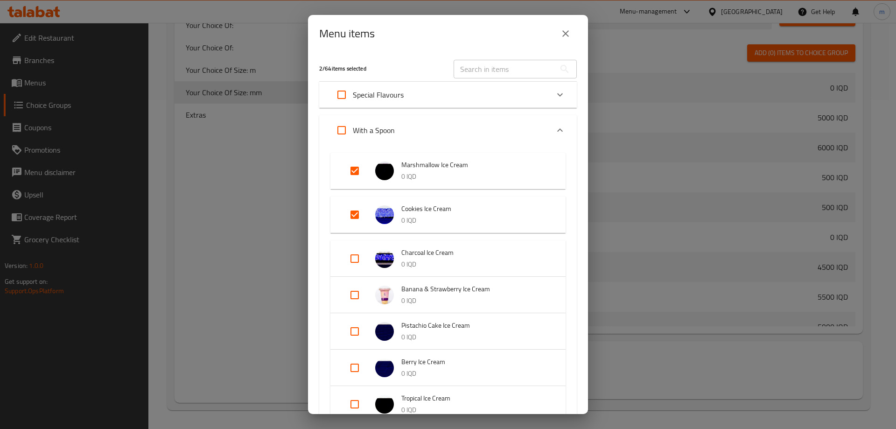
click at [352, 253] on input "Expand" at bounding box center [355, 258] width 22 height 22
checkbox input "true"
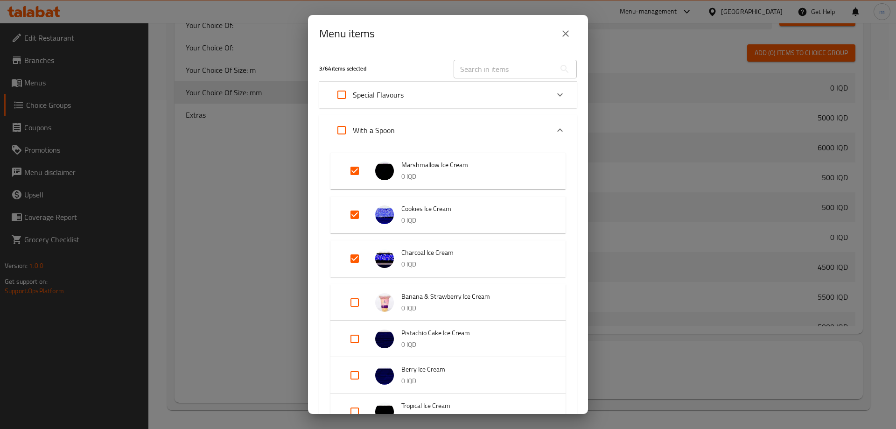
click at [359, 296] on input "Expand" at bounding box center [355, 302] width 22 height 22
checkbox input "true"
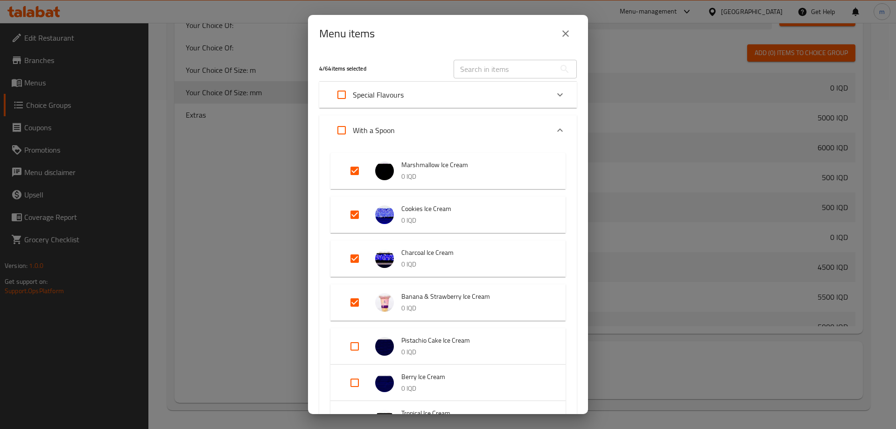
scroll to position [109, 0]
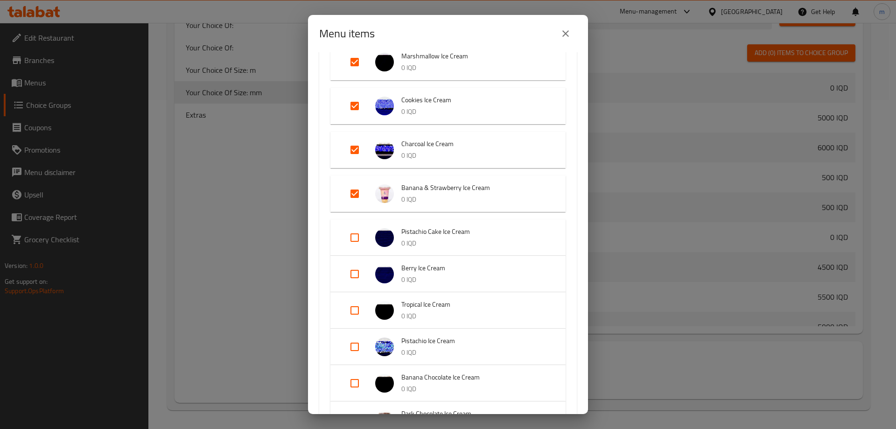
click at [367, 237] on div "Expand" at bounding box center [362, 237] width 26 height 22
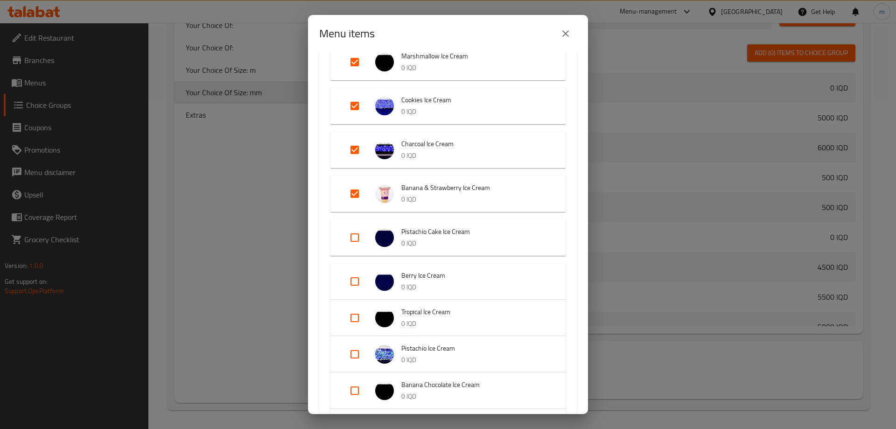
click at [356, 273] on input "Expand" at bounding box center [355, 281] width 22 height 22
checkbox input "true"
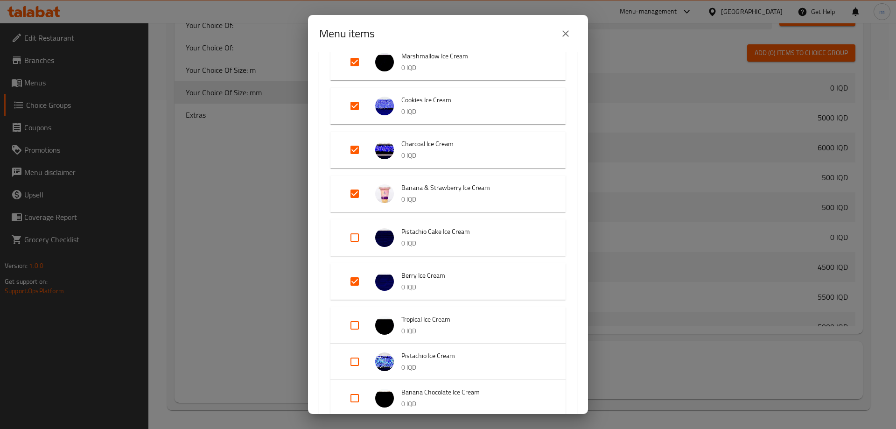
click at [352, 331] on input "Expand" at bounding box center [355, 325] width 22 height 22
checkbox input "true"
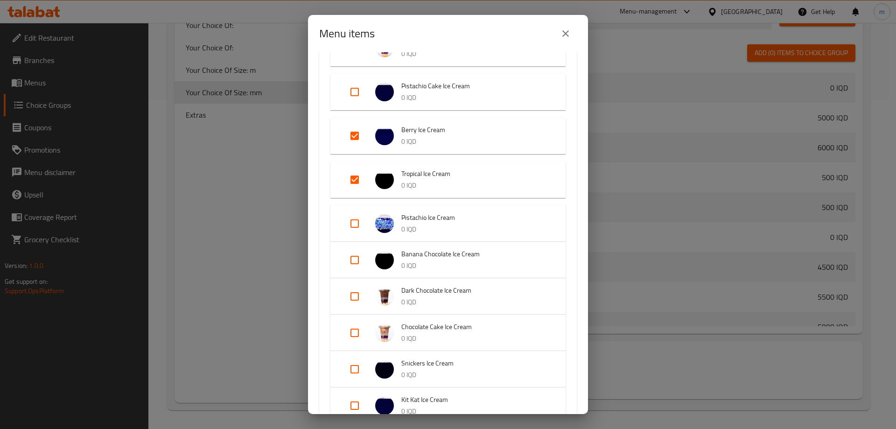
scroll to position [327, 0]
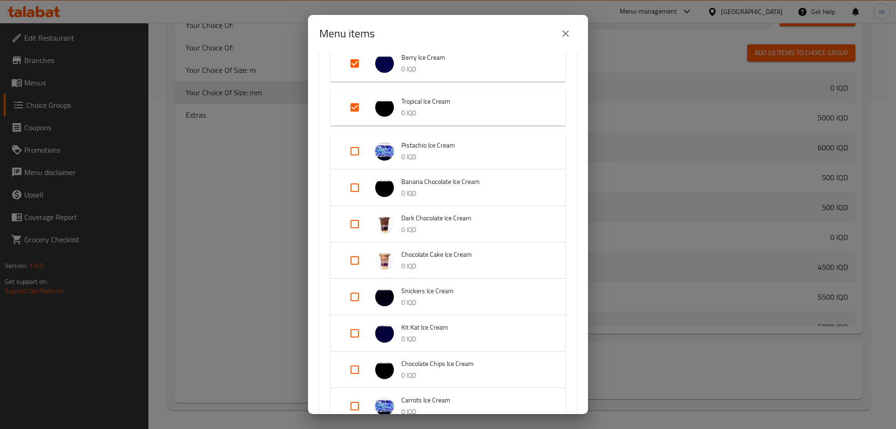
click at [351, 160] on input "Expand" at bounding box center [355, 151] width 22 height 22
checkbox input "true"
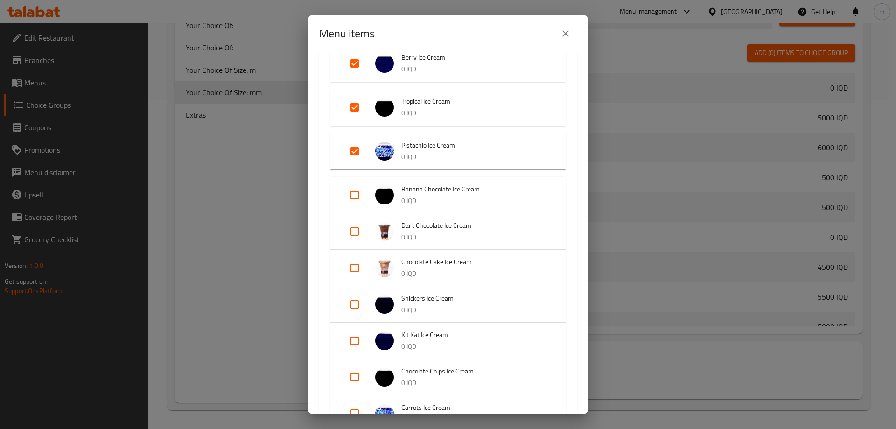
click at [358, 197] on input "Expand" at bounding box center [355, 195] width 22 height 22
checkbox input "true"
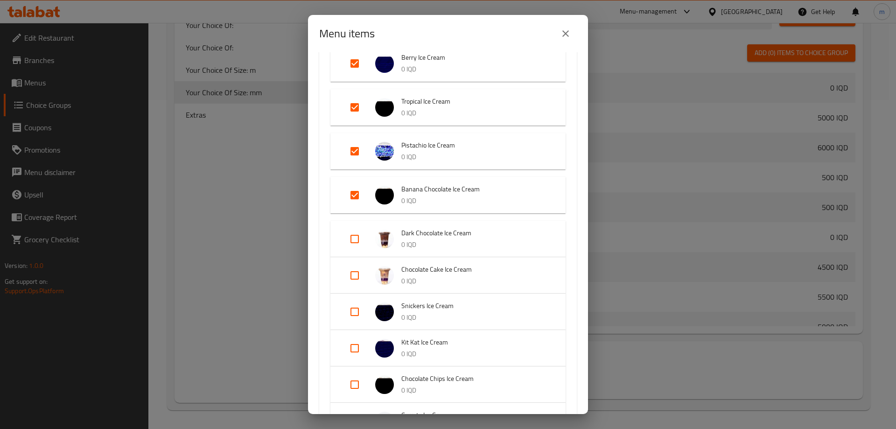
click at [361, 230] on input "Expand" at bounding box center [355, 239] width 22 height 22
checkbox input "true"
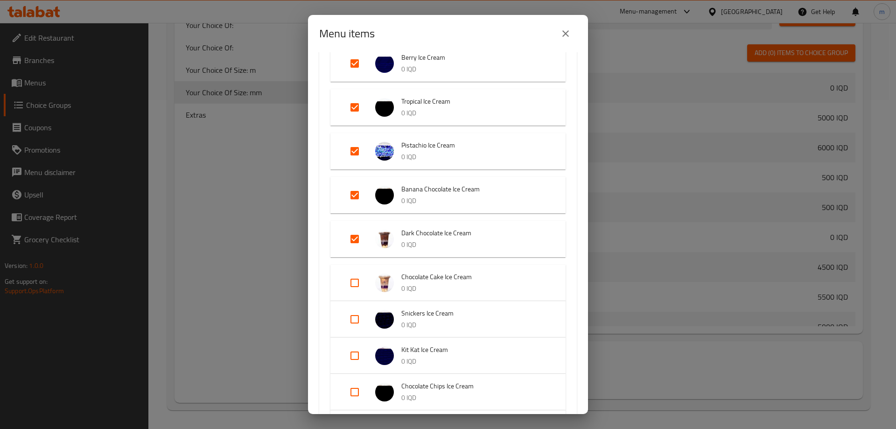
drag, startPoint x: 360, startPoint y: 273, endPoint x: 359, endPoint y: 281, distance: 7.9
click at [360, 274] on input "Expand" at bounding box center [355, 283] width 22 height 22
checkbox input "true"
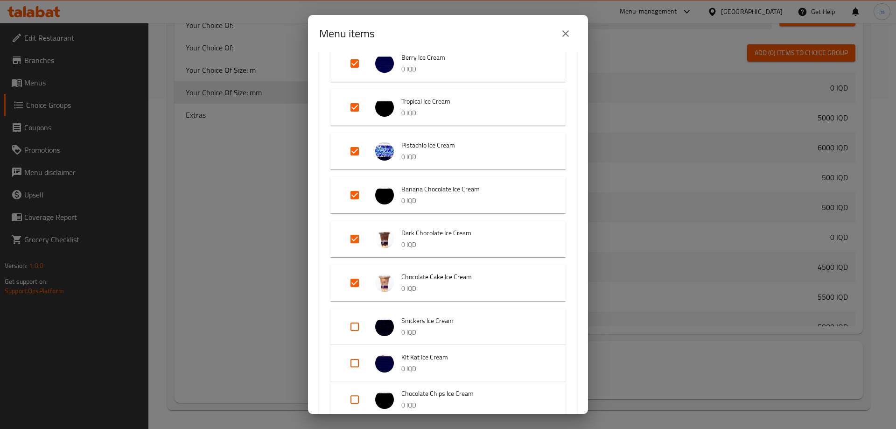
click at [350, 328] on input "Expand" at bounding box center [355, 327] width 22 height 22
checkbox input "true"
click at [357, 367] on input "Expand" at bounding box center [355, 370] width 22 height 22
checkbox input "true"
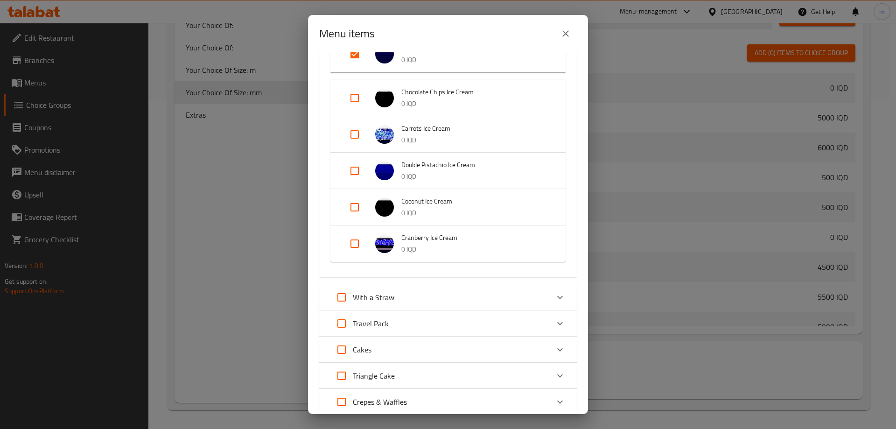
scroll to position [709, 0]
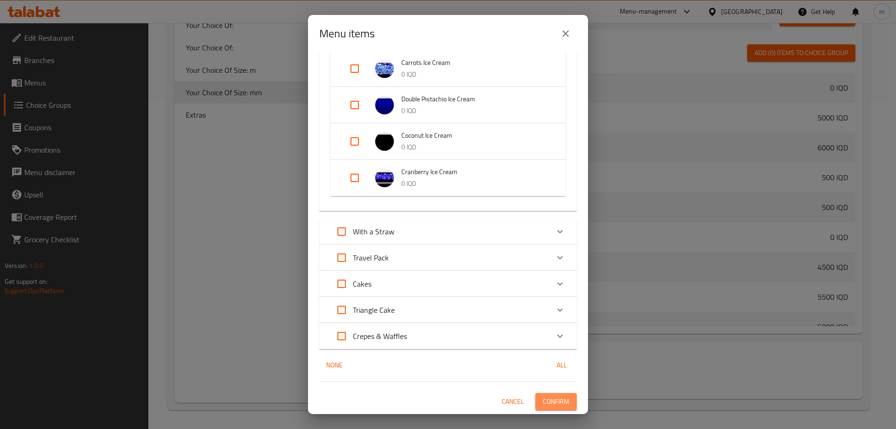
click at [563, 398] on button "Confirm" at bounding box center [556, 401] width 42 height 17
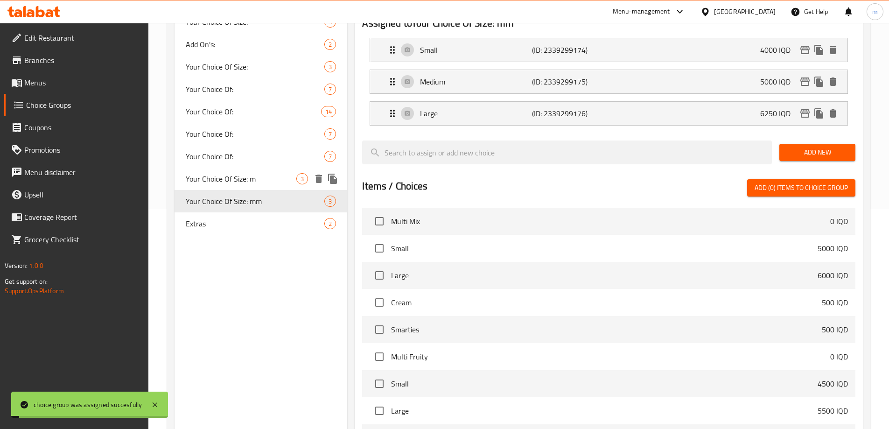
scroll to position [0, 0]
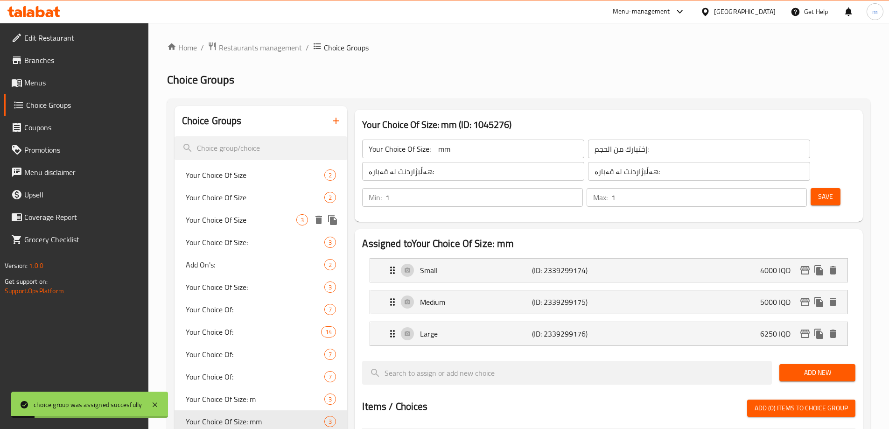
click at [235, 222] on span "Your Choice Of Size" at bounding box center [241, 219] width 111 height 11
type input "Your Choice Of Size"
type input "اختيارك من الحجم"
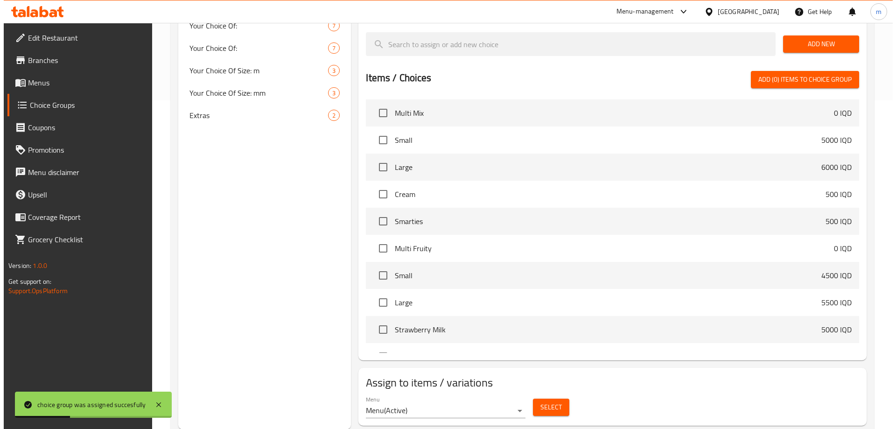
scroll to position [329, 0]
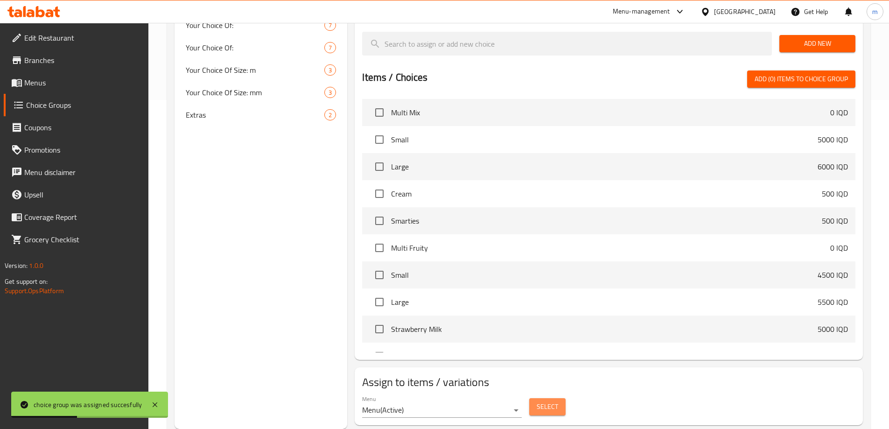
click at [555, 398] on button "Select" at bounding box center [547, 406] width 36 height 17
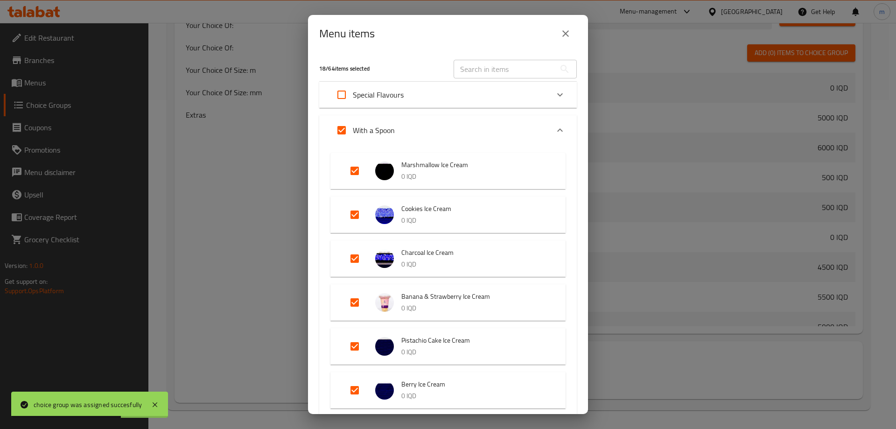
click at [340, 130] on input "Expand" at bounding box center [341, 130] width 22 height 22
checkbox input "false"
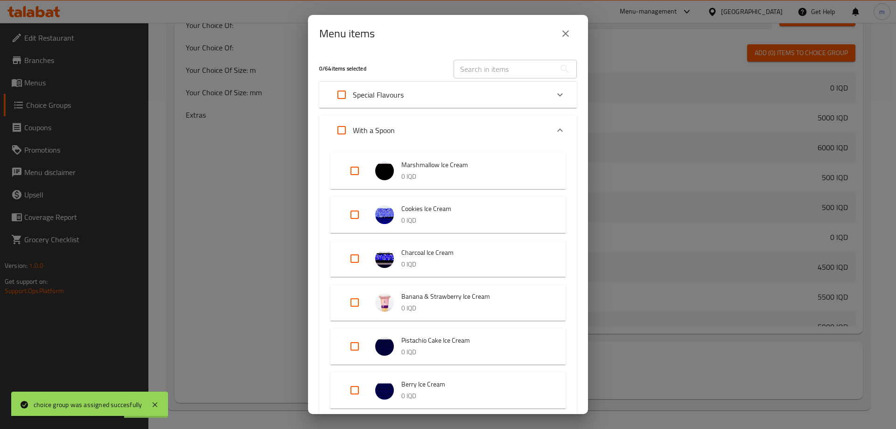
checkbox input "false"
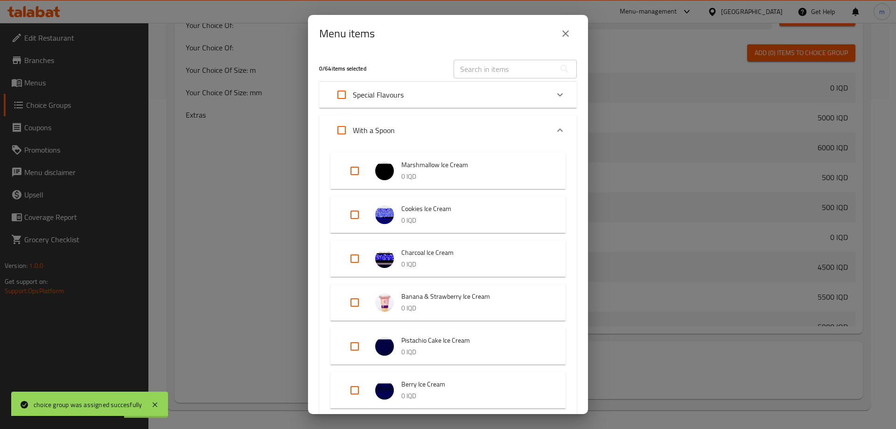
checkbox input "false"
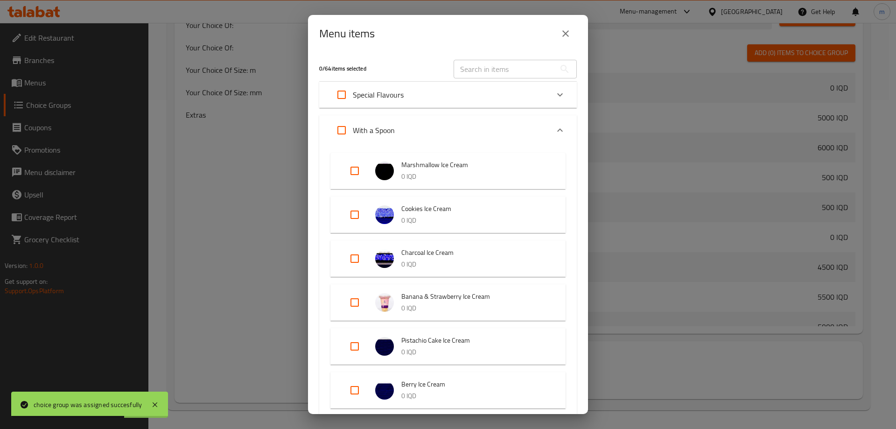
checkbox input "false"
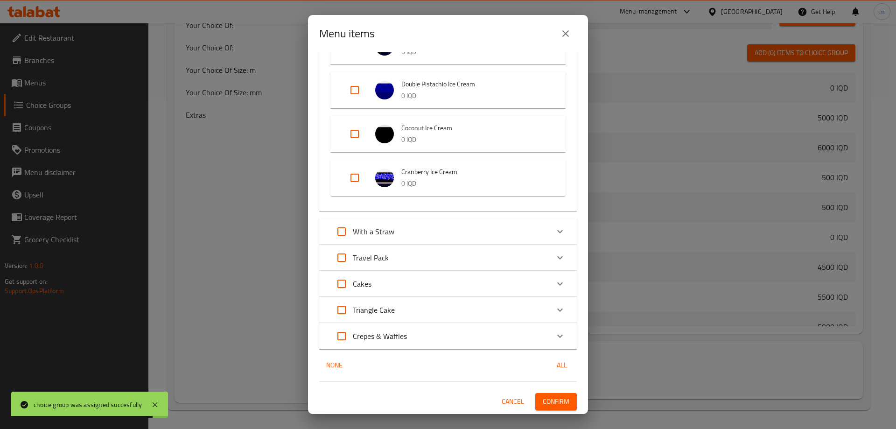
click at [364, 169] on input "Expand" at bounding box center [355, 178] width 22 height 22
checkbox input "true"
click at [358, 134] on input "Expand" at bounding box center [355, 134] width 22 height 22
checkbox input "true"
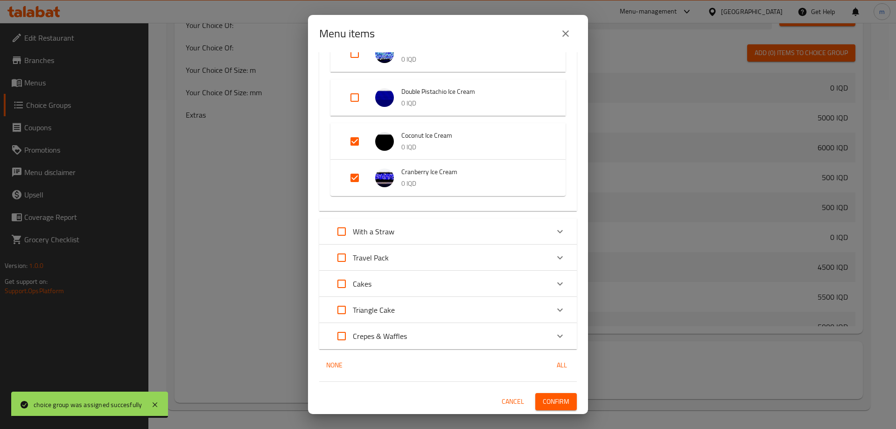
scroll to position [623, 0]
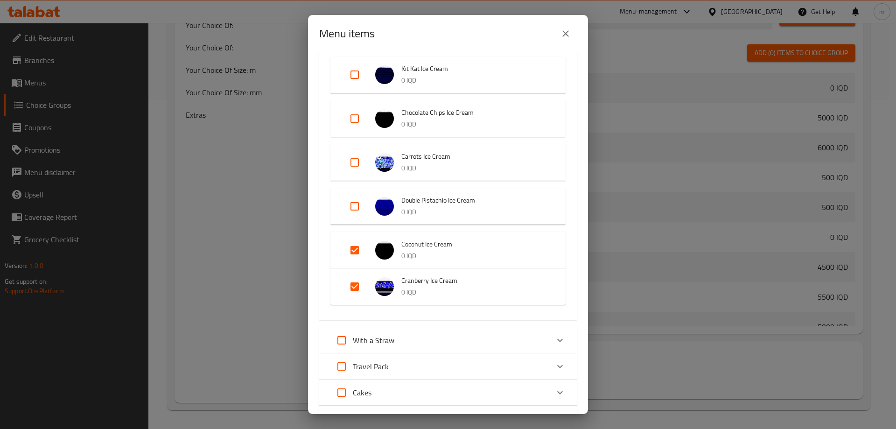
click at [370, 200] on div "Expand" at bounding box center [362, 206] width 26 height 22
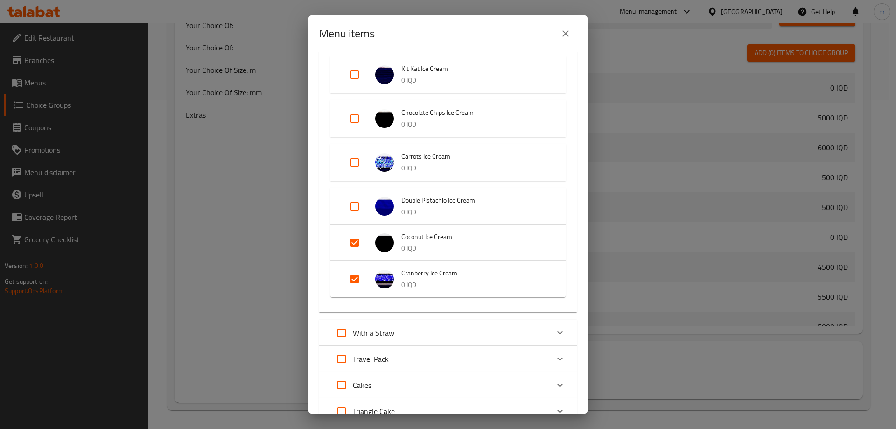
click at [367, 158] on div "Expand" at bounding box center [362, 162] width 26 height 22
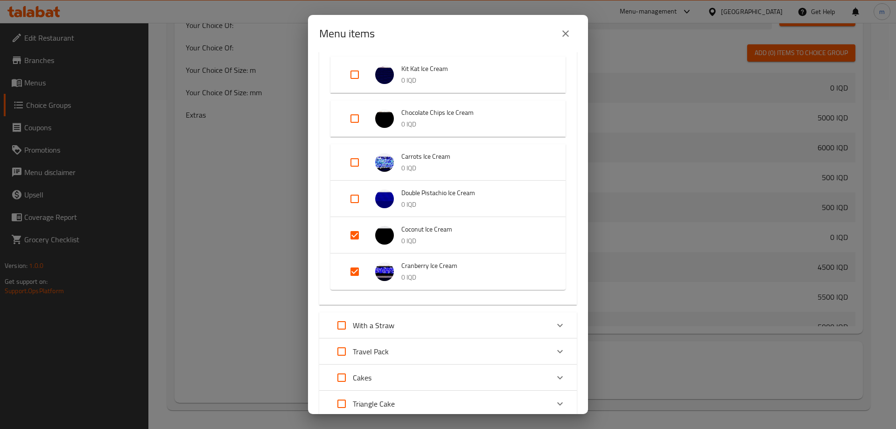
click at [368, 115] on div "Expand" at bounding box center [362, 118] width 26 height 22
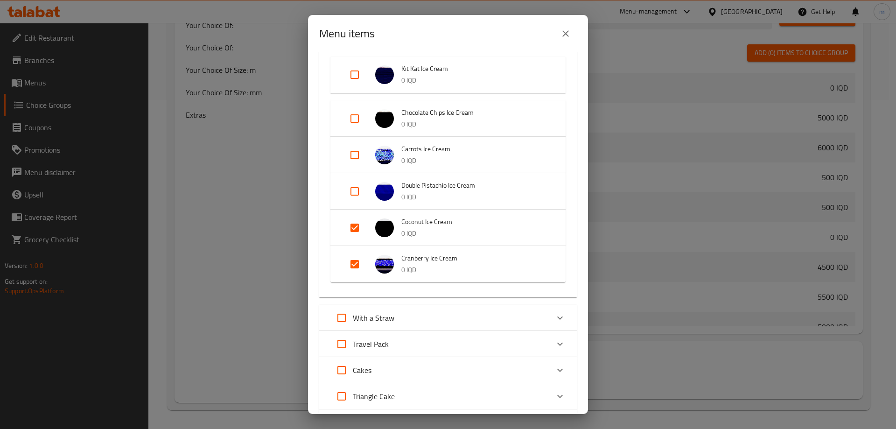
click at [356, 149] on input "Expand" at bounding box center [355, 155] width 22 height 22
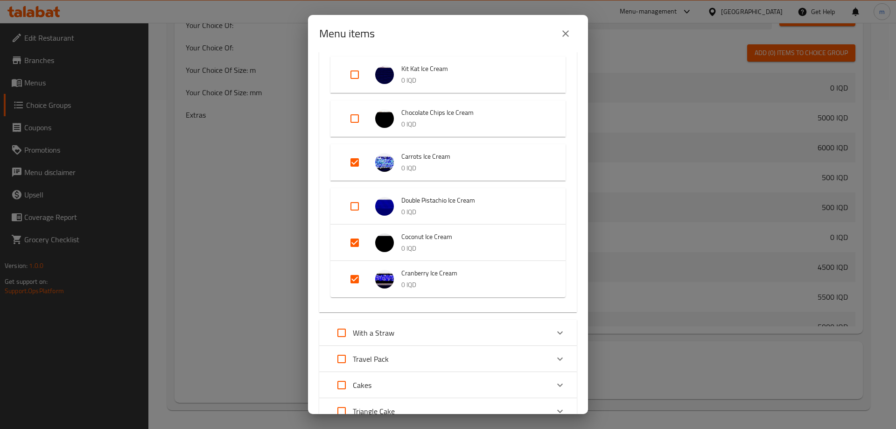
click at [350, 199] on input "Expand" at bounding box center [355, 206] width 22 height 22
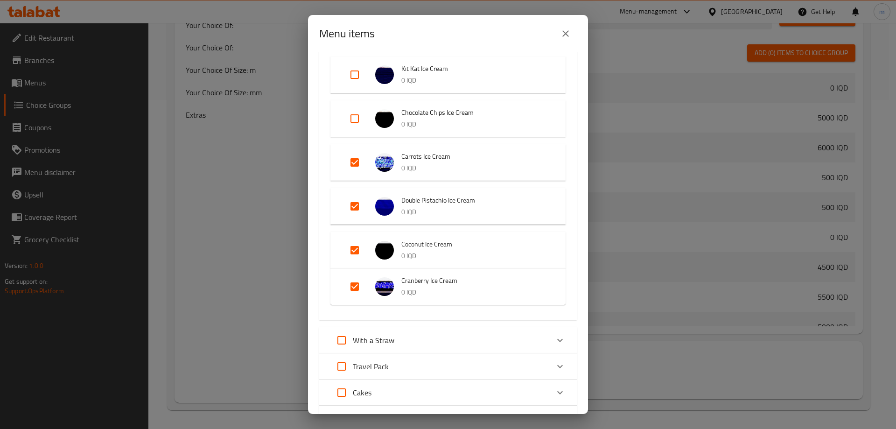
click at [357, 121] on input "Expand" at bounding box center [355, 118] width 22 height 22
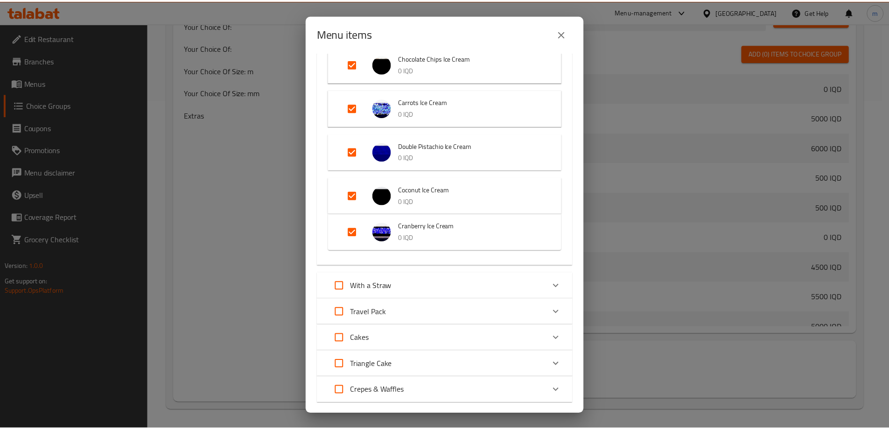
scroll to position [731, 0]
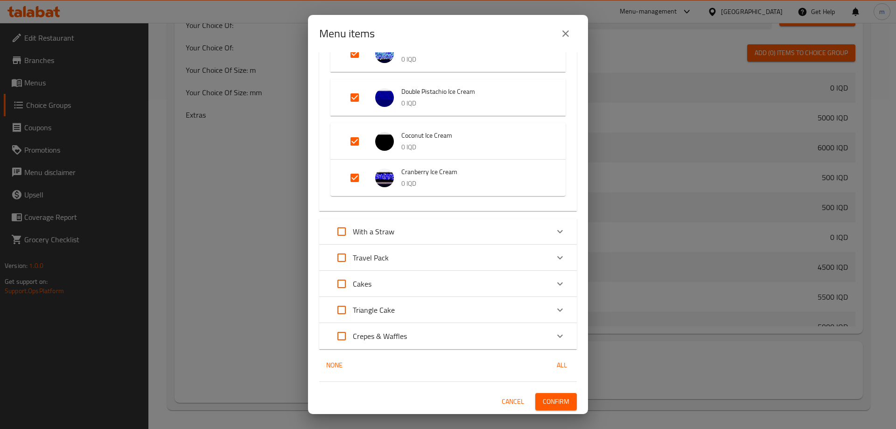
click at [559, 405] on span "Confirm" at bounding box center [556, 402] width 27 height 12
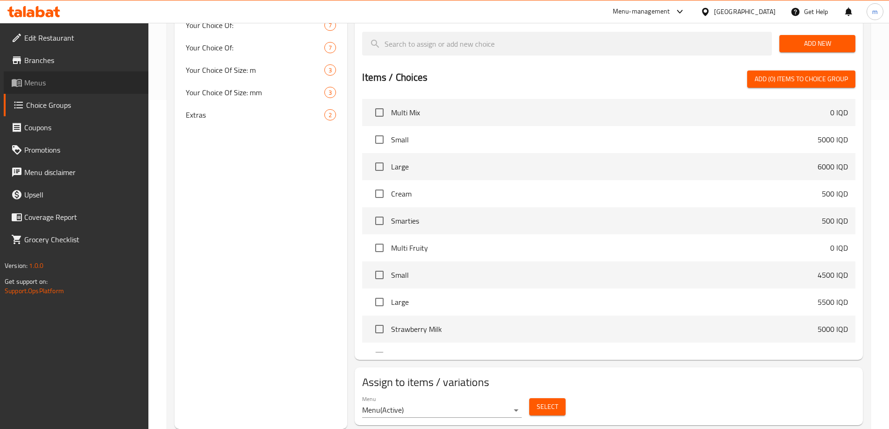
click at [46, 77] on span "Menus" at bounding box center [82, 82] width 117 height 11
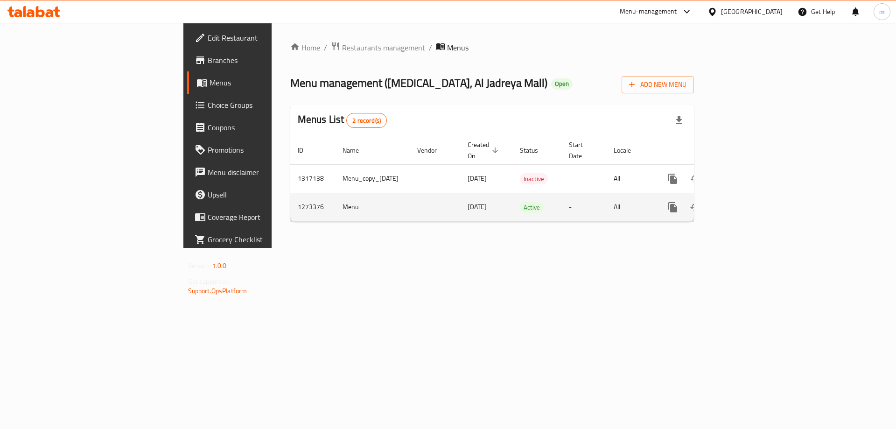
click at [752, 196] on link "enhanced table" at bounding box center [740, 207] width 22 height 22
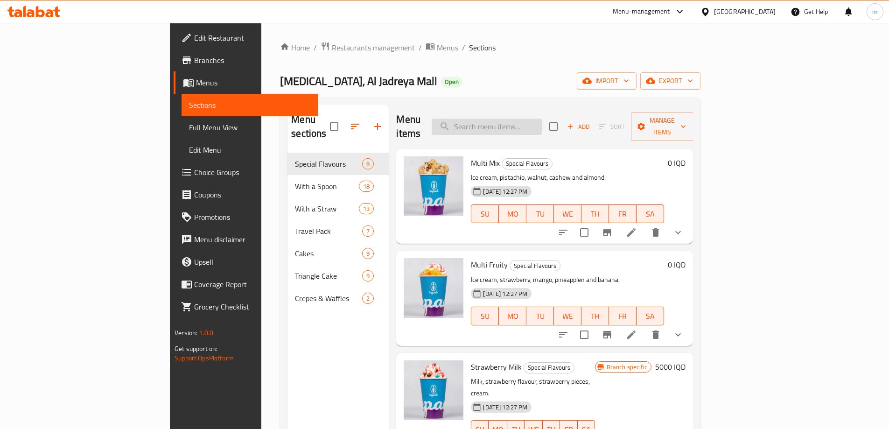
click at [542, 121] on input "search" at bounding box center [487, 127] width 110 height 16
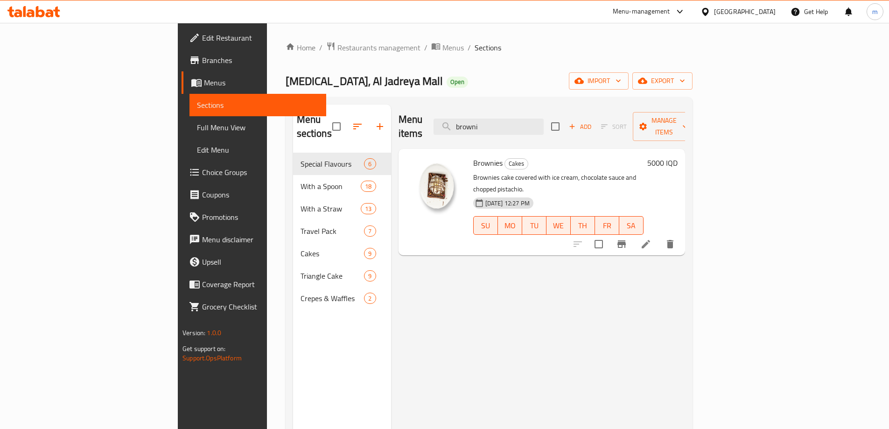
click at [678, 156] on h6 "5000 IQD" at bounding box center [662, 162] width 30 height 13
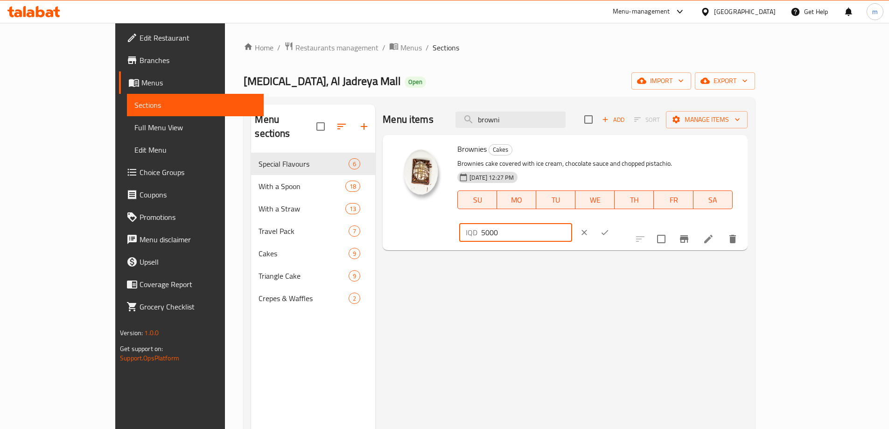
drag, startPoint x: 713, startPoint y: 153, endPoint x: 638, endPoint y: 151, distance: 75.2
click at [648, 153] on div "Brownies Cakes Brownies cake covered with ice cream, chocolate sauce and choppe…" at bounding box center [599, 193] width 290 height 108
click at [610, 228] on icon "ok" at bounding box center [604, 232] width 9 height 9
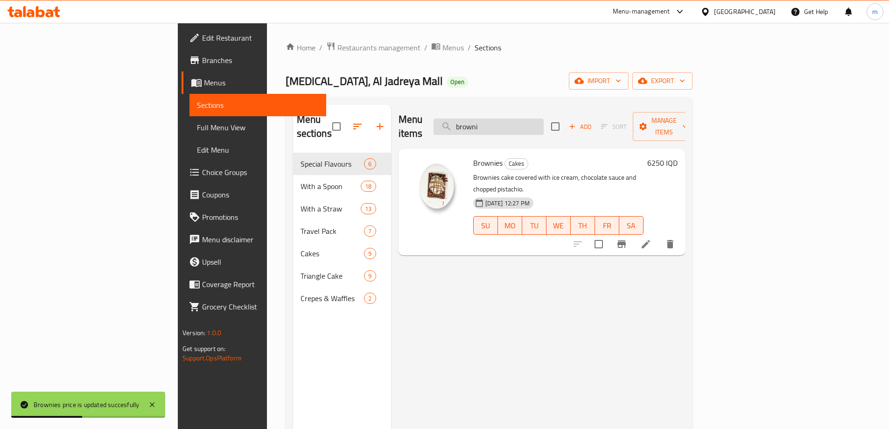
click at [544, 119] on input "browni" at bounding box center [489, 127] width 110 height 16
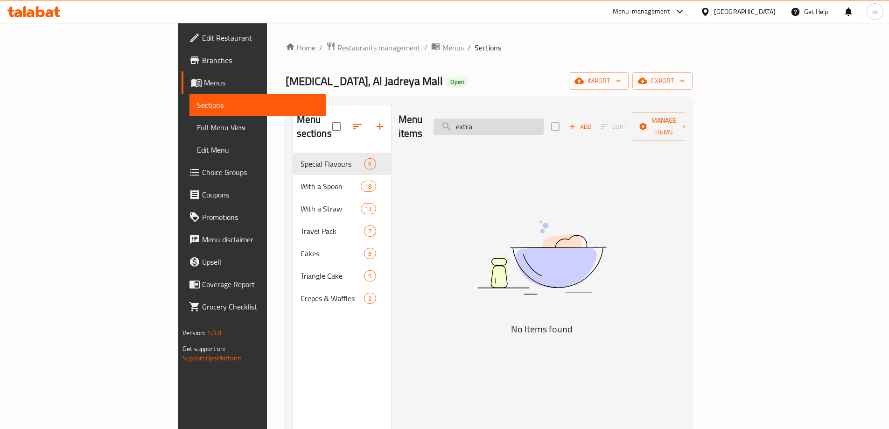
click at [544, 120] on input "extra" at bounding box center [489, 127] width 110 height 16
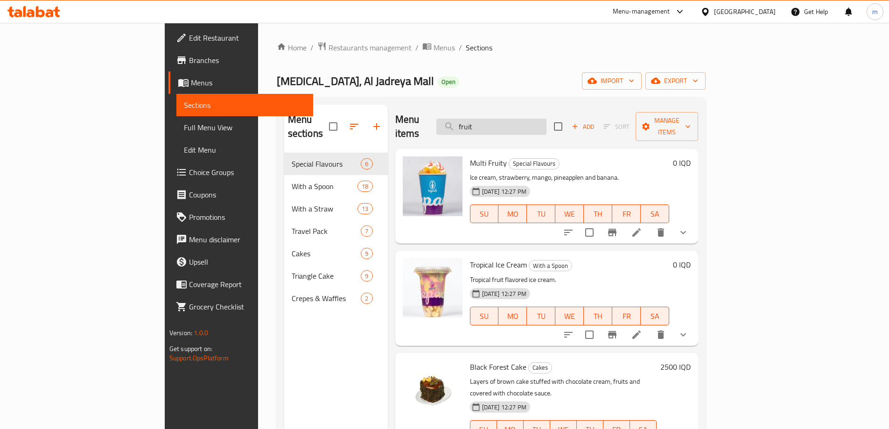
click at [547, 123] on input "fruit" at bounding box center [491, 127] width 110 height 16
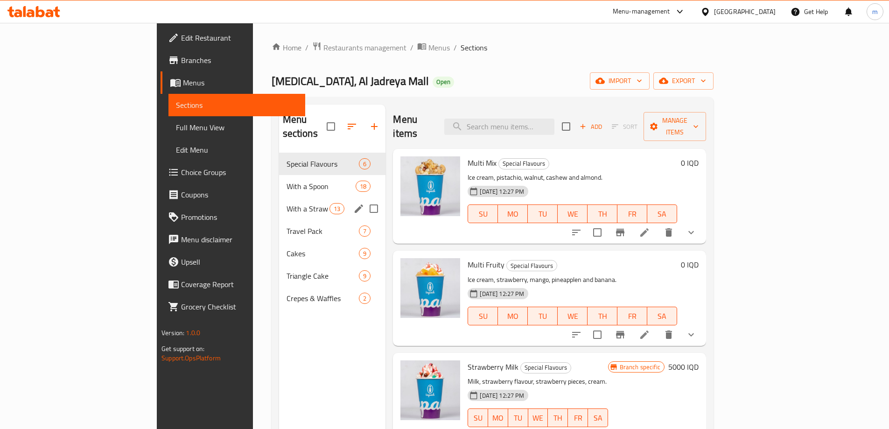
click at [287, 203] on span "With a Straw" at bounding box center [308, 208] width 43 height 11
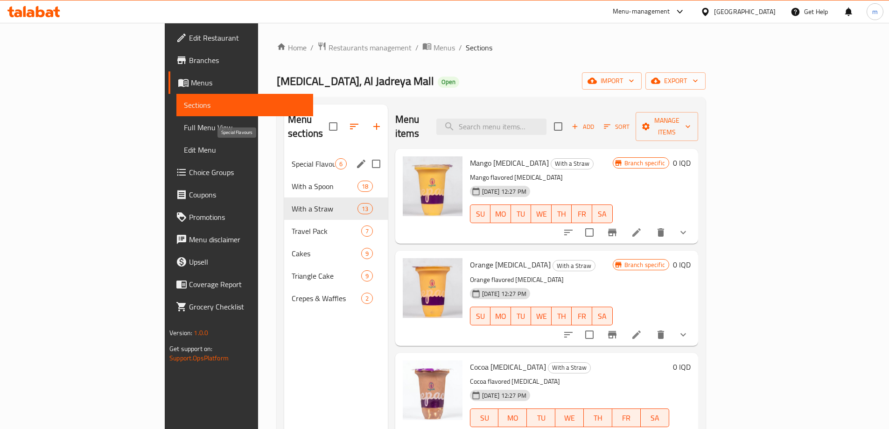
click at [292, 158] on span "Special Flavours" at bounding box center [313, 163] width 43 height 11
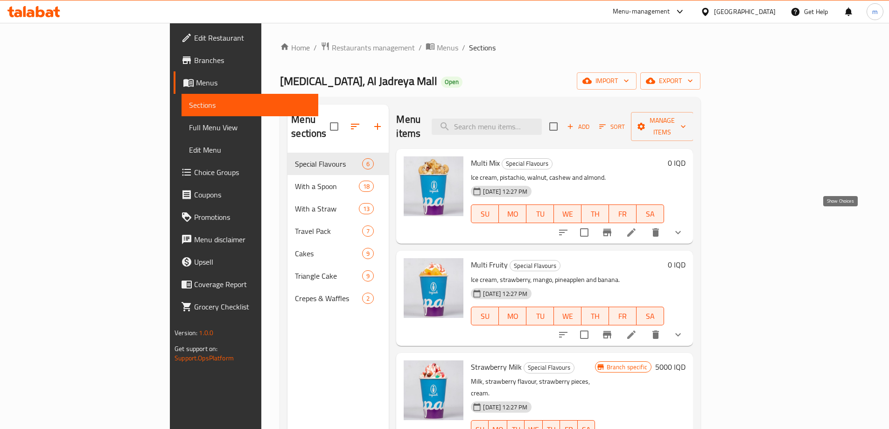
click at [684, 227] on icon "show more" at bounding box center [678, 232] width 11 height 11
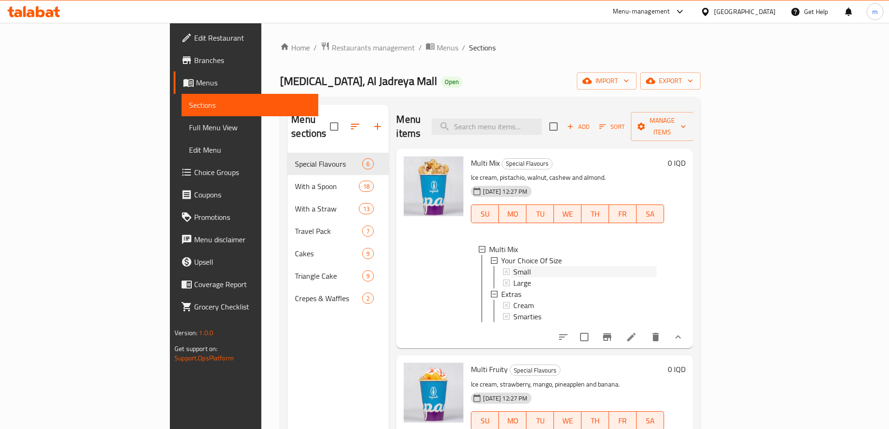
click at [513, 266] on div "Small" at bounding box center [584, 271] width 143 height 11
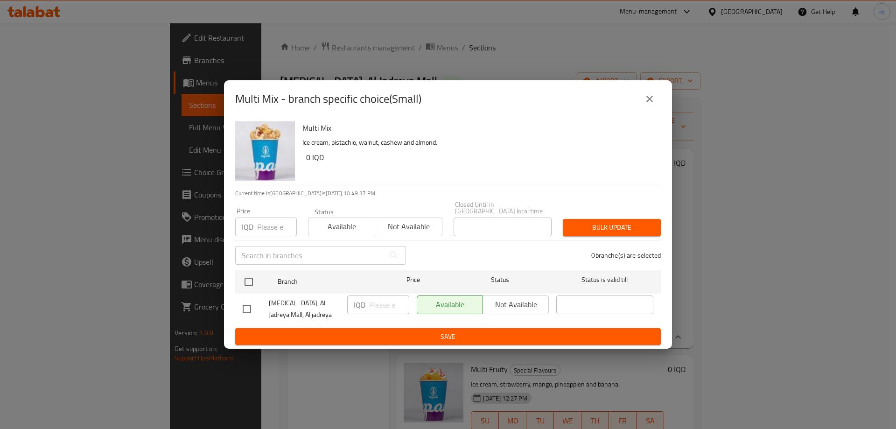
click at [656, 91] on div "Multi Mix - branch specific choice(Small)" at bounding box center [448, 99] width 426 height 22
click at [653, 99] on icon "close" at bounding box center [649, 99] width 7 height 7
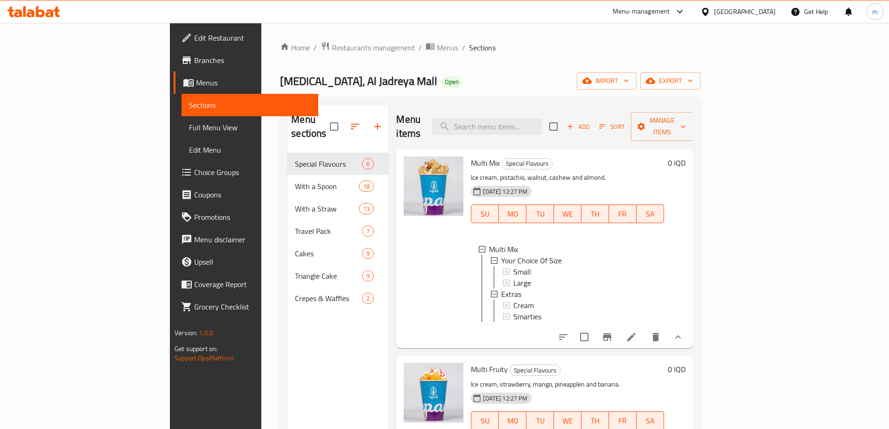
click at [513, 266] on span "Small" at bounding box center [522, 271] width 18 height 11
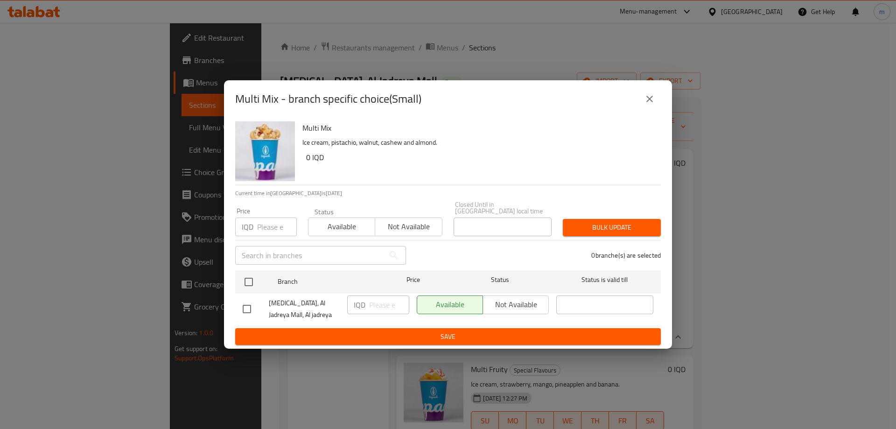
click at [250, 301] on input "checkbox" at bounding box center [247, 309] width 20 height 20
click at [399, 309] on input "number" at bounding box center [389, 304] width 40 height 19
click at [380, 337] on span "Save" at bounding box center [448, 337] width 411 height 12
click at [646, 103] on icon "close" at bounding box center [649, 98] width 11 height 11
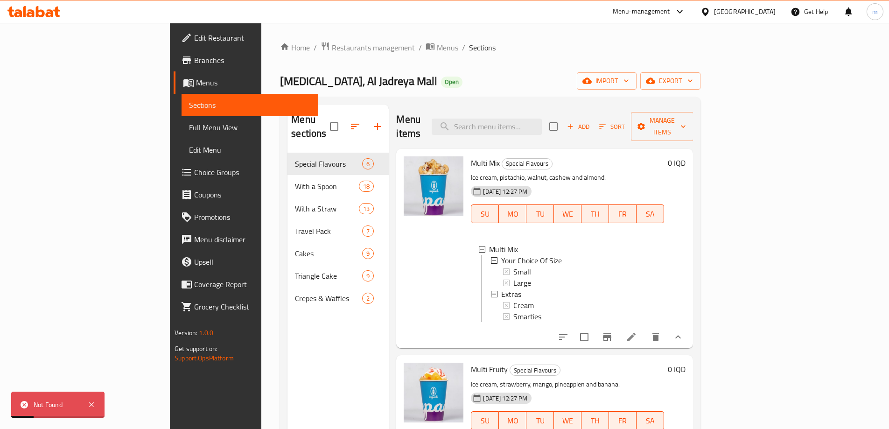
click at [194, 168] on span "Choice Groups" at bounding box center [252, 172] width 117 height 11
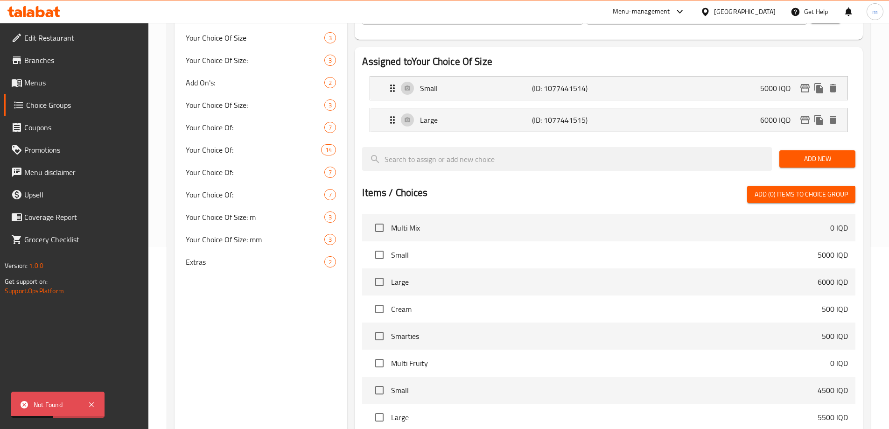
scroll to position [289, 0]
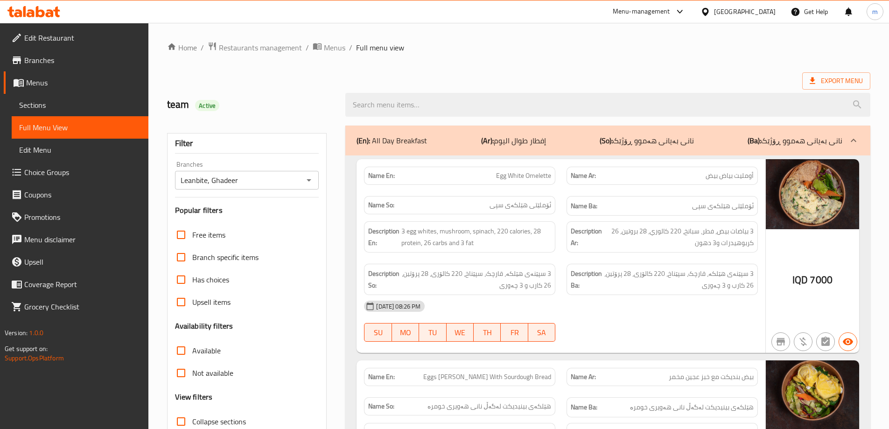
click at [52, 79] on span "Menus" at bounding box center [83, 82] width 115 height 11
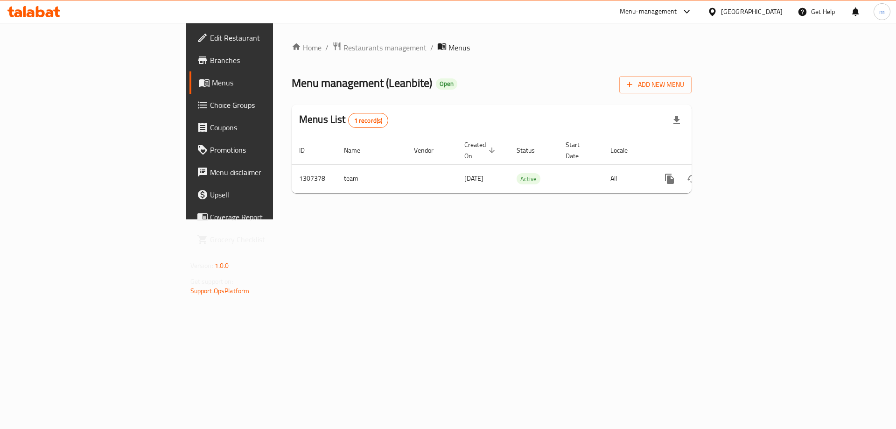
click at [674, 174] on icon "more" at bounding box center [669, 179] width 9 height 10
click at [814, 188] on strong "Copy menu" at bounding box center [809, 185] width 35 height 11
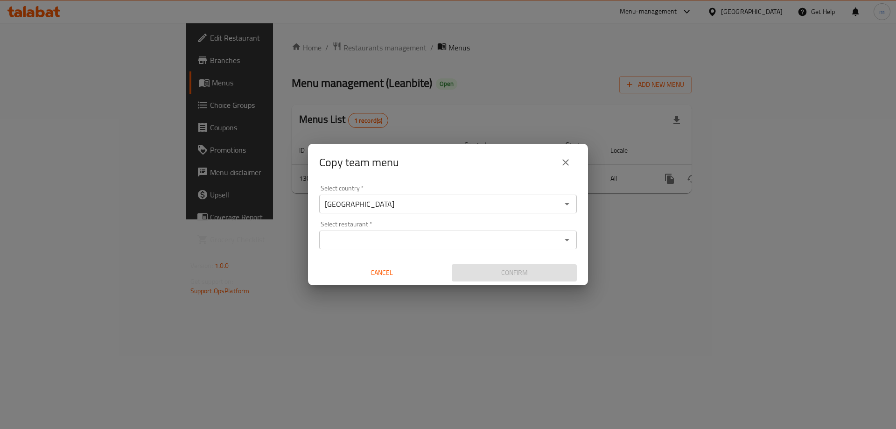
click at [386, 236] on input "Select restaurant   *" at bounding box center [440, 239] width 237 height 13
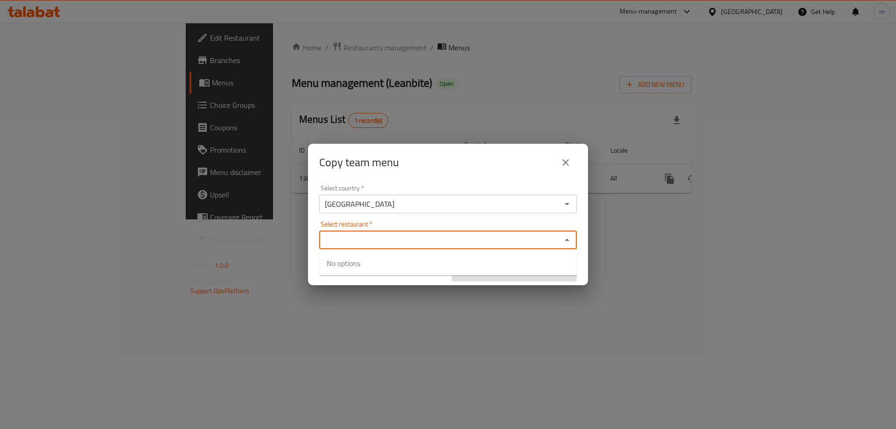
paste input "Bashar Jasim"
type input "Bashar Jasim"
click at [380, 243] on input "Bashar Jasim" at bounding box center [440, 239] width 237 height 13
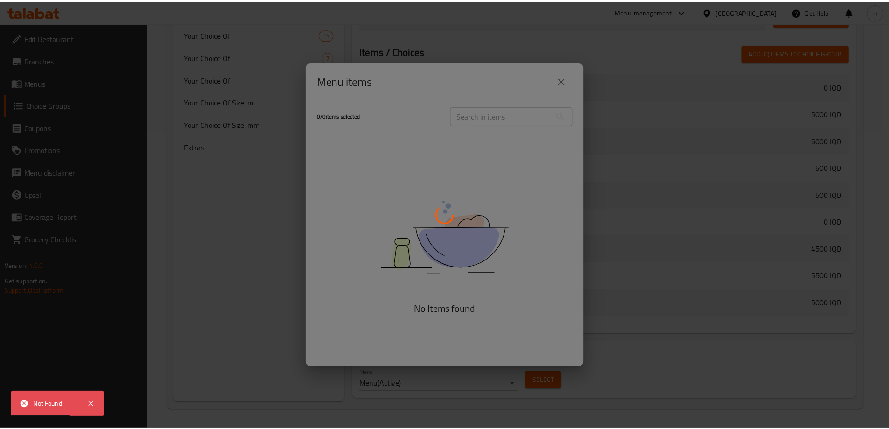
scroll to position [297, 0]
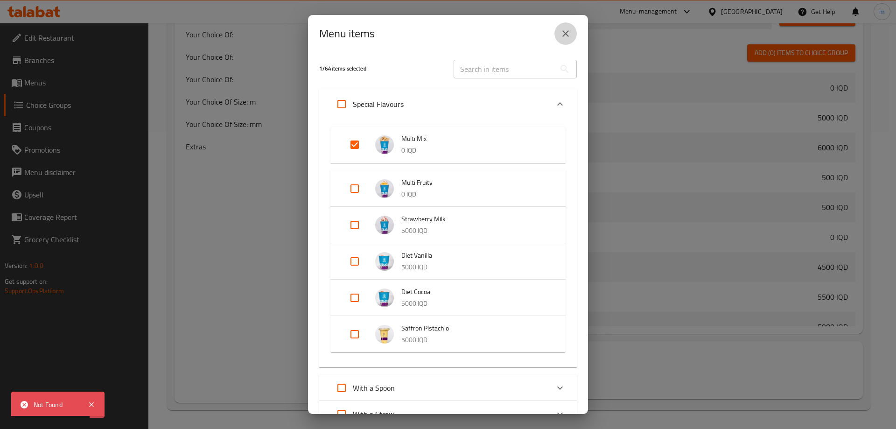
click at [564, 30] on icon "close" at bounding box center [565, 33] width 11 height 11
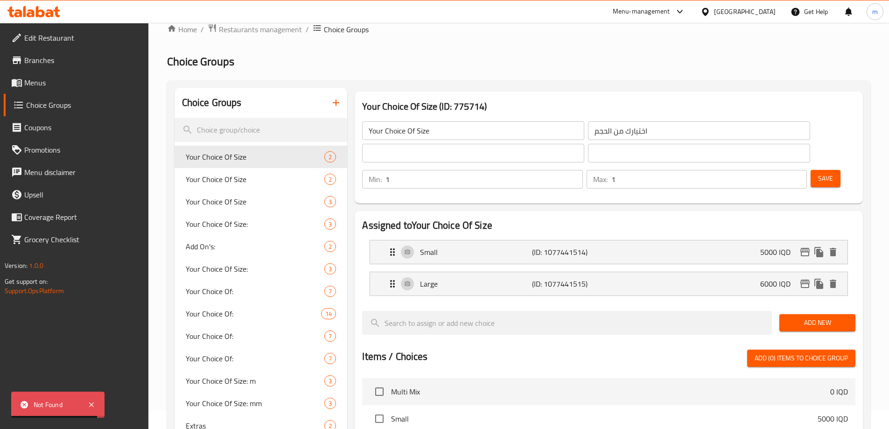
scroll to position [0, 0]
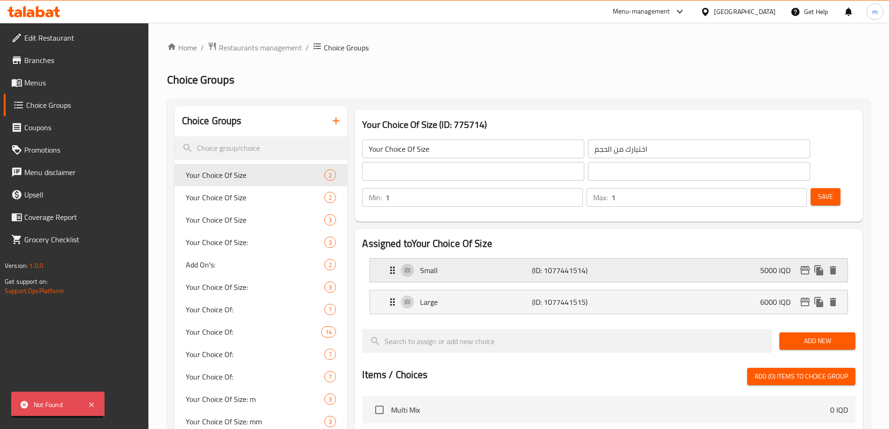
click at [724, 259] on div "Small (ID: 1077441514) 5000 IQD" at bounding box center [612, 270] width 450 height 23
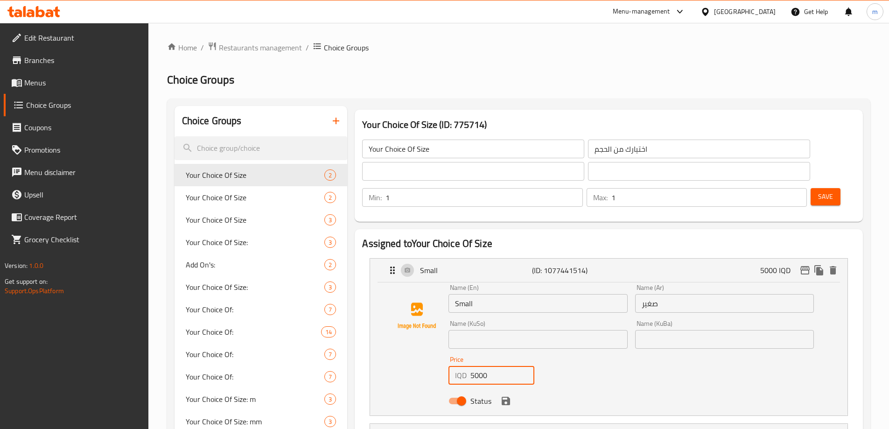
drag, startPoint x: 495, startPoint y: 349, endPoint x: 403, endPoint y: 345, distance: 92.0
click at [406, 347] on div "Name (En) Small Name (En) Name (Ar) صغير Name (Ar) Name (KuSo) Name (KuSo) Name…" at bounding box center [609, 347] width 448 height 126
type input "6250"
click at [475, 330] on input "text" at bounding box center [538, 339] width 179 height 19
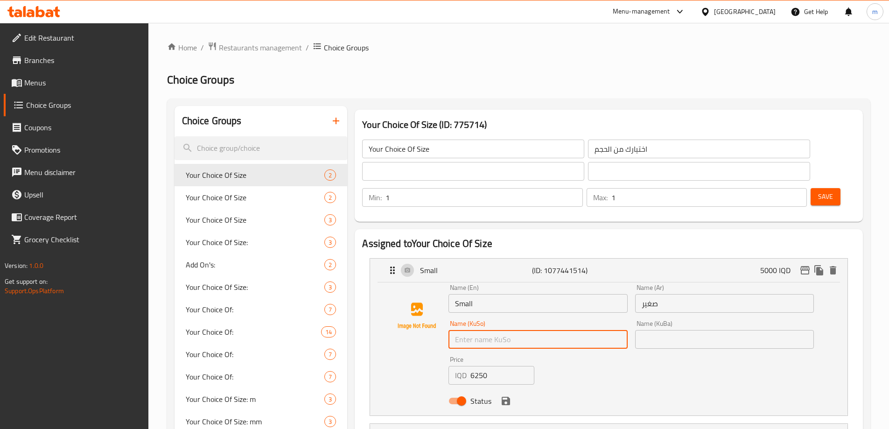
type input "بچووک"
drag, startPoint x: 674, startPoint y: 309, endPoint x: 674, endPoint y: 298, distance: 11.2
click at [674, 330] on input "text" at bounding box center [724, 339] width 179 height 19
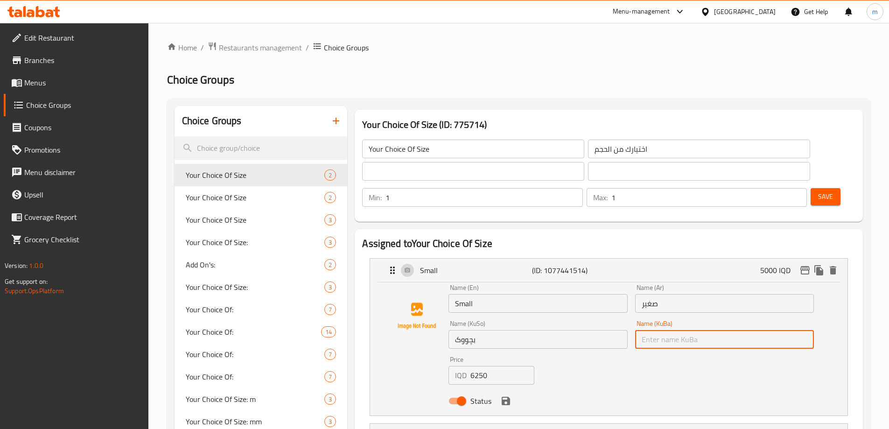
type input "بچووک"
click at [506, 397] on icon "save" at bounding box center [506, 401] width 8 height 8
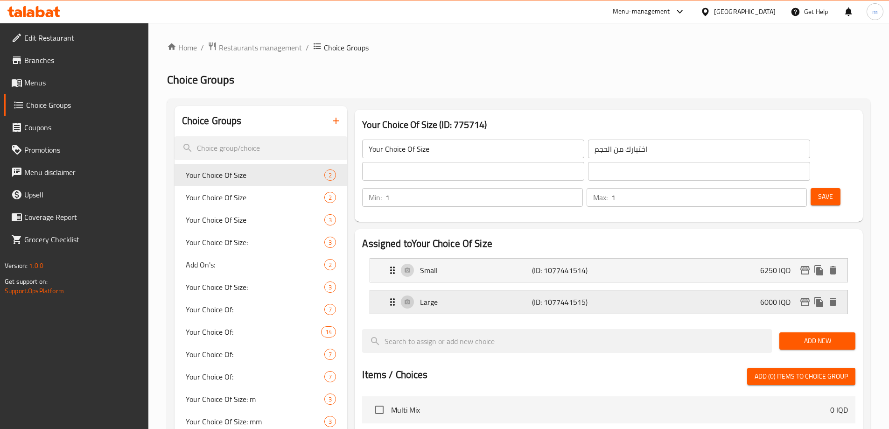
click at [630, 290] on div "Large (ID: 1077441515) 6000 IQD" at bounding box center [612, 301] width 450 height 23
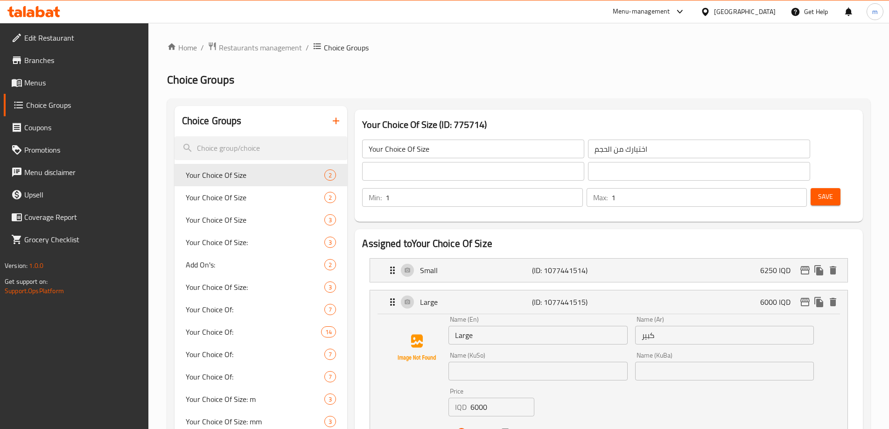
drag, startPoint x: 491, startPoint y: 383, endPoint x: 430, endPoint y: 382, distance: 61.2
click at [430, 382] on div "Name (En) Large Name (En) Name (Ar) كبير Name (Ar) Name (KuSo) Name (KuSo) Name…" at bounding box center [609, 379] width 448 height 126
type input "7250"
click at [503, 362] on input "text" at bounding box center [538, 371] width 179 height 19
click at [500, 362] on input "text" at bounding box center [538, 371] width 179 height 19
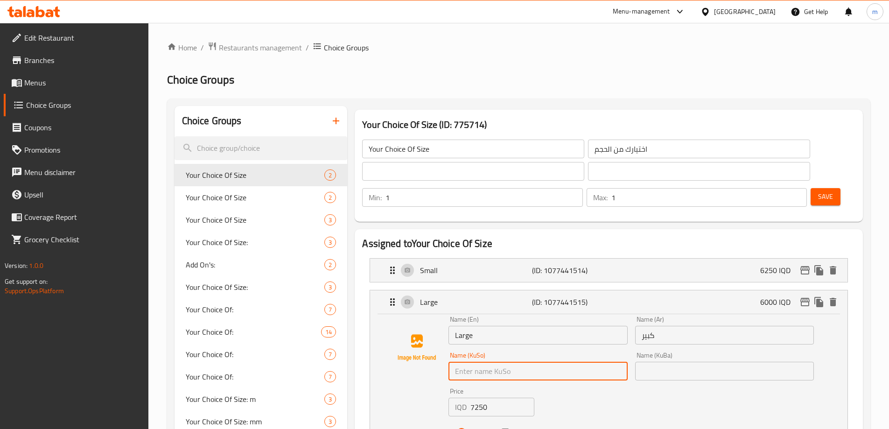
click at [500, 362] on input "text" at bounding box center [538, 371] width 179 height 19
type input "گەورە"
click at [673, 362] on input "text" at bounding box center [724, 371] width 179 height 19
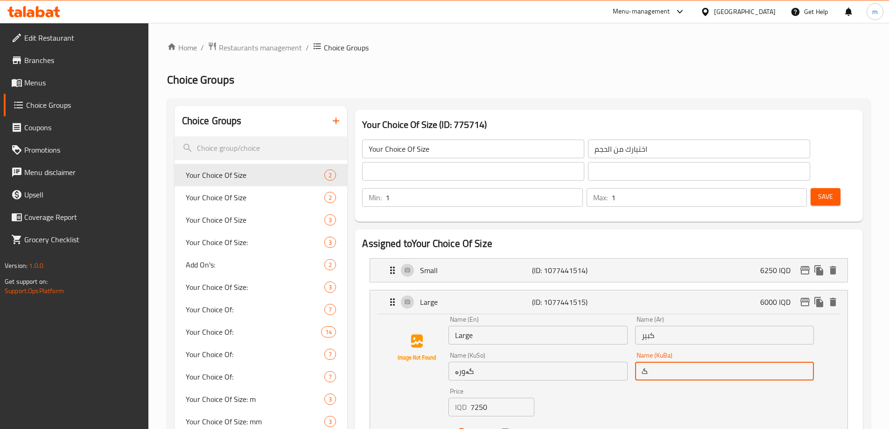
type input "گەورە"
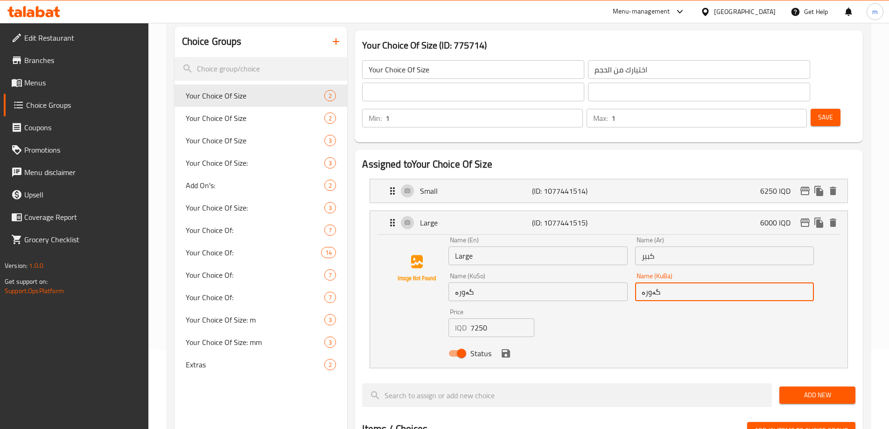
scroll to position [109, 0]
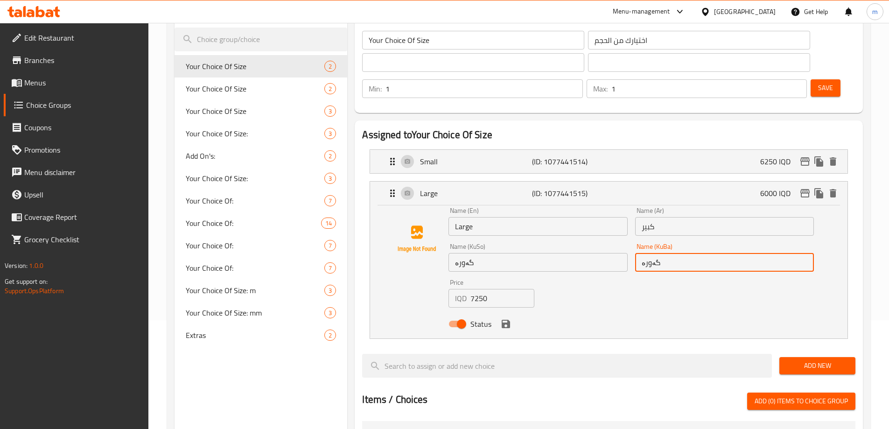
click at [506, 318] on icon "save" at bounding box center [505, 323] width 11 height 11
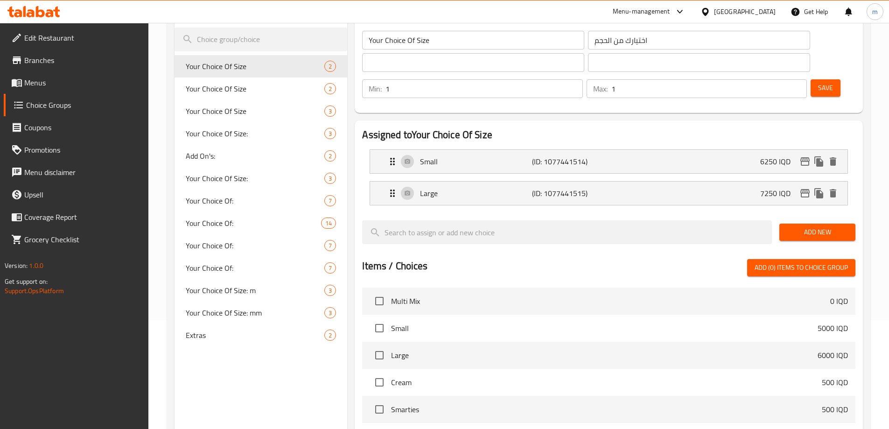
click at [818, 82] on span "Save" at bounding box center [825, 88] width 15 height 12
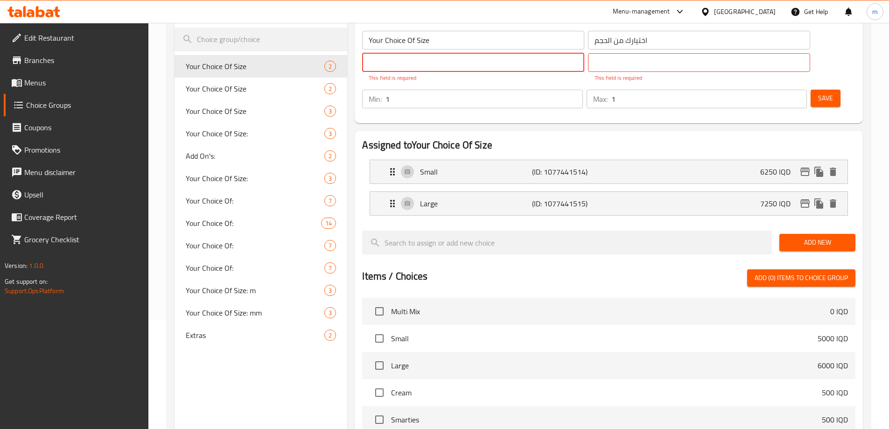
click at [496, 68] on input "text" at bounding box center [473, 62] width 222 height 19
click at [463, 67] on input "هەڵبژاردنت لە:" at bounding box center [473, 62] width 222 height 19
type input "هەڵبژاردنت لە قەبارە:"
click at [586, 52] on div "​ This field is required" at bounding box center [699, 67] width 226 height 33
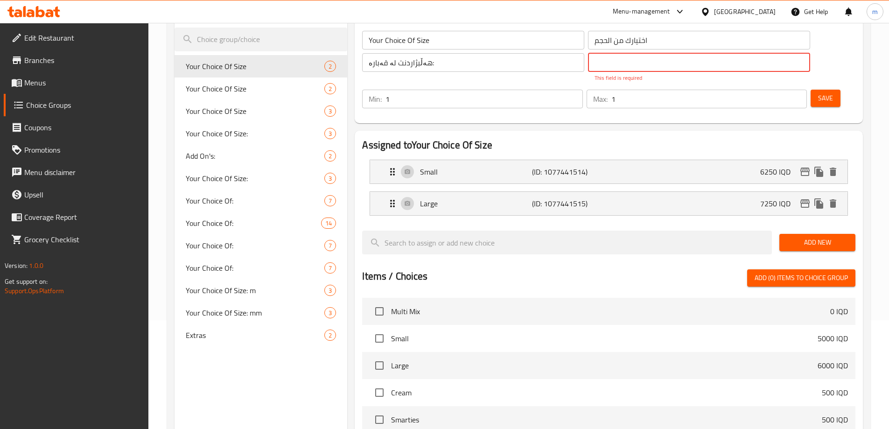
click at [588, 62] on input "text" at bounding box center [699, 62] width 222 height 19
type input "هەڵبژاردنت لە قەبارە:"
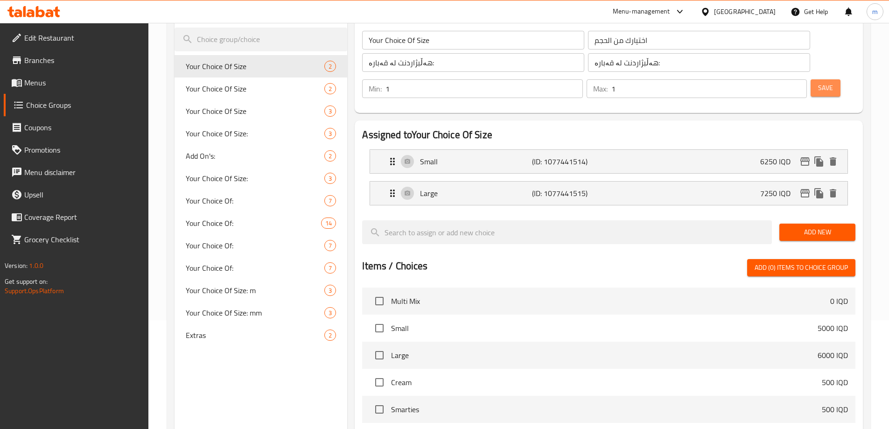
click at [818, 82] on span "Save" at bounding box center [825, 88] width 15 height 12
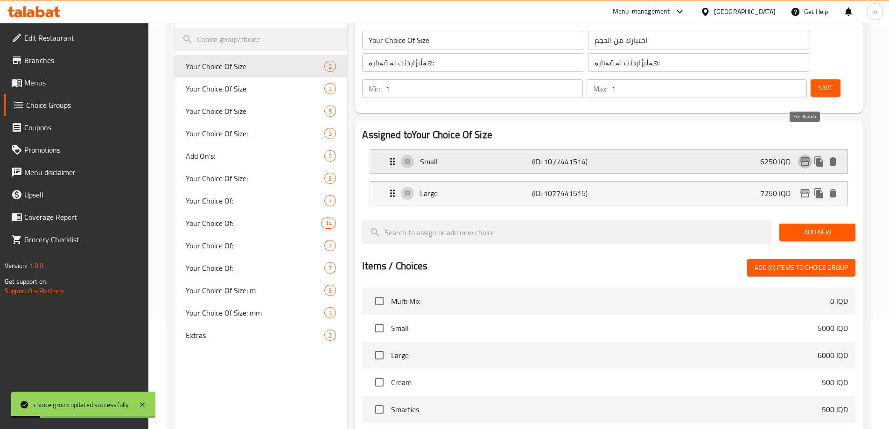
click at [809, 156] on icon "edit" at bounding box center [805, 161] width 11 height 11
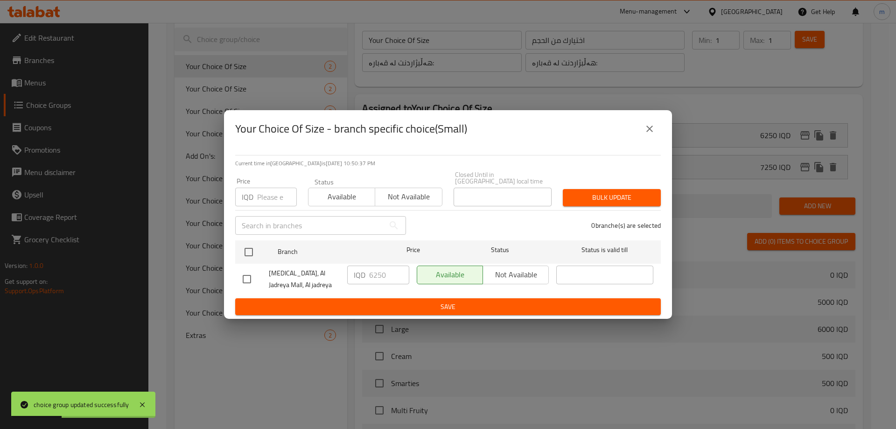
click at [660, 129] on div "Your Choice Of Size - branch specific choice(Small)" at bounding box center [448, 128] width 448 height 37
drag, startPoint x: 655, startPoint y: 129, endPoint x: 690, endPoint y: 132, distance: 35.1
click at [655, 129] on button "close" at bounding box center [650, 129] width 22 height 22
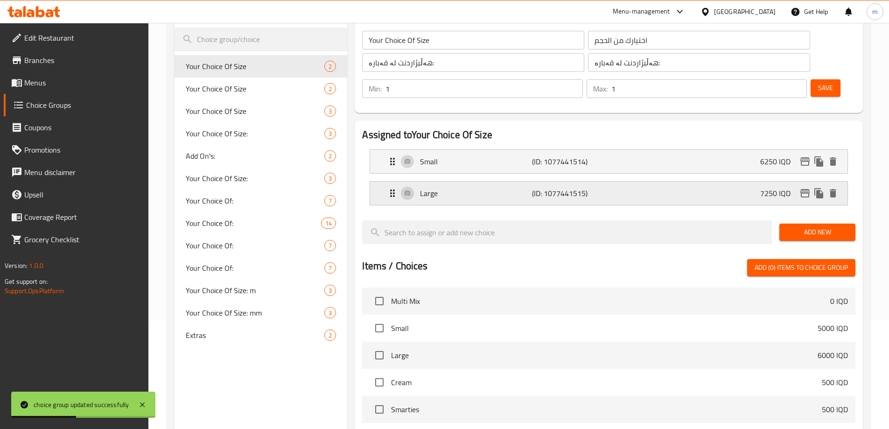
click at [806, 188] on icon "edit" at bounding box center [805, 193] width 11 height 11
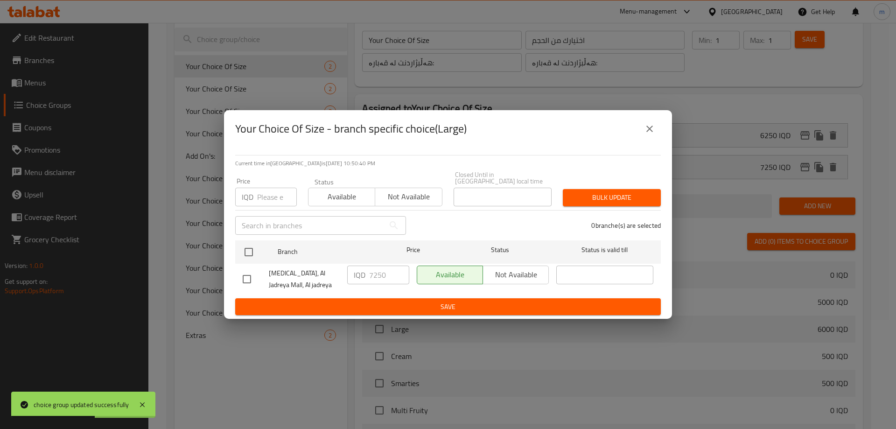
click at [645, 134] on icon "close" at bounding box center [649, 128] width 11 height 11
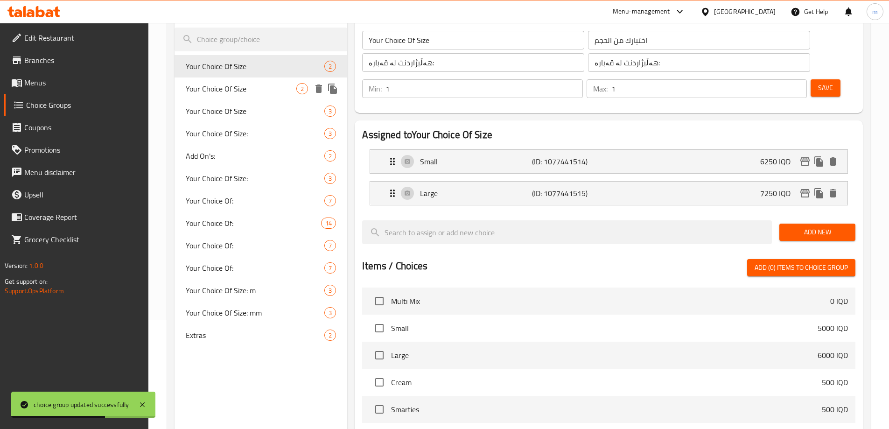
drag, startPoint x: 243, startPoint y: 93, endPoint x: 257, endPoint y: 92, distance: 14.1
click at [242, 93] on span "Your Choice Of Size" at bounding box center [241, 88] width 111 height 11
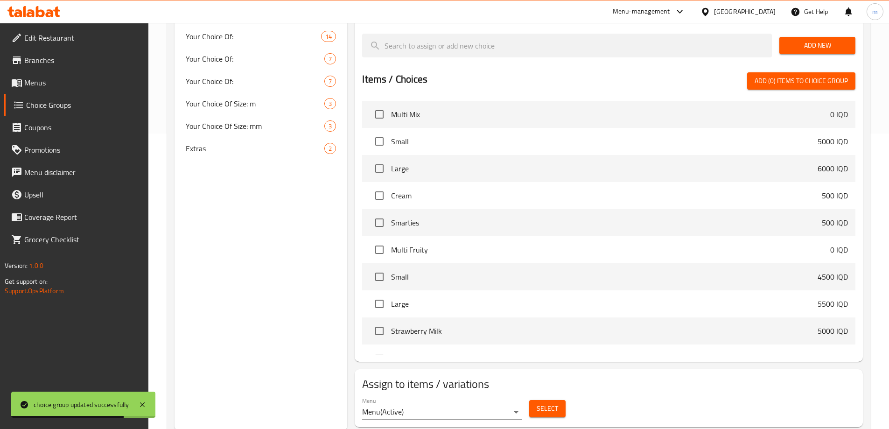
scroll to position [297, 0]
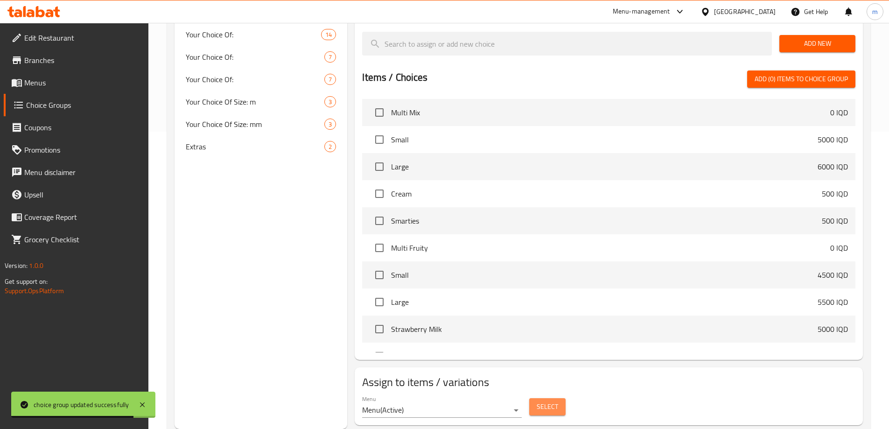
click at [541, 401] on span "Select" at bounding box center [547, 407] width 21 height 12
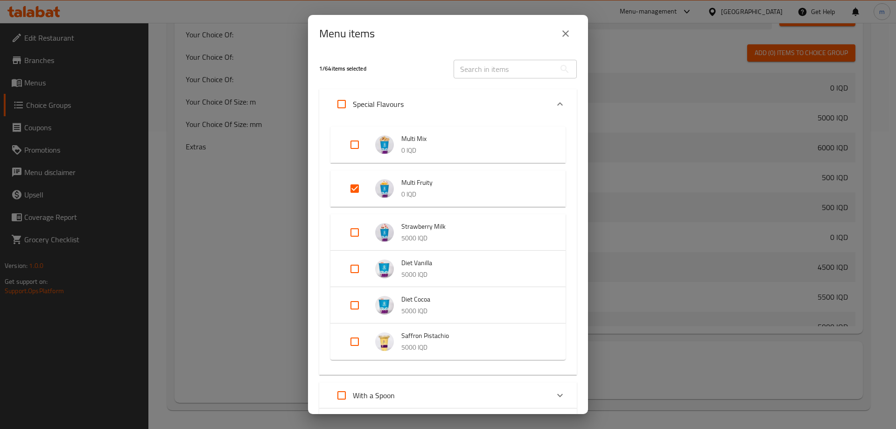
click at [566, 39] on icon "close" at bounding box center [565, 33] width 11 height 11
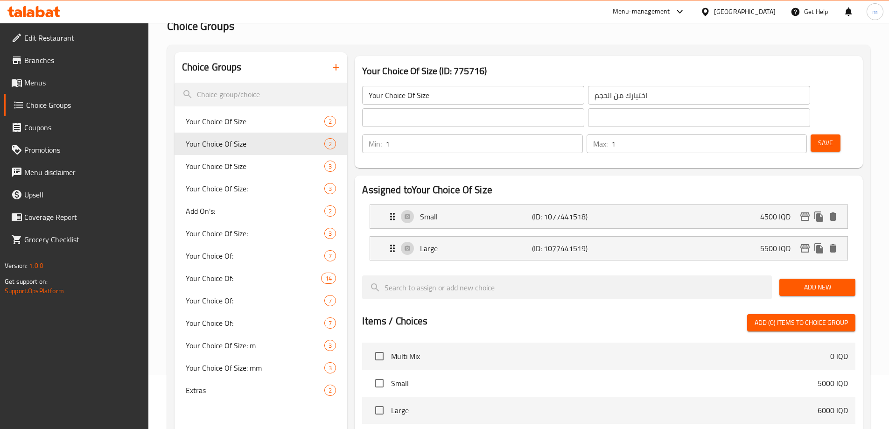
scroll to position [0, 0]
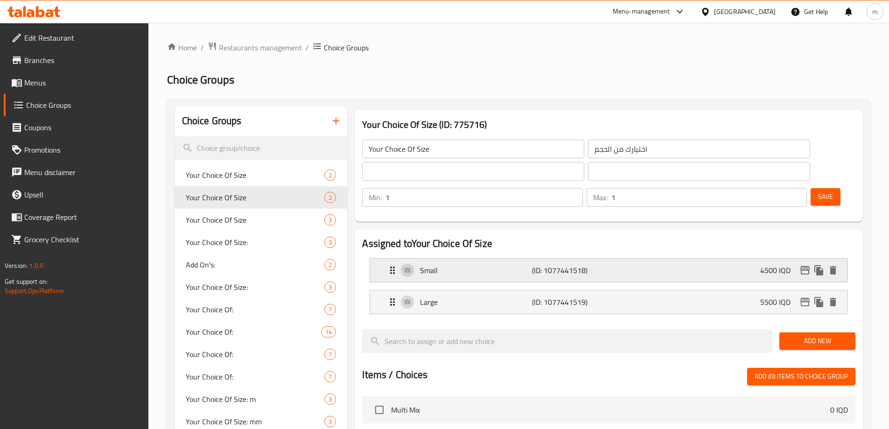
click at [766, 259] on div "Small (ID: 1077441518) 4500 IQD" at bounding box center [612, 270] width 450 height 23
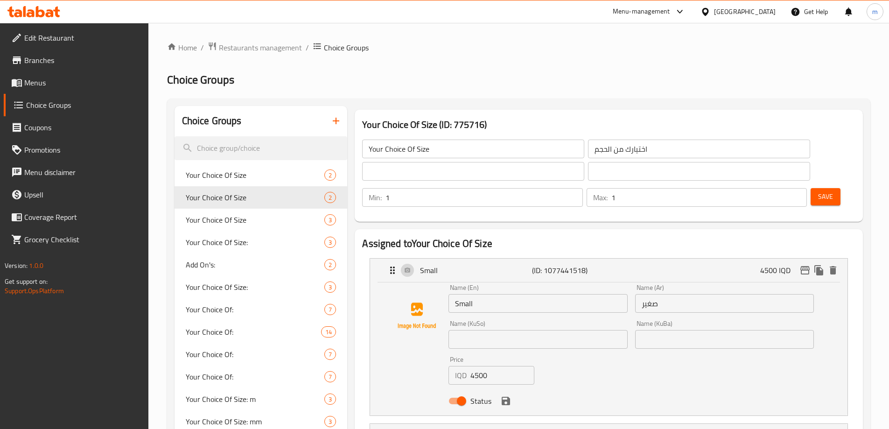
drag, startPoint x: 474, startPoint y: 347, endPoint x: 457, endPoint y: 350, distance: 17.5
click at [457, 366] on div "IQD 4500 Price" at bounding box center [492, 375] width 86 height 19
type input "5500"
click at [490, 330] on input "text" at bounding box center [538, 339] width 179 height 19
type input "بچووک"
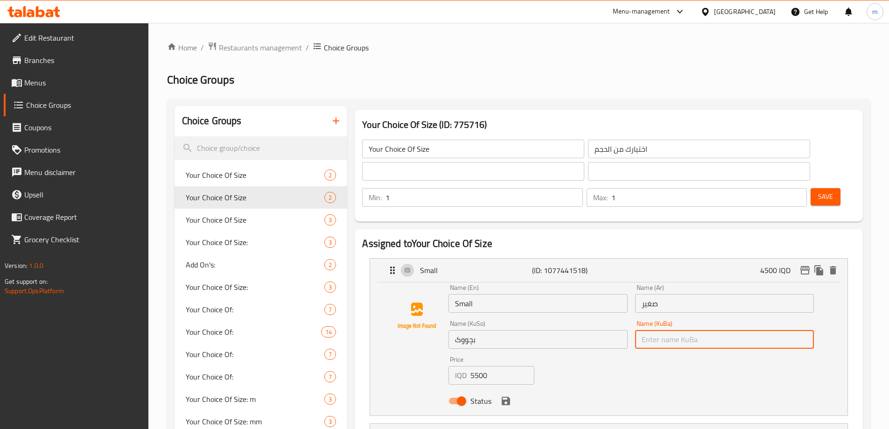
click at [688, 330] on input "text" at bounding box center [724, 339] width 179 height 19
type input "بچووک"
click at [509, 388] on div "Status" at bounding box center [631, 400] width 373 height 25
click at [505, 397] on icon "save" at bounding box center [506, 401] width 8 height 8
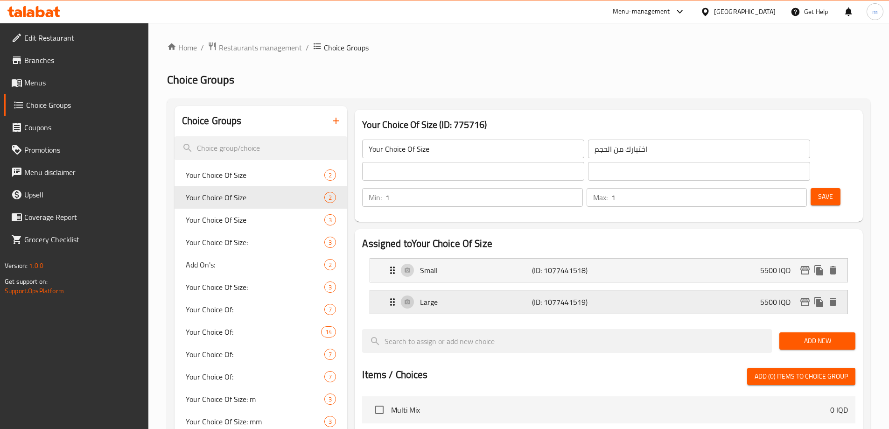
click at [487, 296] on p "Large" at bounding box center [476, 301] width 112 height 11
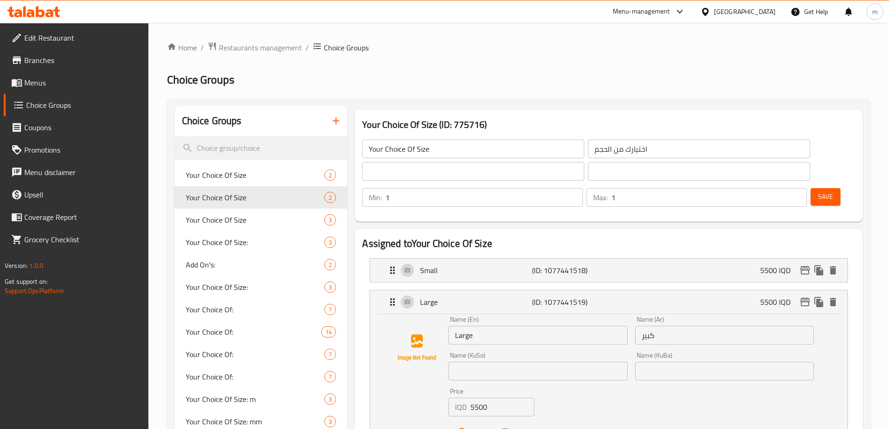
click at [485, 362] on input "text" at bounding box center [538, 371] width 179 height 19
click at [483, 398] on input "5500" at bounding box center [503, 407] width 64 height 19
type input "6750"
click at [499, 362] on input "text" at bounding box center [538, 371] width 179 height 19
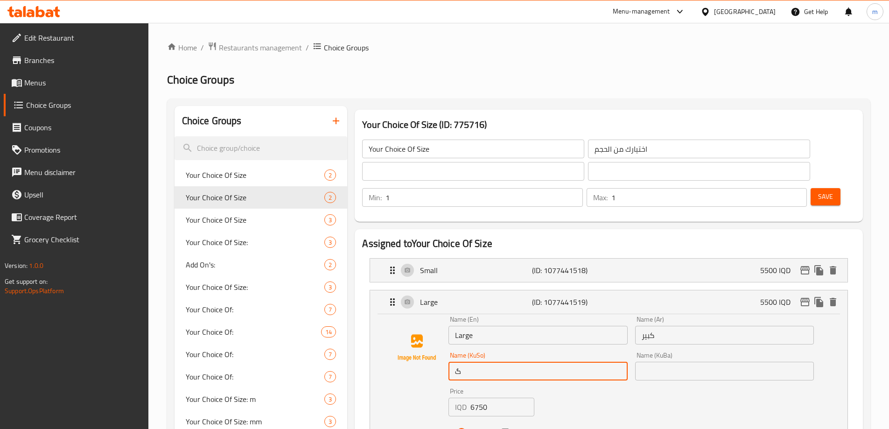
type input "گەورە"
click at [663, 362] on input "text" at bounding box center [724, 371] width 179 height 19
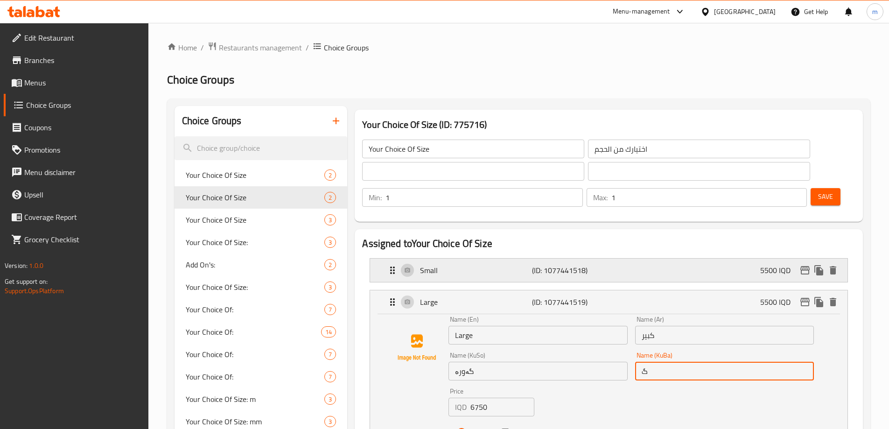
type input "گەورە"
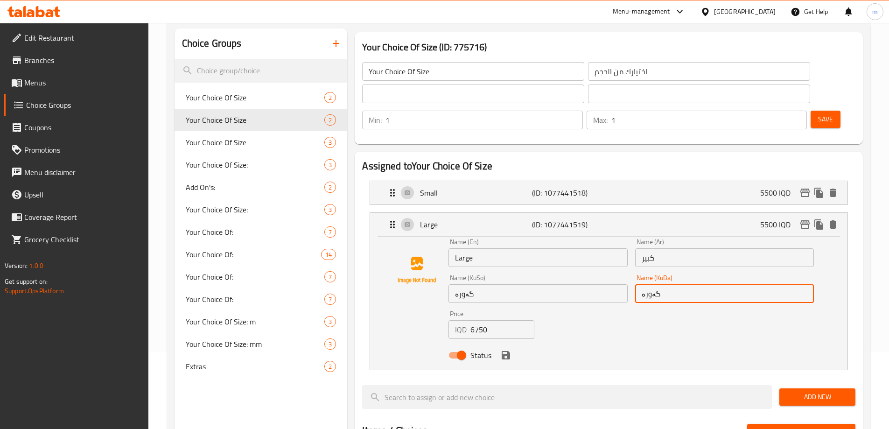
scroll to position [109, 0]
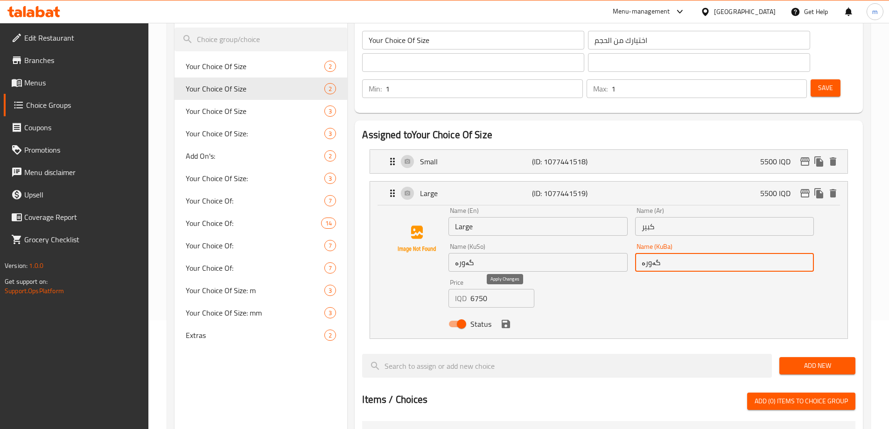
click at [507, 320] on icon "save" at bounding box center [506, 324] width 8 height 8
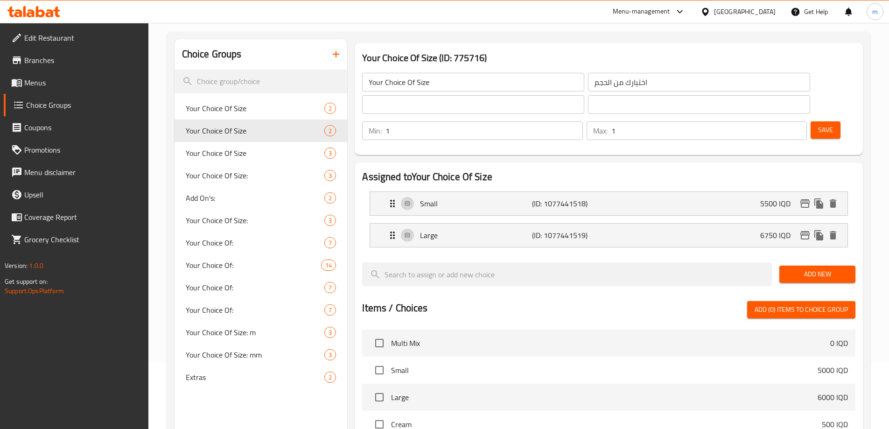
scroll to position [51, 0]
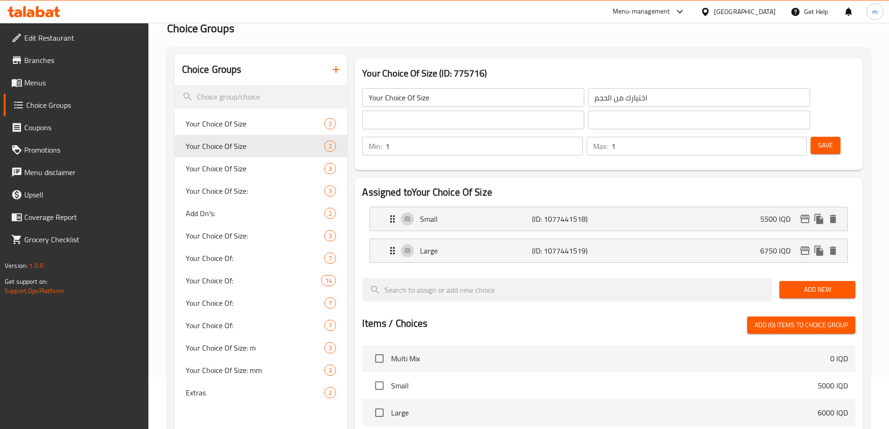
click at [818, 140] on span "Save" at bounding box center [825, 146] width 15 height 12
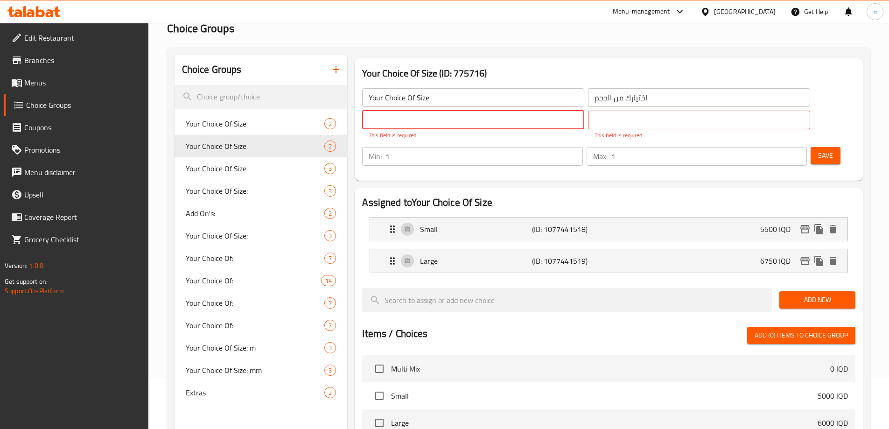
click at [463, 114] on input "text" at bounding box center [473, 120] width 222 height 19
type input "هەڵبژاردنت لە قەبارە:"
click at [588, 123] on input "text" at bounding box center [699, 120] width 222 height 19
type input "هەڵبژاردنت لە قەبارە:"
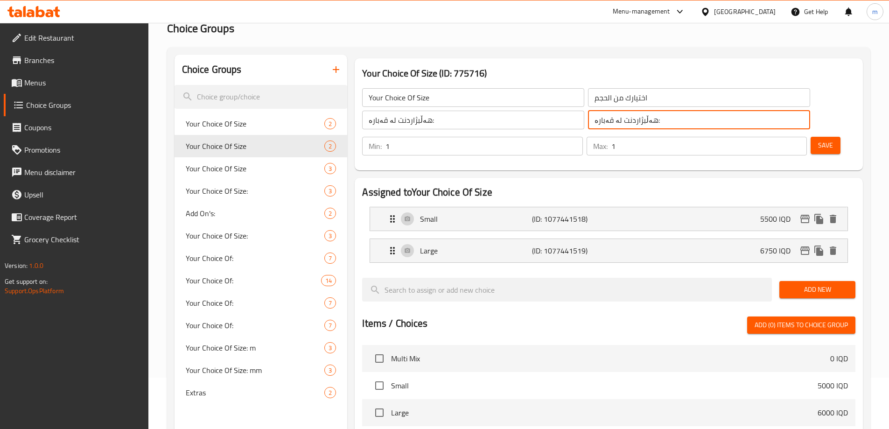
click at [809, 135] on div "Save" at bounding box center [829, 146] width 41 height 22
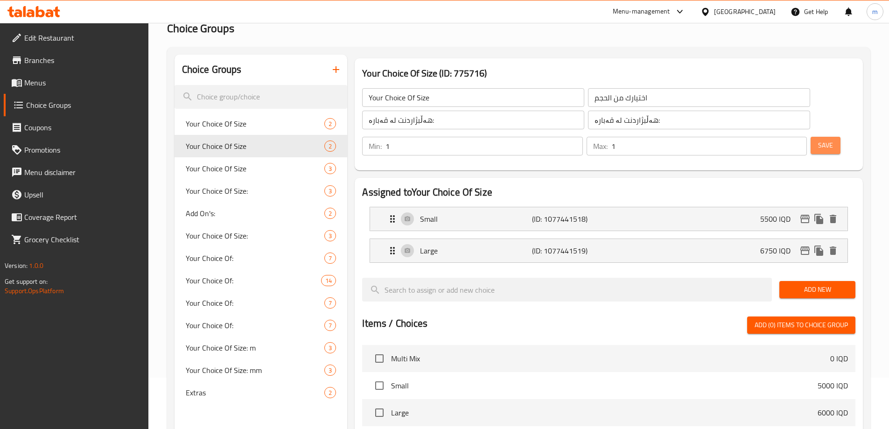
click at [811, 137] on button "Save" at bounding box center [826, 145] width 30 height 17
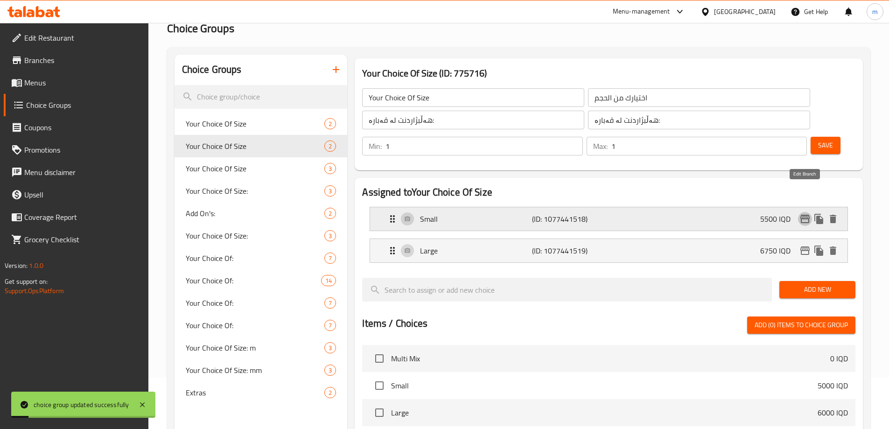
click at [806, 213] on icon "edit" at bounding box center [805, 218] width 11 height 11
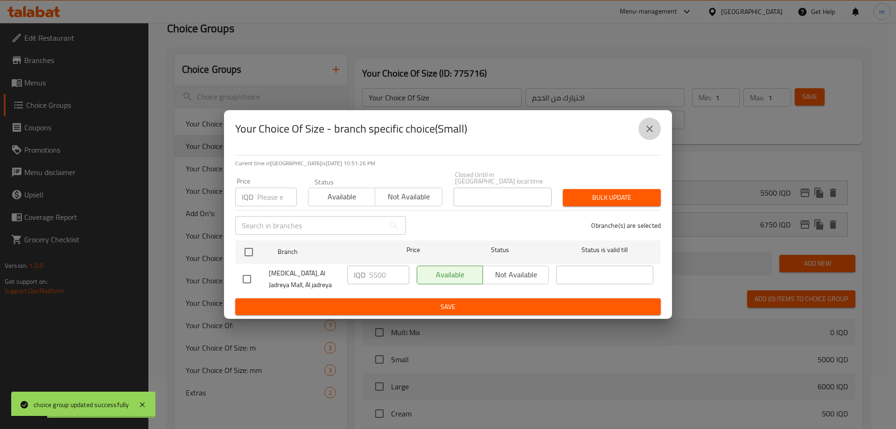
click at [650, 133] on icon "close" at bounding box center [649, 128] width 11 height 11
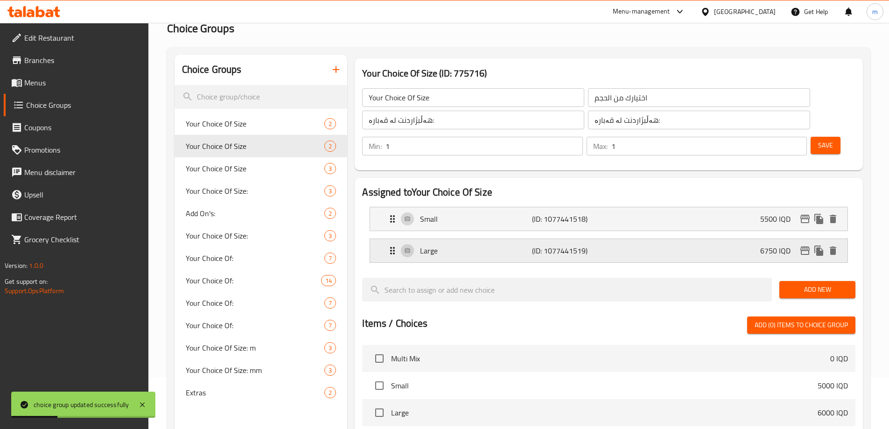
click at [802, 245] on icon "edit" at bounding box center [805, 250] width 11 height 11
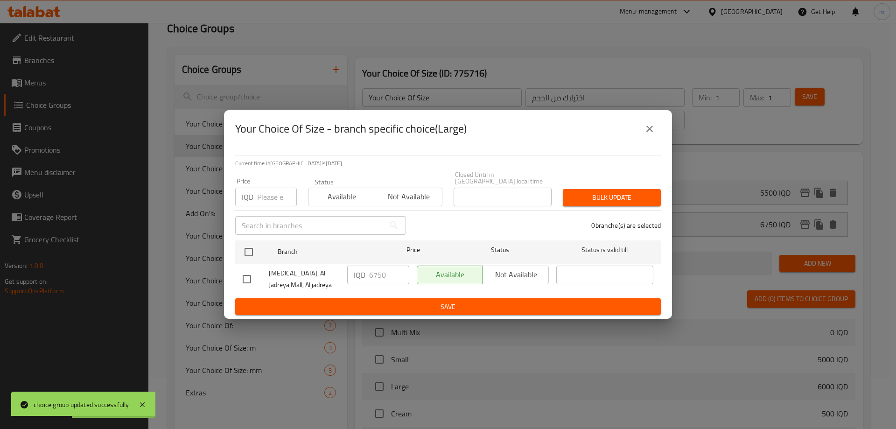
click at [652, 133] on icon "close" at bounding box center [649, 128] width 11 height 11
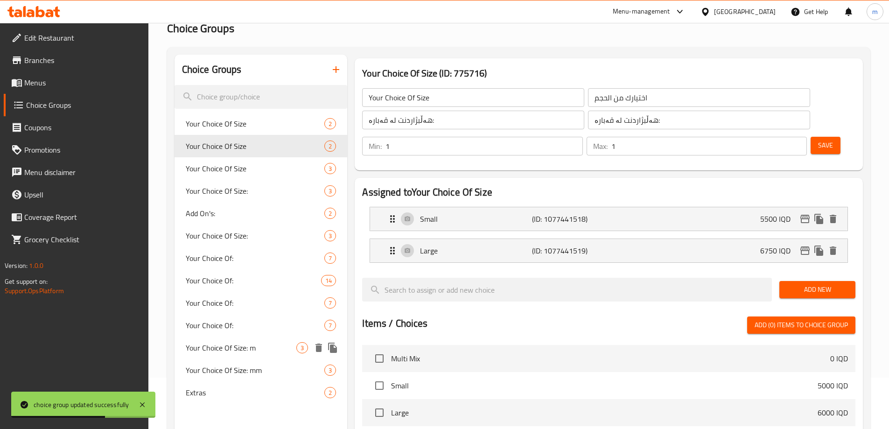
click at [229, 343] on span "Your Choice Of Size: m" at bounding box center [241, 347] width 111 height 11
type input "Your Choice Of Size: m"
type input "إختيارك من الحجم:"
type input "هەڵبژاردنت لە قەبارە:"
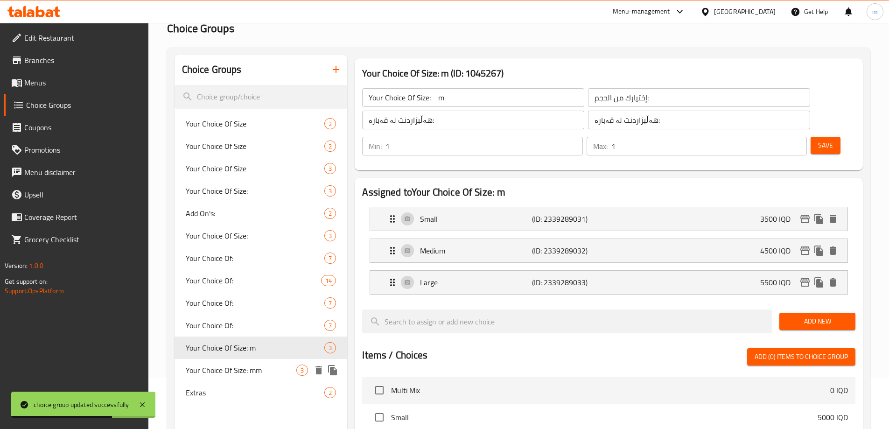
click at [233, 368] on span "Your Choice Of Size: mm" at bounding box center [241, 370] width 111 height 11
type input "Your Choice Of Size: mm"
type input "هەڵبژاردنت لە قەبارە:"
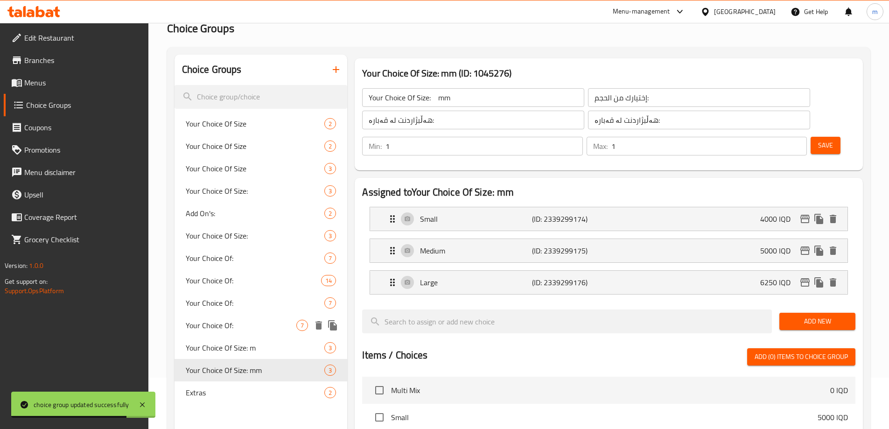
click at [221, 323] on span "Your Choice Of:" at bounding box center [241, 325] width 111 height 11
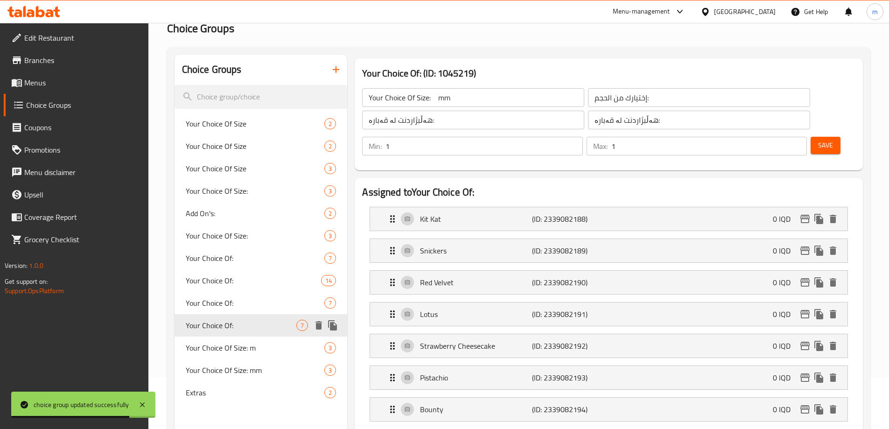
type input "Your Choice Of:"
type input "إختيارك من:"
type input "هەڵبژاردنت لە:"
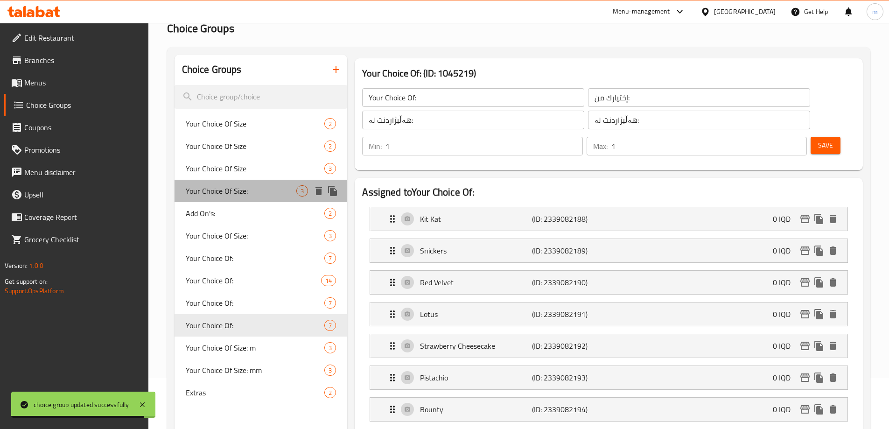
click at [221, 192] on span "Your Choice Of Size:" at bounding box center [241, 190] width 111 height 11
type input "Your Choice Of Size:"
type input "إختيارك من الحجم:"
type input "هەڵبژاردنت لە قەبارە:"
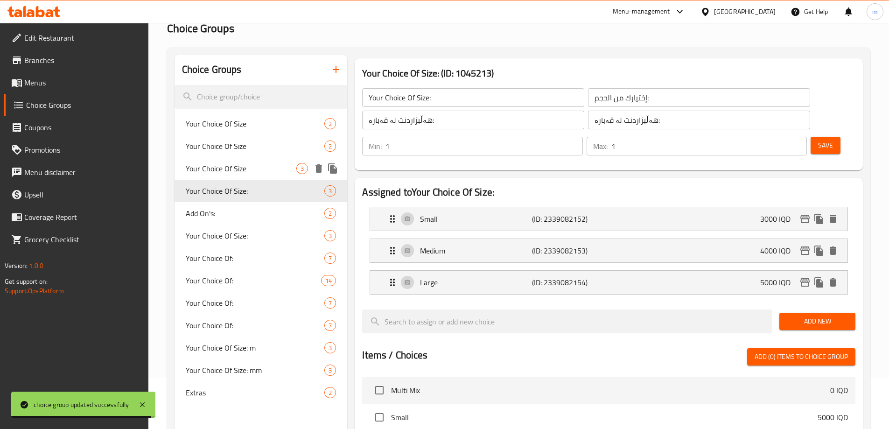
click at [225, 174] on span "Your Choice Of Size" at bounding box center [241, 168] width 111 height 11
type input "Your Choice Of Size"
type input "اختيارك من الحجم"
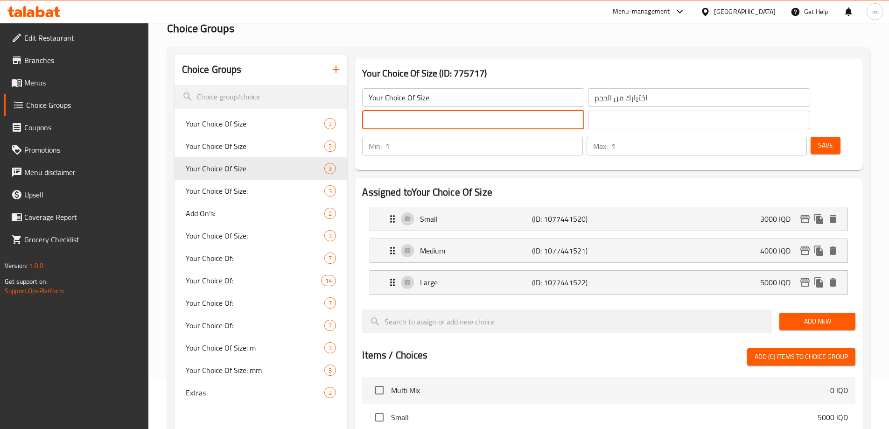
click at [400, 123] on input "text" at bounding box center [473, 120] width 222 height 19
type input "هەڵبژاردنت لە قەبارە:"
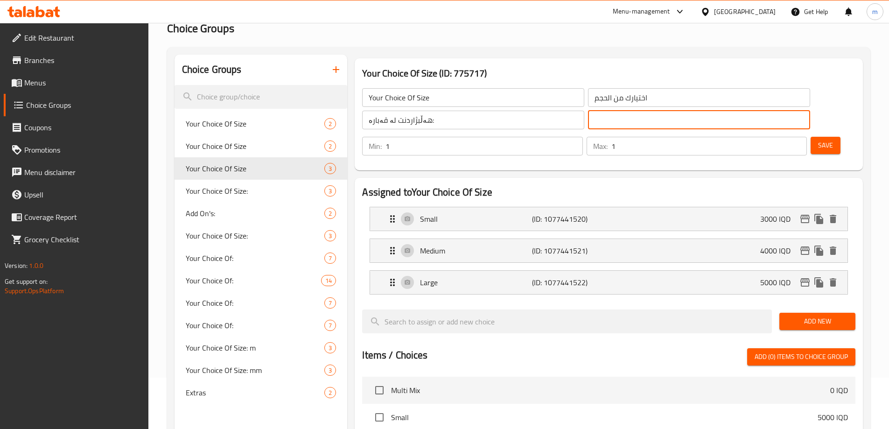
click at [588, 119] on input "text" at bounding box center [699, 120] width 222 height 19
type input "هەڵبژاردنت لە قەبارە:"
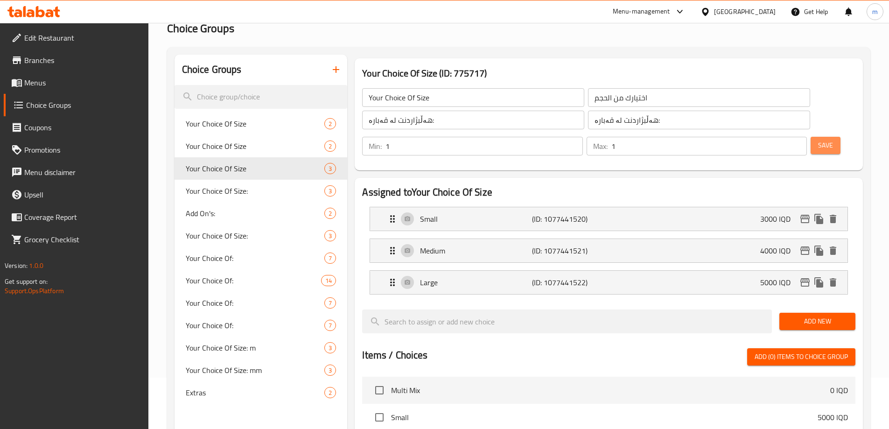
click at [818, 140] on span "Save" at bounding box center [825, 146] width 15 height 12
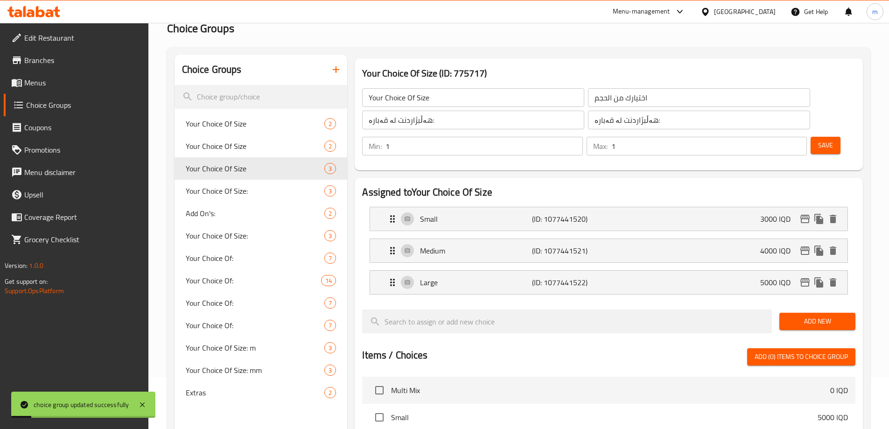
click at [27, 82] on span "Menus" at bounding box center [82, 82] width 117 height 11
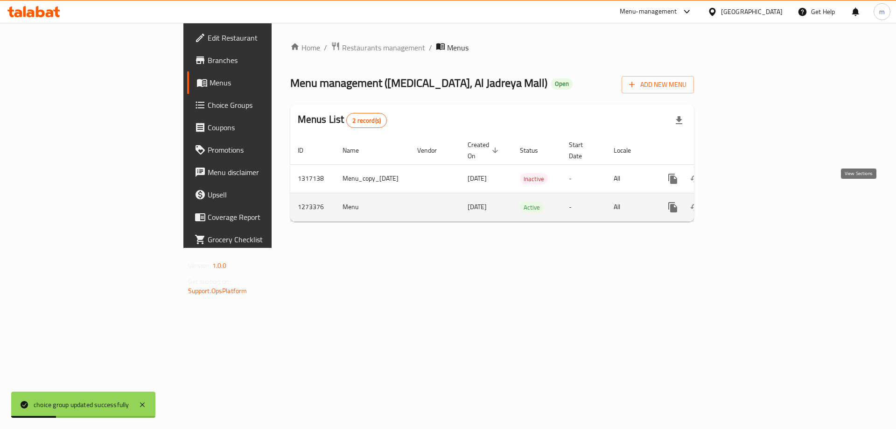
click at [746, 202] on icon "enhanced table" at bounding box center [740, 207] width 11 height 11
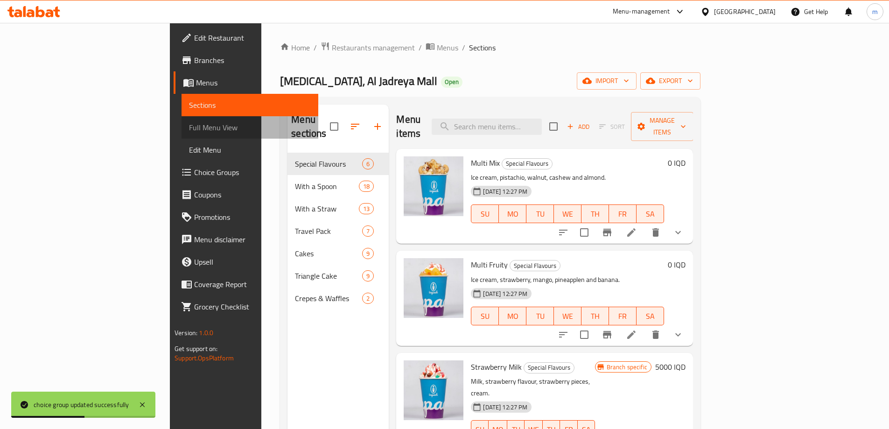
drag, startPoint x: 49, startPoint y: 126, endPoint x: 73, endPoint y: 2, distance: 126.5
click at [189, 126] on span "Full Menu View" at bounding box center [250, 127] width 122 height 11
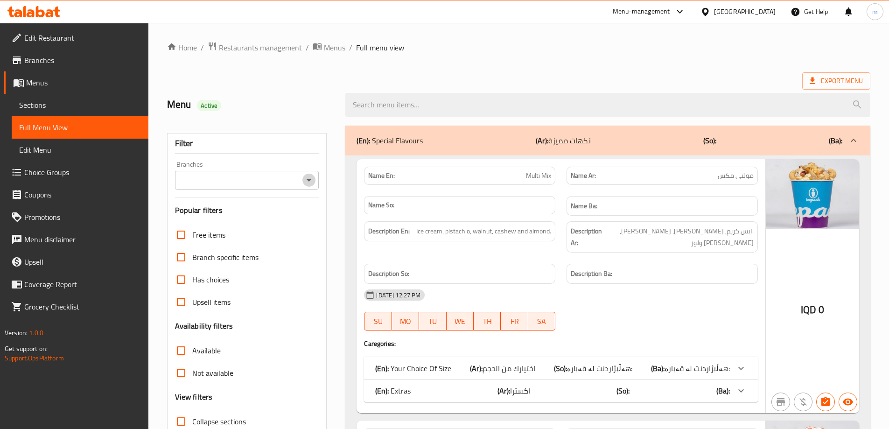
click at [310, 182] on icon "Open" at bounding box center [308, 180] width 11 height 11
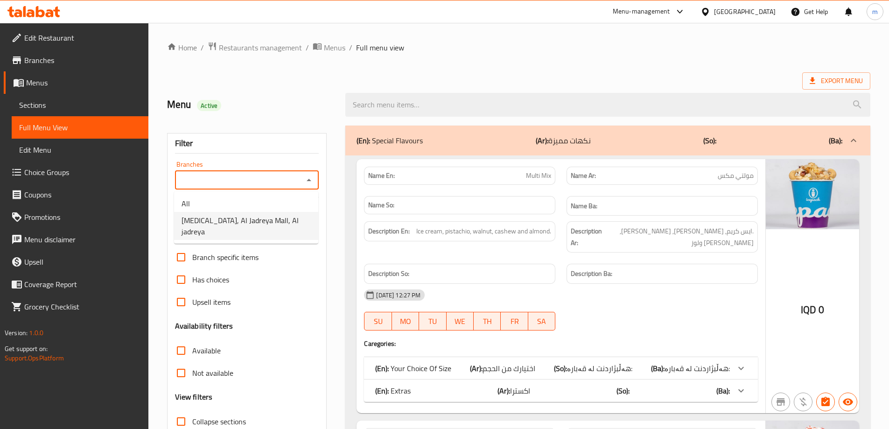
click at [245, 216] on span "[MEDICAL_DATA], Al Jadreya Mall, Al jadreya" at bounding box center [246, 226] width 129 height 22
type input "[MEDICAL_DATA], Al Jadreya Mall, Al jadreya"
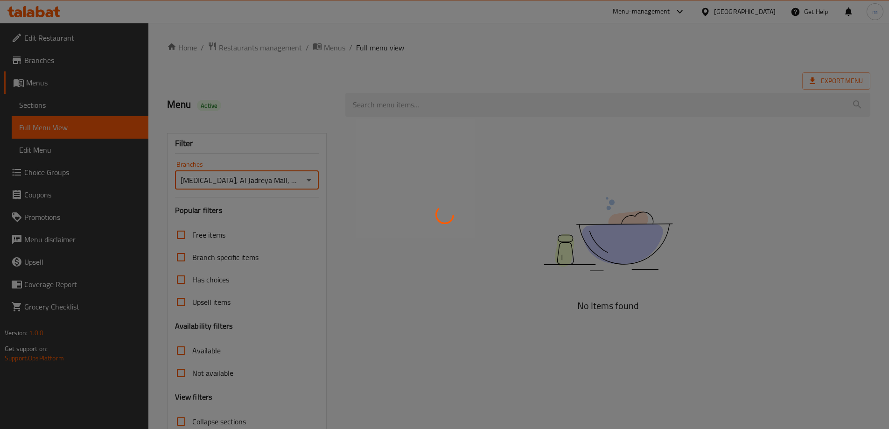
click at [241, 111] on div at bounding box center [444, 214] width 889 height 429
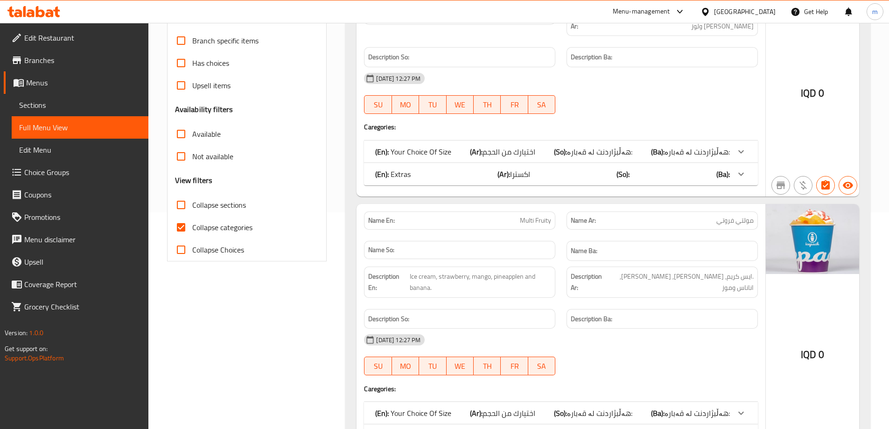
scroll to position [218, 0]
click at [192, 222] on input "Collapse categories" at bounding box center [181, 226] width 22 height 22
checkbox input "false"
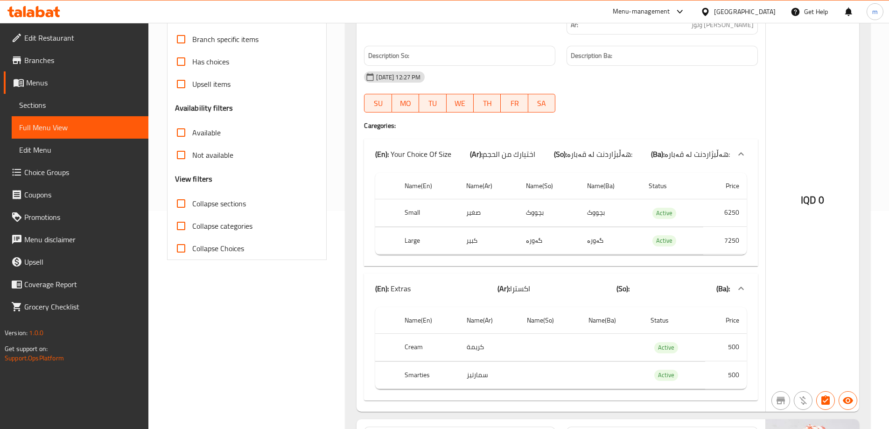
click at [198, 206] on span "Collapse sections" at bounding box center [219, 203] width 54 height 11
click at [192, 206] on input "Collapse sections" at bounding box center [181, 203] width 22 height 22
checkbox input "true"
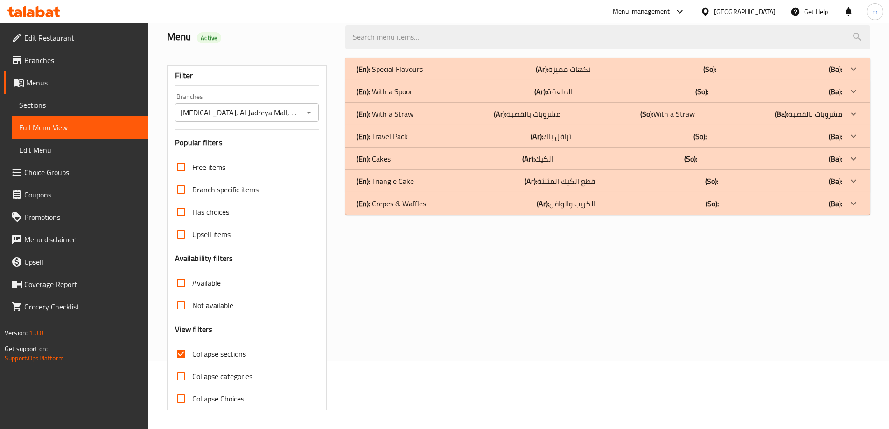
scroll to position [68, 0]
click at [380, 67] on p "(En): Special Flavours" at bounding box center [390, 68] width 66 height 11
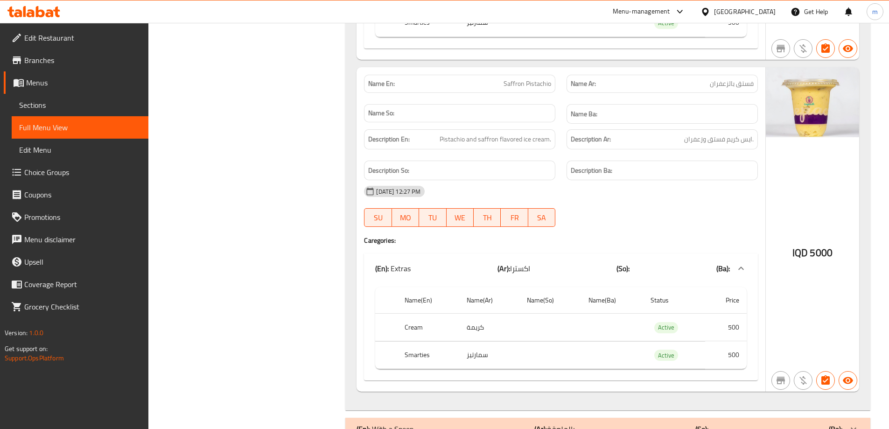
scroll to position [2028, 0]
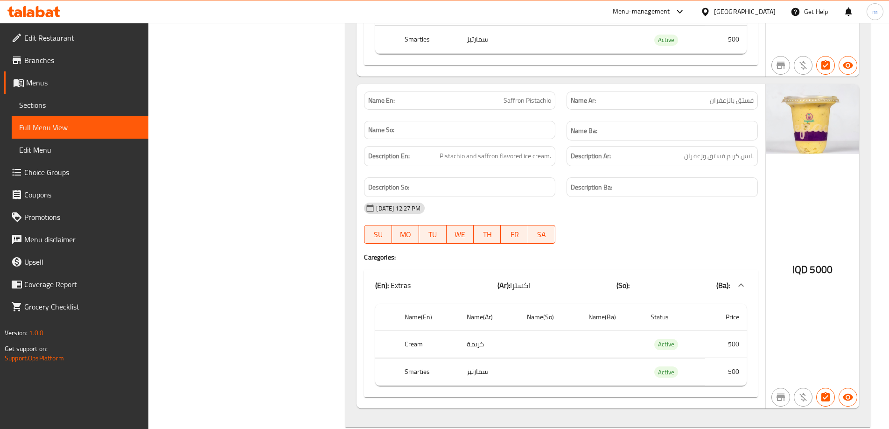
click at [60, 104] on span "Sections" at bounding box center [80, 104] width 122 height 11
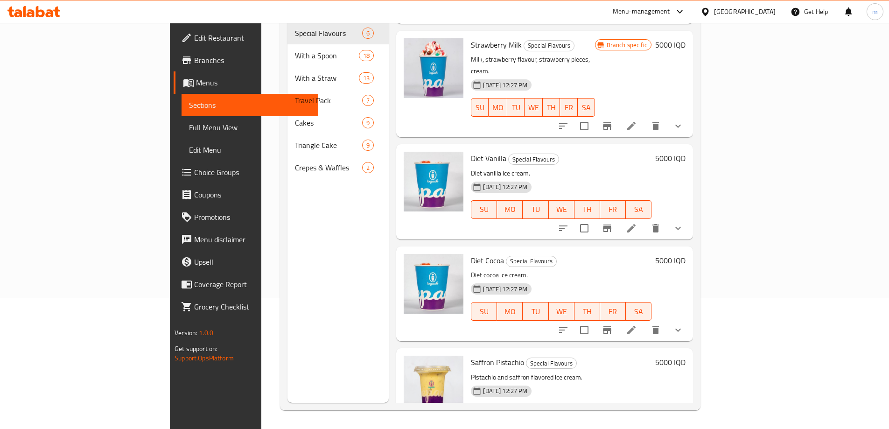
scroll to position [206, 0]
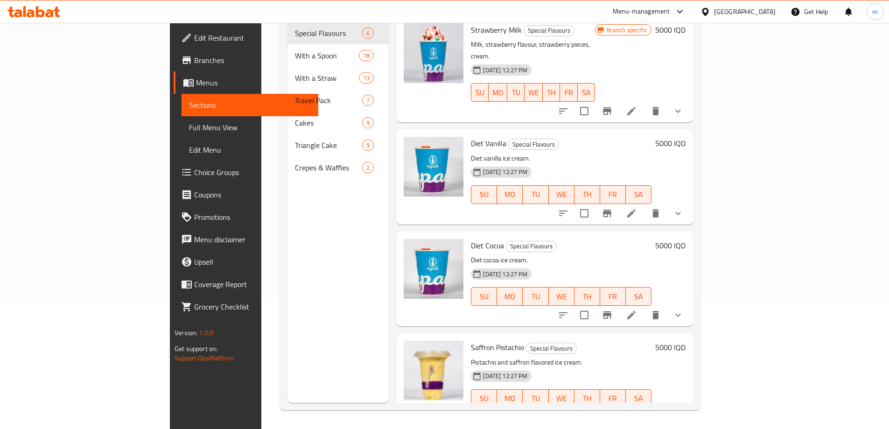
click at [686, 341] on h6 "5000 IQD" at bounding box center [670, 347] width 30 height 13
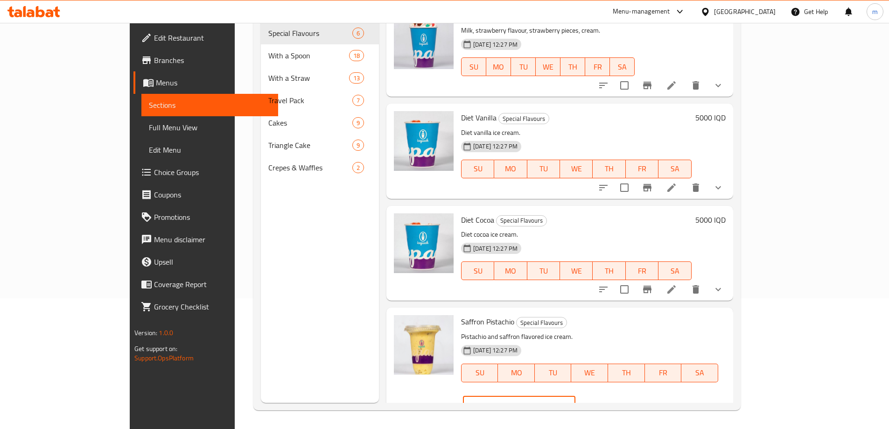
drag, startPoint x: 741, startPoint y: 317, endPoint x: 680, endPoint y: 323, distance: 61.4
click at [680, 323] on div "Saffron Pistachio Special Flavours Pistachio and saffron flavored ice cream. 27…" at bounding box center [593, 365] width 272 height 108
type input "6250"
click at [613, 401] on icon "ok" at bounding box center [608, 405] width 9 height 9
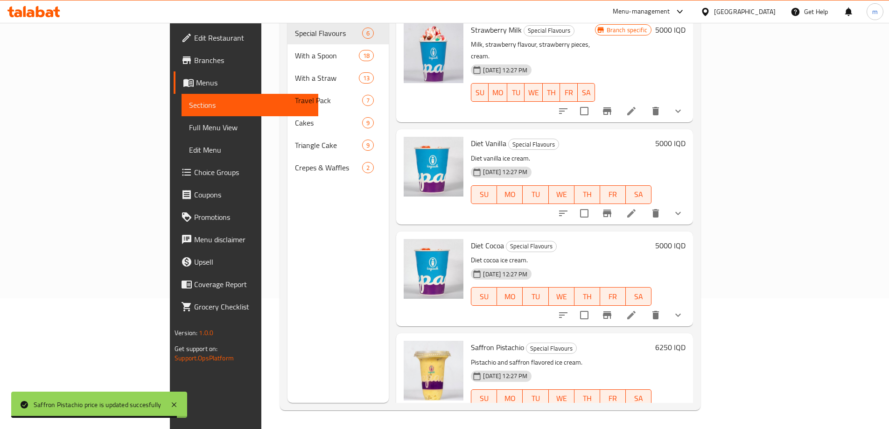
click at [189, 125] on span "Full Menu View" at bounding box center [250, 127] width 122 height 11
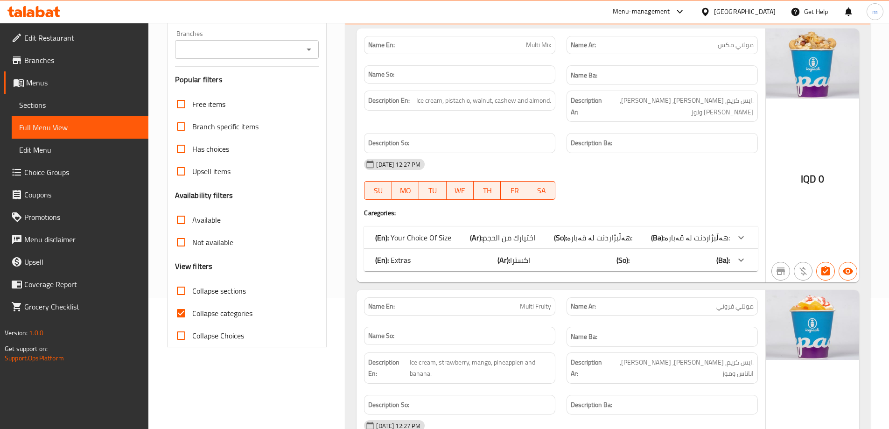
click at [315, 46] on div "Branches" at bounding box center [247, 49] width 144 height 19
click at [308, 47] on icon "Open" at bounding box center [308, 49] width 11 height 11
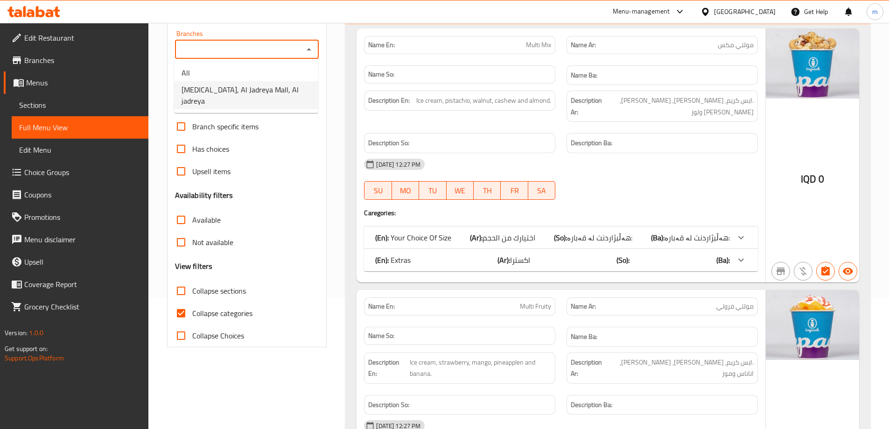
click at [268, 86] on span "[MEDICAL_DATA], Al Jadreya Mall, Al jadreya" at bounding box center [246, 95] width 129 height 22
type input "[MEDICAL_DATA], Al Jadreya Mall, Al jadreya"
click at [190, 308] on input "Collapse categories" at bounding box center [181, 313] width 22 height 22
checkbox input "false"
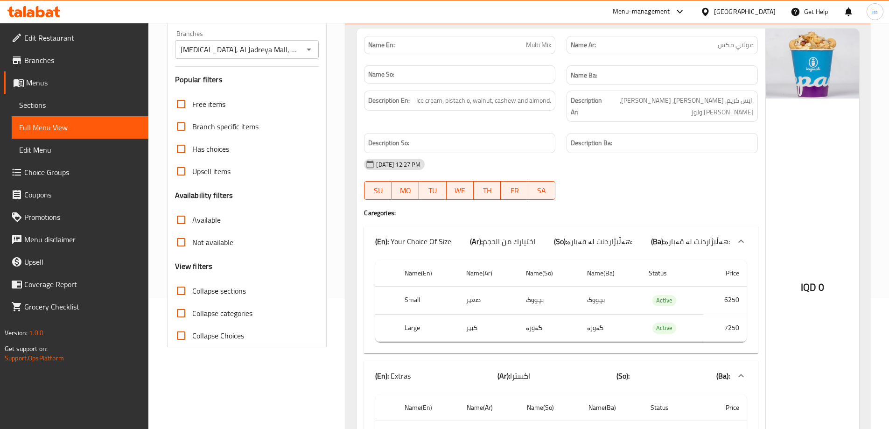
click at [189, 293] on input "Collapse sections" at bounding box center [181, 291] width 22 height 22
checkbox input "true"
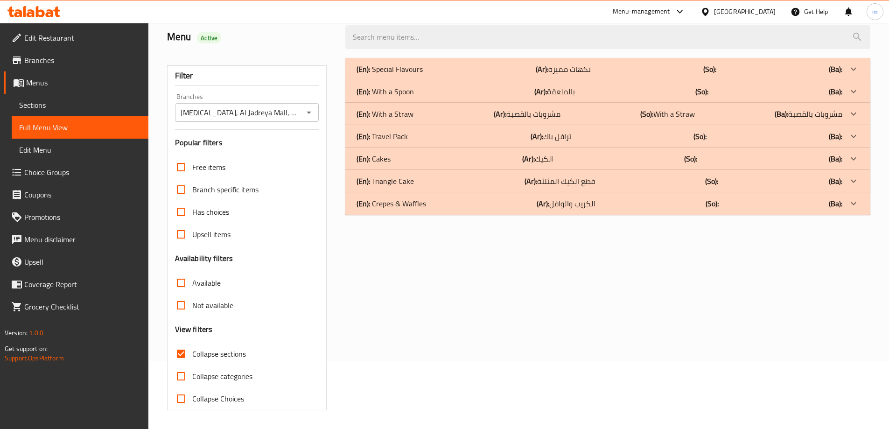
scroll to position [68, 0]
click at [419, 94] on div "(En): With a Spoon (Ar): بالملعقة (So): (Ba):" at bounding box center [600, 91] width 486 height 11
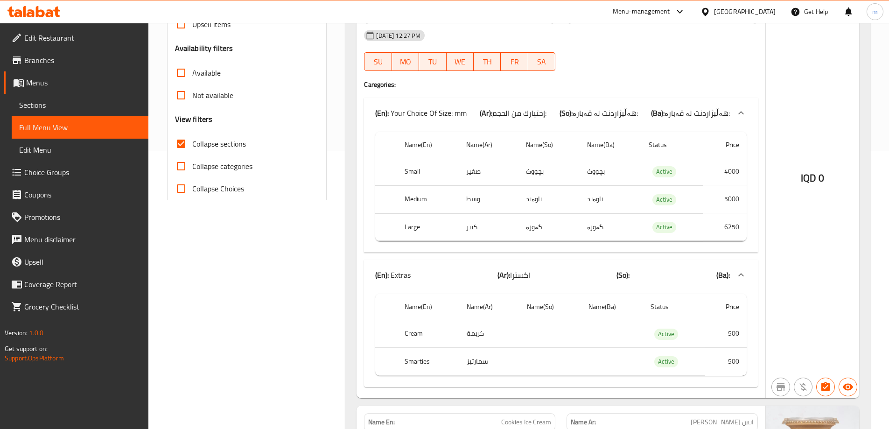
scroll to position [0, 0]
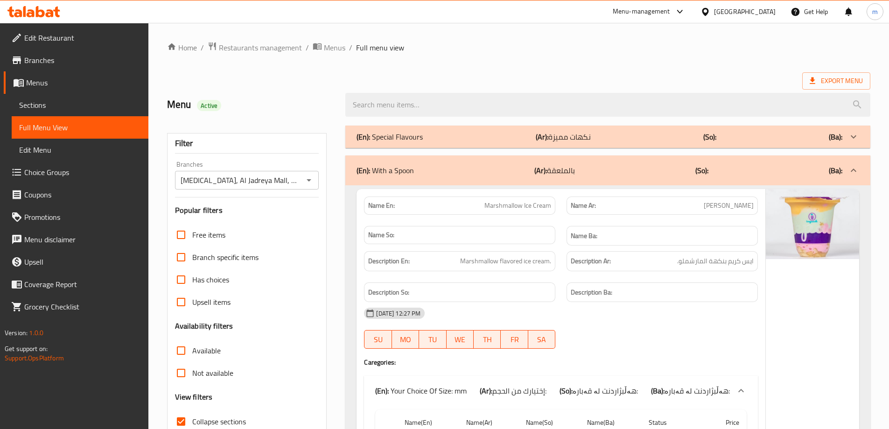
click at [61, 107] on span "Sections" at bounding box center [80, 104] width 122 height 11
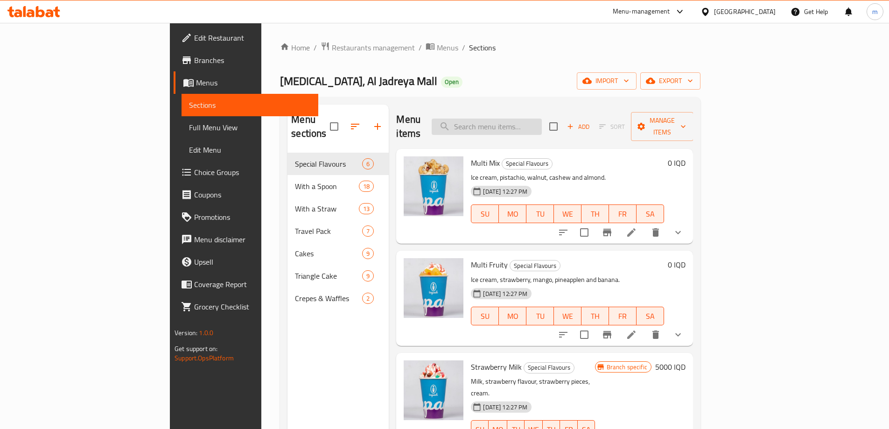
click at [529, 123] on input "search" at bounding box center [487, 127] width 110 height 16
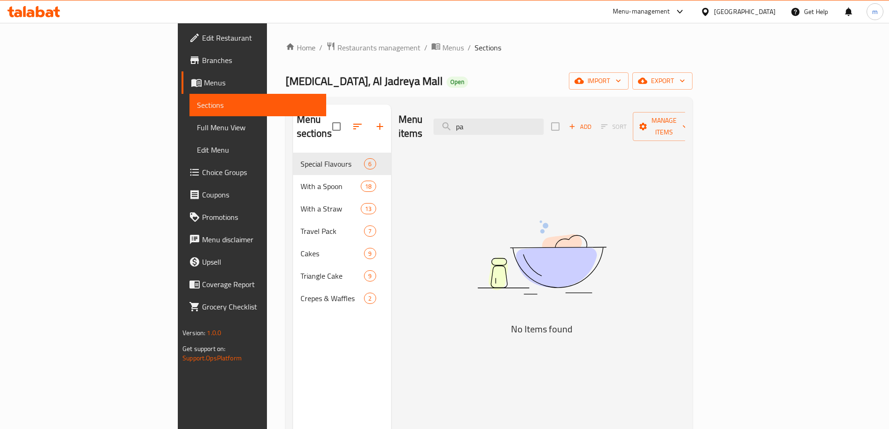
type input "p"
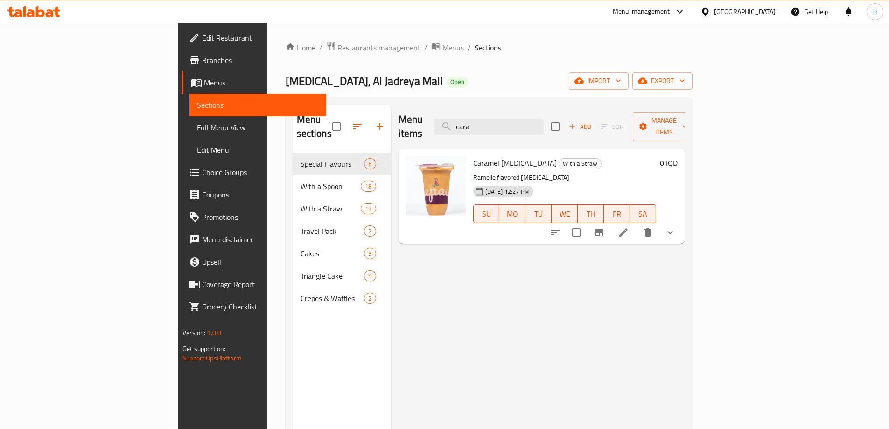
type input "cara"
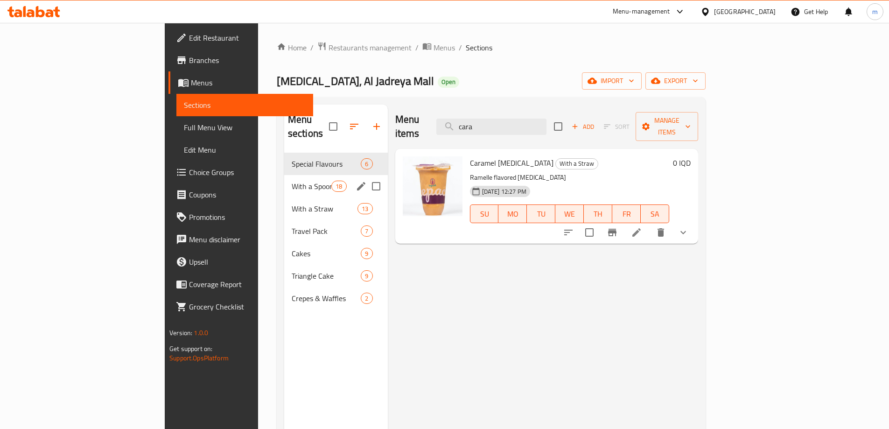
click at [292, 181] on span "With a Spoon" at bounding box center [312, 186] width 40 height 11
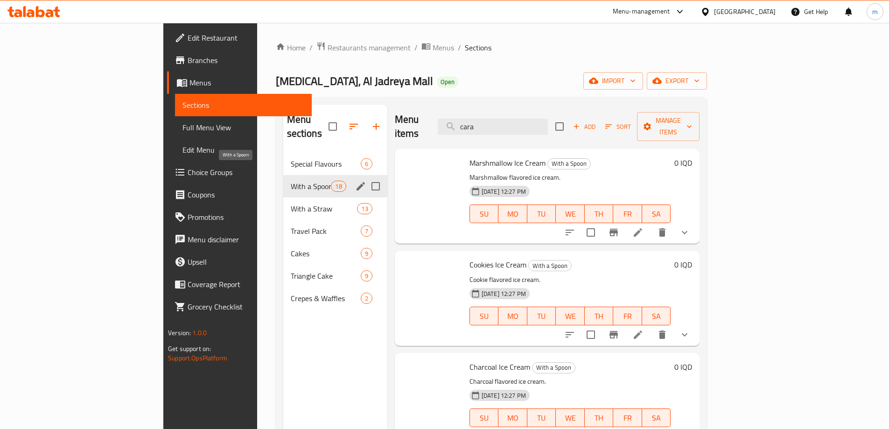
click at [291, 158] on span "Special Flavours" at bounding box center [326, 163] width 70 height 11
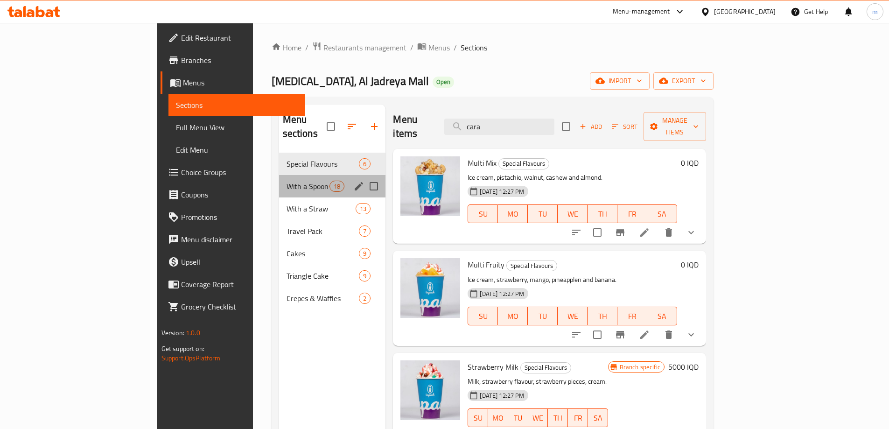
click at [279, 175] on div "With a Spoon 18" at bounding box center [332, 186] width 107 height 22
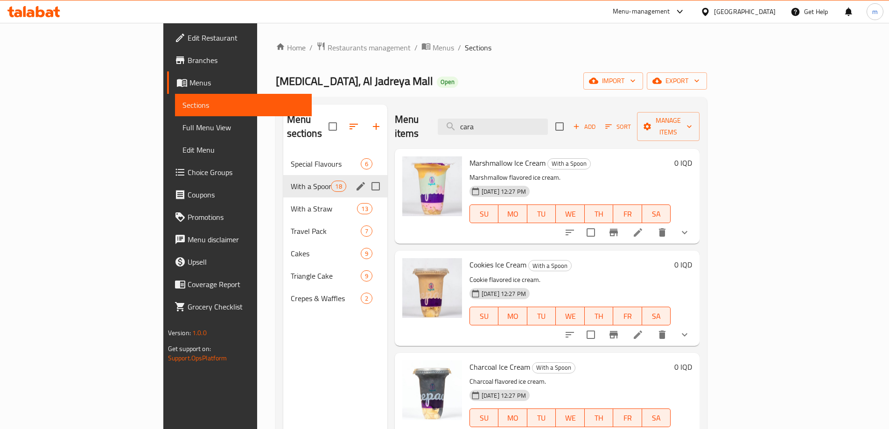
click at [283, 197] on div "With a Straw 13" at bounding box center [335, 208] width 104 height 22
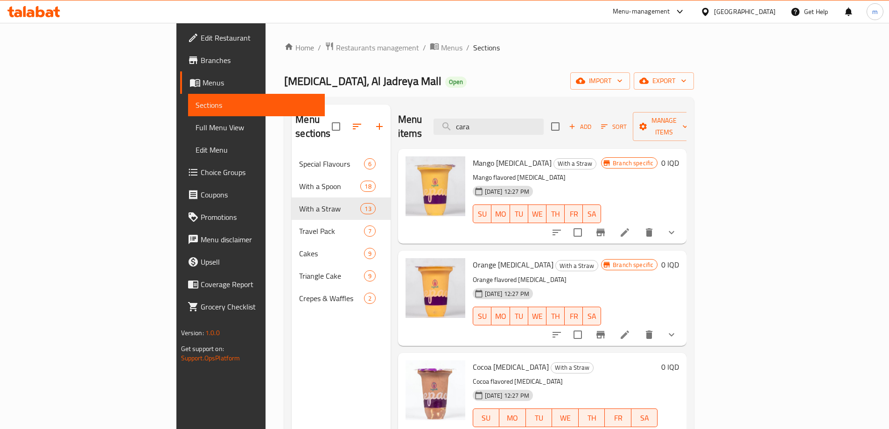
click at [196, 126] on span "Full Menu View" at bounding box center [257, 127] width 122 height 11
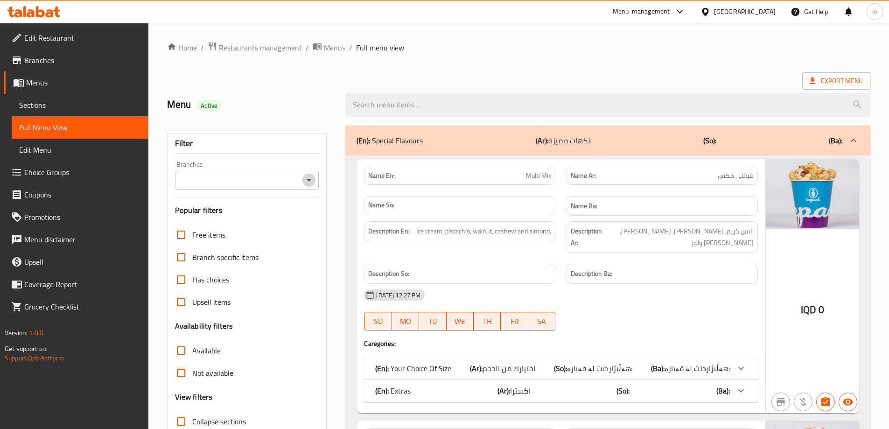
click at [310, 179] on icon "Open" at bounding box center [308, 180] width 11 height 11
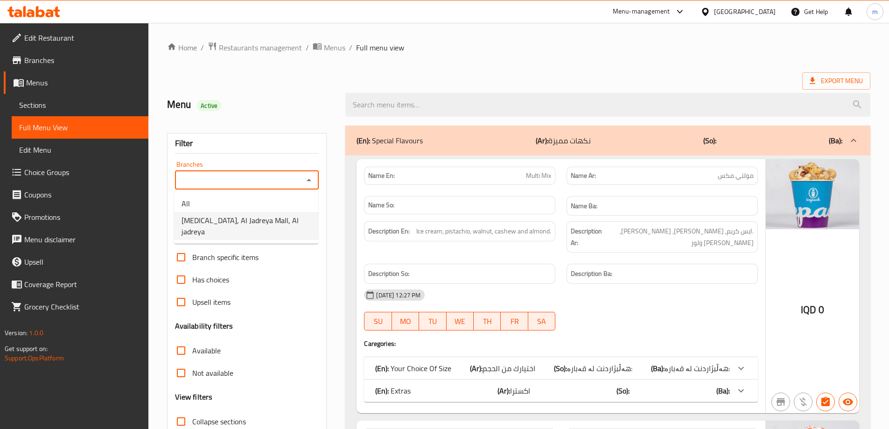
drag, startPoint x: 244, startPoint y: 218, endPoint x: 253, endPoint y: 272, distance: 55.3
click at [244, 218] on span "[MEDICAL_DATA], Al Jadreya Mall, Al jadreya" at bounding box center [246, 226] width 129 height 22
type input "[MEDICAL_DATA], Al Jadreya Mall, Al jadreya"
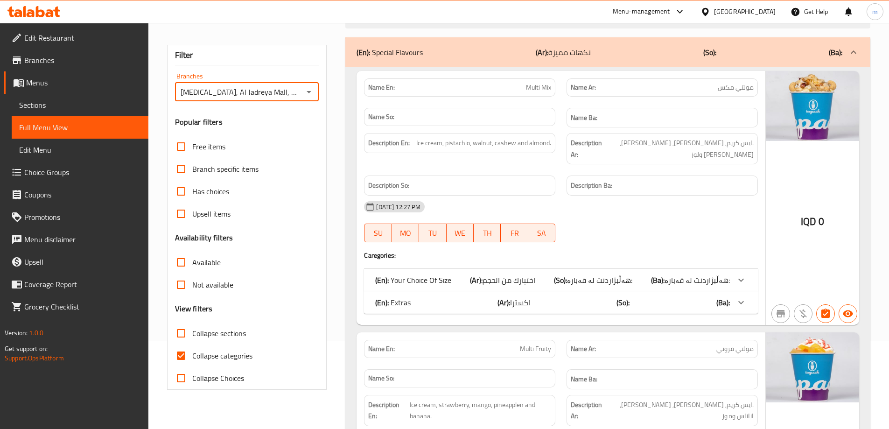
scroll to position [109, 0]
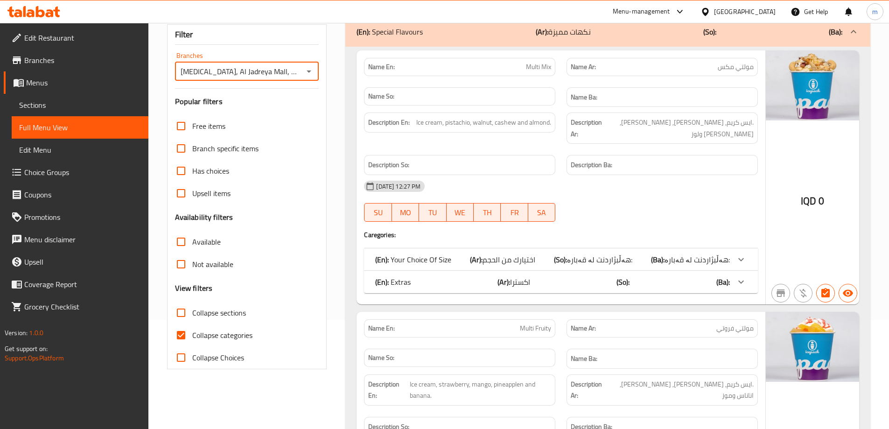
click at [214, 312] on span "Collapse sections" at bounding box center [219, 312] width 54 height 11
click at [192, 312] on input "Collapse sections" at bounding box center [181, 313] width 22 height 22
checkbox input "true"
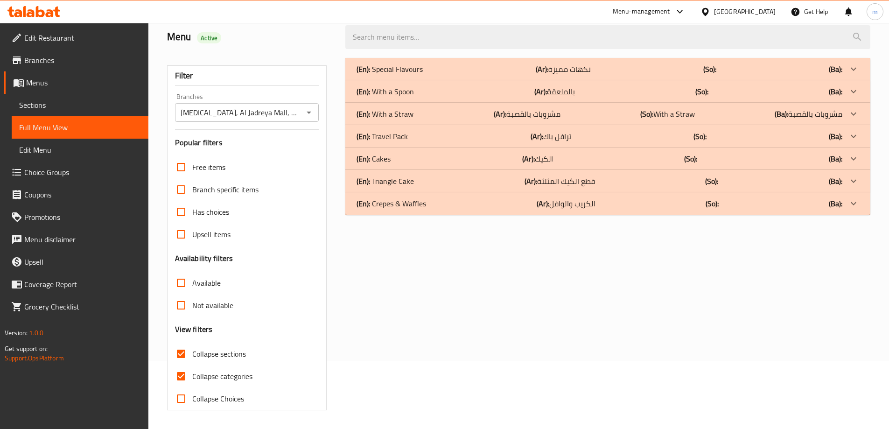
click at [197, 371] on span "Collapse categories" at bounding box center [222, 376] width 60 height 11
click at [192, 365] on input "Collapse categories" at bounding box center [181, 376] width 22 height 22
checkbox input "false"
drag, startPoint x: 382, startPoint y: 107, endPoint x: 420, endPoint y: 136, distance: 47.5
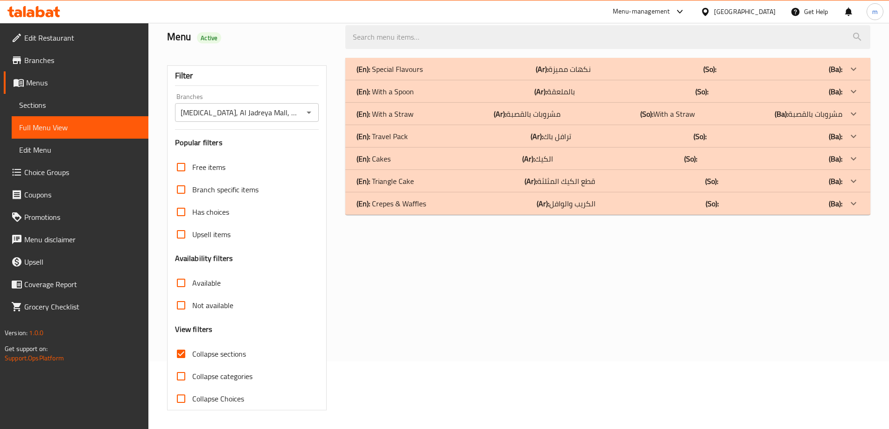
click at [382, 108] on p "(En): With a Straw" at bounding box center [385, 113] width 57 height 11
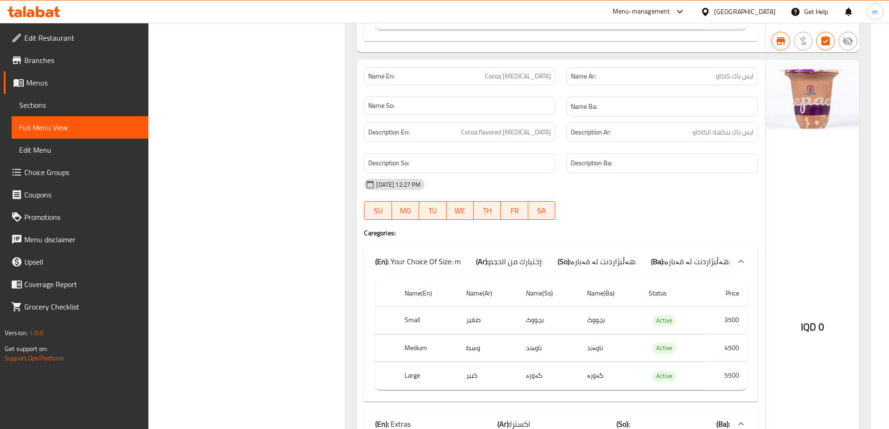
scroll to position [1157, 0]
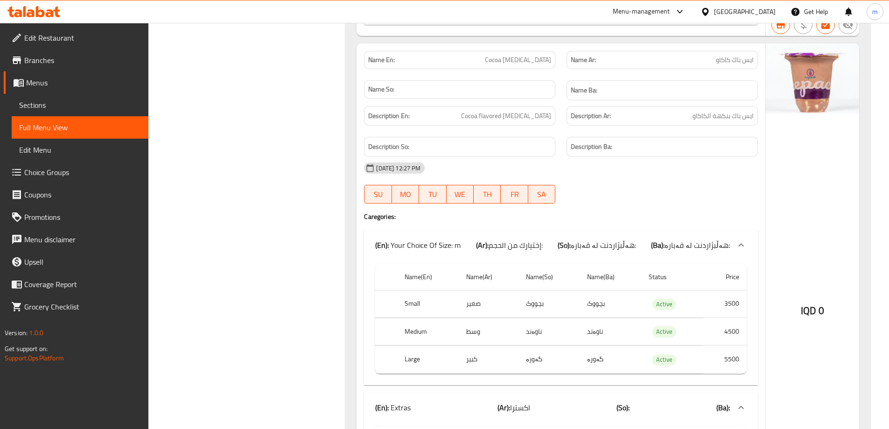
click at [61, 103] on span "Sections" at bounding box center [80, 104] width 122 height 11
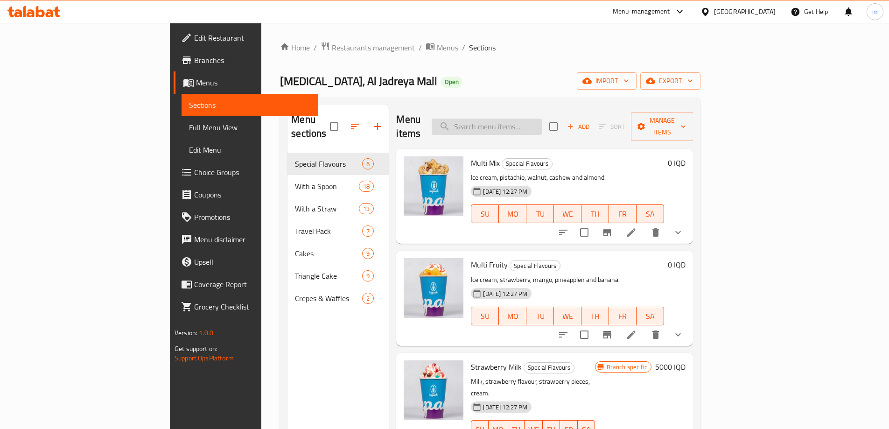
click at [542, 119] on input "search" at bounding box center [487, 127] width 110 height 16
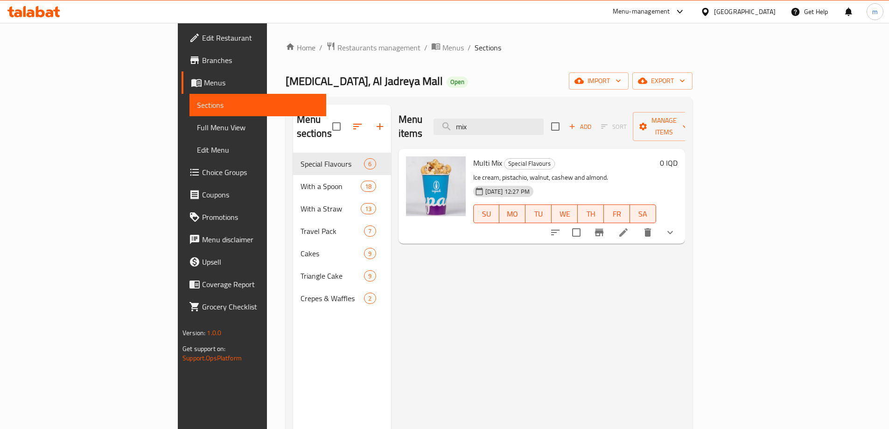
type input "mix"
click at [197, 122] on span "Full Menu View" at bounding box center [258, 127] width 122 height 11
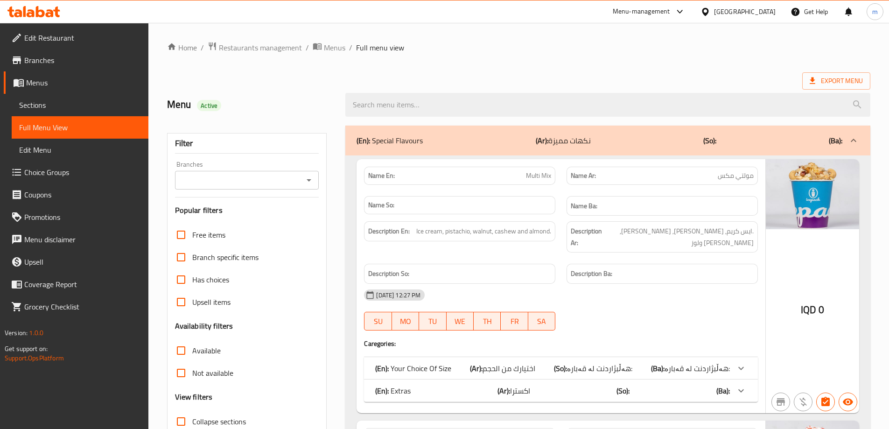
click at [306, 176] on icon "Open" at bounding box center [308, 180] width 11 height 11
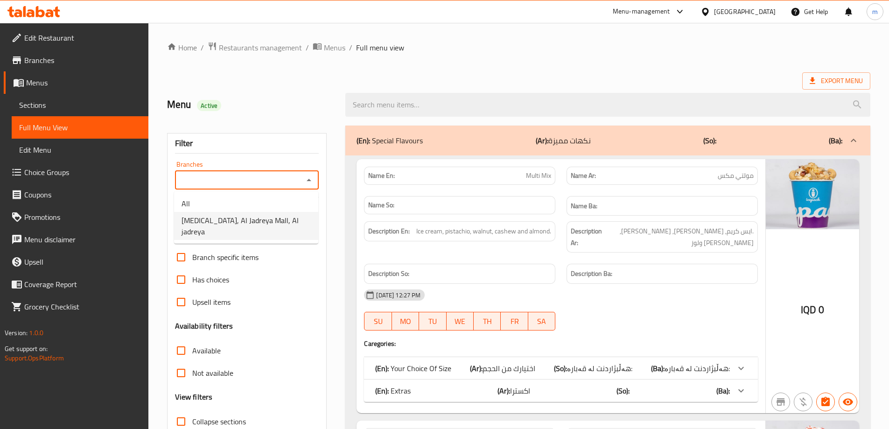
click at [252, 224] on span "[MEDICAL_DATA], Al Jadreya Mall, Al jadreya" at bounding box center [246, 226] width 129 height 22
type input "[MEDICAL_DATA], Al Jadreya Mall, Al jadreya"
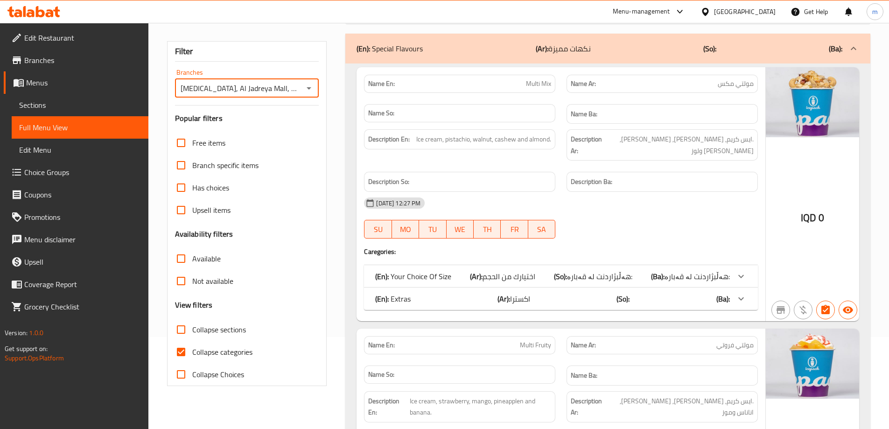
scroll to position [109, 0]
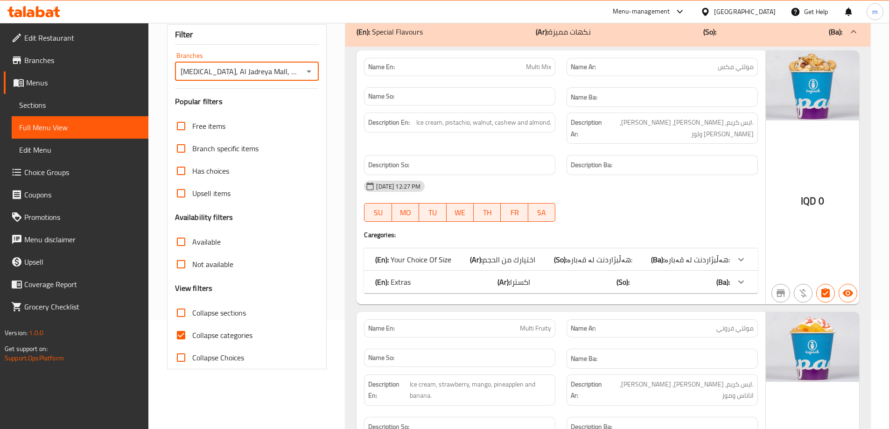
click at [234, 304] on label "Collapse sections" at bounding box center [208, 313] width 76 height 22
click at [192, 304] on input "Collapse sections" at bounding box center [181, 313] width 22 height 22
checkbox input "true"
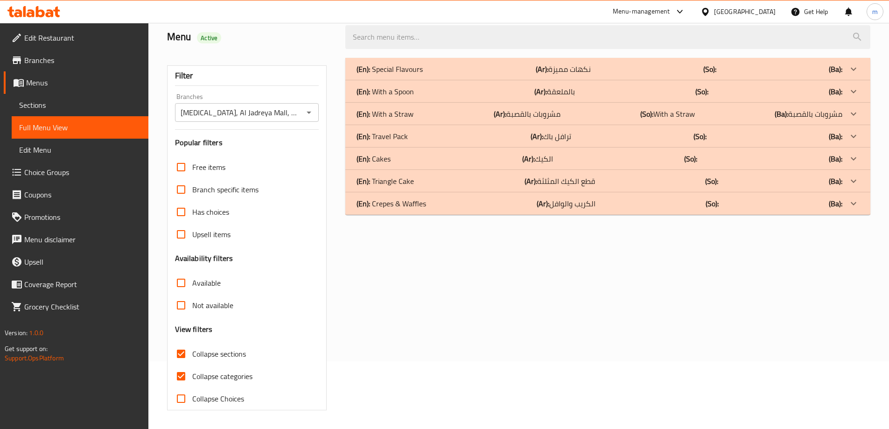
click at [213, 365] on label "Collapse categories" at bounding box center [211, 376] width 83 height 22
click at [192, 365] on input "Collapse categories" at bounding box center [181, 376] width 22 height 22
checkbox input "false"
click at [407, 110] on p "(En): With a Straw" at bounding box center [385, 113] width 57 height 11
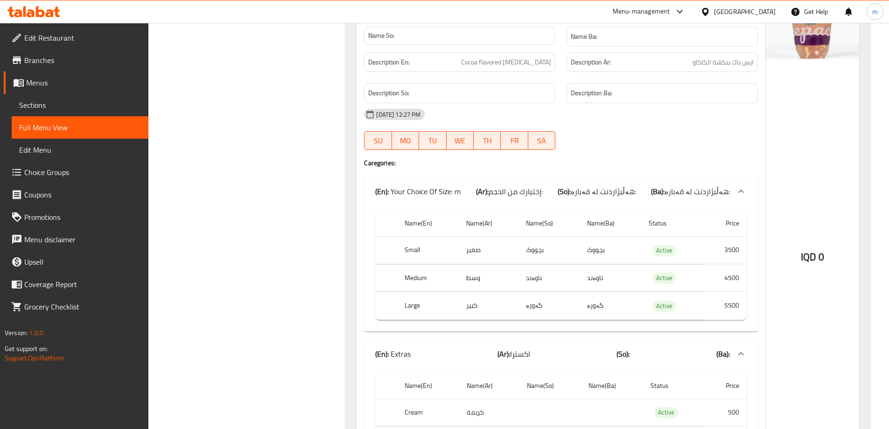
scroll to position [1266, 0]
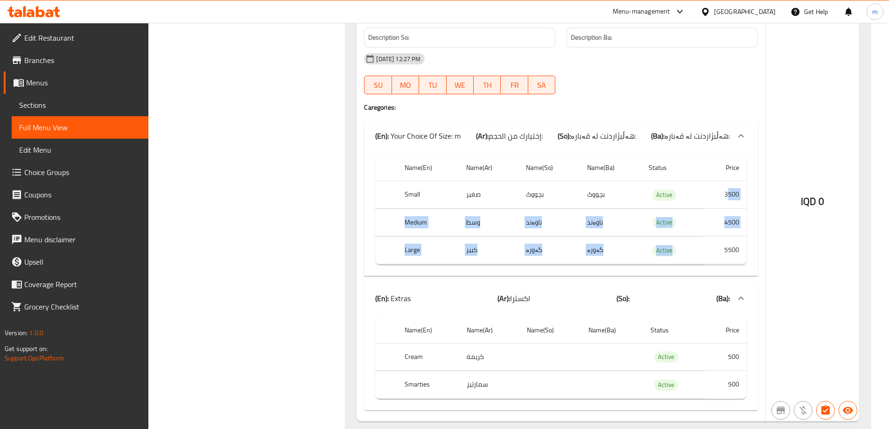
drag, startPoint x: 728, startPoint y: 200, endPoint x: 648, endPoint y: 308, distance: 134.2
click at [723, 251] on tbody "Small صغير بچووک بچووک Active 3500 Medium وسط ناوەند ناوەند Active 4500 Large ك…" at bounding box center [561, 223] width 372 height 84
click at [682, 260] on td "Active" at bounding box center [672, 251] width 62 height 28
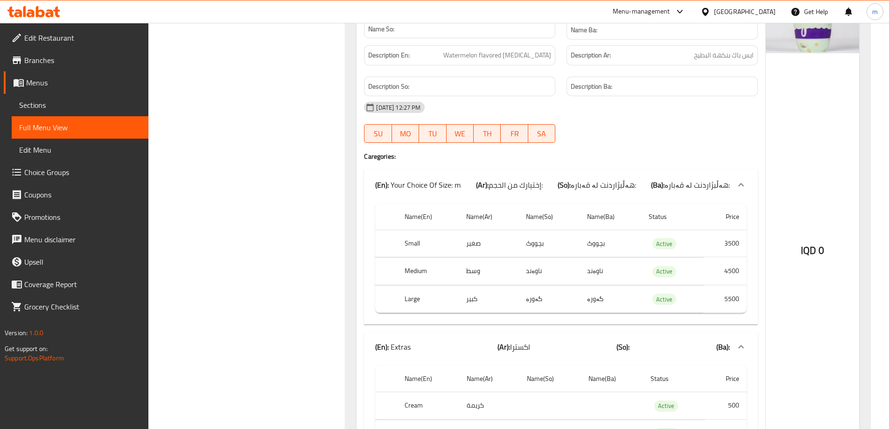
scroll to position [4751, 0]
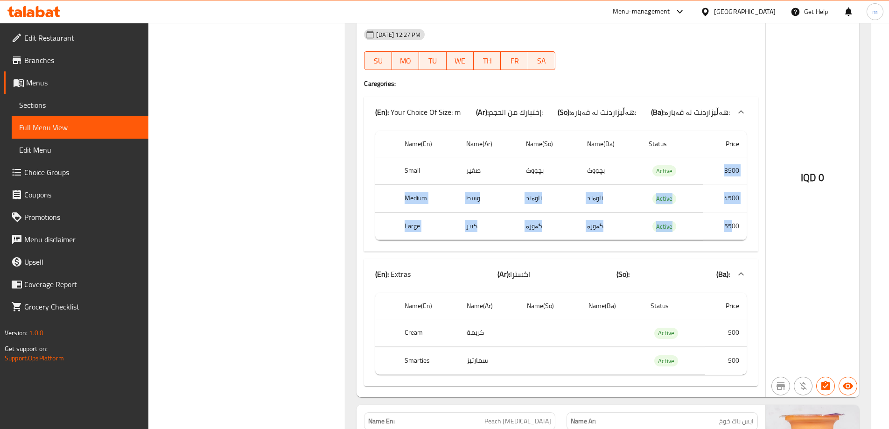
drag, startPoint x: 724, startPoint y: 178, endPoint x: 732, endPoint y: 219, distance: 42.0
click at [732, 218] on tbody "Small صغير بچووک بچووک Active 3500 Medium وسط ناوەند ناوەند Active 4500 Large ك…" at bounding box center [561, 199] width 372 height 84
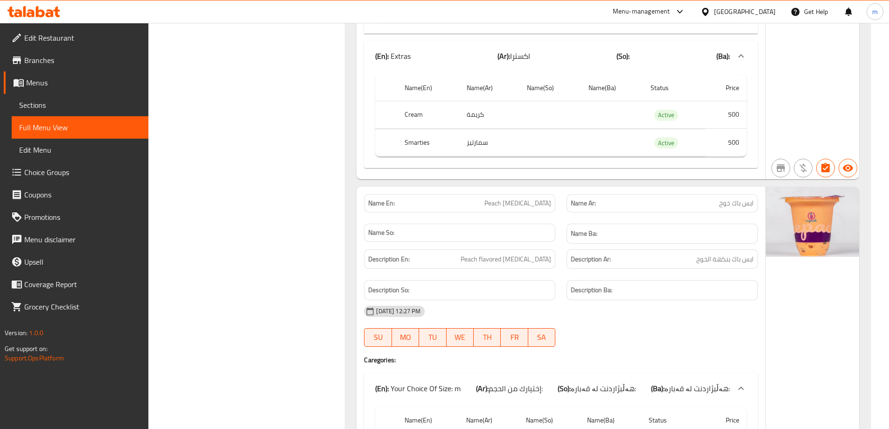
click at [624, 271] on div "Description Ar: ايس باك بنكهة الخوخ" at bounding box center [662, 259] width 203 height 31
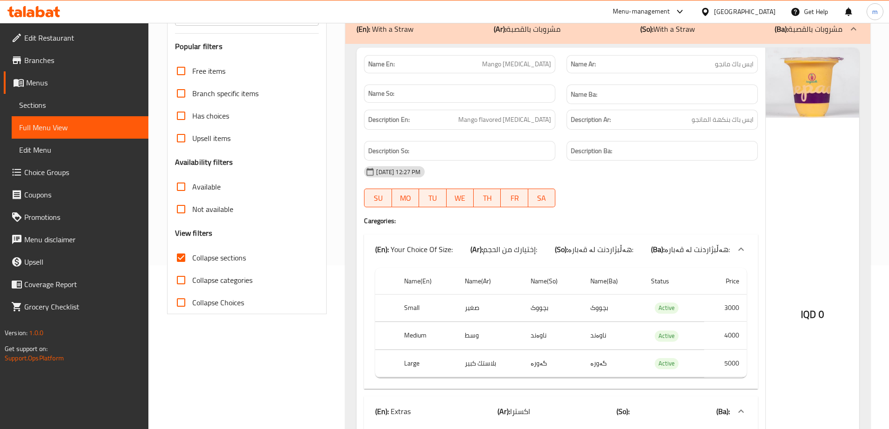
scroll to position [129, 0]
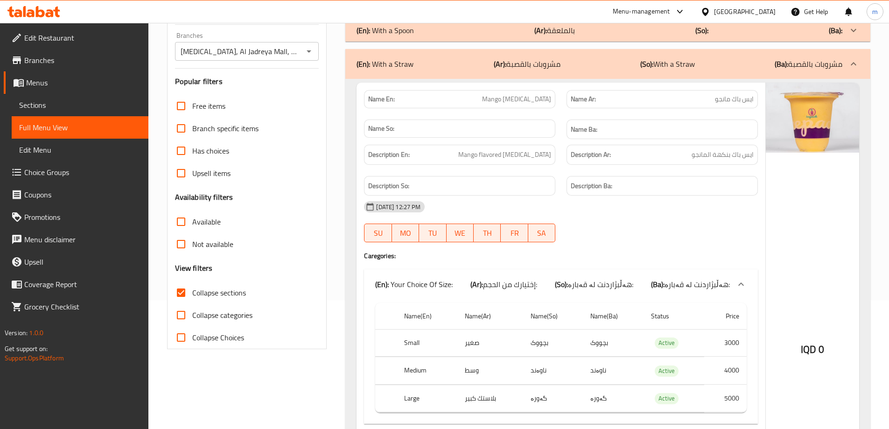
drag, startPoint x: 66, startPoint y: 97, endPoint x: 84, endPoint y: 95, distance: 17.9
click at [65, 97] on link "Sections" at bounding box center [80, 105] width 137 height 22
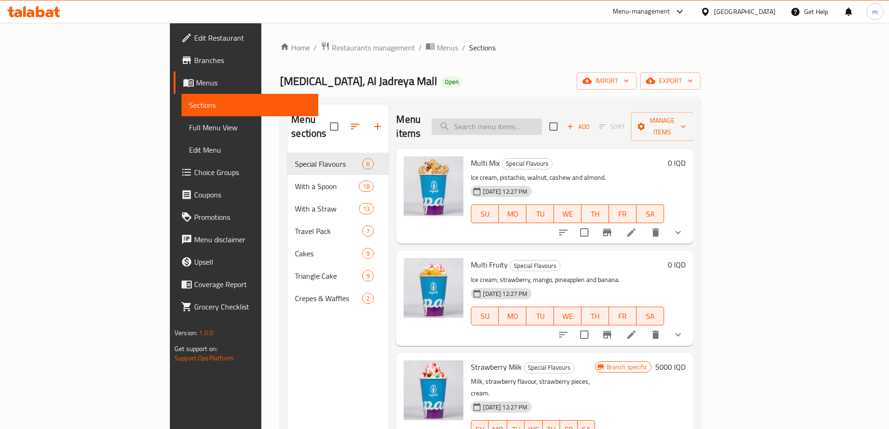
click at [524, 121] on input "search" at bounding box center [487, 127] width 110 height 16
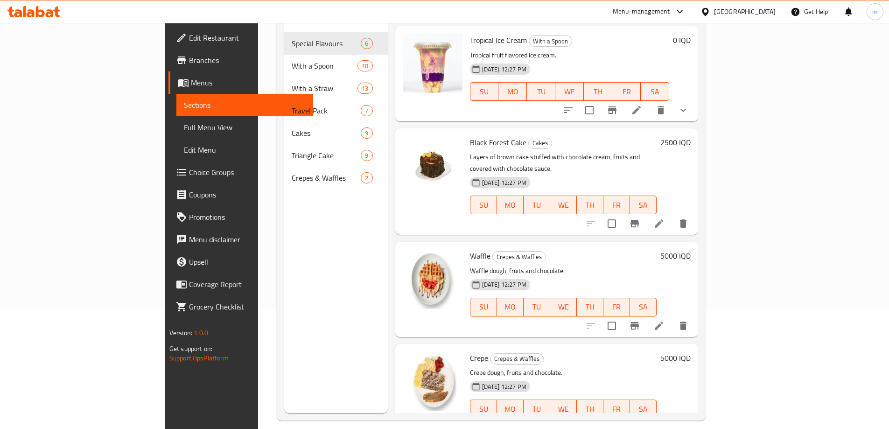
scroll to position [131, 0]
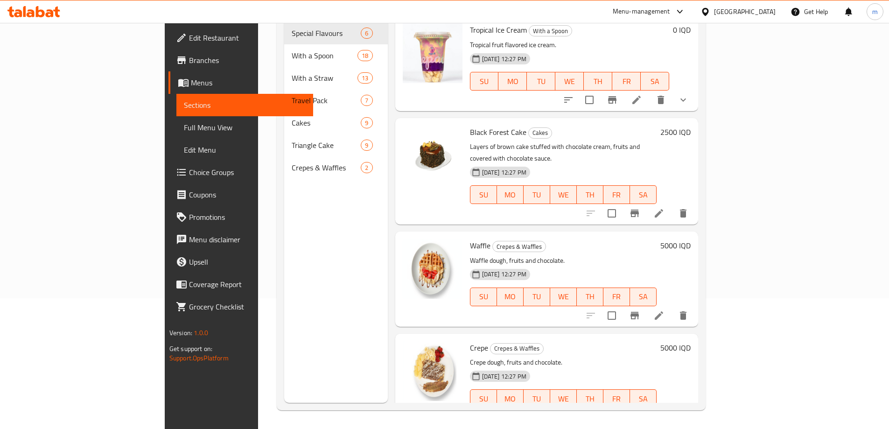
type input "fruit"
click at [184, 131] on span "Full Menu View" at bounding box center [245, 127] width 122 height 11
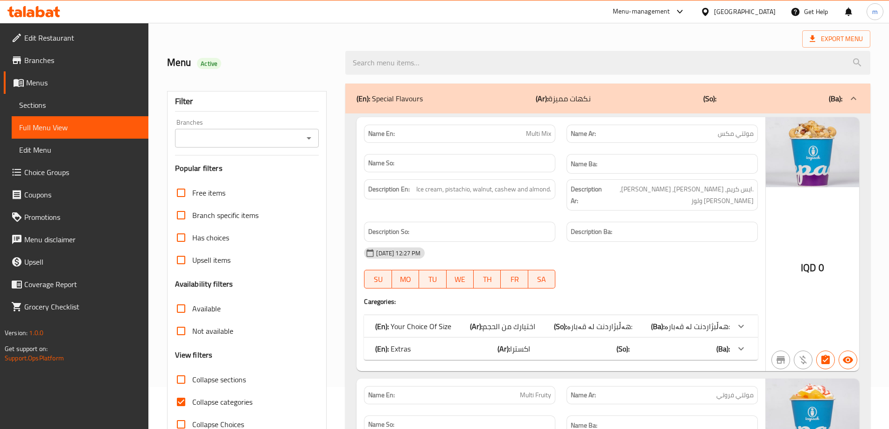
scroll to position [22, 0]
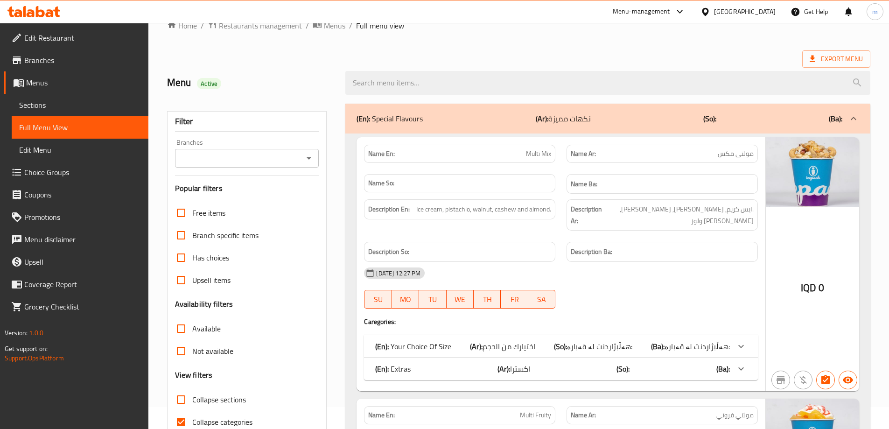
click at [295, 164] on div "Branches" at bounding box center [247, 158] width 144 height 19
click at [307, 155] on icon "Open" at bounding box center [308, 158] width 11 height 11
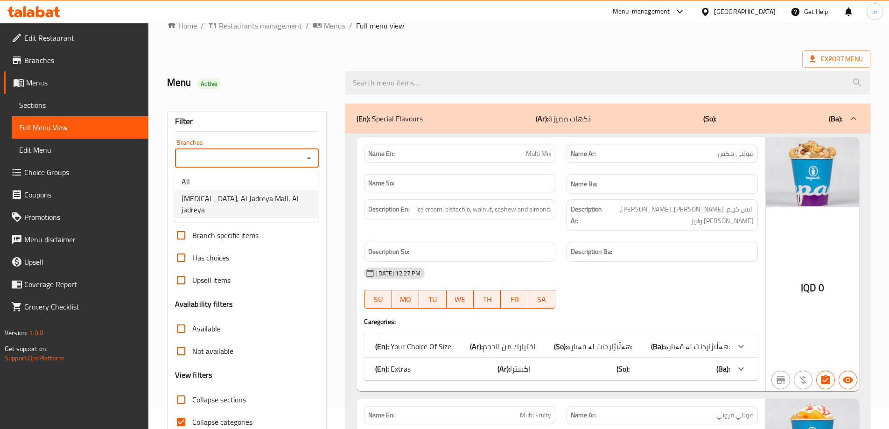
click at [248, 193] on span "[MEDICAL_DATA], Al Jadreya Mall, Al jadreya" at bounding box center [246, 204] width 129 height 22
type input "[MEDICAL_DATA], Al Jadreya Mall, Al jadreya"
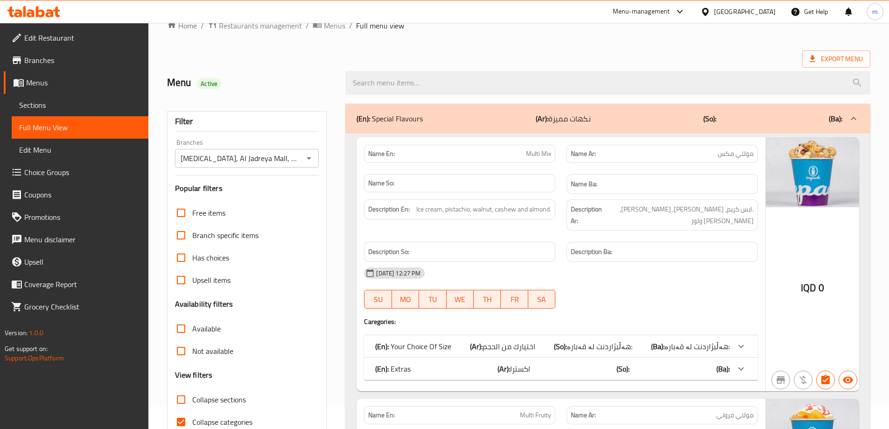
click at [256, 124] on div "Filter" at bounding box center [247, 122] width 144 height 20
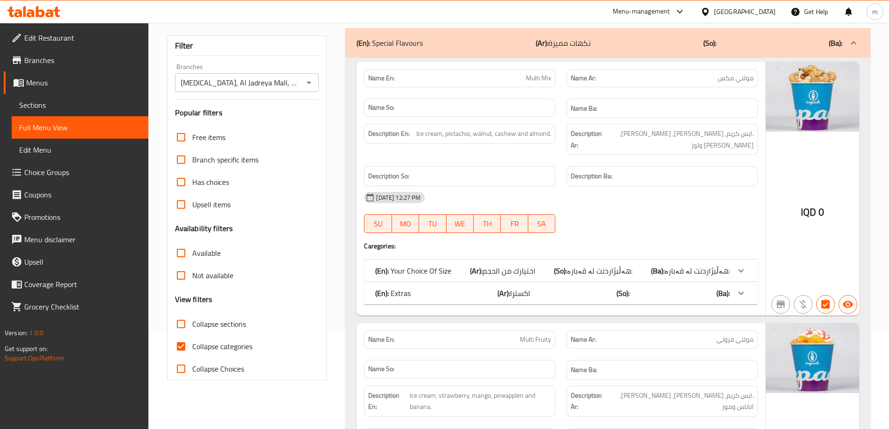
scroll to position [131, 0]
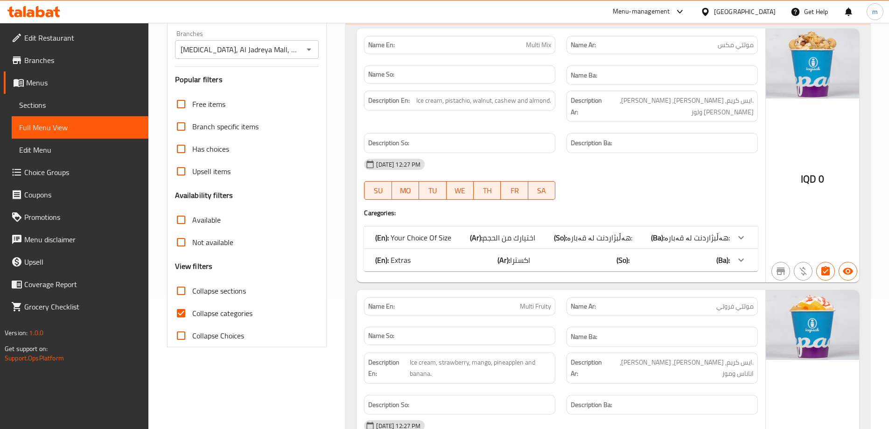
click at [221, 295] on span "Collapse sections" at bounding box center [219, 290] width 54 height 11
click at [192, 295] on input "Collapse sections" at bounding box center [181, 291] width 22 height 22
checkbox input "true"
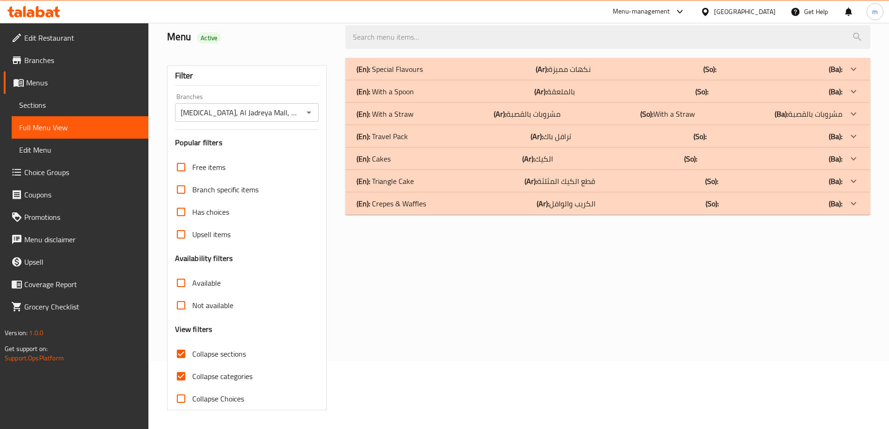
click at [206, 371] on span "Collapse categories" at bounding box center [222, 376] width 60 height 11
click at [192, 365] on input "Collapse categories" at bounding box center [181, 376] width 22 height 22
checkbox input "false"
click at [376, 160] on p "(En): Cakes" at bounding box center [374, 158] width 34 height 11
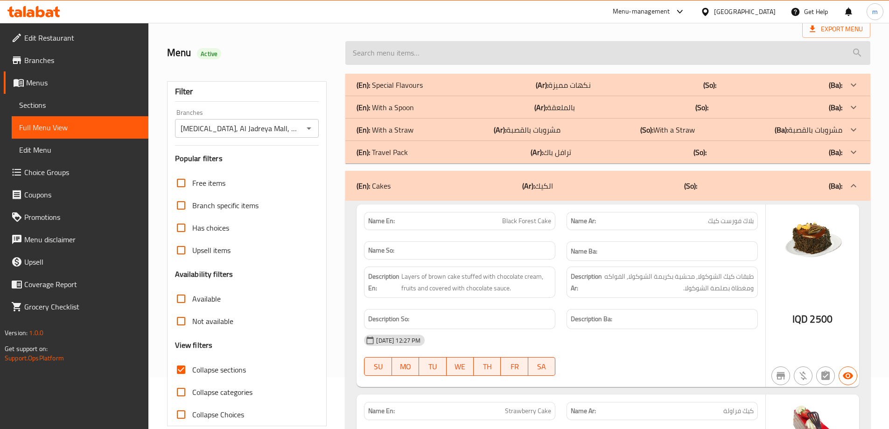
scroll to position [0, 0]
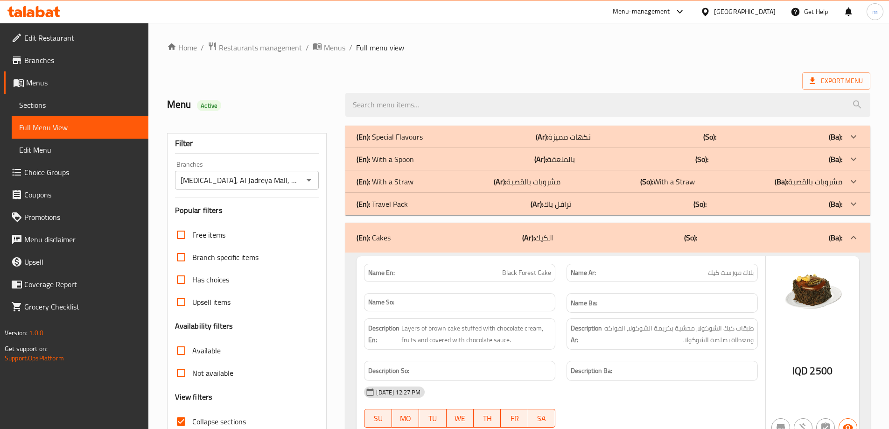
click at [461, 133] on div "(En): Special Flavours (Ar): نكهات مميزة (So): (Ba):" at bounding box center [600, 136] width 486 height 11
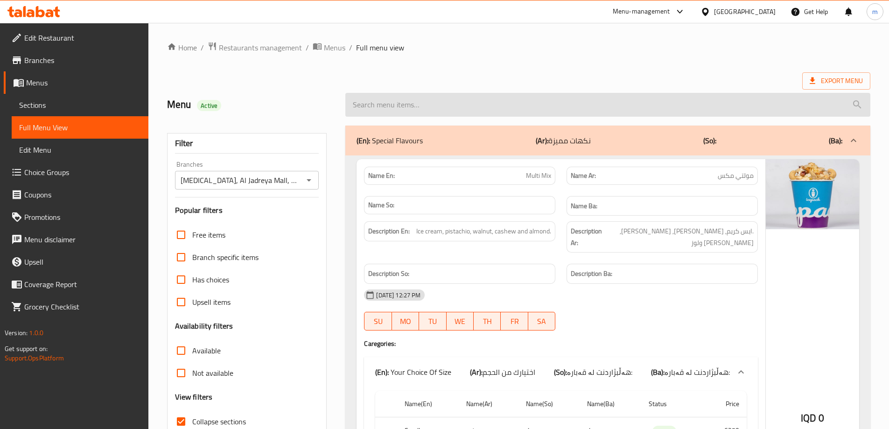
click at [395, 115] on input "search" at bounding box center [607, 105] width 525 height 24
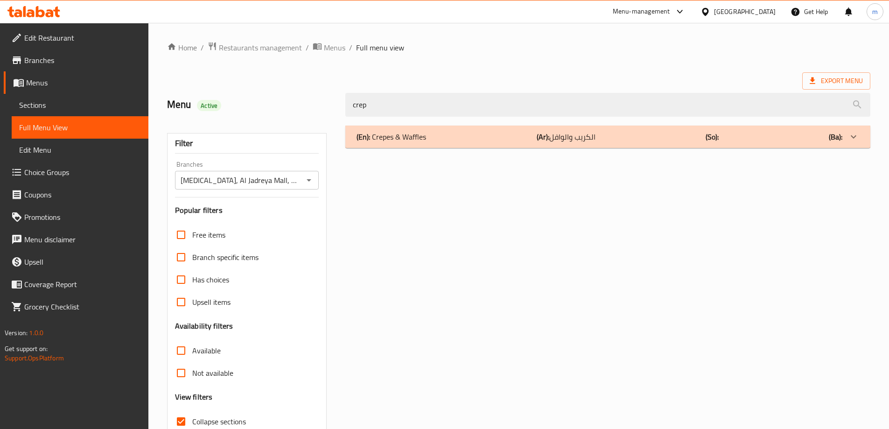
type input "crep"
click at [409, 140] on p "(En): Crepes & Waffles" at bounding box center [392, 136] width 70 height 11
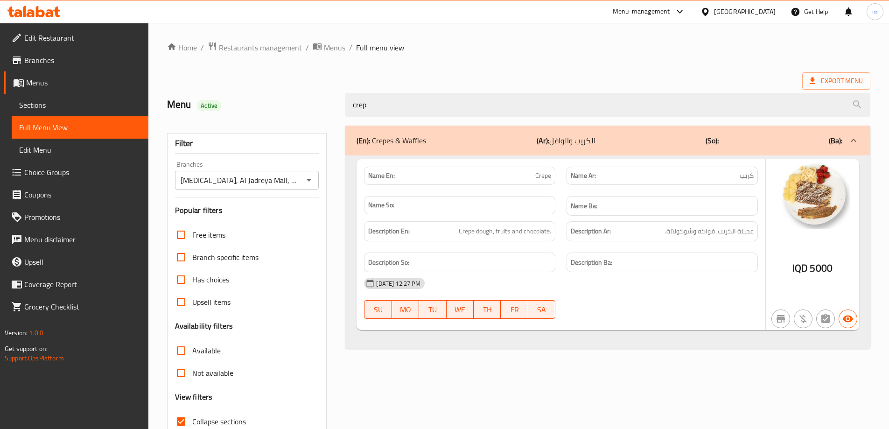
click at [362, 370] on div "(En): Crepes & Waffles (Ar): الكريب والوافل (So): (Ba): Name En: Crepe Name Ar:…" at bounding box center [608, 302] width 536 height 364
click at [58, 108] on span "Sections" at bounding box center [80, 104] width 122 height 11
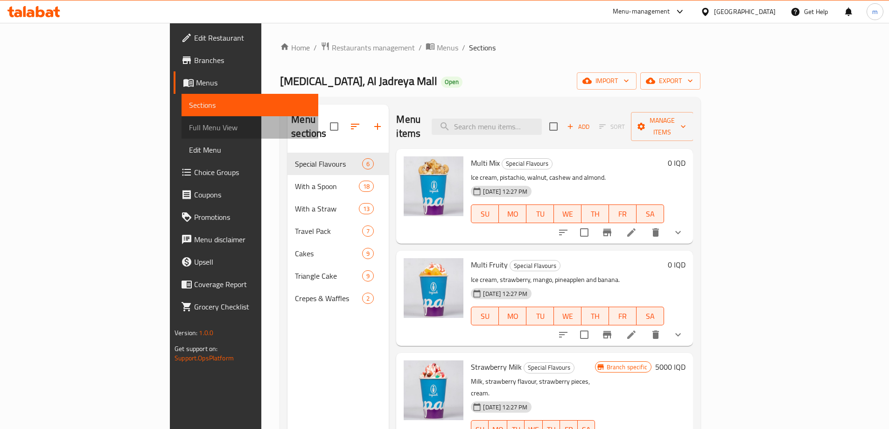
drag, startPoint x: 55, startPoint y: 126, endPoint x: 145, endPoint y: 14, distance: 143.7
click at [189, 126] on span "Full Menu View" at bounding box center [250, 127] width 122 height 11
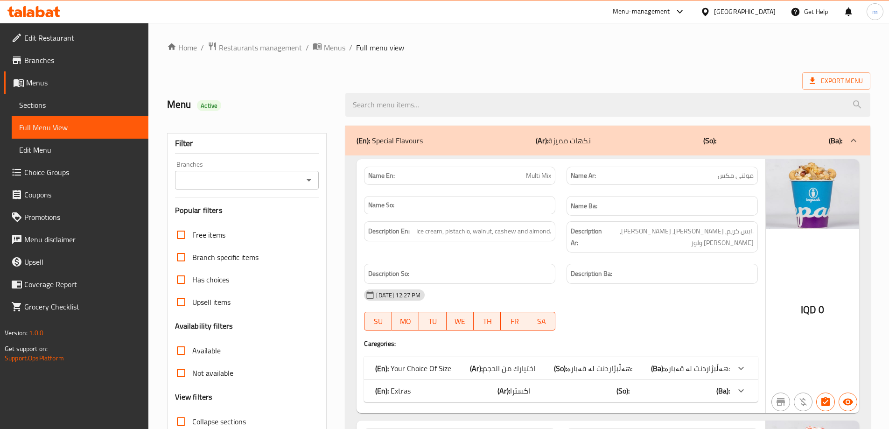
click at [305, 183] on icon "Open" at bounding box center [308, 180] width 11 height 11
click at [263, 211] on li "All" at bounding box center [246, 203] width 144 height 17
click at [310, 178] on icon "Open" at bounding box center [308, 180] width 11 height 11
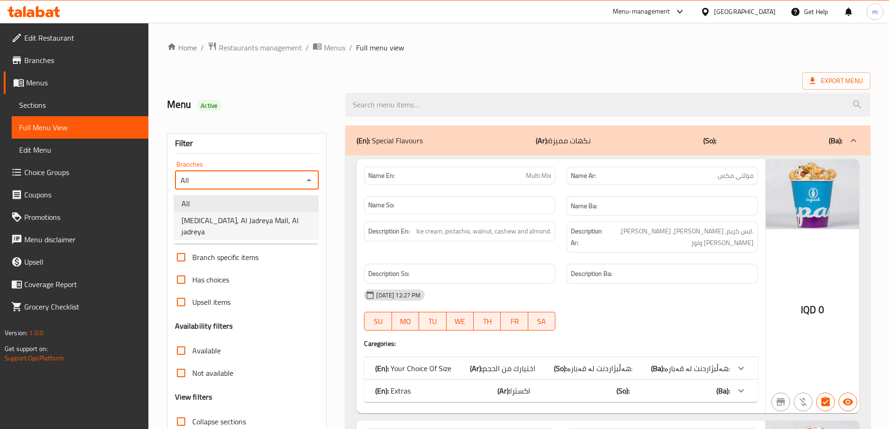
click at [280, 221] on span "[MEDICAL_DATA], Al Jadreya Mall, Al jadreya" at bounding box center [246, 226] width 129 height 22
type input "[MEDICAL_DATA], Al Jadreya Mall, Al jadreya"
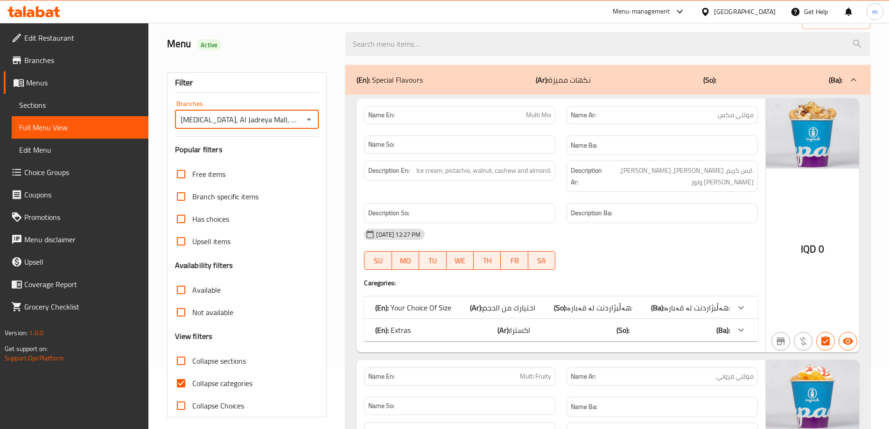
scroll to position [218, 0]
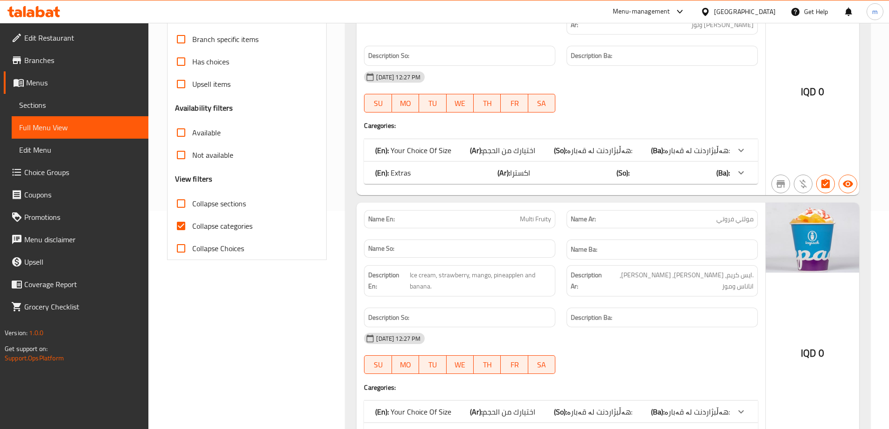
click at [218, 211] on label "Collapse sections" at bounding box center [208, 203] width 76 height 22
click at [192, 211] on input "Collapse sections" at bounding box center [181, 203] width 22 height 22
checkbox input "true"
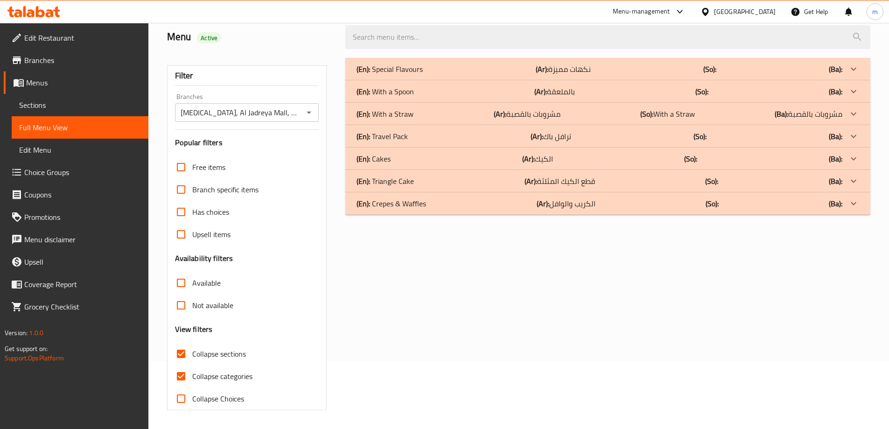
click at [212, 371] on span "Collapse categories" at bounding box center [222, 376] width 60 height 11
click at [192, 365] on input "Collapse categories" at bounding box center [181, 376] width 22 height 22
checkbox input "false"
click at [207, 355] on span "Collapse sections" at bounding box center [219, 353] width 54 height 11
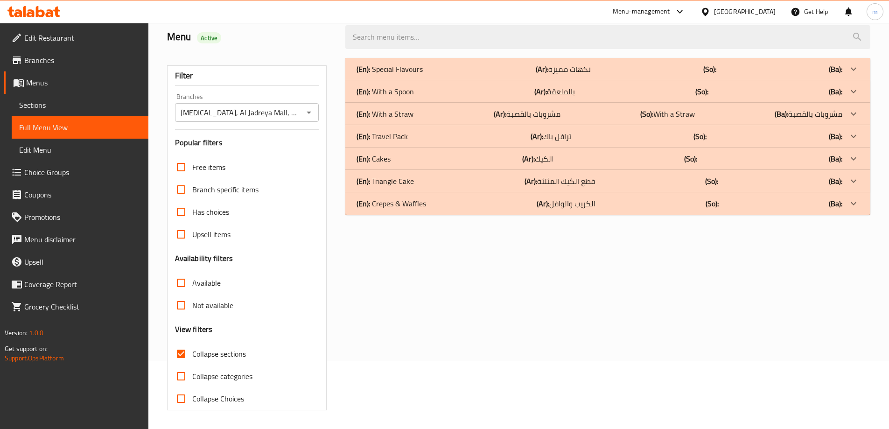
click at [192, 355] on input "Collapse sections" at bounding box center [181, 354] width 22 height 22
checkbox input "false"
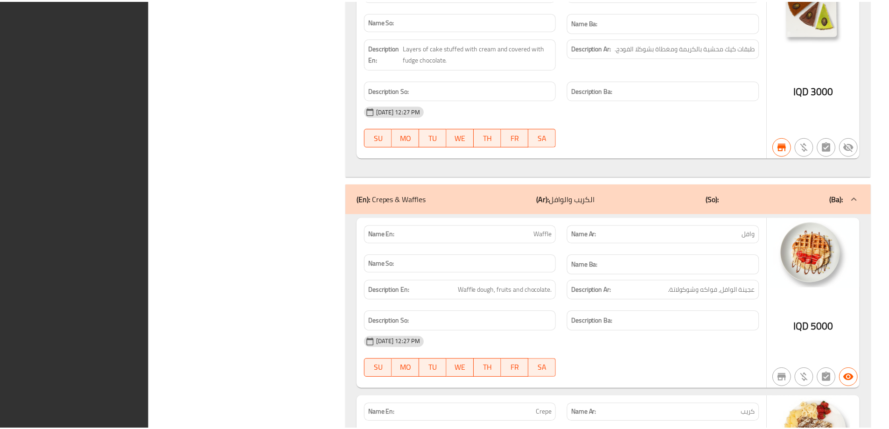
scroll to position [22619, 0]
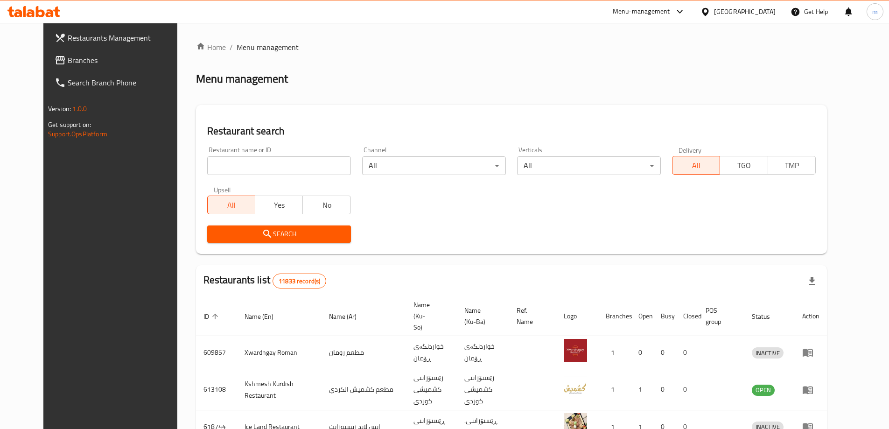
click at [211, 161] on input "search" at bounding box center [279, 165] width 144 height 19
paste input "676895"
type input "676895"
click button "Search" at bounding box center [279, 233] width 144 height 17
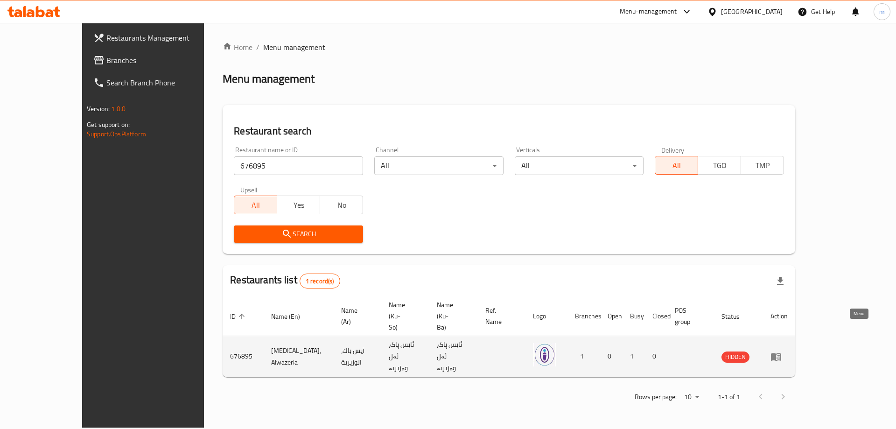
click at [781, 353] on icon "enhanced table" at bounding box center [776, 357] width 10 height 8
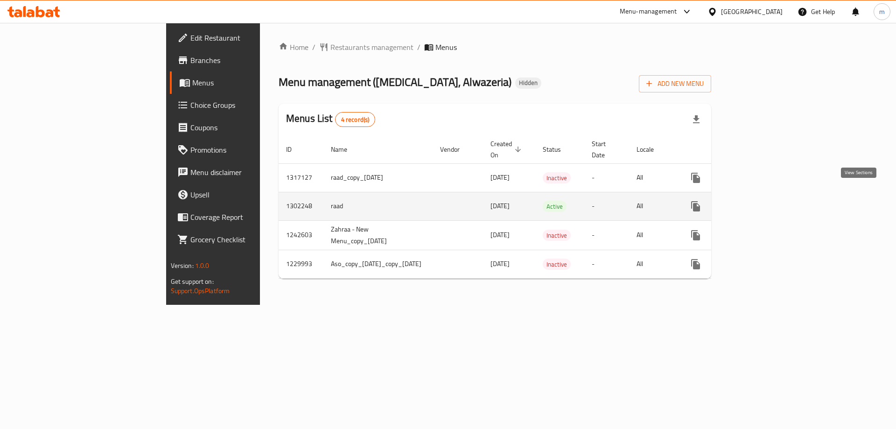
click at [769, 201] on icon "enhanced table" at bounding box center [763, 206] width 11 height 11
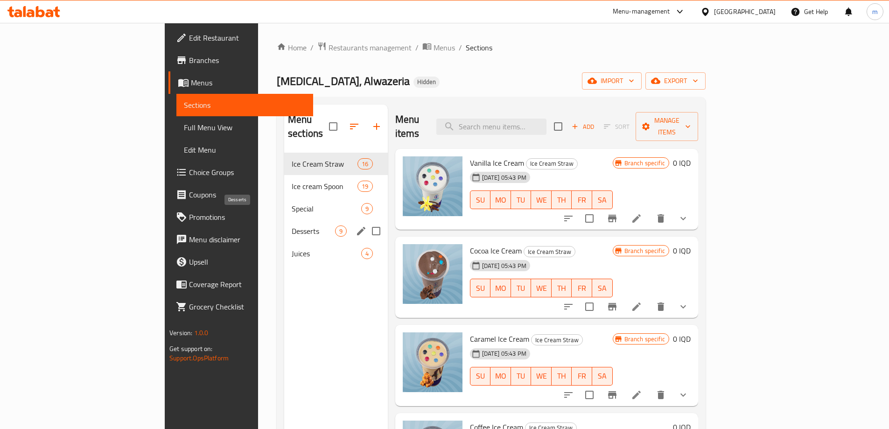
click at [292, 225] on span "Desserts" at bounding box center [313, 230] width 43 height 11
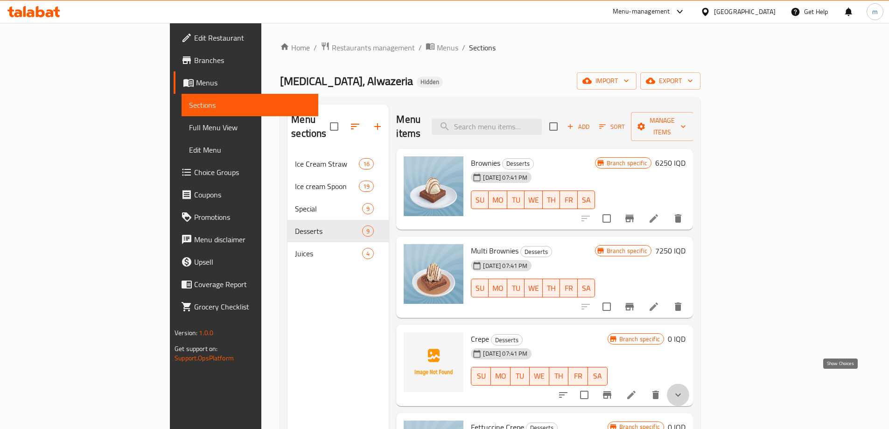
click at [684, 389] on icon "show more" at bounding box center [678, 394] width 11 height 11
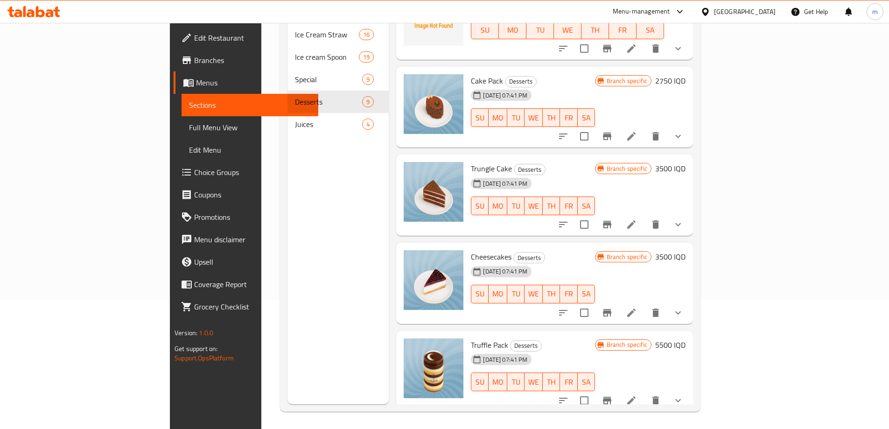
scroll to position [487, 0]
